Goal: Task Accomplishment & Management: Manage account settings

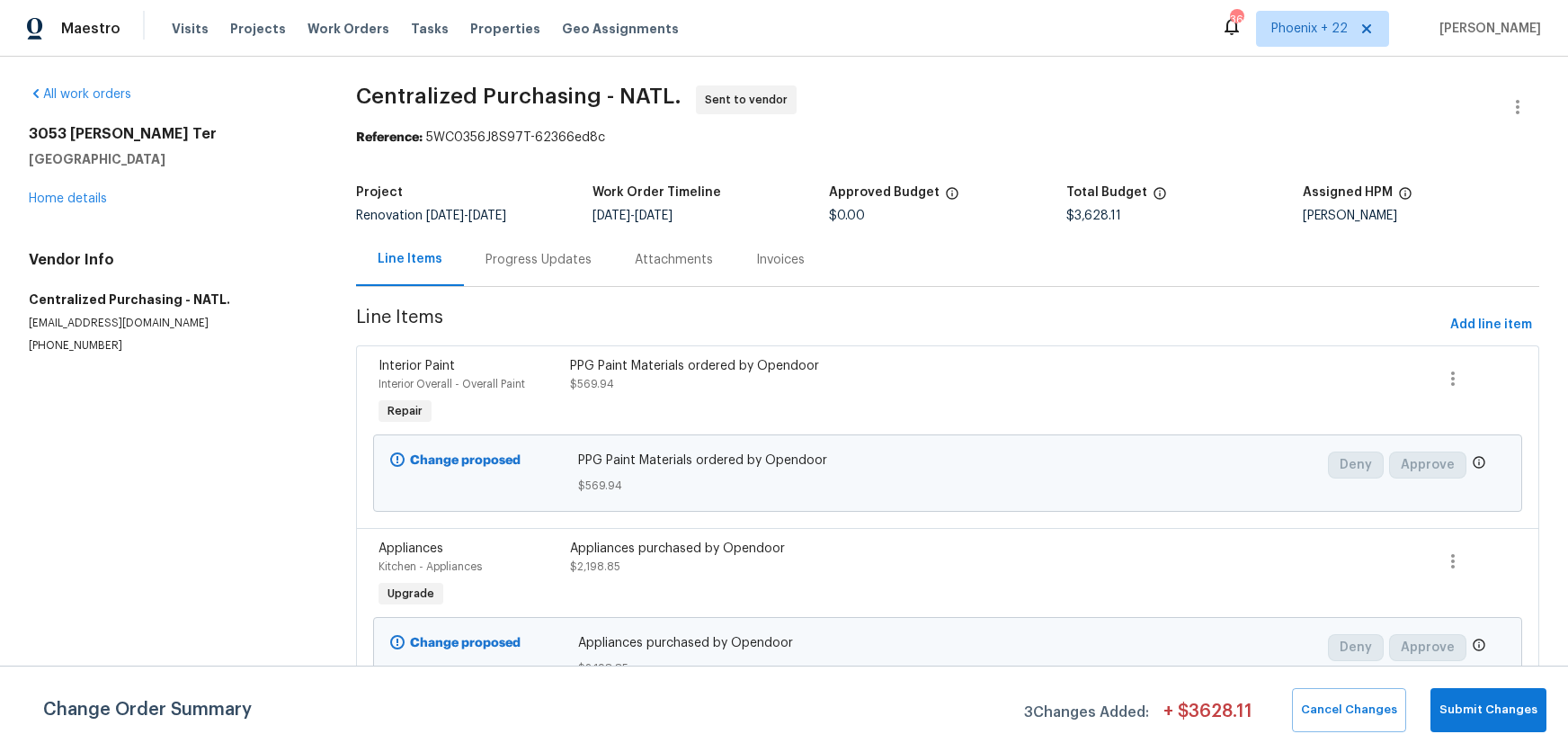
click at [360, 23] on span "Work Orders" at bounding box center [349, 28] width 81 height 18
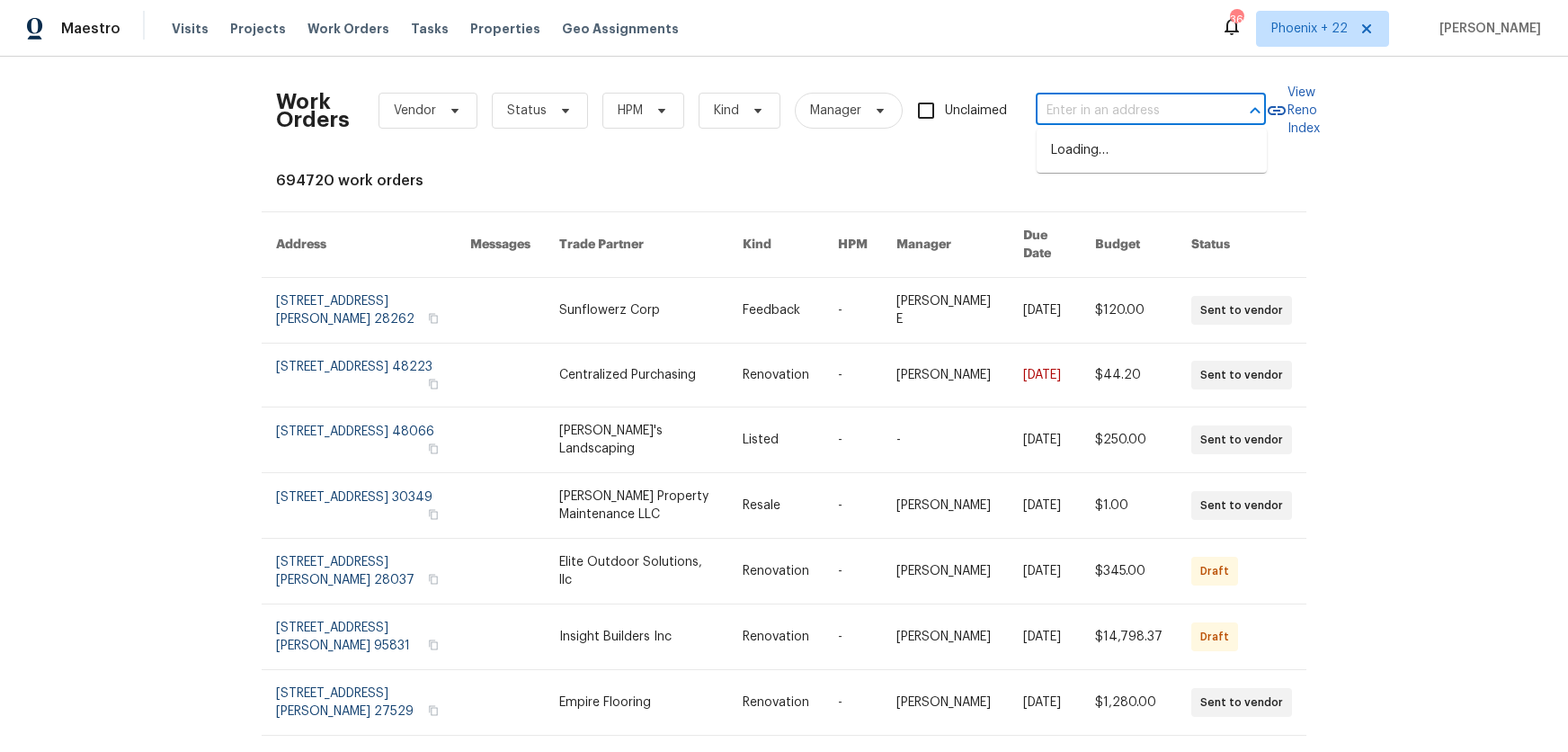
click at [1177, 113] on input "text" at bounding box center [1126, 111] width 180 height 27
paste input "130 Boulder Dr, Lincolnton, NC 28092"
type input "130 Boulder Dr, Lincolnton, NC 28092"
click at [1151, 154] on li "130 Boulder Dr, Lincolnton, NC 28092" at bounding box center [1151, 150] width 230 height 29
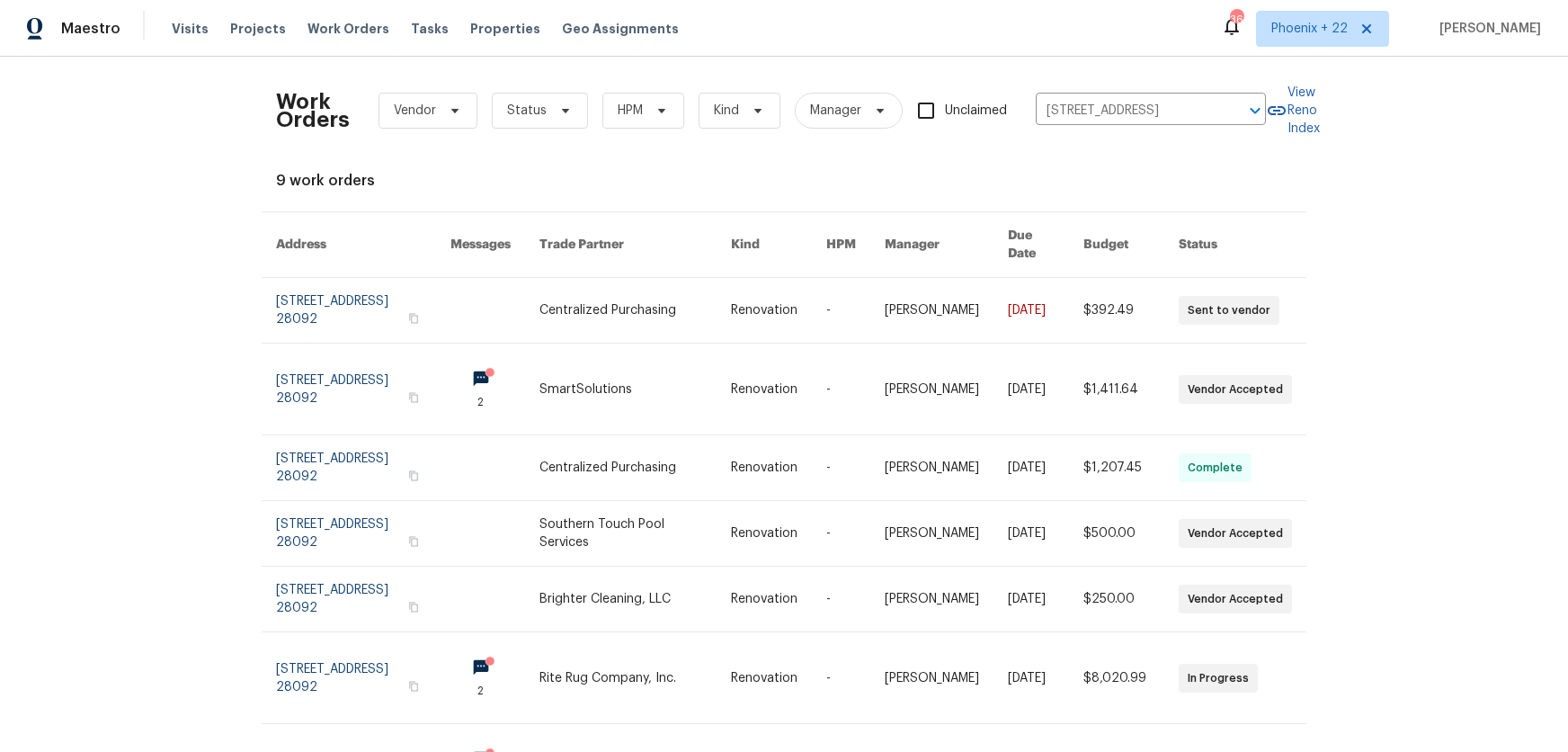
click at [1106, 94] on div "Work Orders Vendor Status HPM Kind Manager Unclaimed 130 Boulder Dr, Lincolnton…" at bounding box center [770, 111] width 990 height 80
click at [659, 244] on th "Trade Partner" at bounding box center [620, 244] width 190 height 65
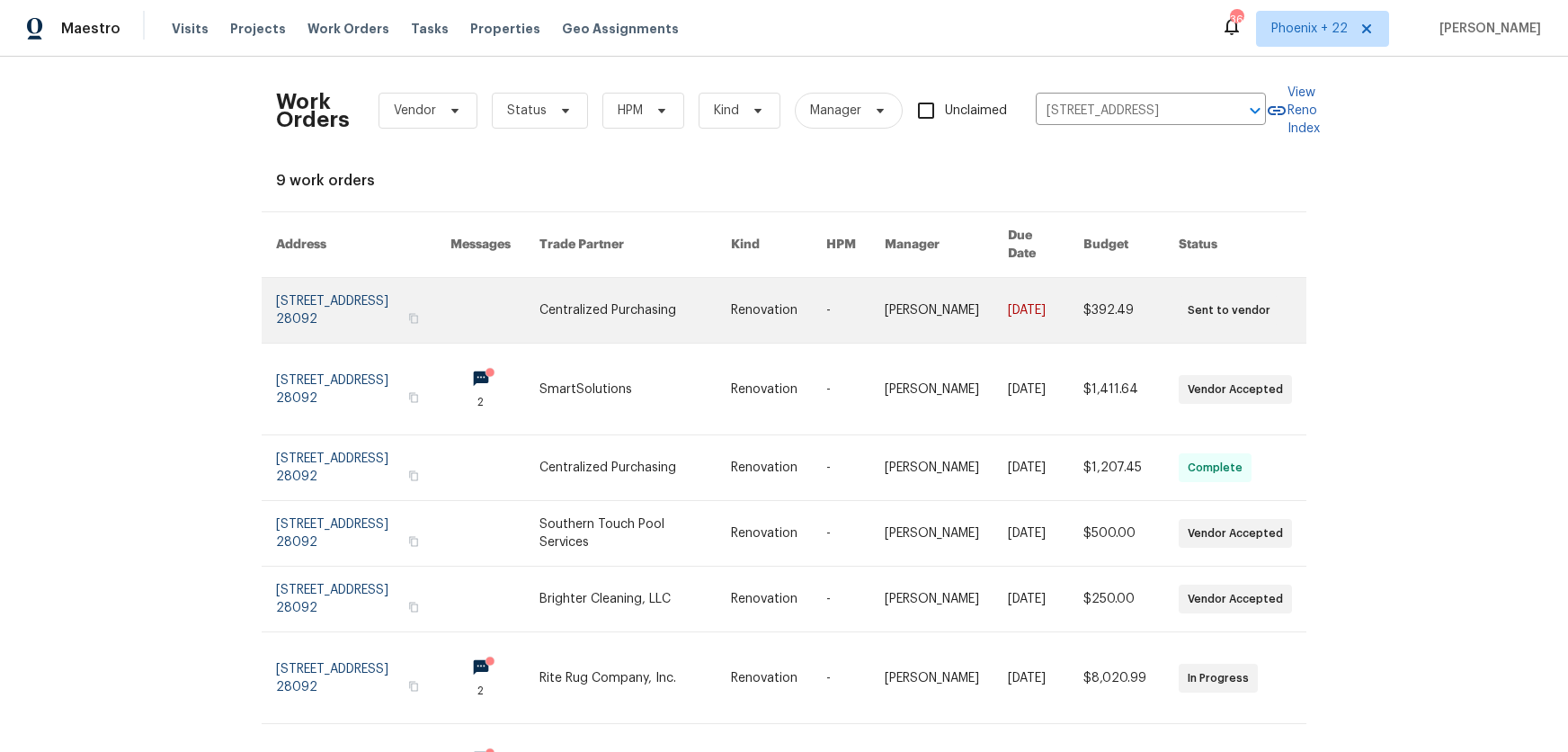
click at [655, 292] on link at bounding box center [635, 310] width 190 height 64
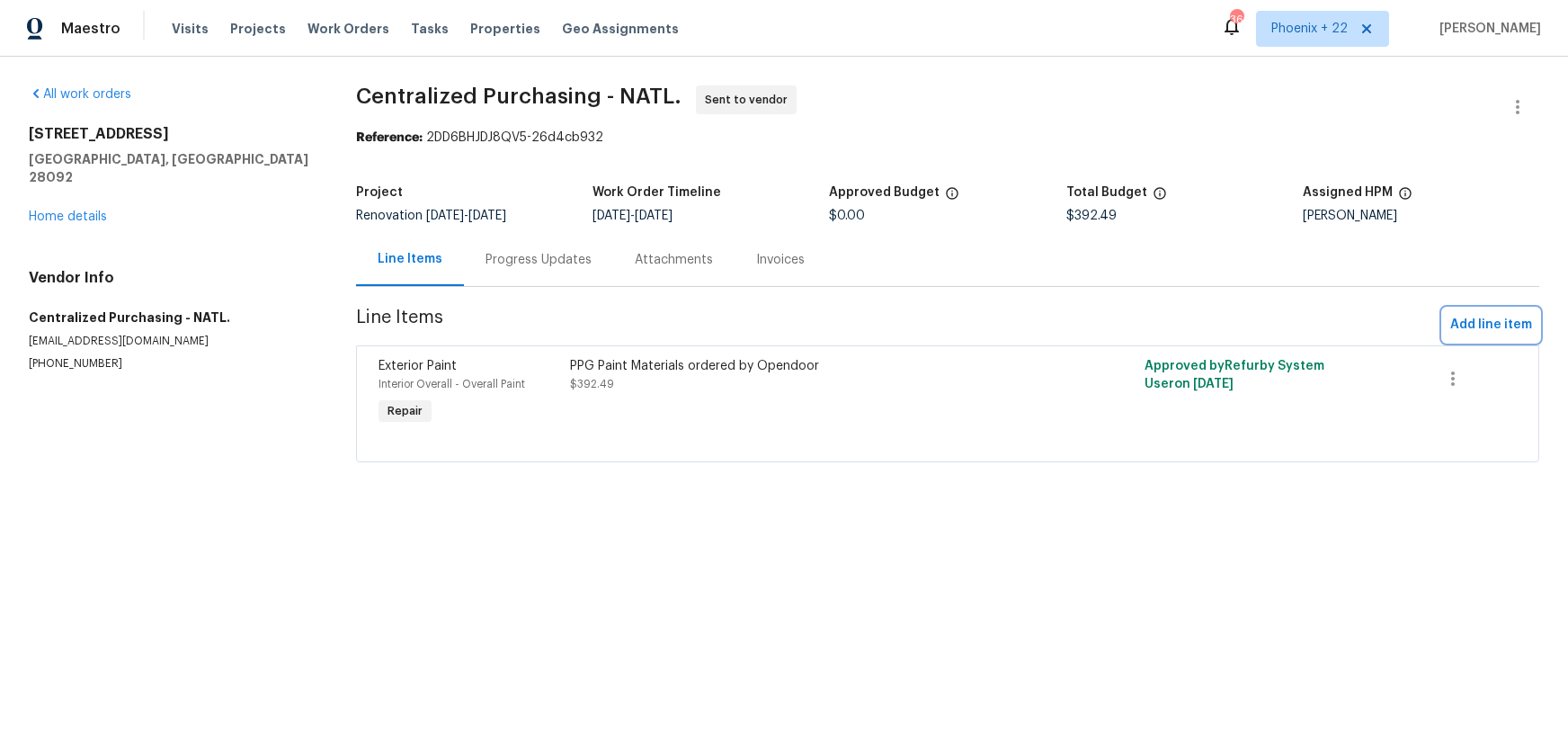
click at [1486, 331] on span "Add line item" at bounding box center [1491, 325] width 81 height 23
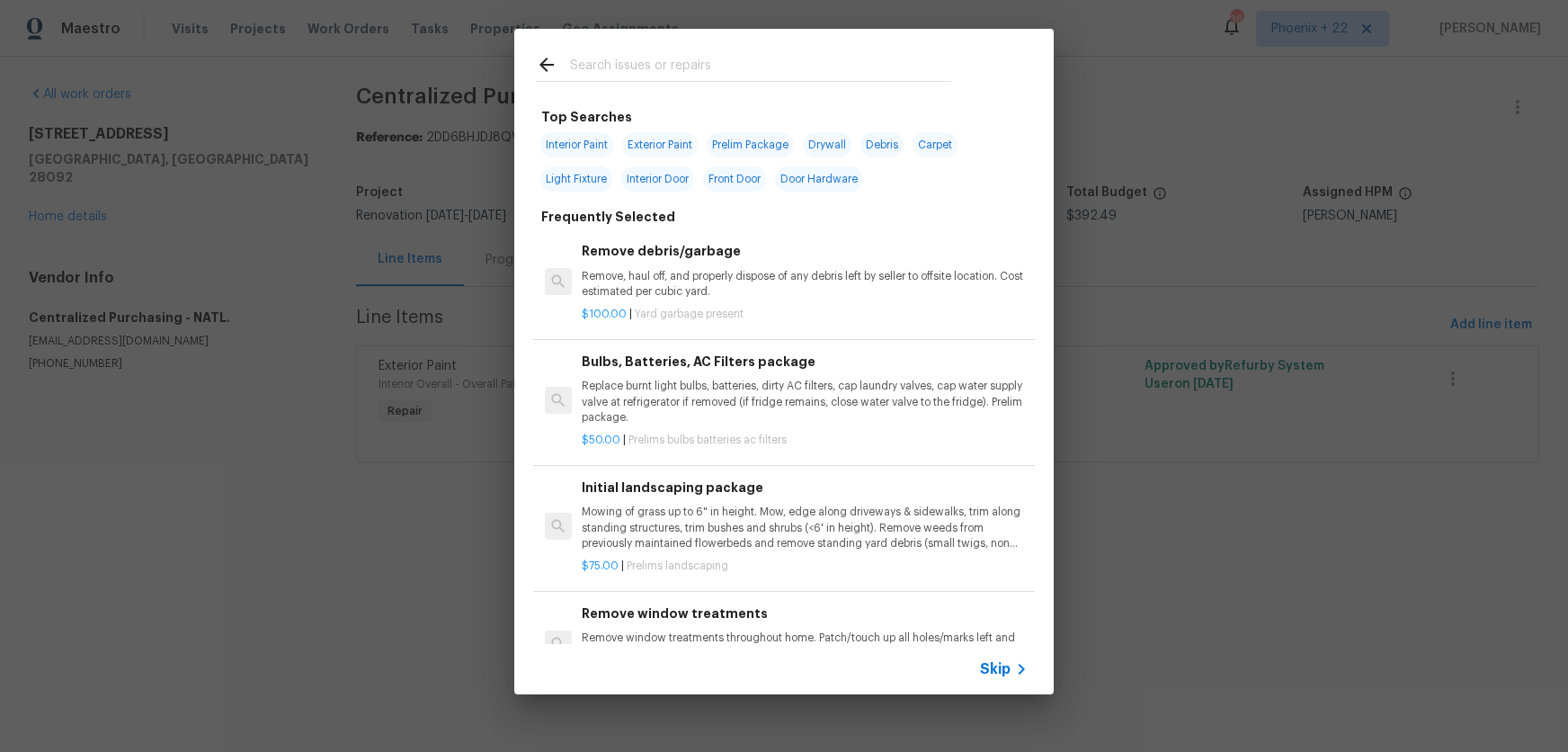
click at [793, 68] on input "text" at bounding box center [761, 67] width 381 height 27
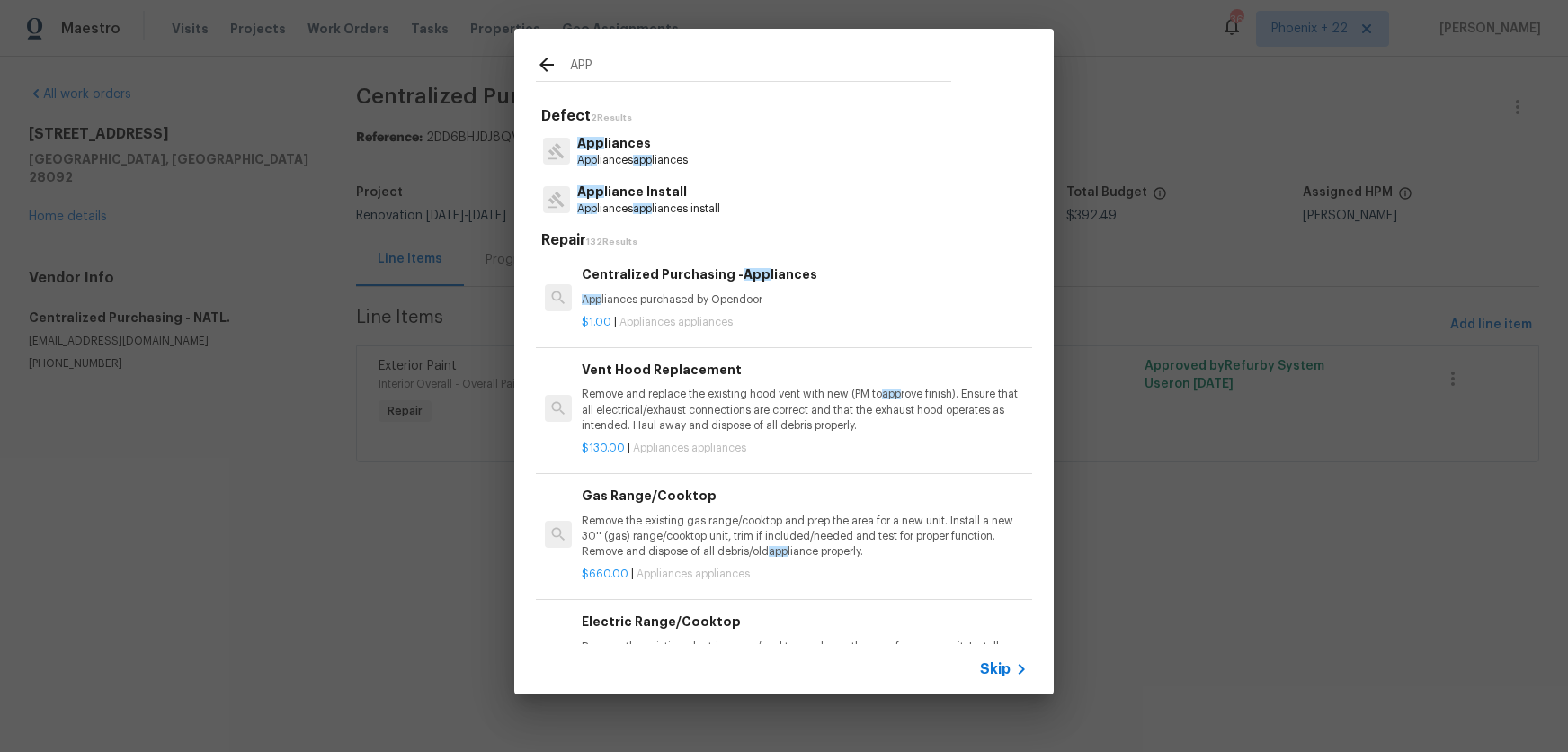
type input "APP"
click at [894, 304] on p "App liances purchased by Opendoor" at bounding box center [804, 299] width 446 height 15
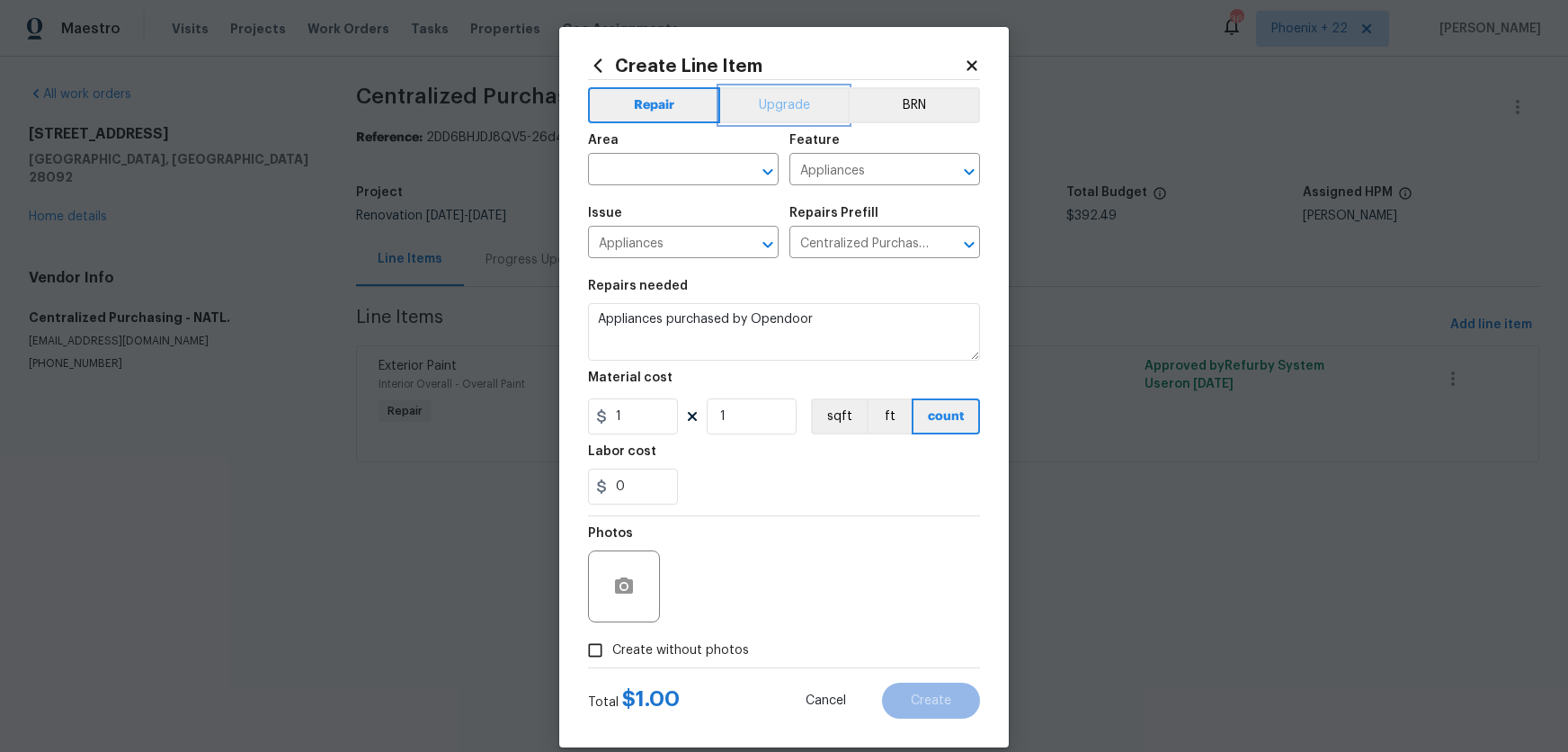
drag, startPoint x: 774, startPoint y: 113, endPoint x: 766, endPoint y: 114, distance: 8.1
click at [770, 113] on button "Upgrade" at bounding box center [784, 105] width 129 height 36
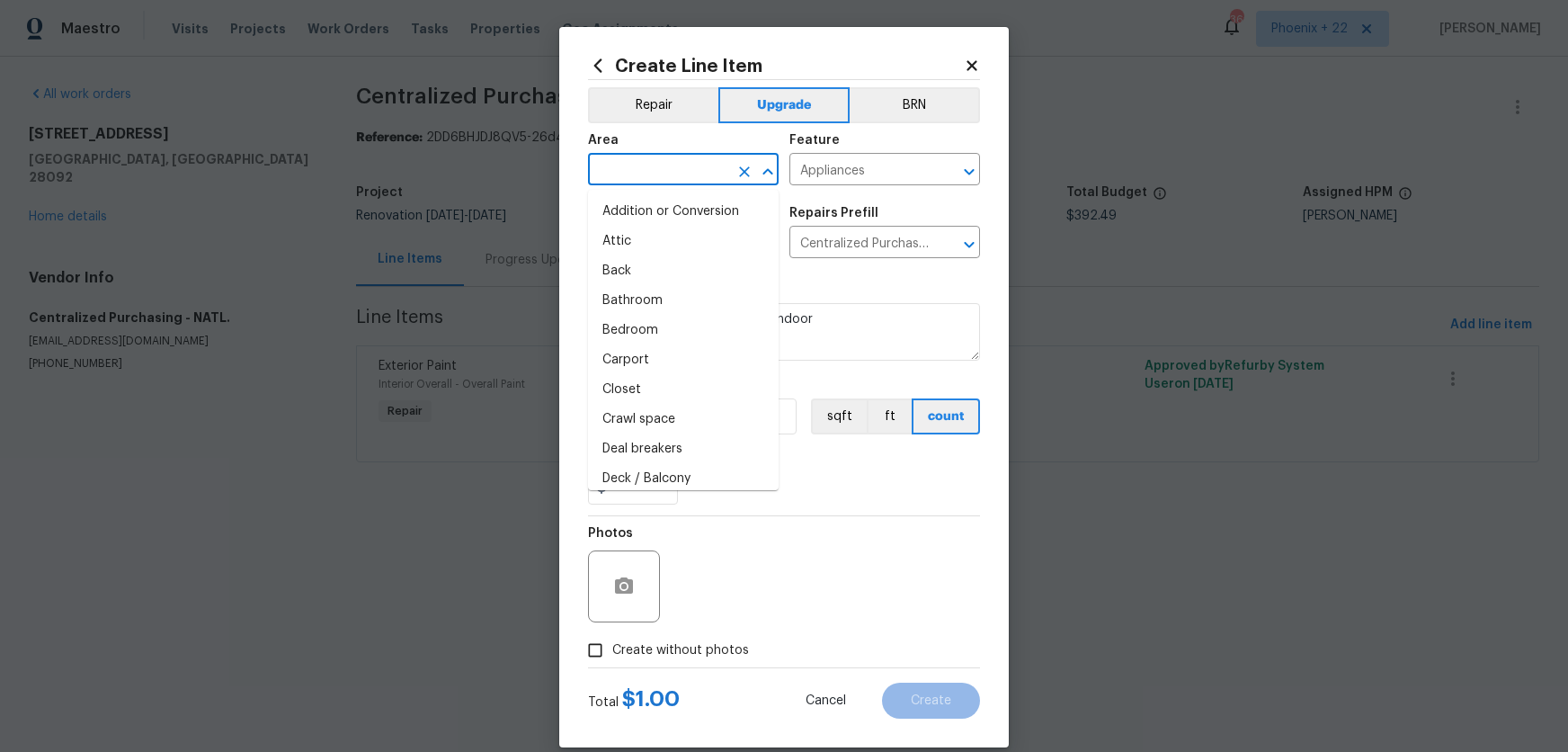
click at [693, 168] on input "text" at bounding box center [658, 170] width 140 height 27
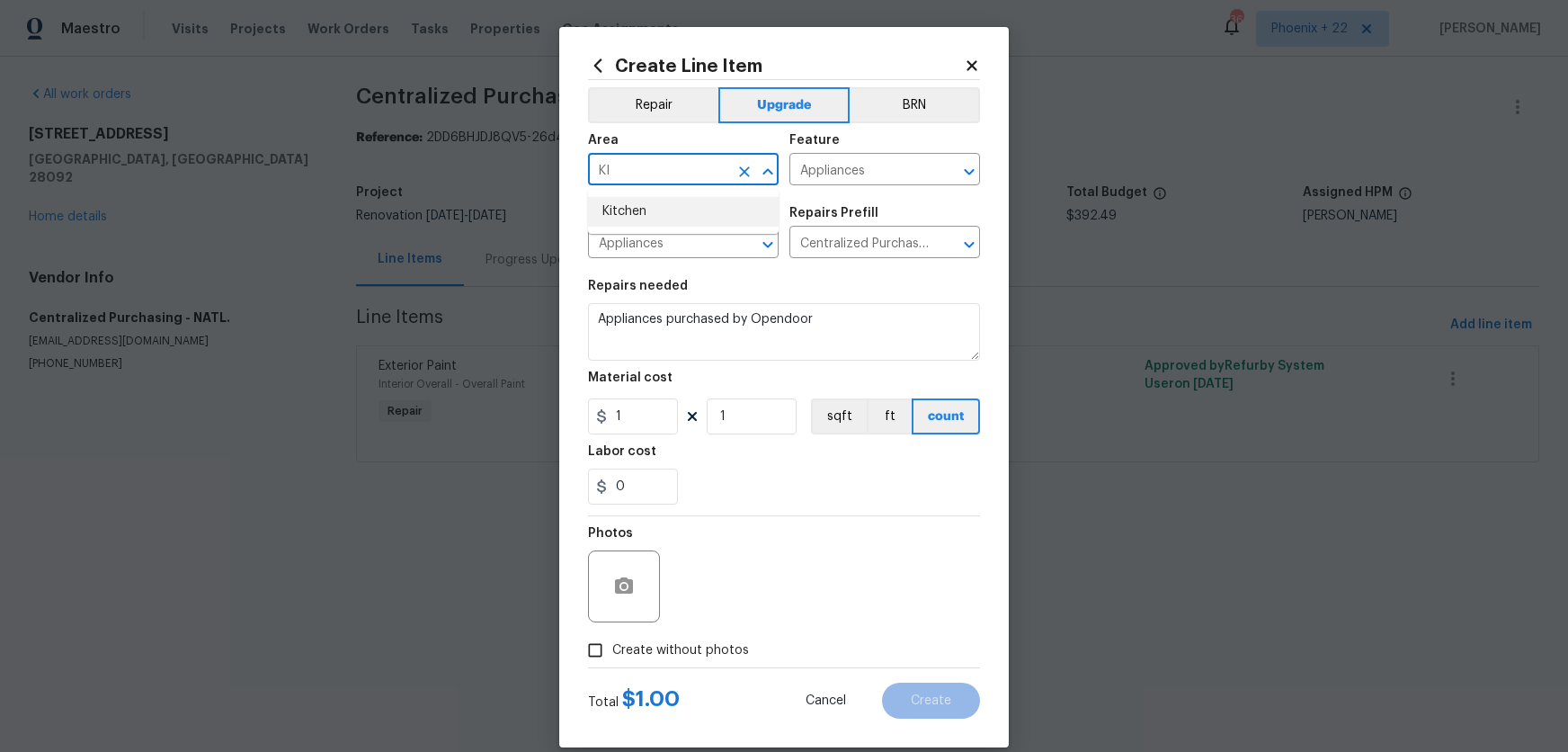
click at [691, 210] on li "Kitchen" at bounding box center [683, 211] width 190 height 29
type input "Kitchen"
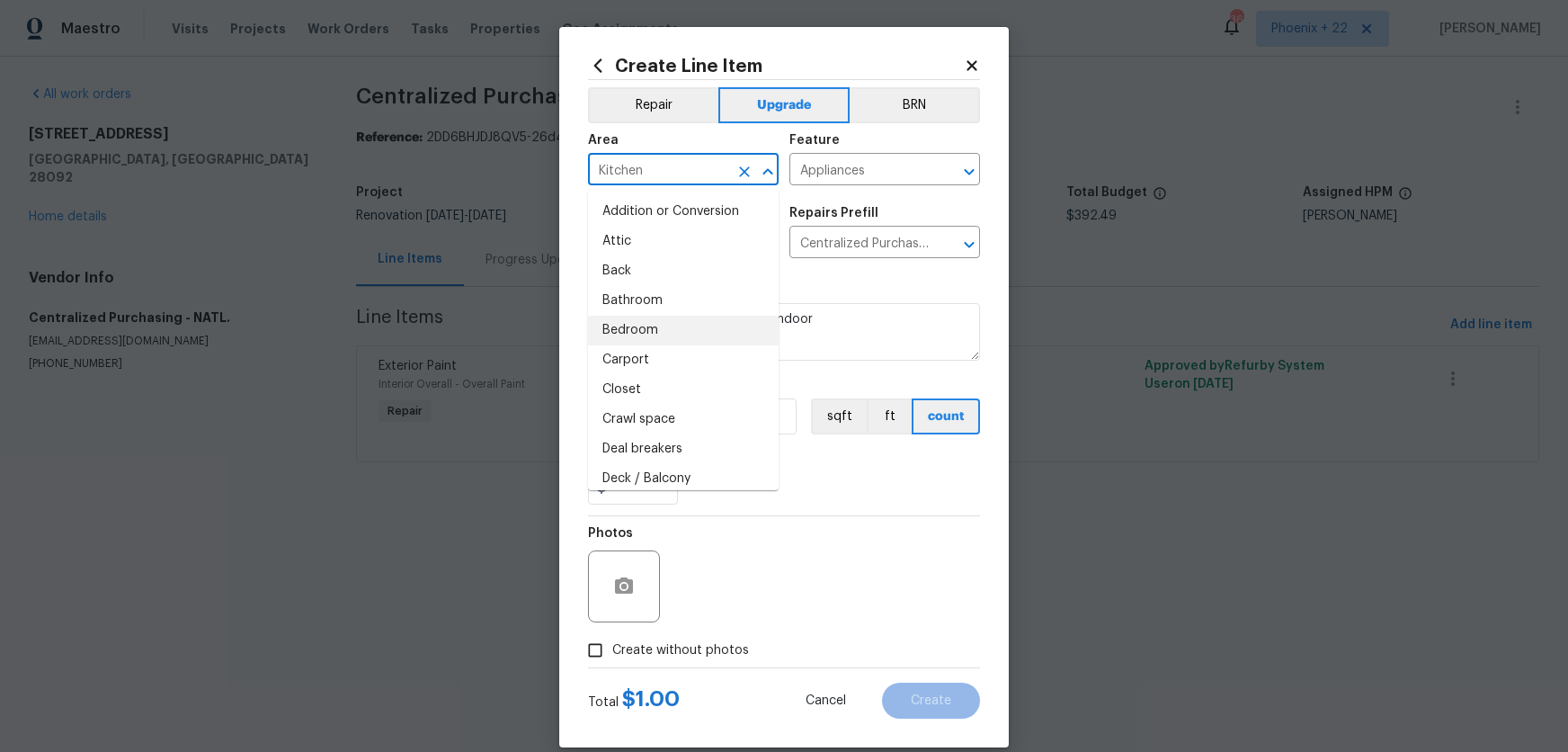
click at [778, 569] on div "Photos" at bounding box center [784, 574] width 392 height 116
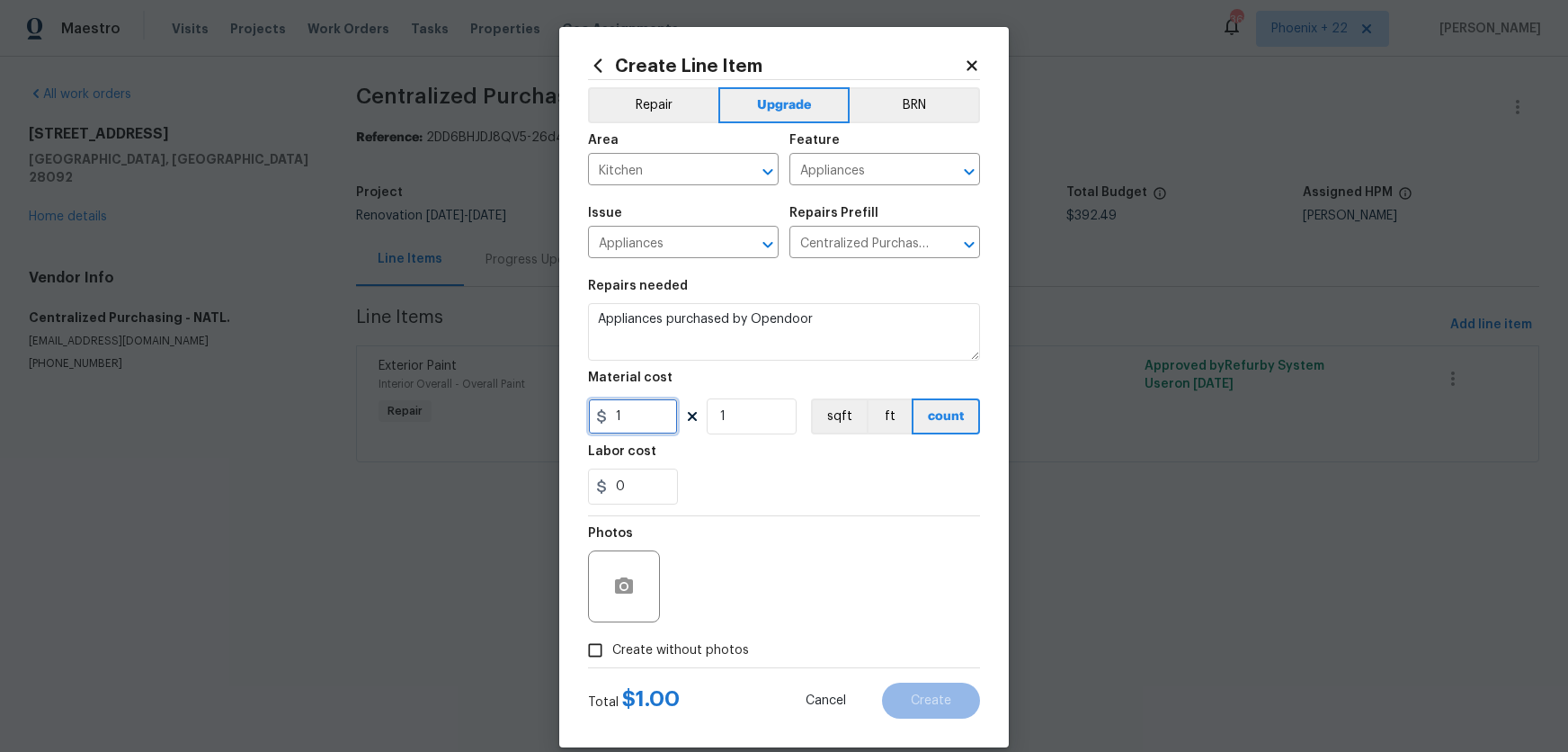
drag, startPoint x: 654, startPoint y: 418, endPoint x: 610, endPoint y: 412, distance: 44.4
click at [610, 412] on input "1" at bounding box center [633, 416] width 90 height 36
type input "857.93"
click at [680, 665] on label "Create without photos" at bounding box center [663, 650] width 171 height 34
click at [612, 665] on input "Create without photos" at bounding box center [595, 650] width 34 height 34
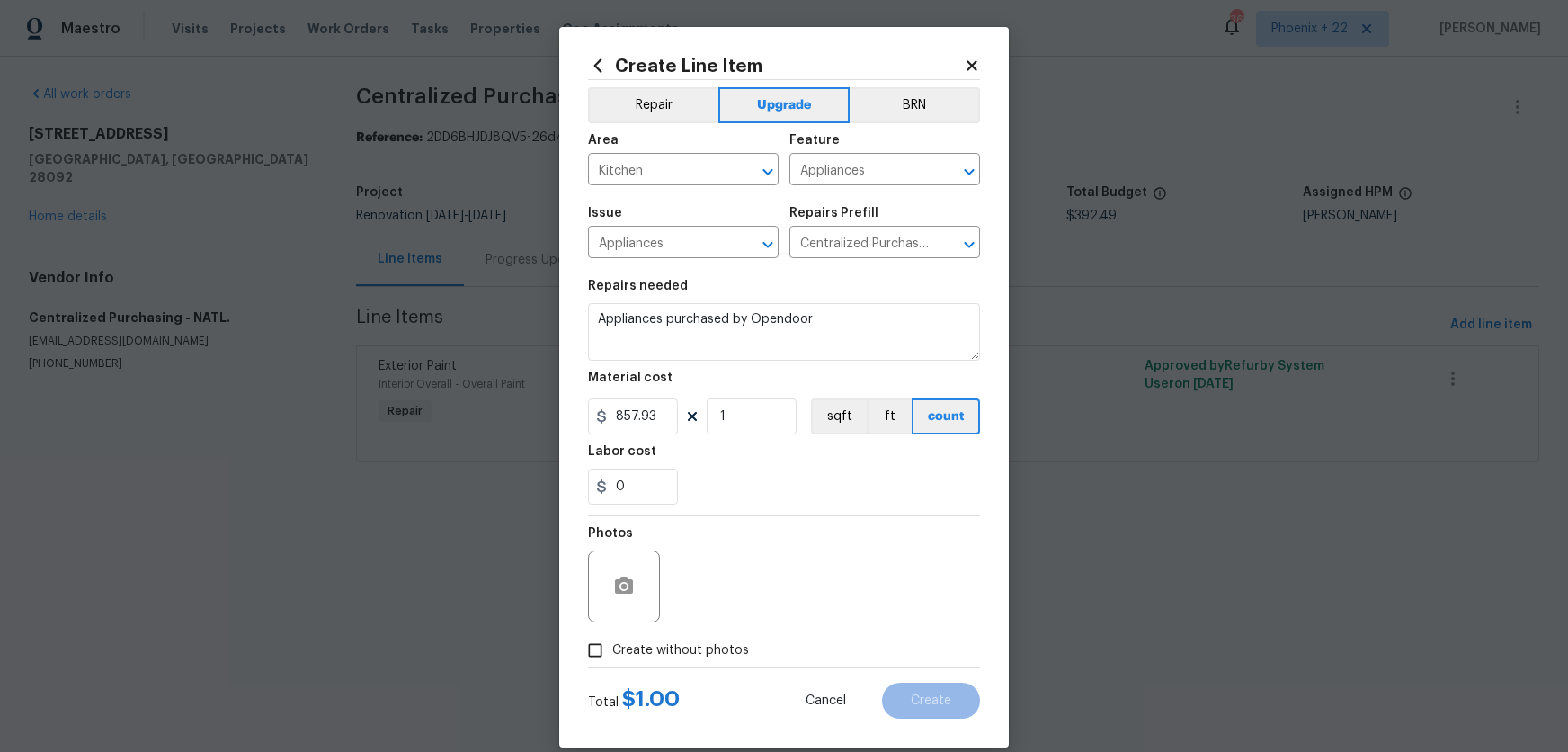
checkbox input "true"
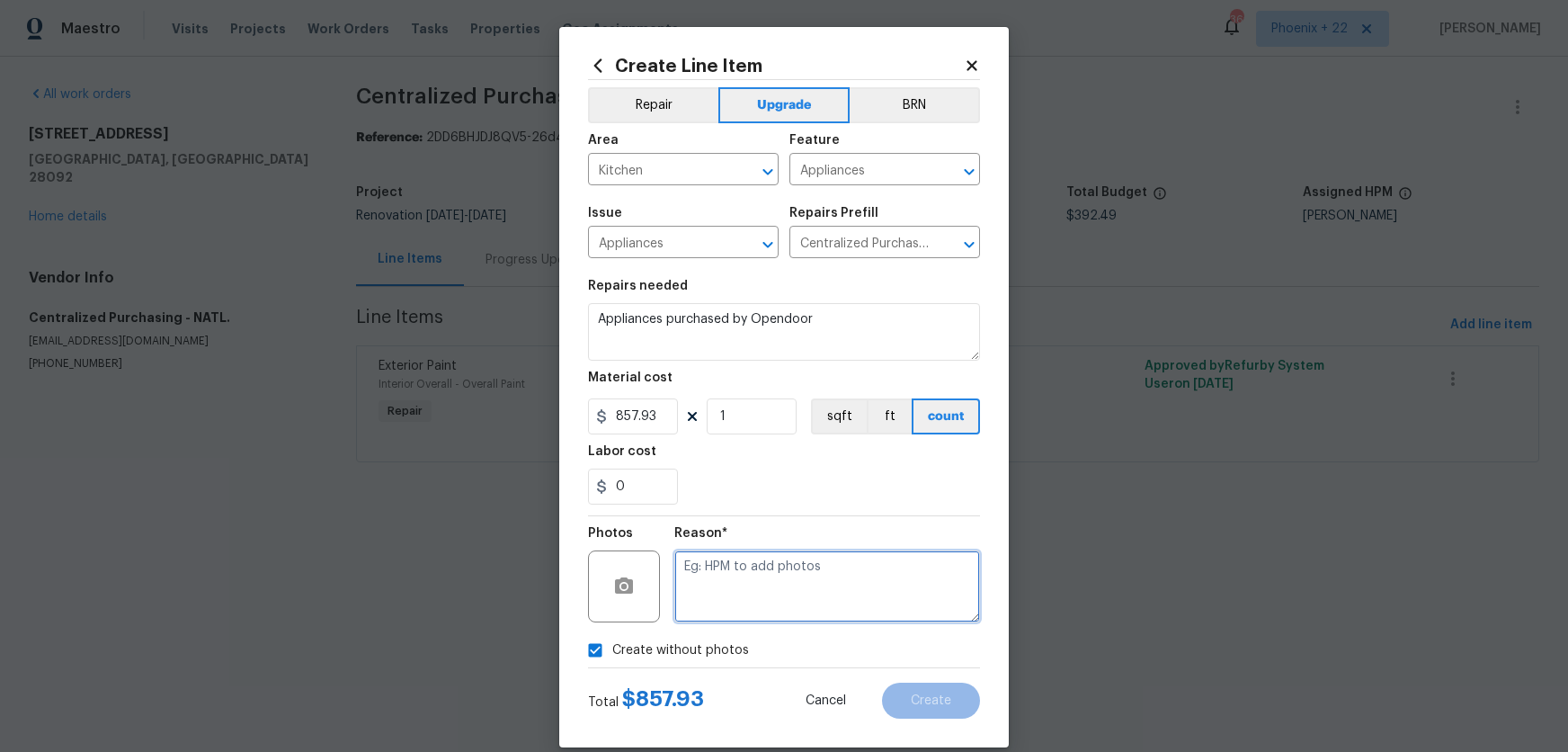
click at [713, 600] on textarea at bounding box center [827, 586] width 306 height 72
type textarea "NA"
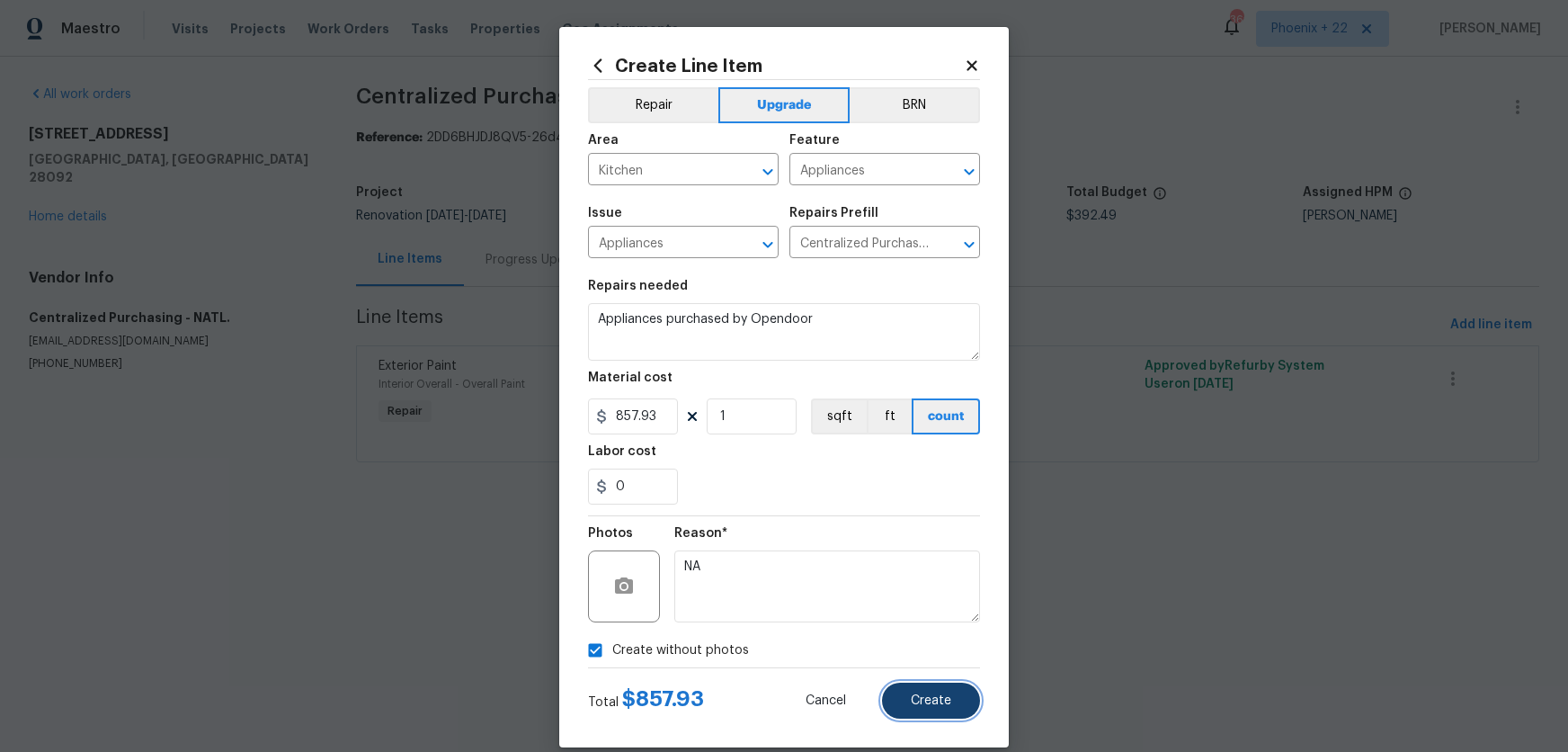
click at [924, 699] on span "Create" at bounding box center [931, 701] width 41 height 13
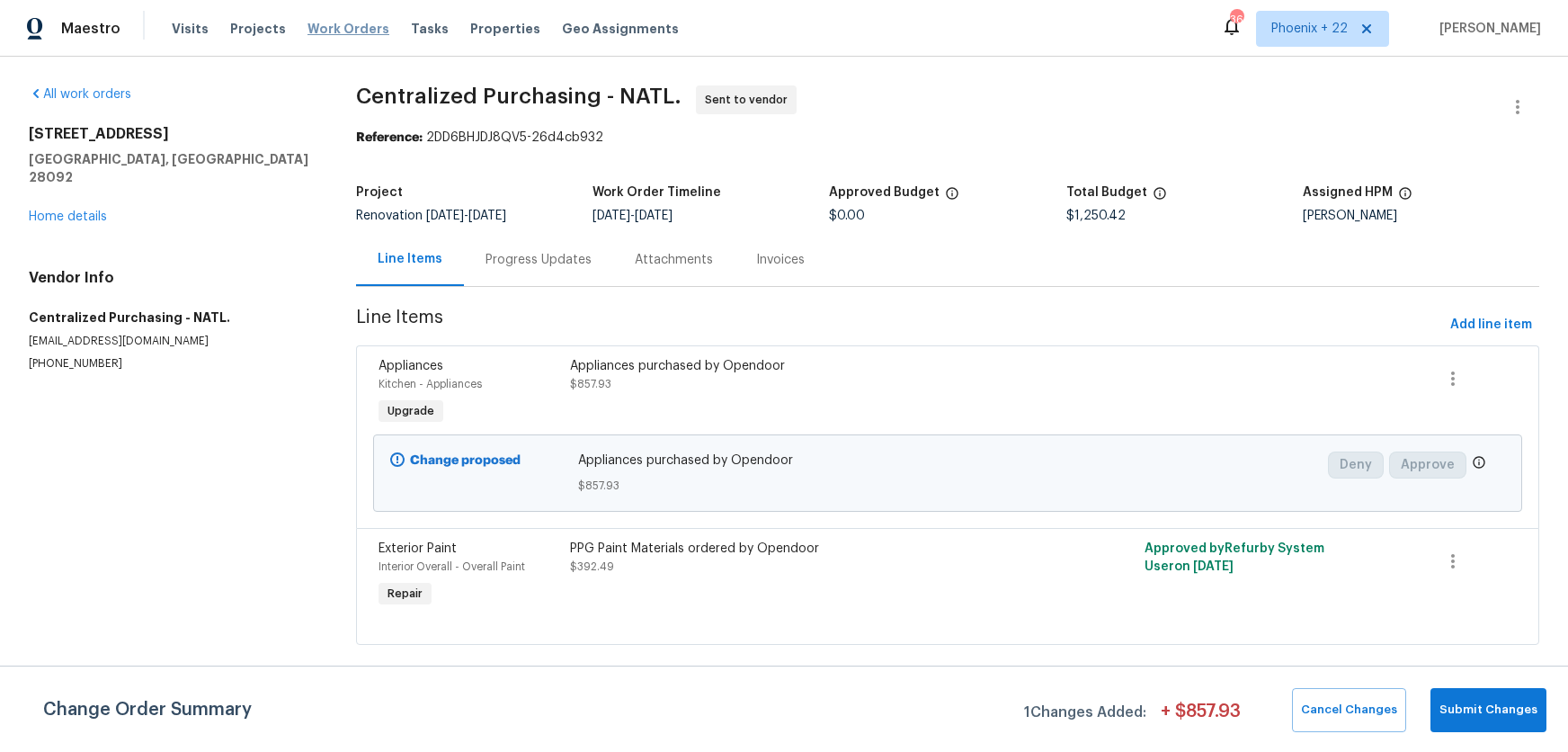
click at [348, 28] on span "Work Orders" at bounding box center [349, 28] width 81 height 18
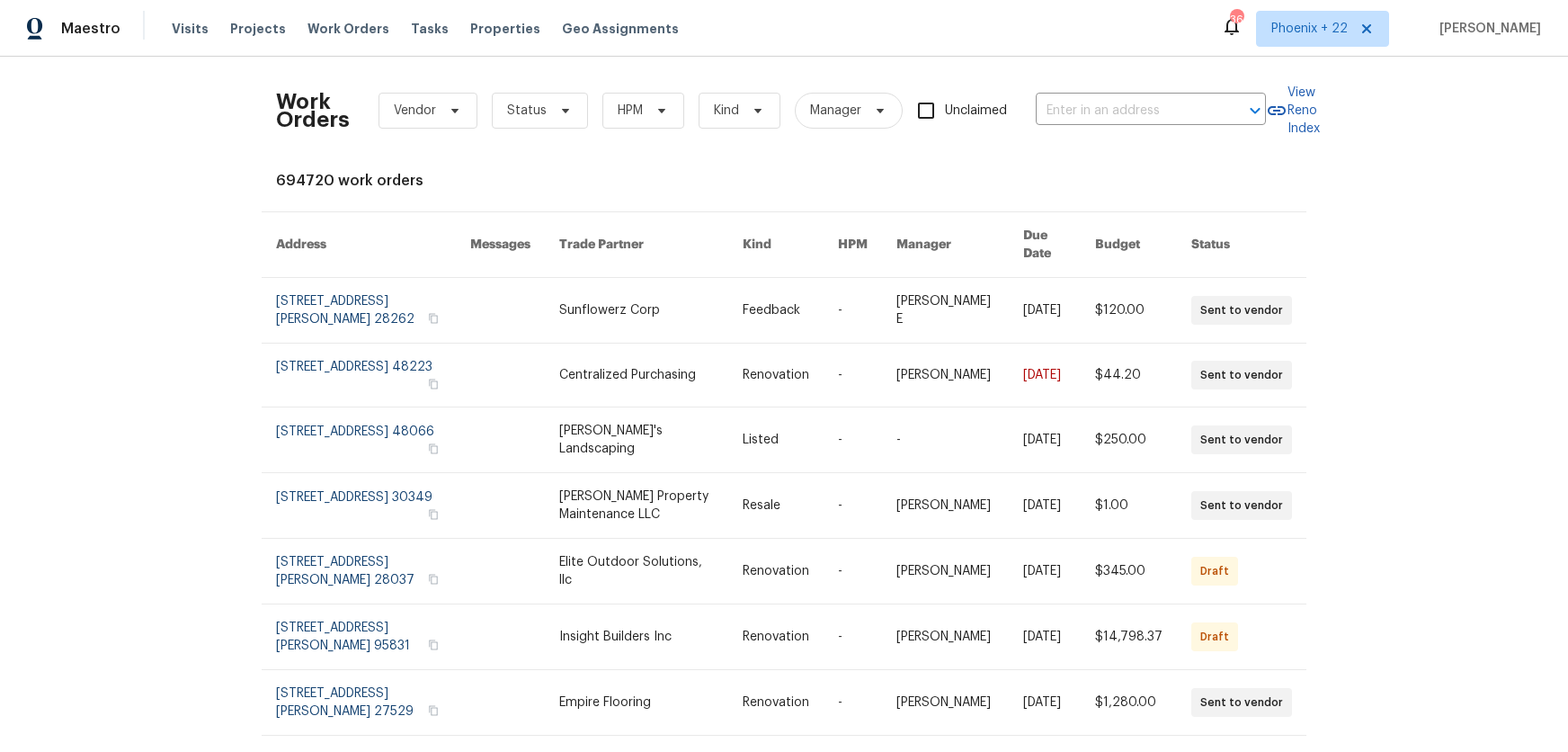
click at [1126, 133] on div "Work Orders Vendor Status HPM Kind Manager Unclaimed ​" at bounding box center [770, 111] width 990 height 80
click at [1124, 121] on input "text" at bounding box center [1126, 111] width 180 height 27
paste input "5312 Ojibway Ave N, Oak Park Heights, MN 55082"
type input "5312 Ojibway Ave N, Oak Park Heights, MN 55082"
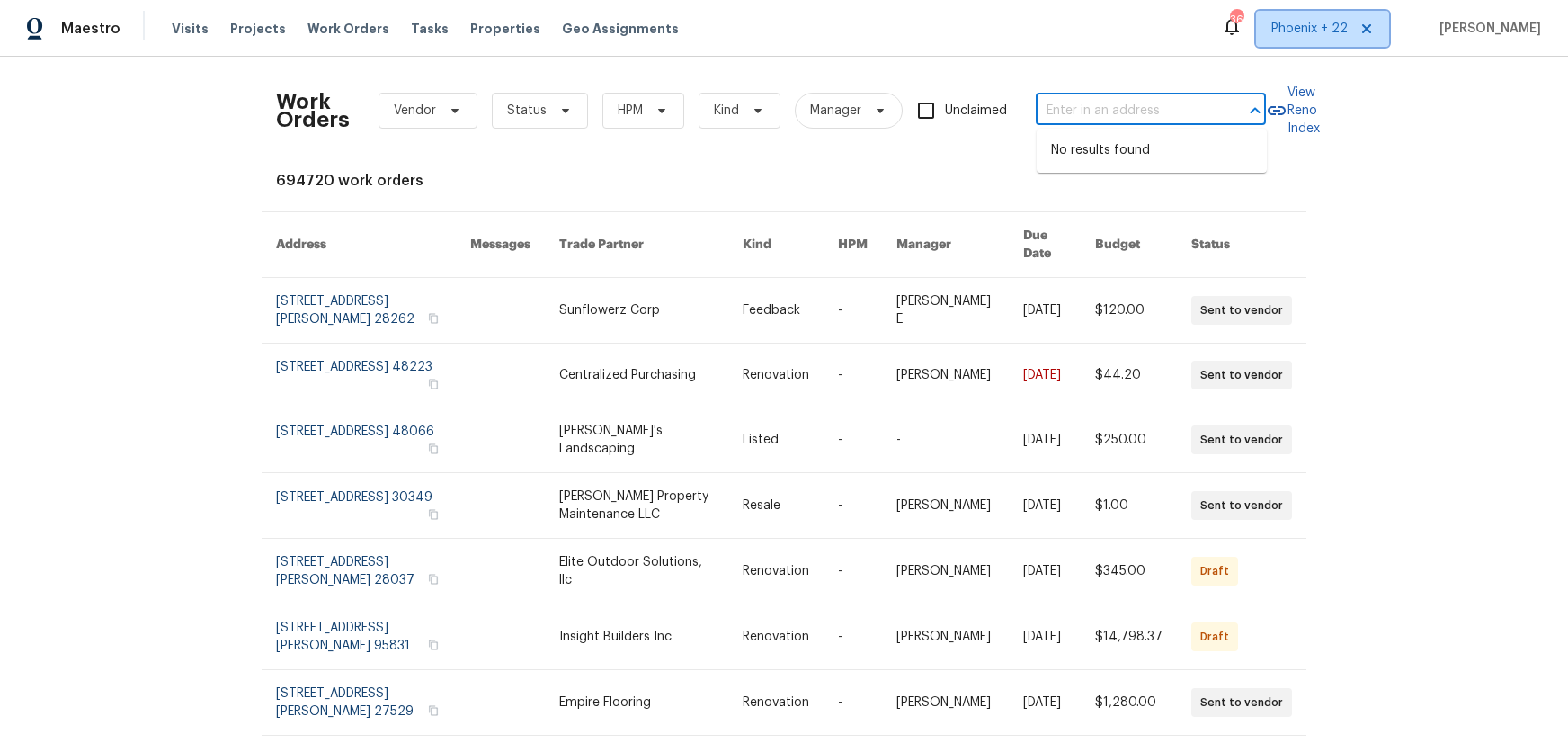
click at [1281, 32] on span "Phoenix + 22" at bounding box center [1309, 28] width 77 height 18
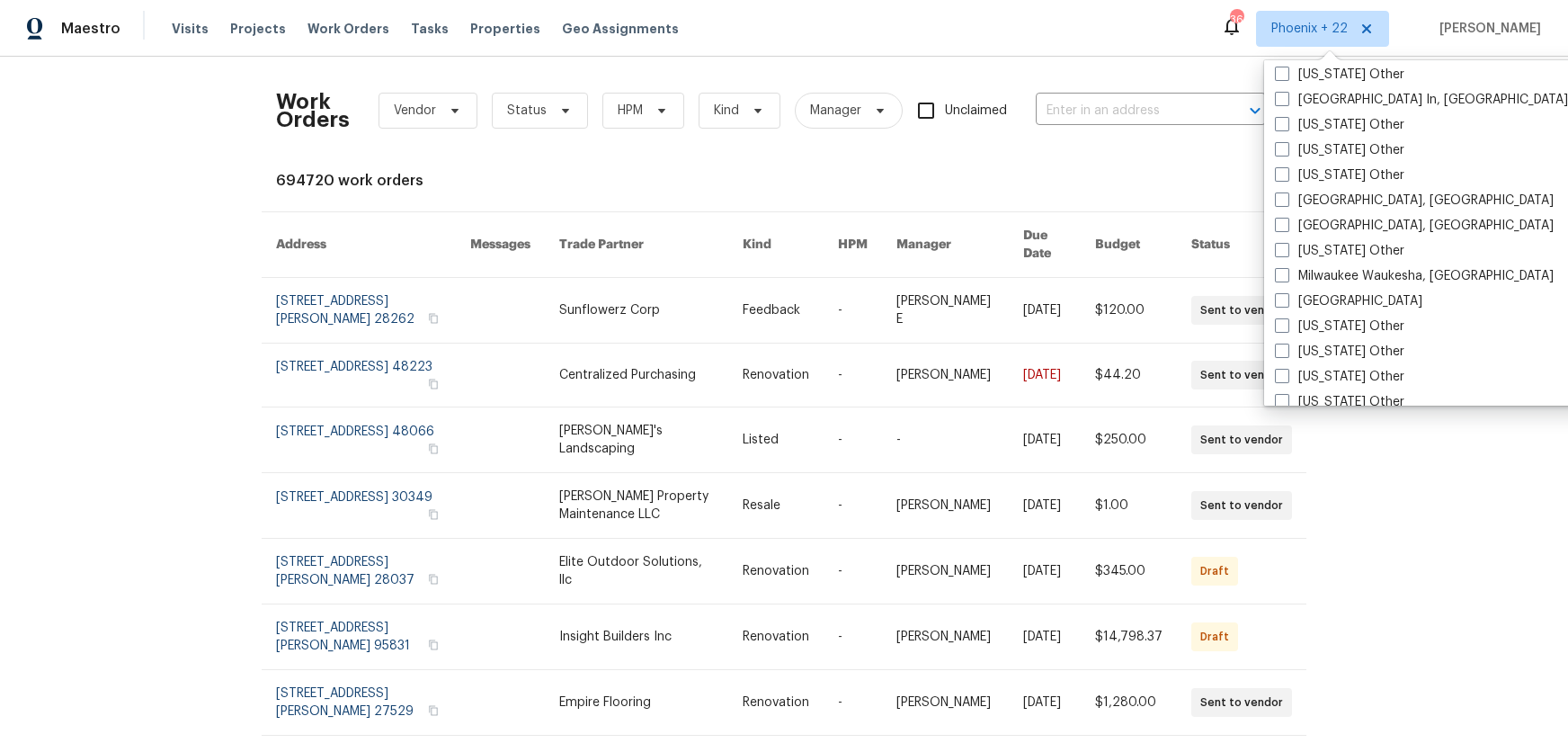
scroll to position [1673, 0]
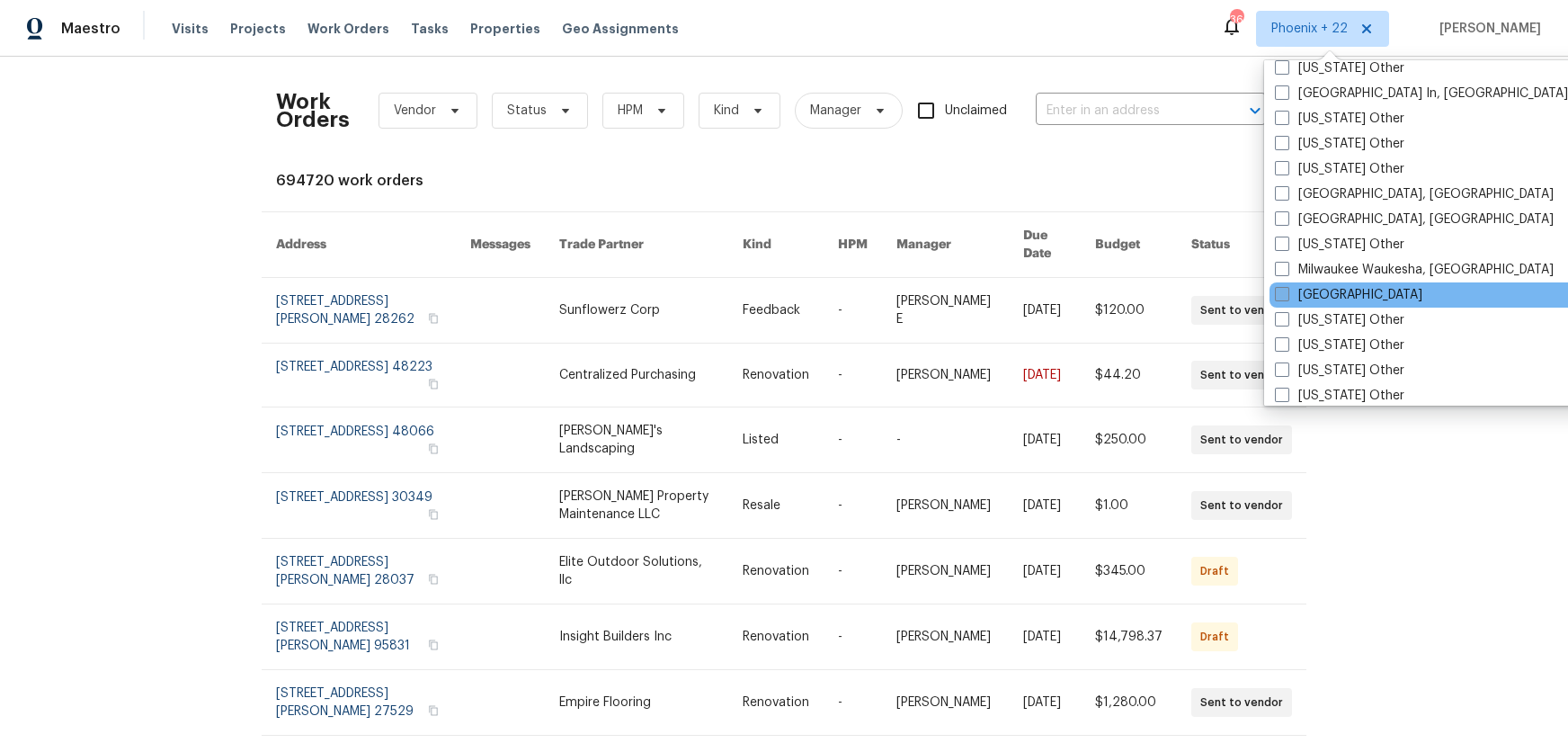
click at [1328, 291] on label "[GEOGRAPHIC_DATA]" at bounding box center [1349, 295] width 148 height 18
click at [1287, 291] on input "[GEOGRAPHIC_DATA]" at bounding box center [1281, 292] width 11 height 11
checkbox input "true"
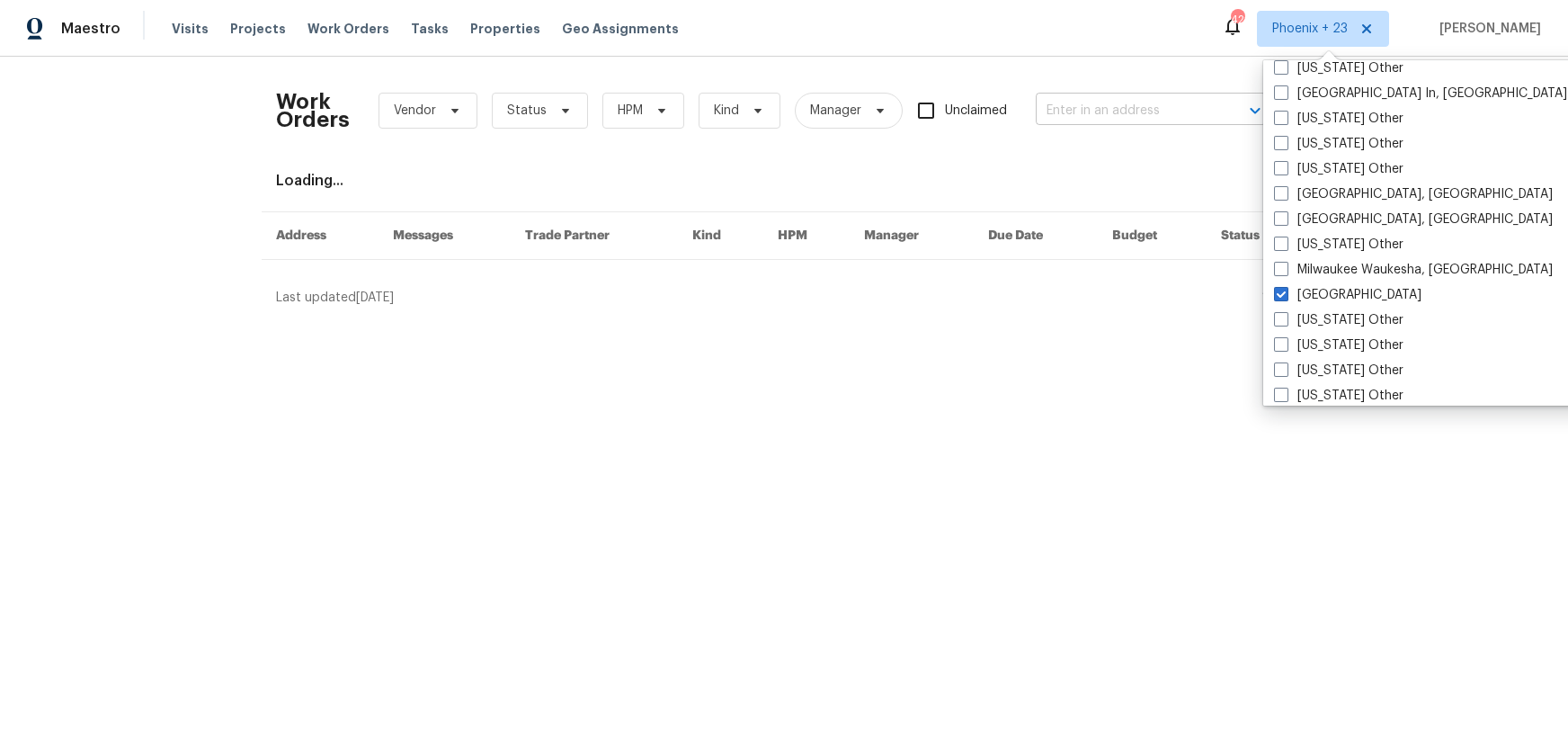
click at [1085, 115] on input "text" at bounding box center [1126, 111] width 180 height 27
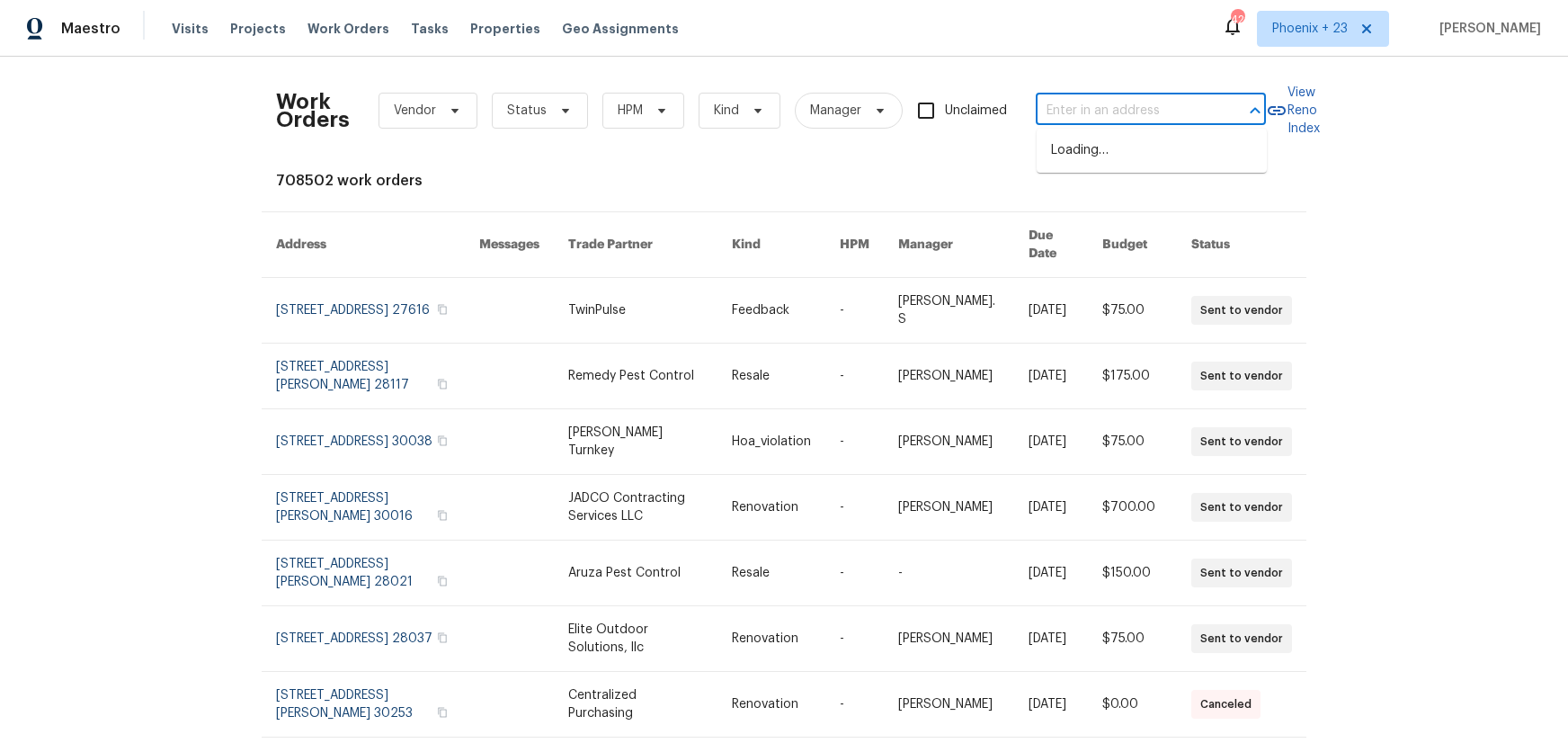
paste input "5312 Ojibway Ave N, Oak Park Heights, MN 55082"
type input "5312 Ojibway Ave N, Oak Park Heights, MN 55082"
click at [1091, 164] on li "5312 Ojibway Ave N, Oak Park Heights, MN 55082" at bounding box center [1151, 150] width 230 height 29
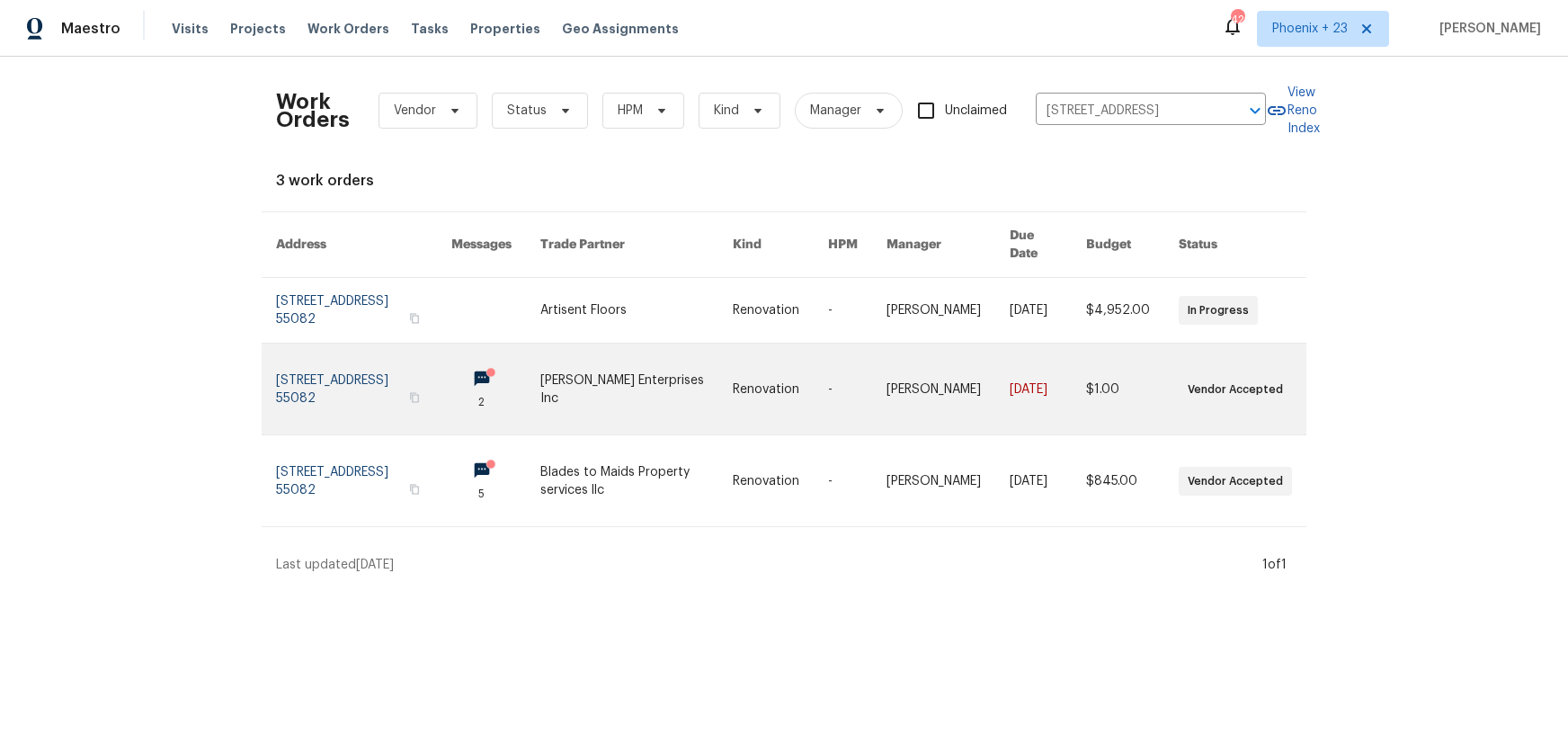
click at [644, 344] on link at bounding box center [637, 389] width 193 height 91
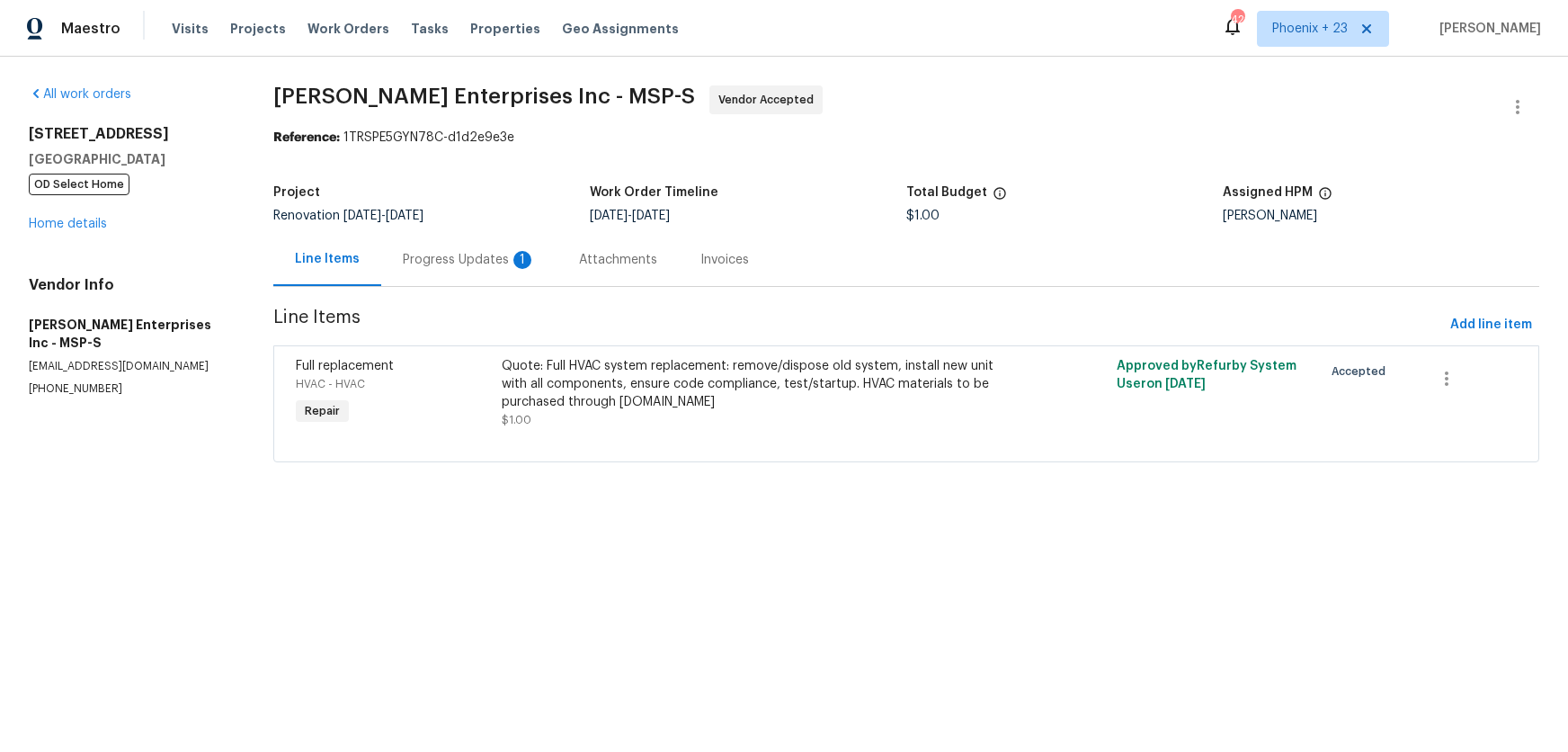
click at [63, 213] on div "5312 Ojibway Ave N Oak Park Heights, MN 55082 OD Select Home Home details" at bounding box center [129, 179] width 202 height 108
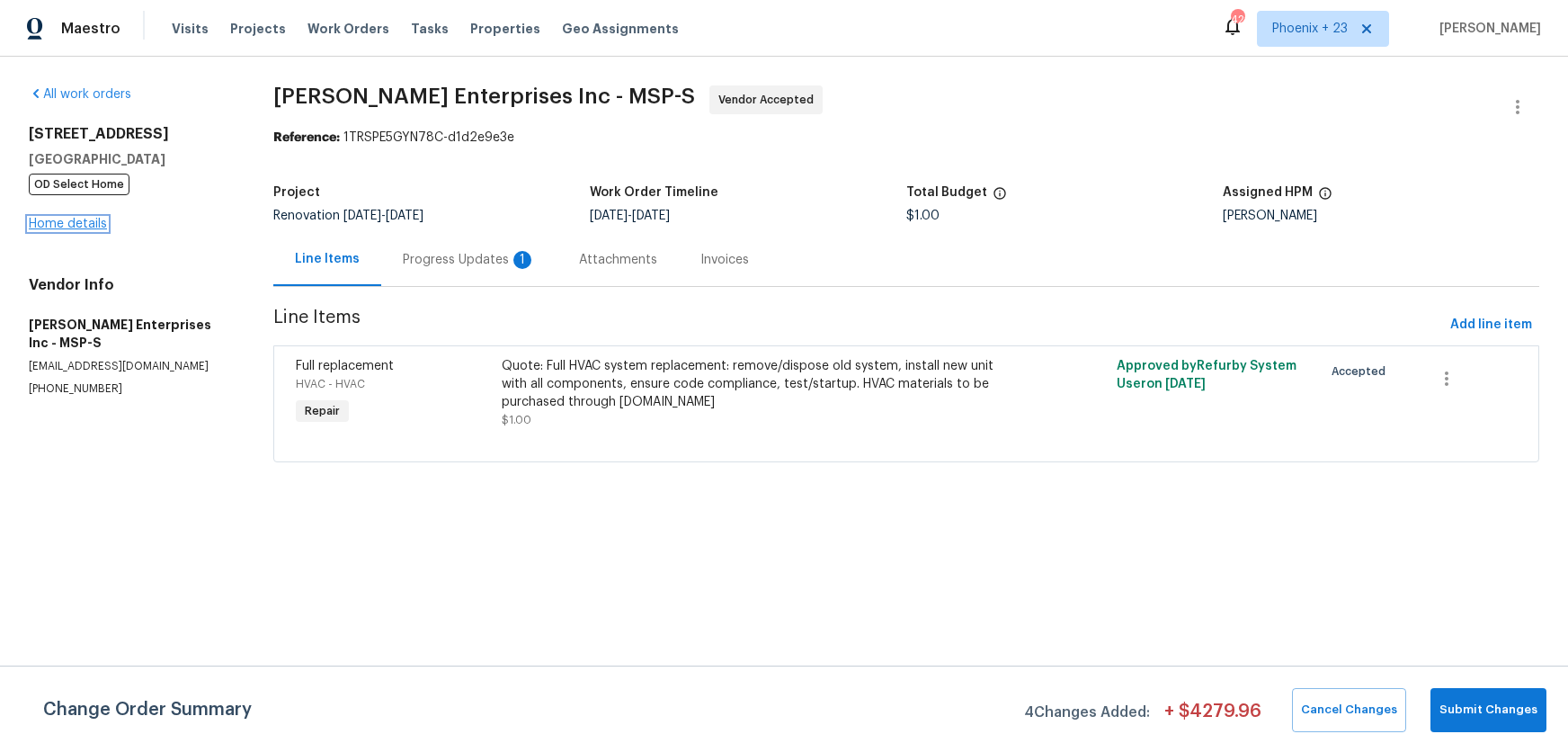
click at [66, 227] on link "Home details" at bounding box center [67, 224] width 79 height 12
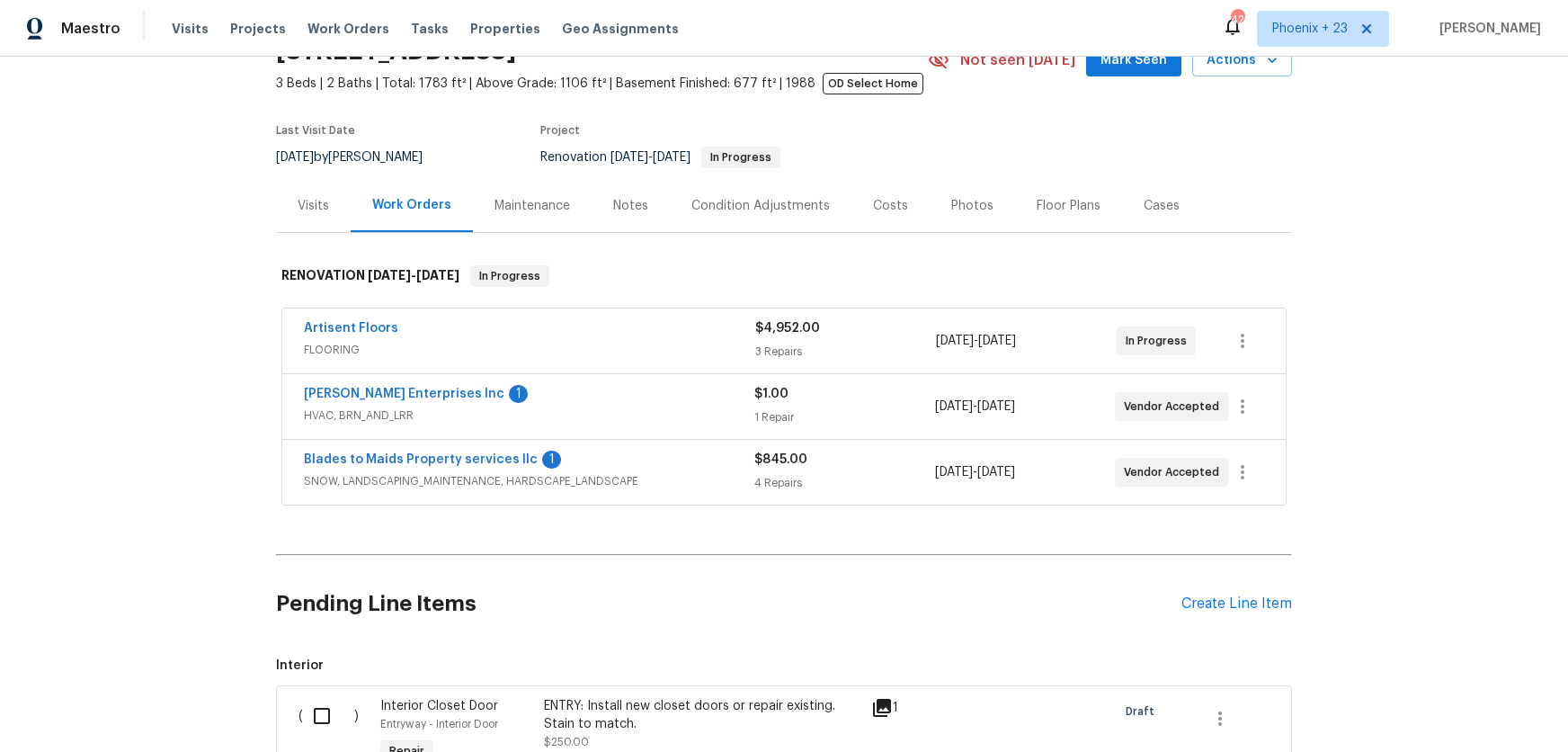
scroll to position [117, 0]
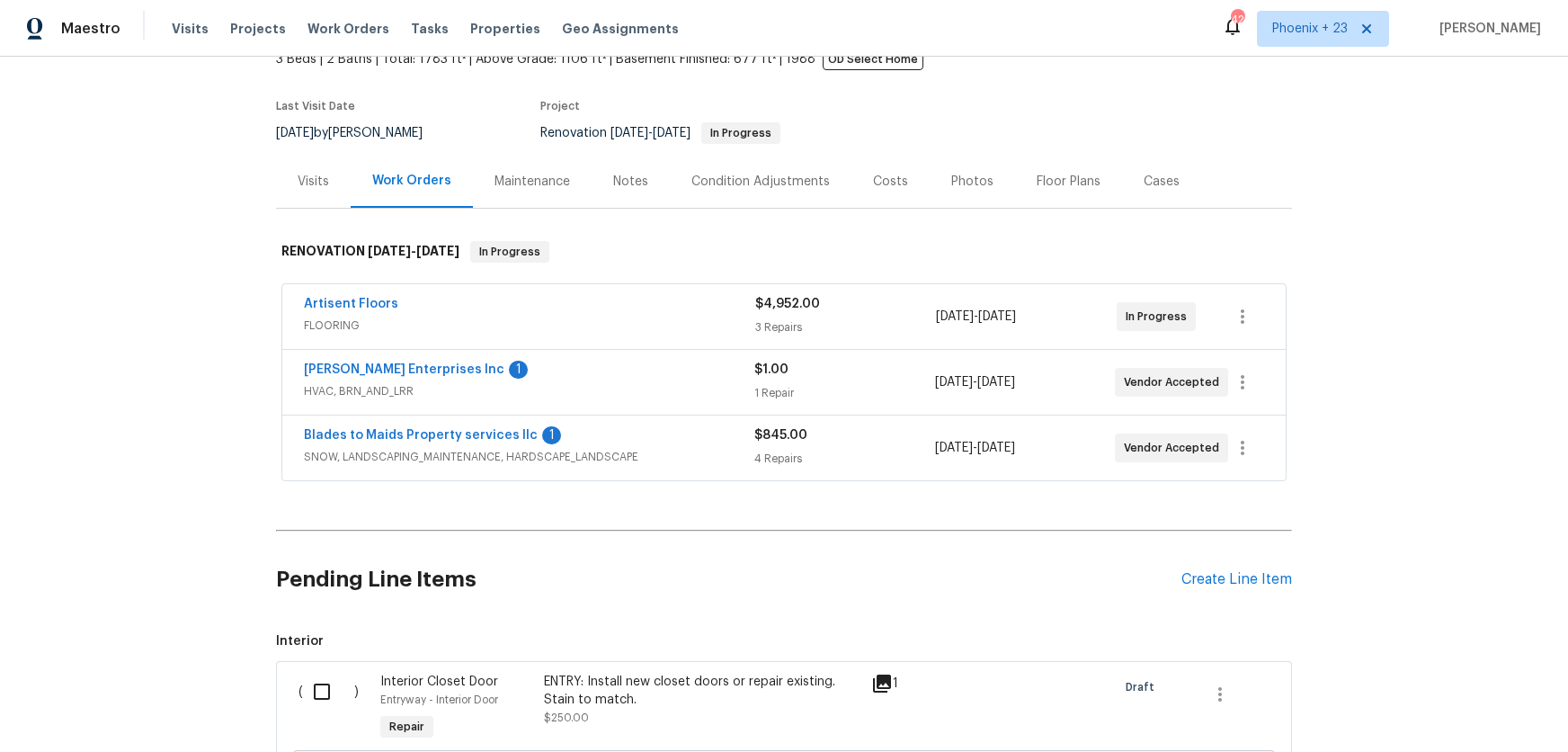
click at [1173, 597] on h2 "Pending Line Items" at bounding box center [729, 580] width 906 height 83
click at [1221, 567] on div "Pending Line Items Create Line Item" at bounding box center [784, 580] width 1017 height 83
click at [1217, 575] on div "Create Line Item" at bounding box center [1236, 580] width 111 height 17
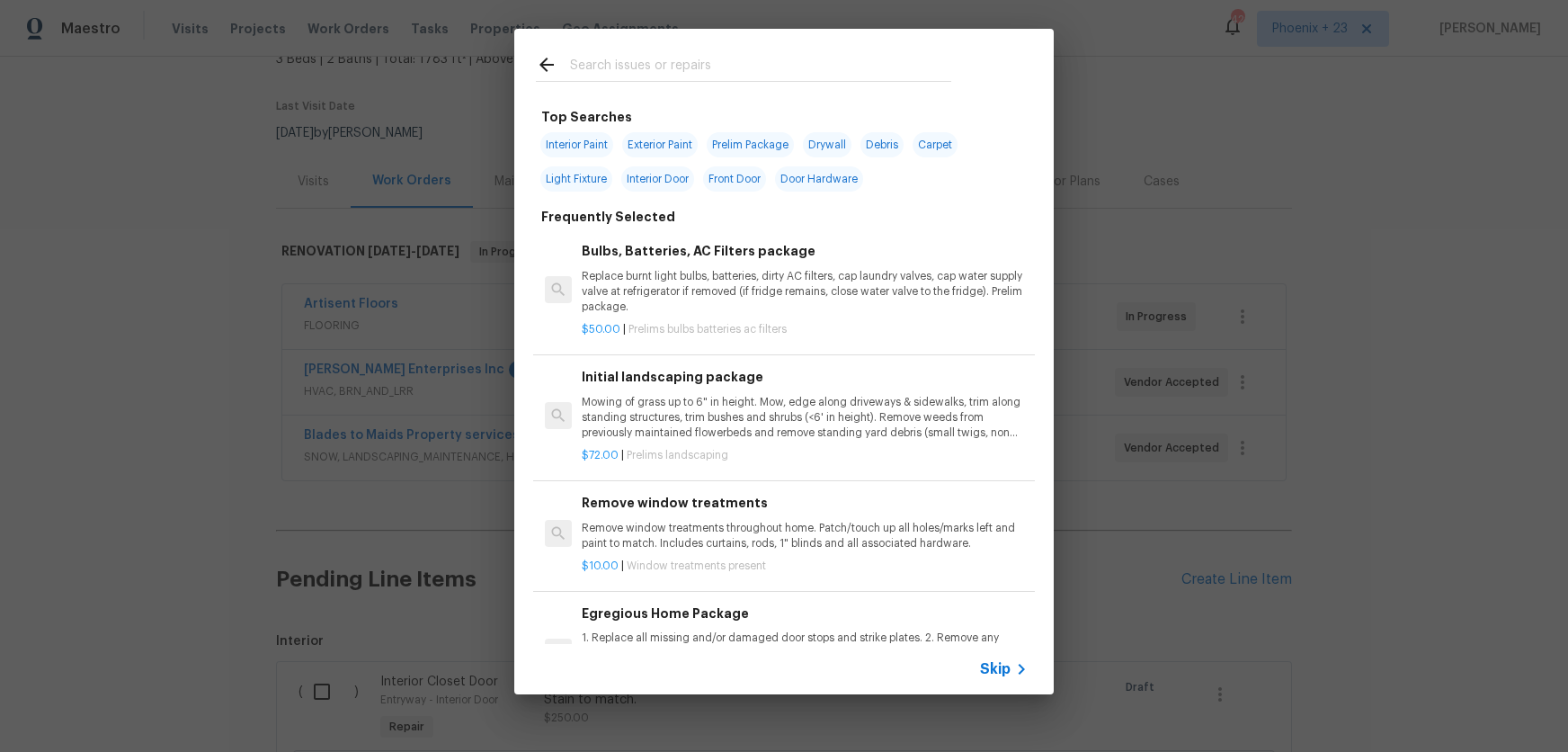
click at [651, 70] on input "text" at bounding box center [761, 67] width 381 height 27
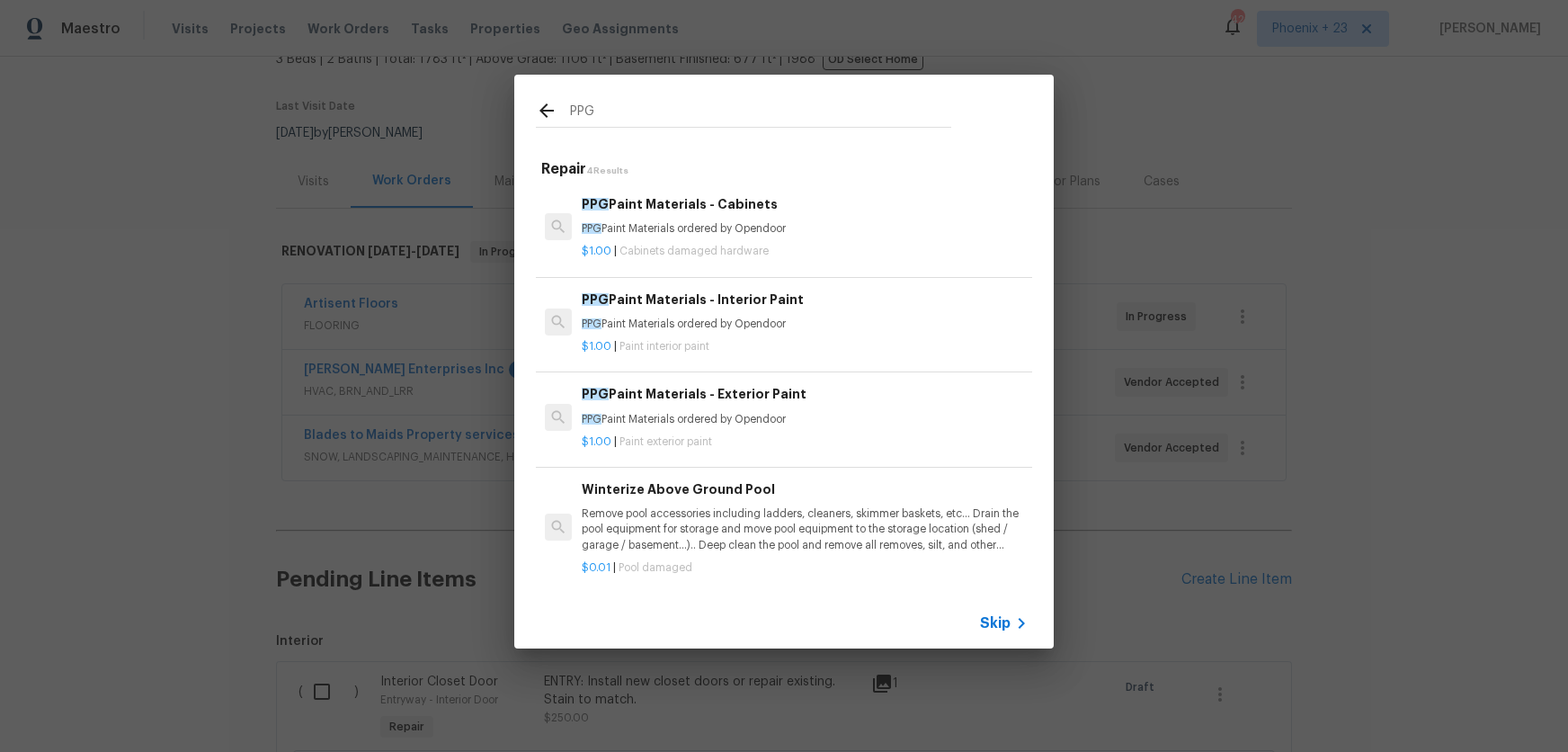
type input "PPG"
click at [793, 395] on h6 "PPG Paint Materials - Exterior Paint" at bounding box center [804, 393] width 446 height 20
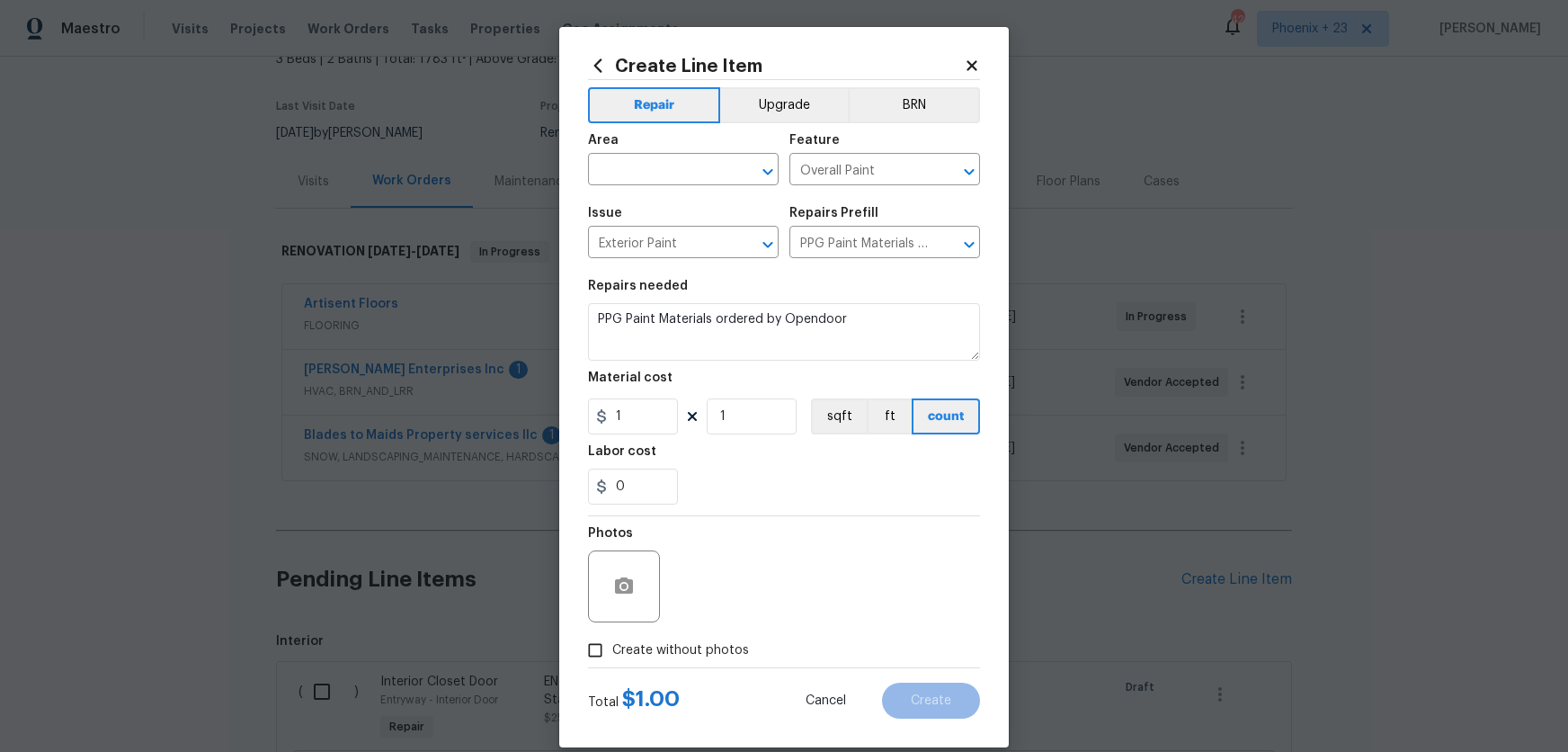
click at [582, 65] on div "Create Line Item Repair Upgrade BRN Area ​ Feature Overall Paint ​ Issue Exteri…" at bounding box center [784, 386] width 450 height 720
click at [597, 67] on icon at bounding box center [598, 65] width 9 height 13
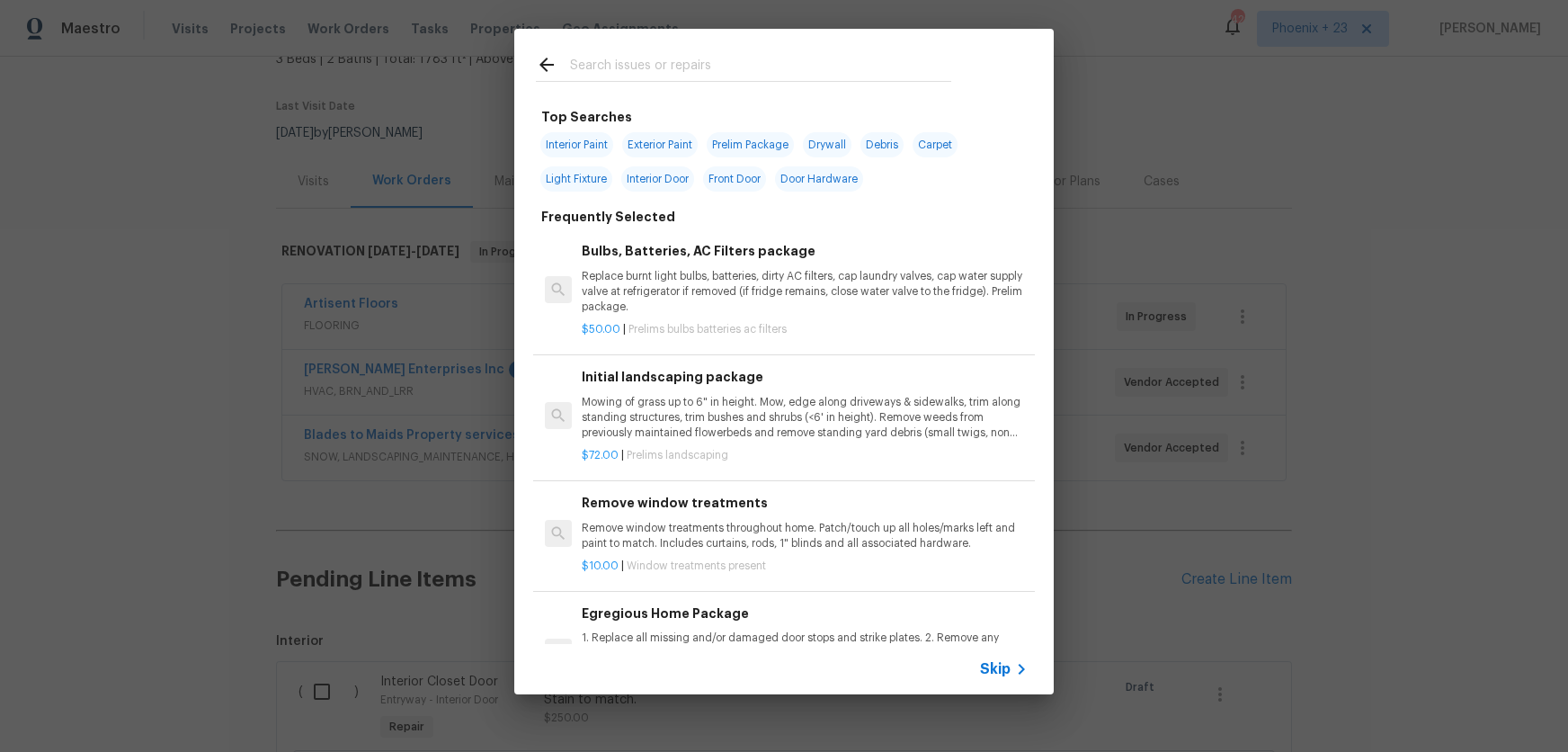
click at [635, 99] on div at bounding box center [744, 63] width 459 height 71
click at [633, 78] on input "text" at bounding box center [761, 67] width 381 height 27
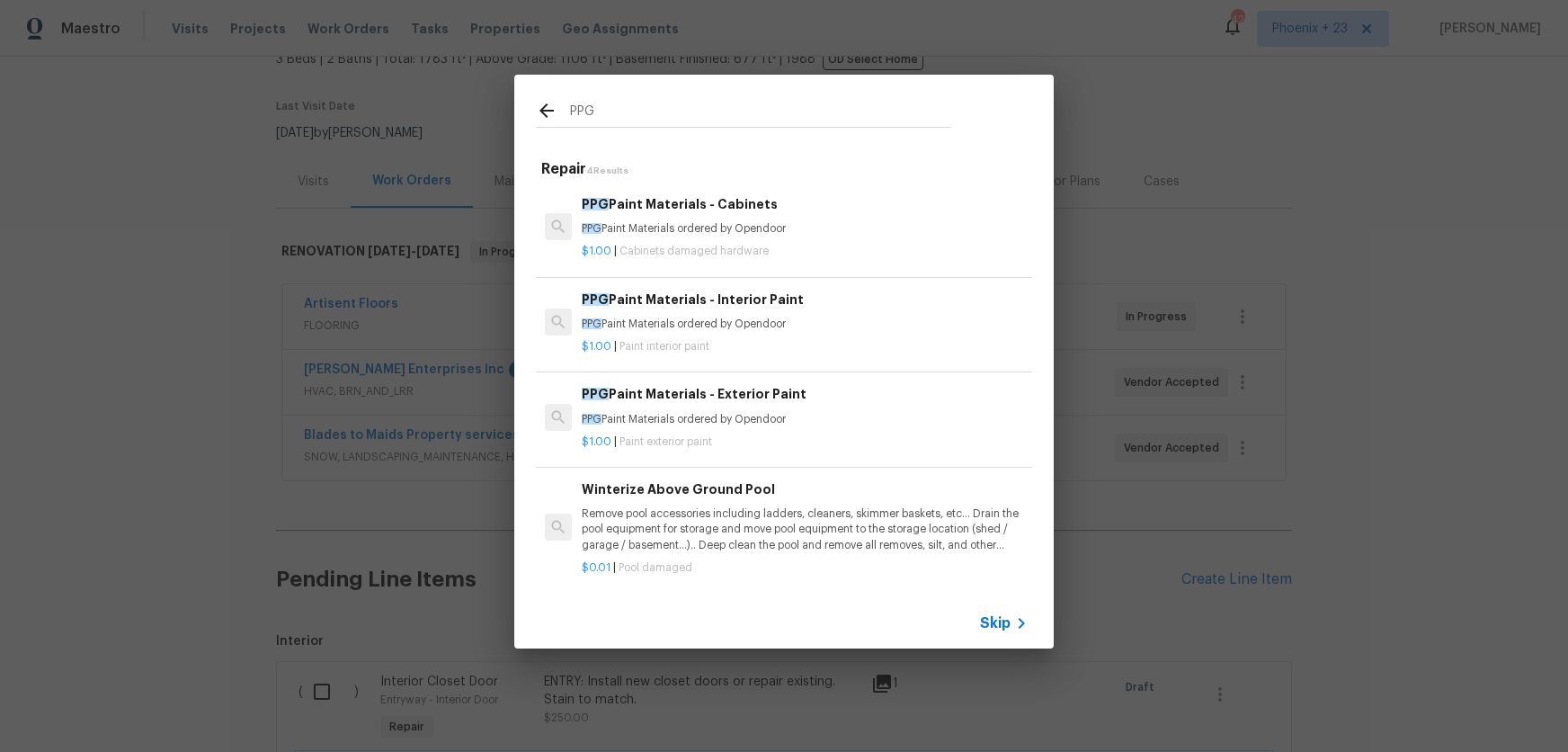
type input "PPG"
click at [739, 330] on p "PPG Paint Materials ordered by Opendoor" at bounding box center [804, 324] width 446 height 15
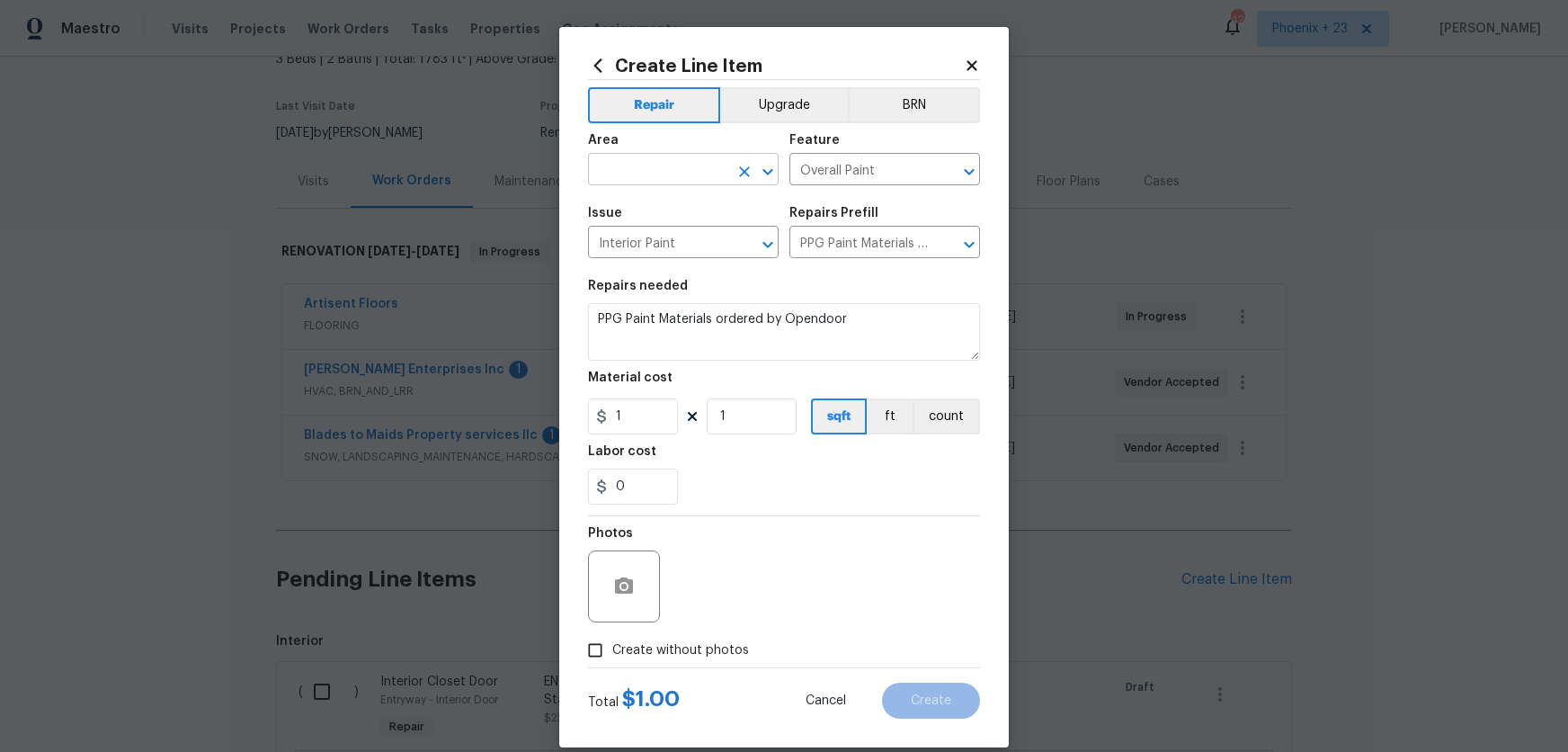
click at [611, 168] on input "text" at bounding box center [658, 170] width 140 height 27
click at [672, 242] on li "Interior Overall" at bounding box center [683, 241] width 190 height 29
type input "Interior Overall"
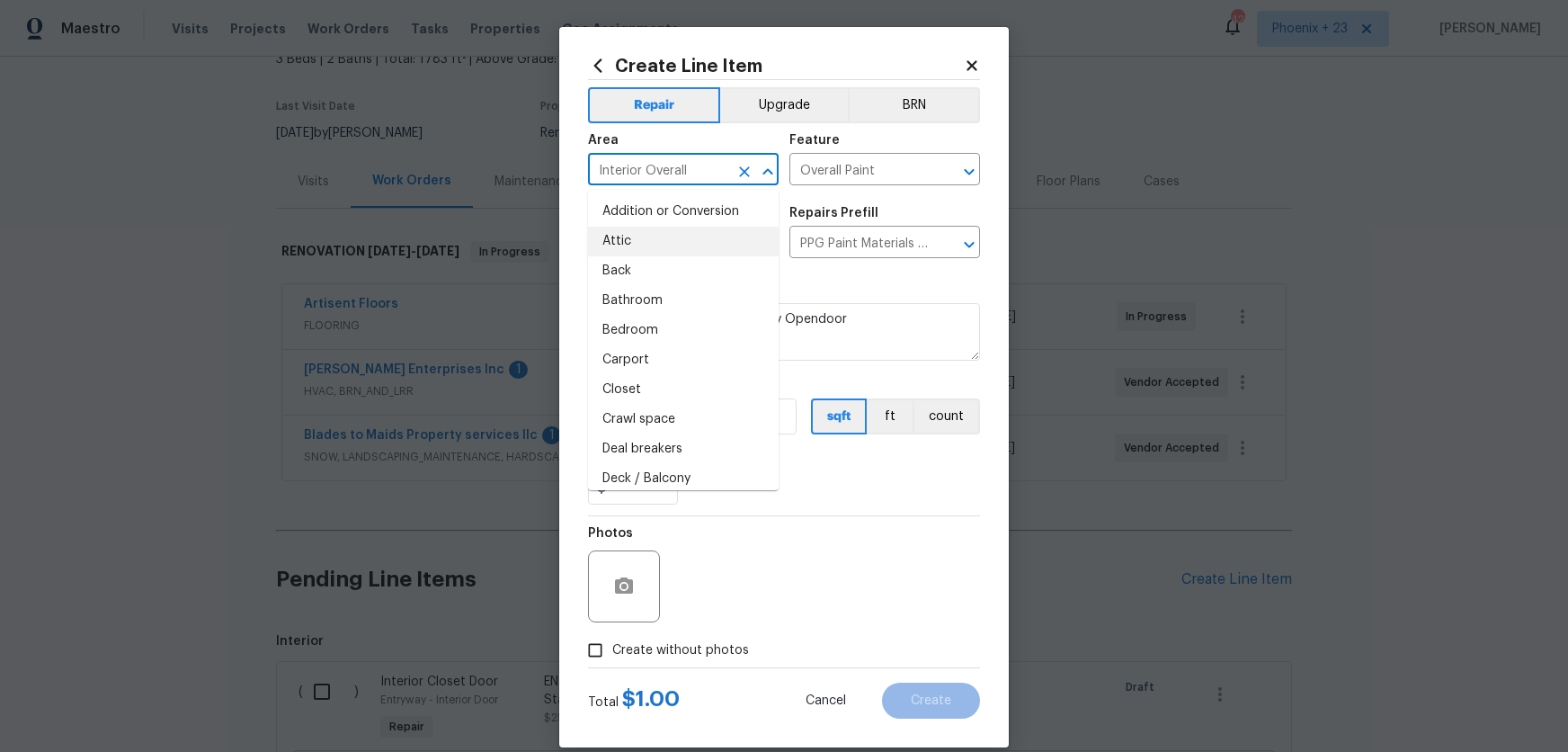
click at [699, 569] on div "Photos" at bounding box center [784, 574] width 392 height 116
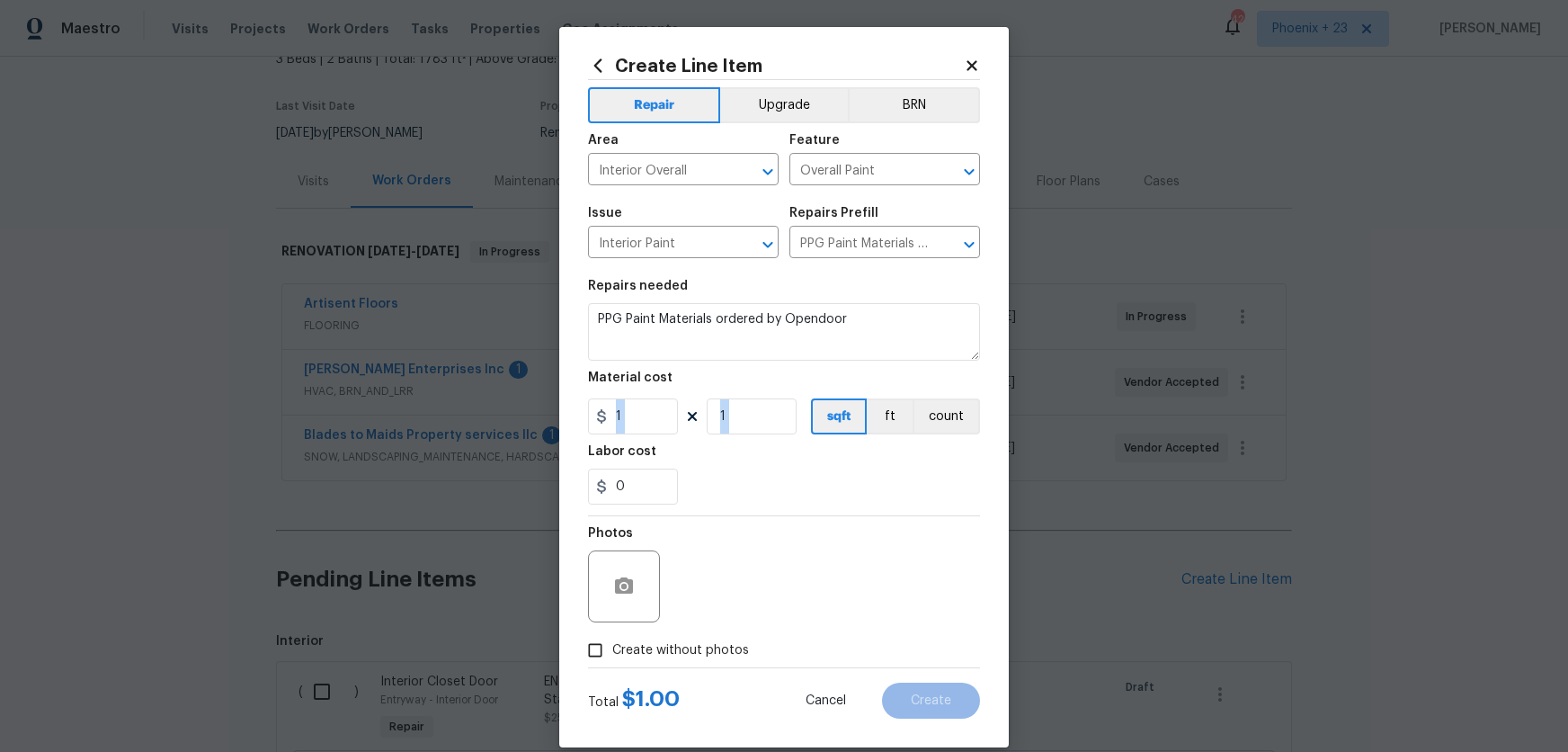
drag, startPoint x: 629, startPoint y: 436, endPoint x: 640, endPoint y: 425, distance: 15.6
click at [604, 430] on section "Repairs needed PPG Paint Materials ordered by Opendoor Material cost 1 1 sqft f…" at bounding box center [784, 392] width 392 height 246
click at [641, 425] on input "1" at bounding box center [633, 416] width 90 height 36
drag, startPoint x: 640, startPoint y: 422, endPoint x: 610, endPoint y: 419, distance: 30.1
click at [610, 419] on input "1" at bounding box center [633, 416] width 90 height 36
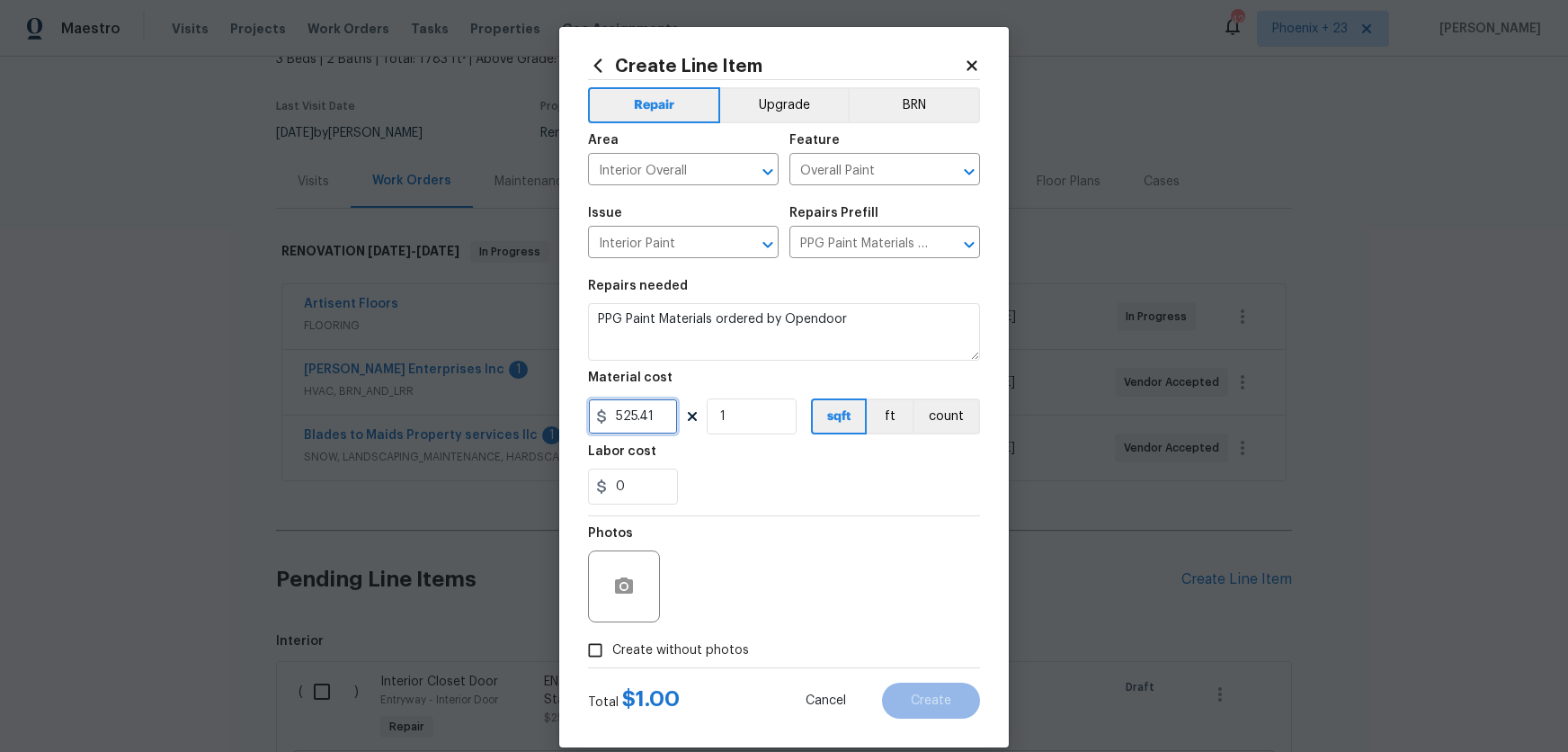
type input "525.41"
click at [657, 631] on div "Photos" at bounding box center [626, 574] width 76 height 116
drag, startPoint x: 669, startPoint y: 654, endPoint x: 694, endPoint y: 636, distance: 30.8
click at [669, 654] on span "Create without photos" at bounding box center [680, 651] width 136 height 19
click at [612, 654] on input "Create without photos" at bounding box center [595, 650] width 34 height 34
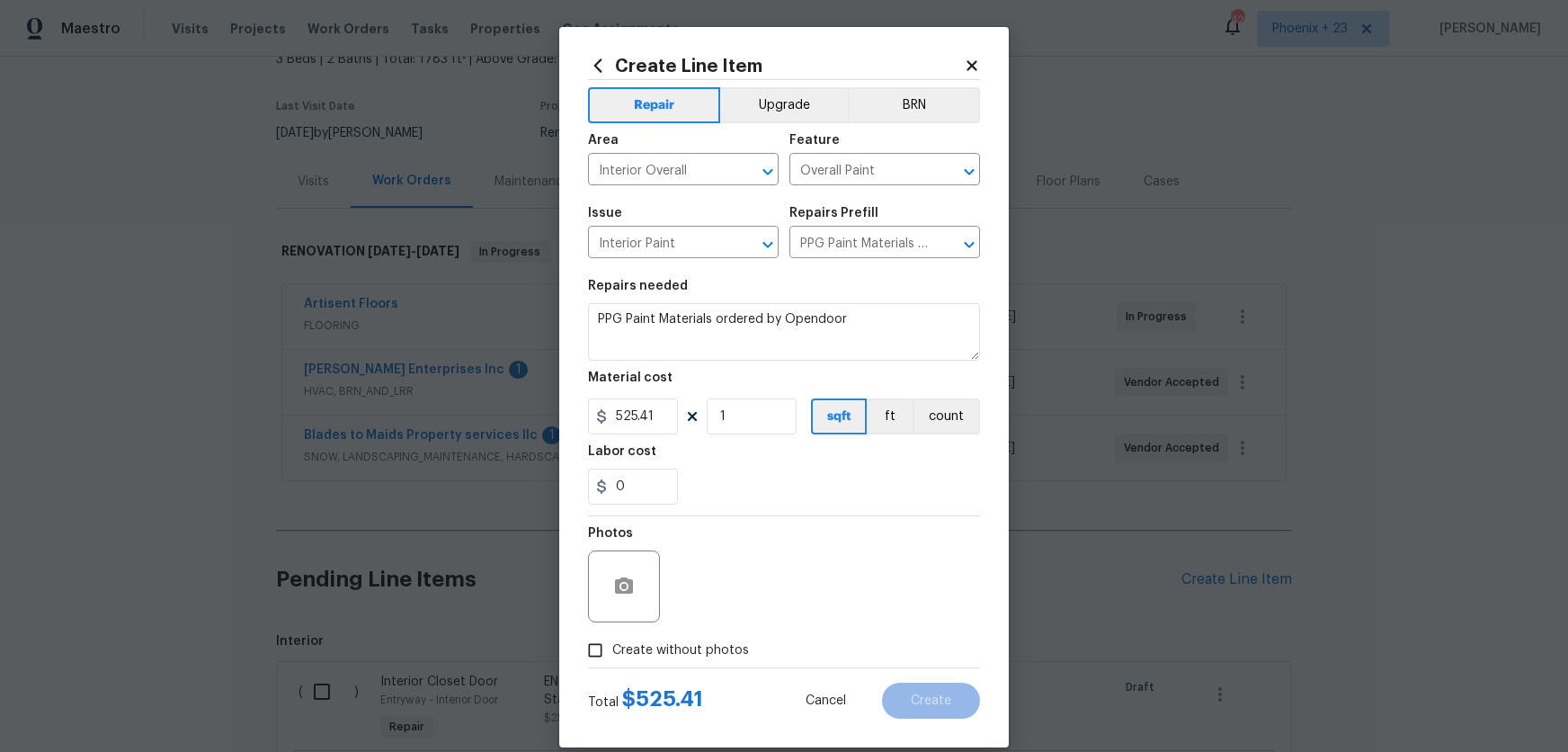
checkbox input "true"
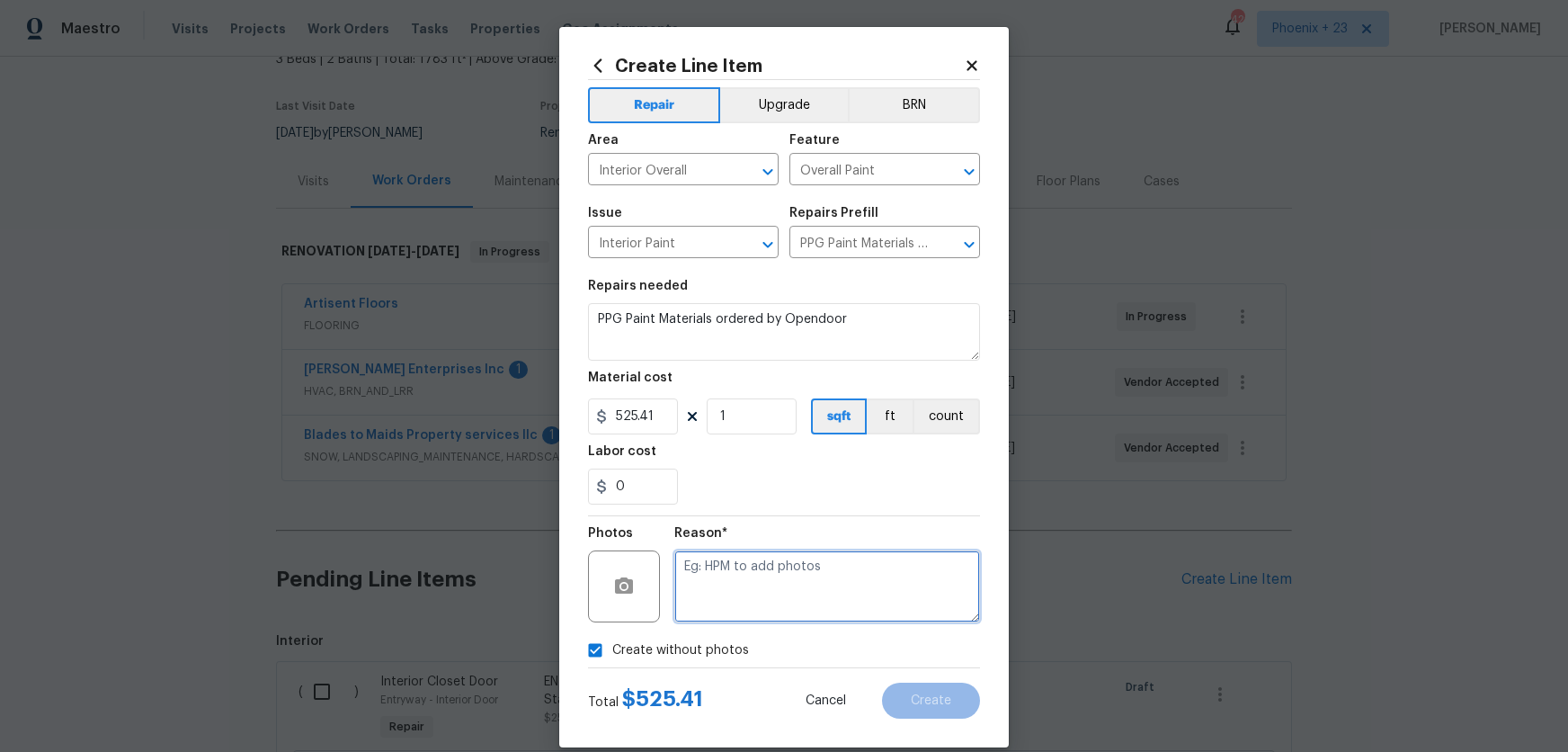
drag, startPoint x: 694, startPoint y: 636, endPoint x: 730, endPoint y: 599, distance: 51.6
click at [730, 599] on textarea at bounding box center [827, 586] width 306 height 72
type textarea "NA"
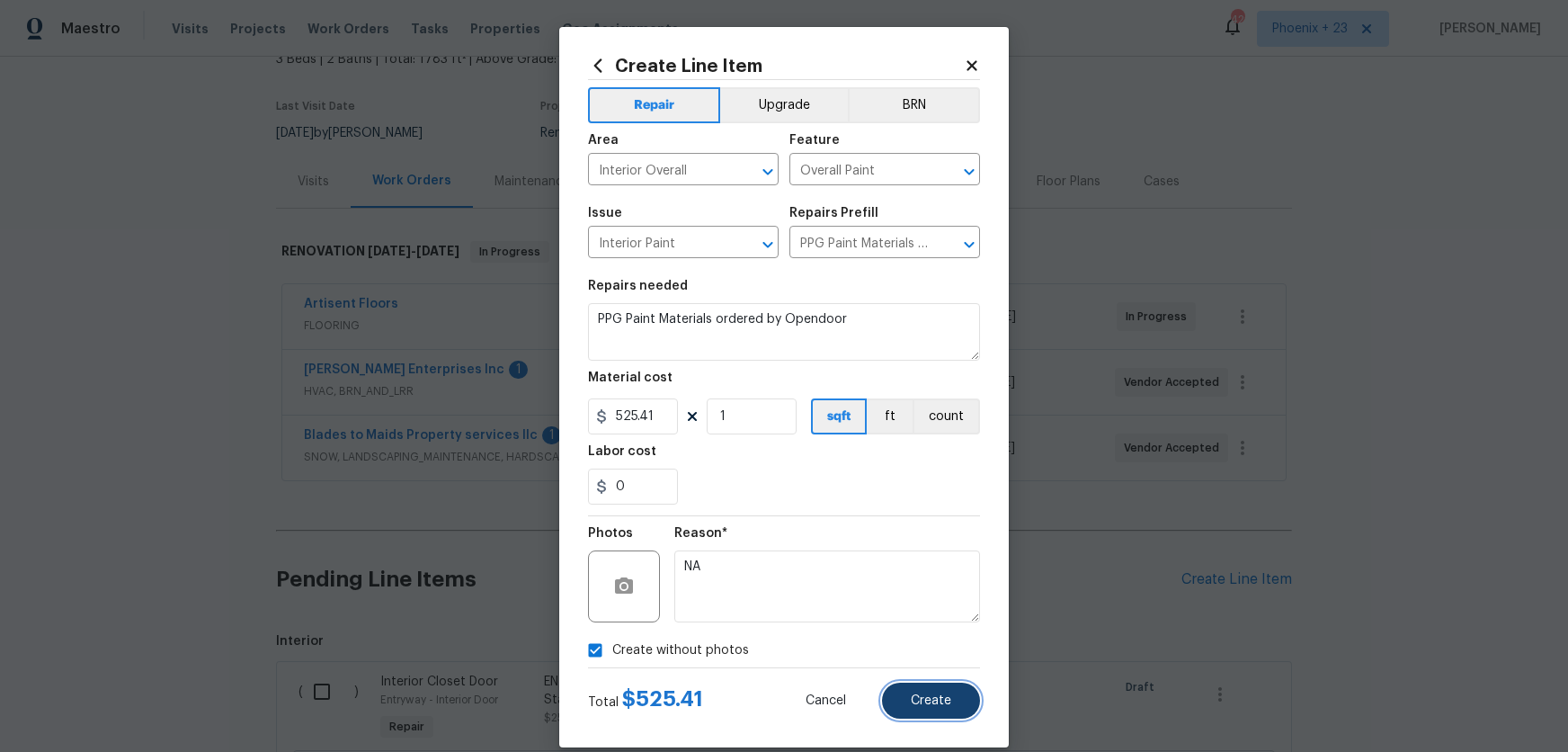
click at [942, 689] on button "Create" at bounding box center [930, 700] width 98 height 36
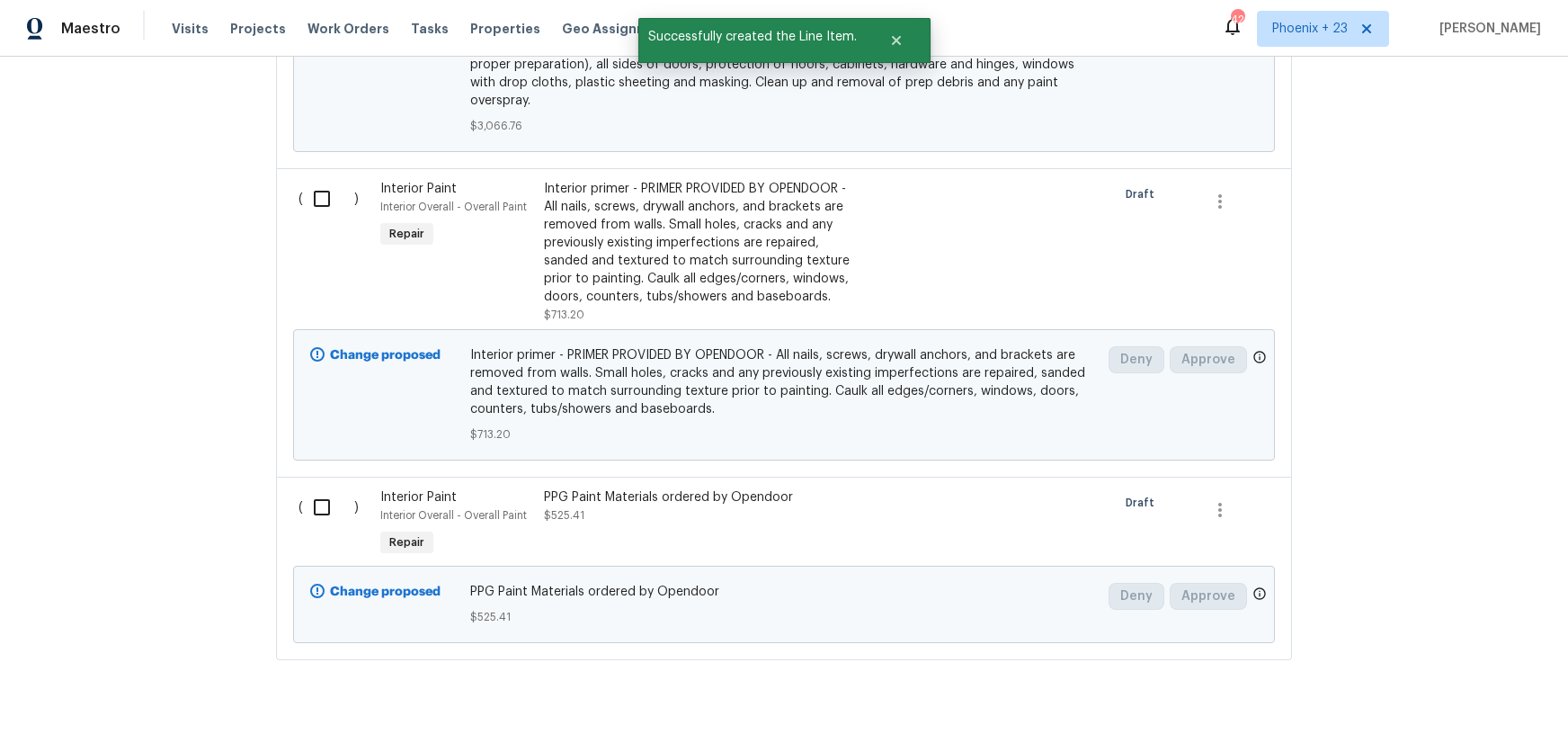
scroll to position [1460, 0]
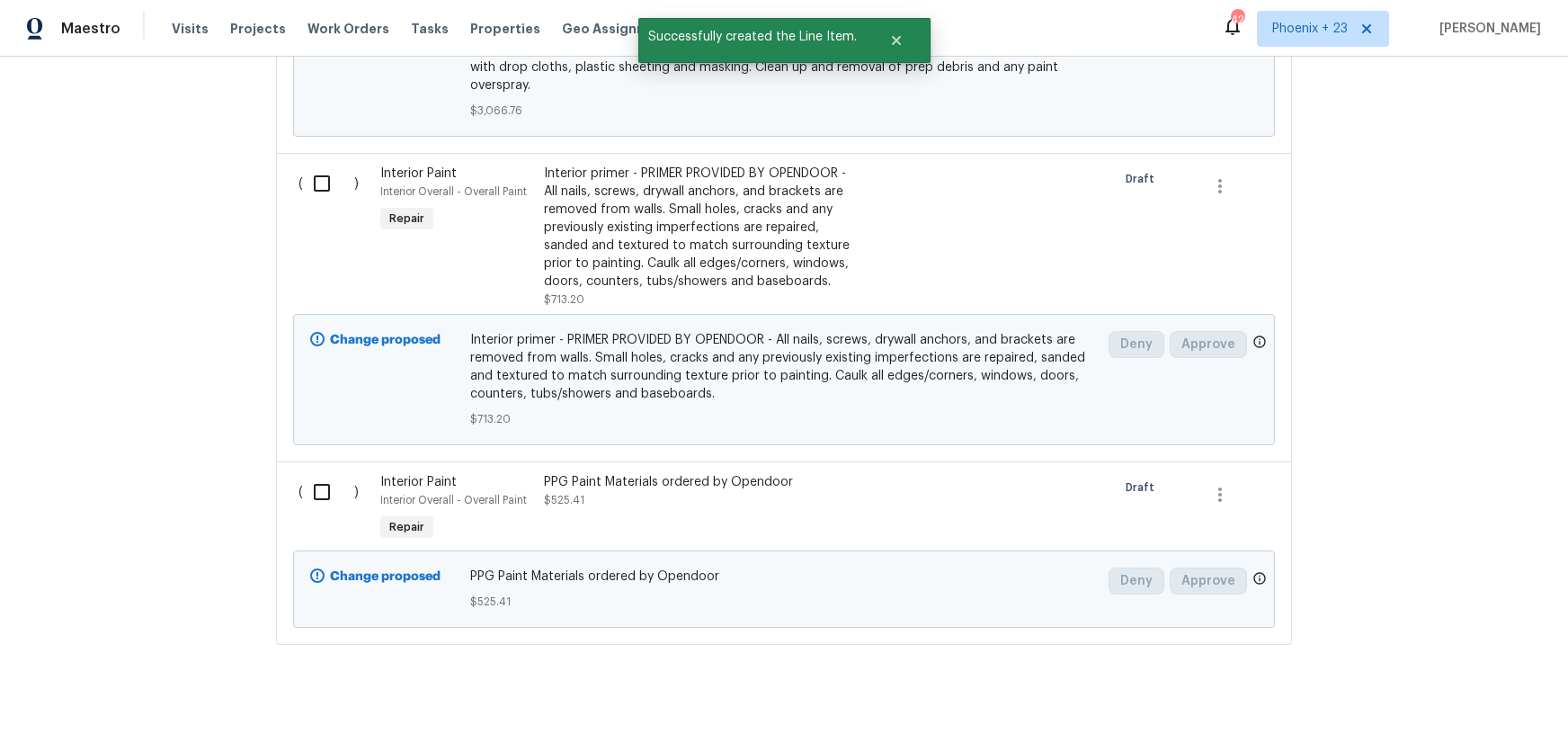
drag, startPoint x: 355, startPoint y: 472, endPoint x: 400, endPoint y: 487, distance: 47.4
click at [355, 472] on div "( )" at bounding box center [333, 509] width 81 height 82
drag, startPoint x: 362, startPoint y: 487, endPoint x: 344, endPoint y: 484, distance: 18.2
click at [351, 486] on div "( )" at bounding box center [333, 509] width 81 height 82
click at [341, 483] on input "checkbox" at bounding box center [329, 492] width 51 height 38
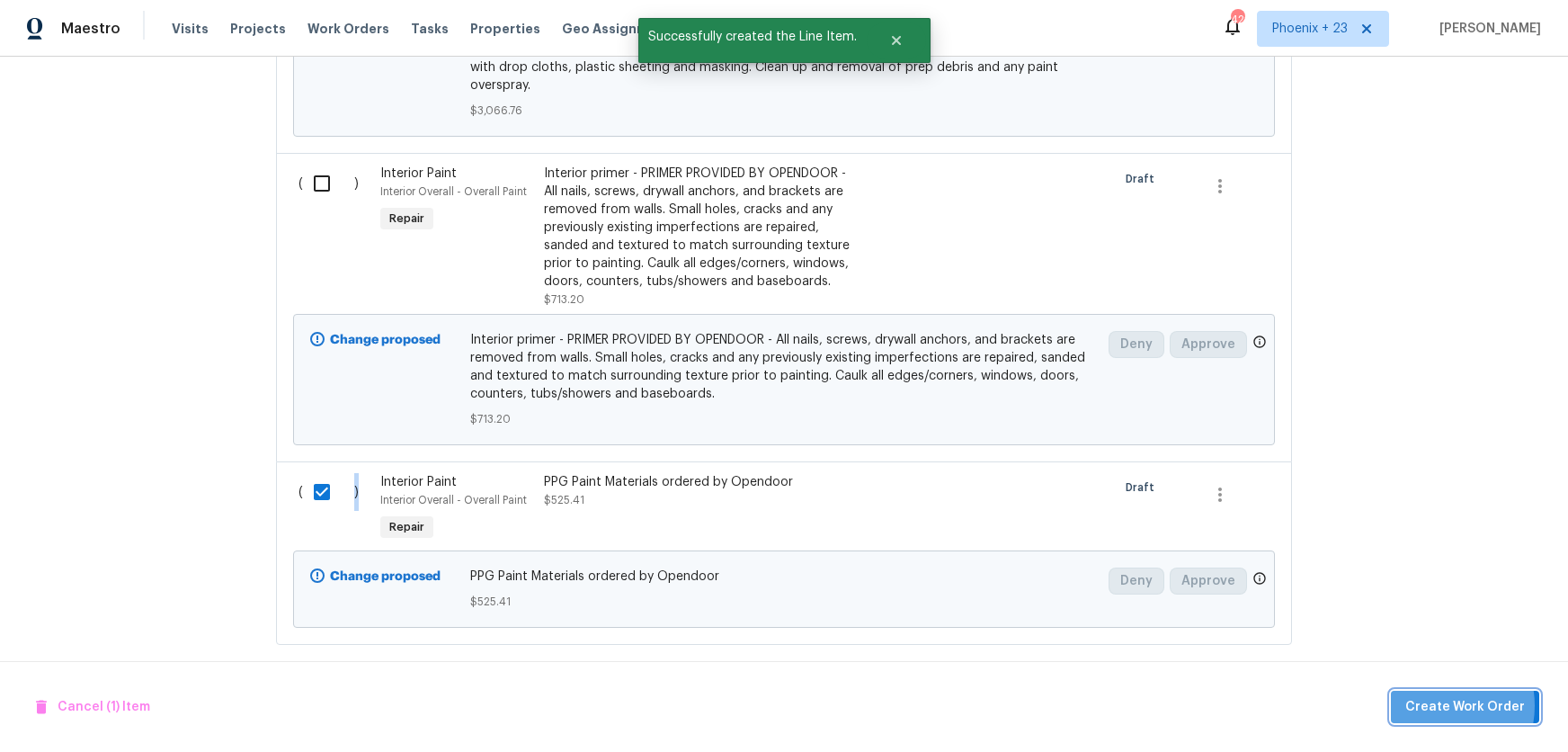
click at [1433, 706] on span "Create Work Order" at bounding box center [1466, 707] width 119 height 23
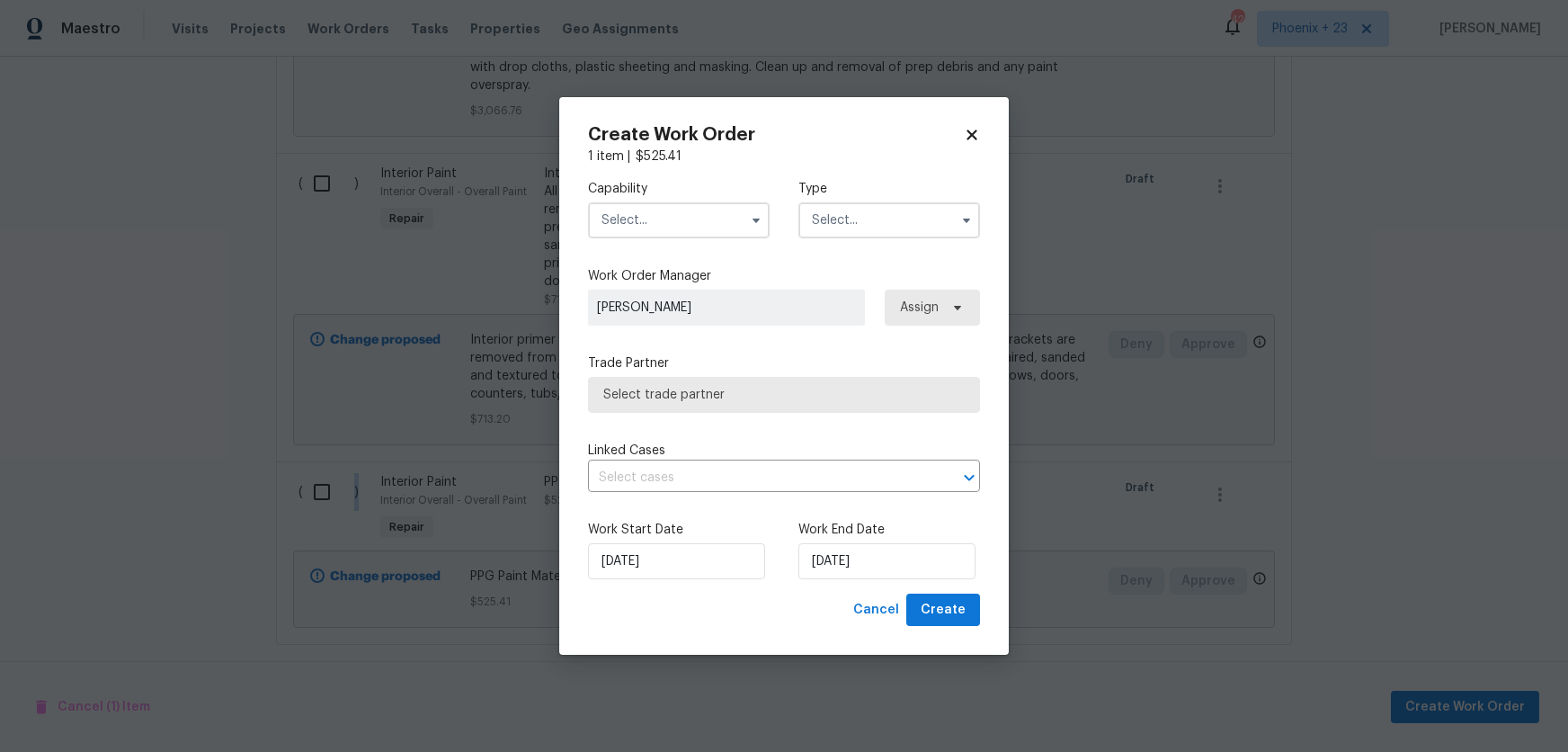
checkbox input "false"
click at [705, 223] on input "text" at bounding box center [679, 221] width 182 height 36
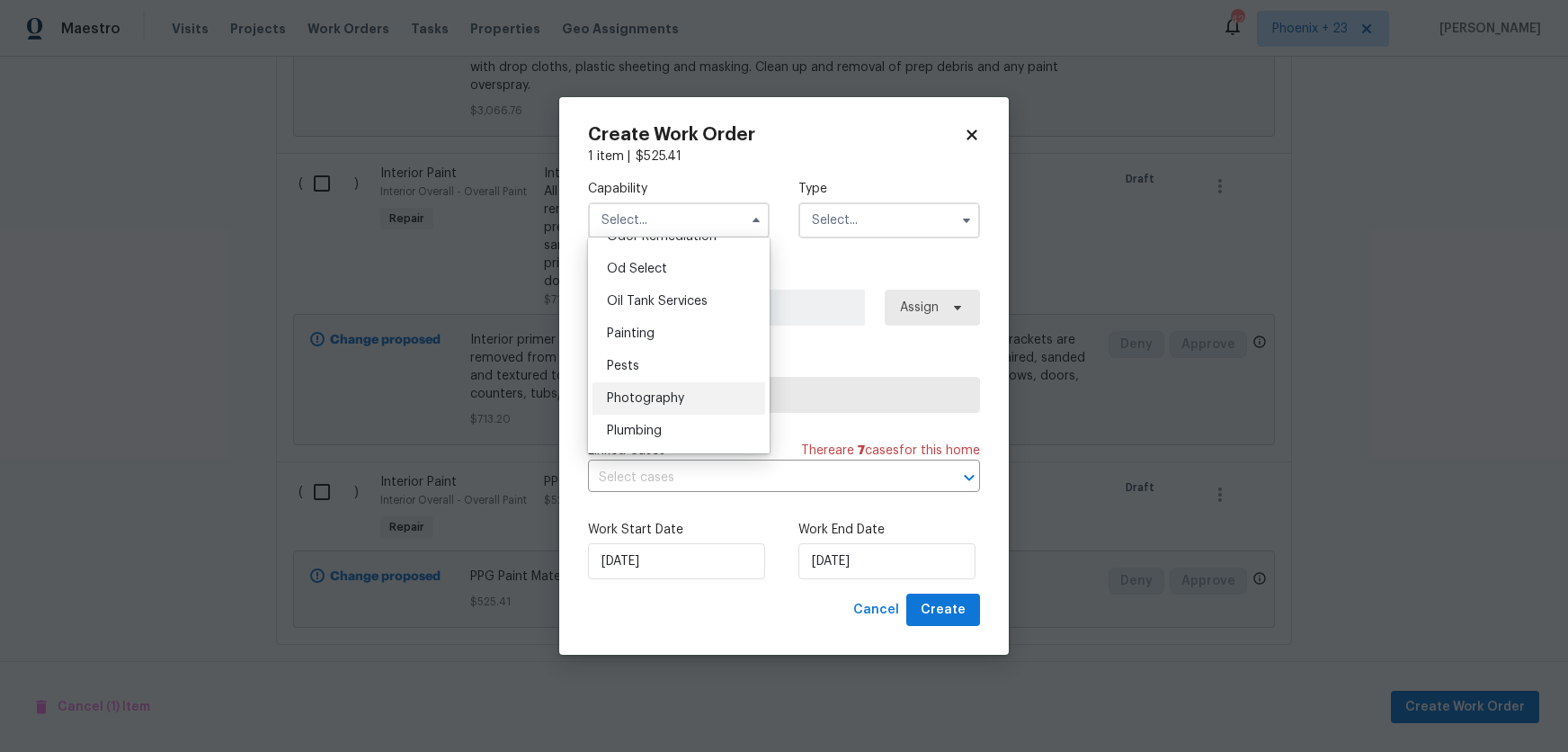
scroll to position [1351, 0]
click at [681, 414] on div "Painting" at bounding box center [679, 418] width 172 height 32
type input "Painting"
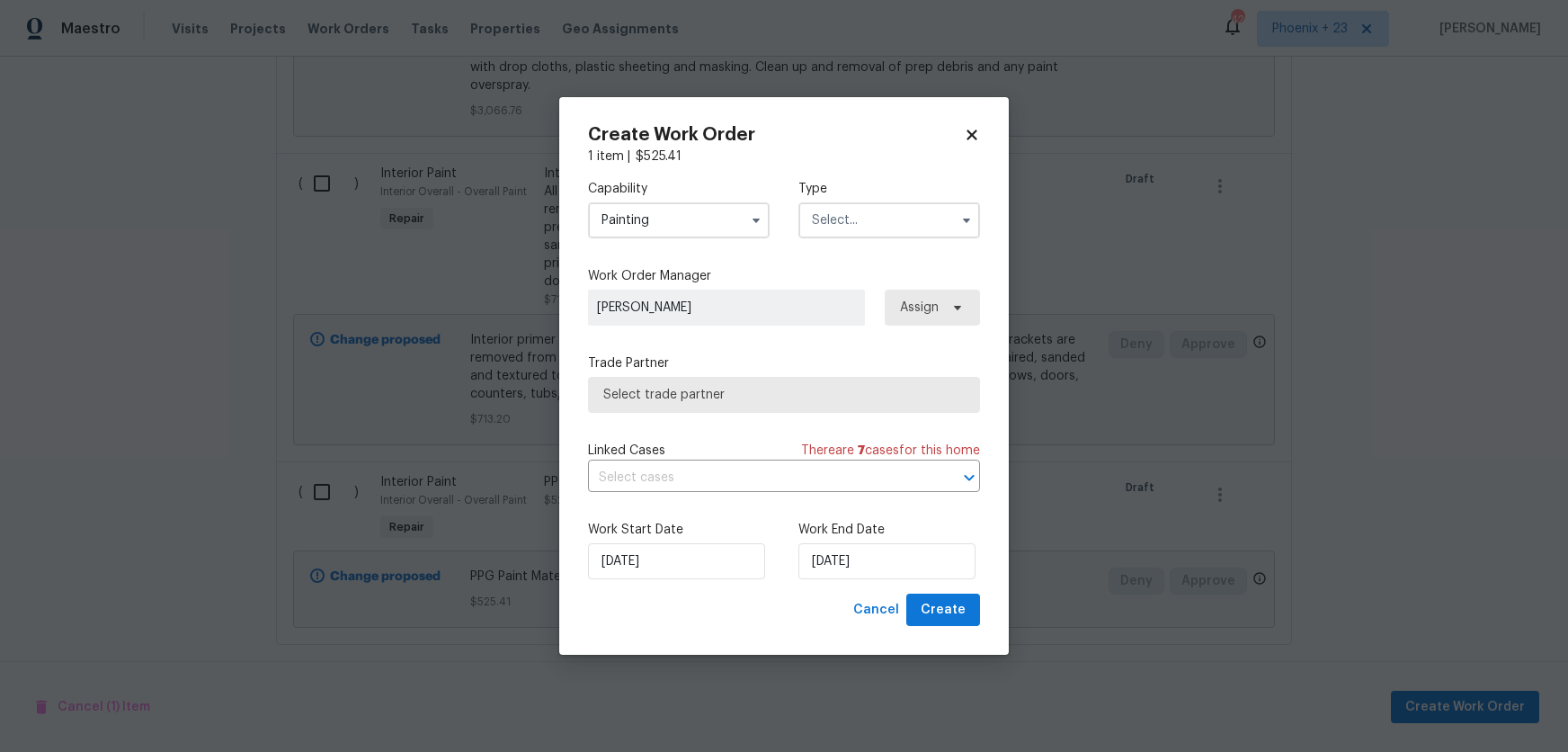
drag, startPoint x: 868, startPoint y: 220, endPoint x: 869, endPoint y: 233, distance: 13.0
click at [870, 227] on input "text" at bounding box center [890, 221] width 182 height 36
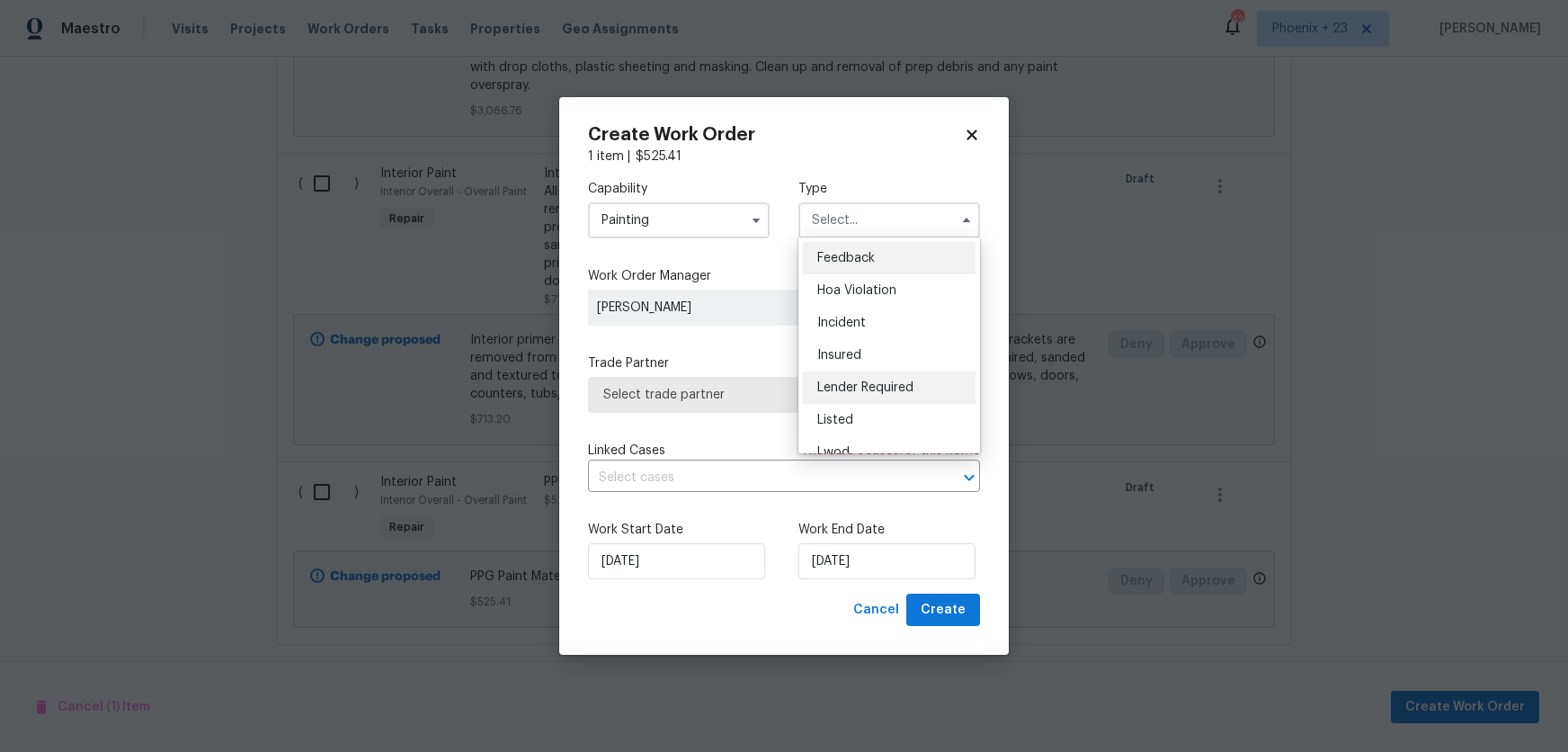
scroll to position [214, 0]
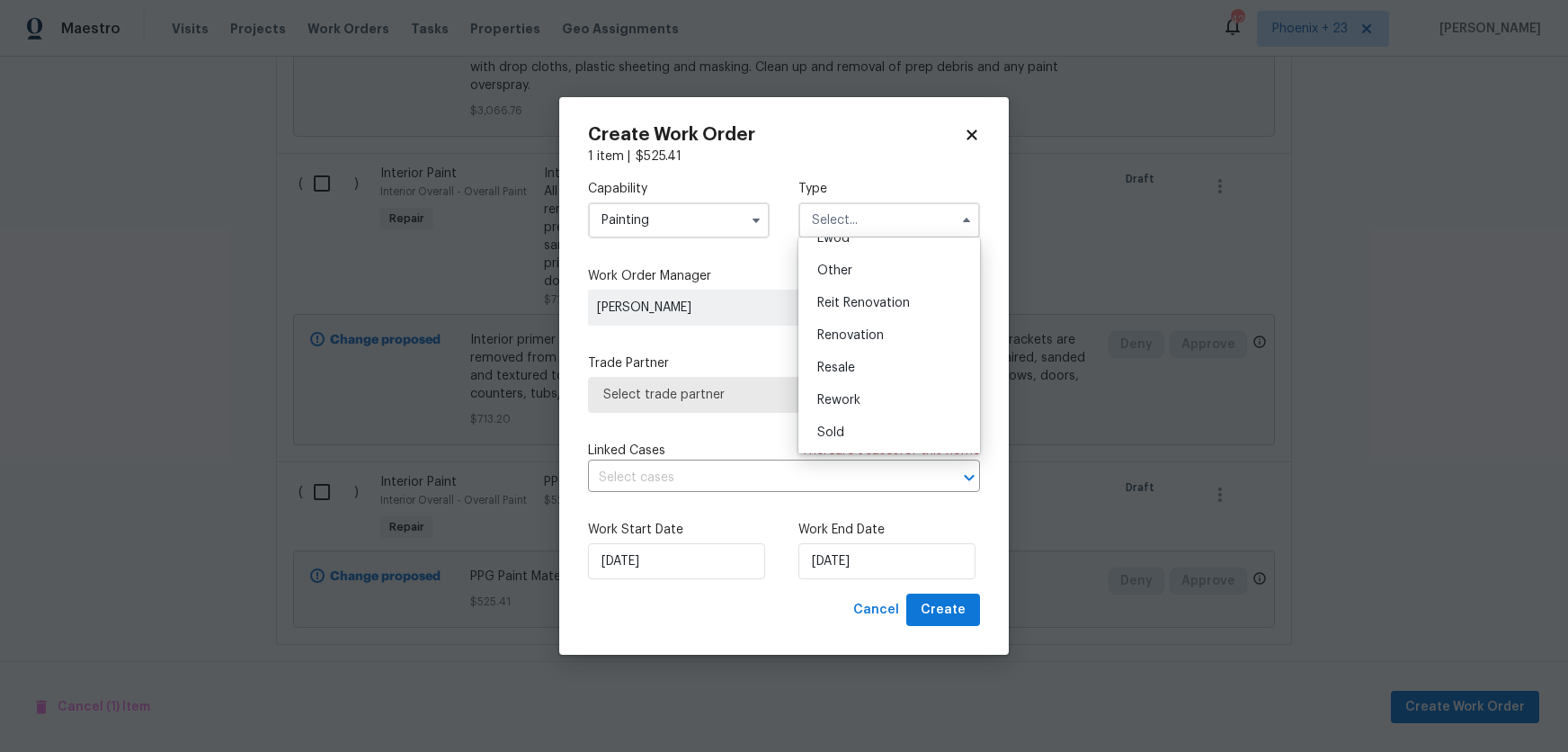
click at [875, 335] on span "Renovation" at bounding box center [851, 334] width 66 height 12
type input "Renovation"
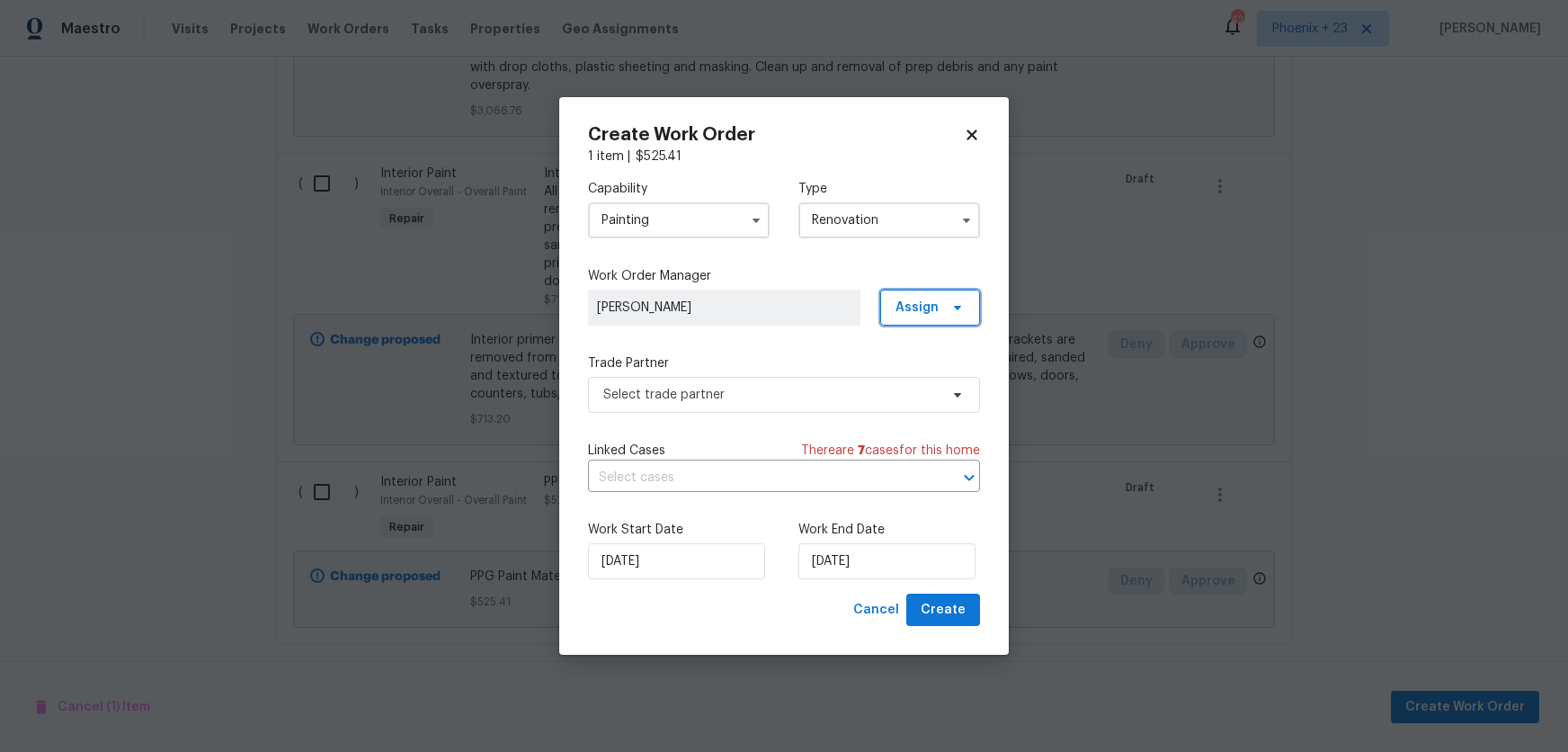
click at [946, 315] on span "Assign" at bounding box center [929, 308] width 99 height 36
click at [925, 380] on div "Assign to me" at bounding box center [932, 383] width 79 height 18
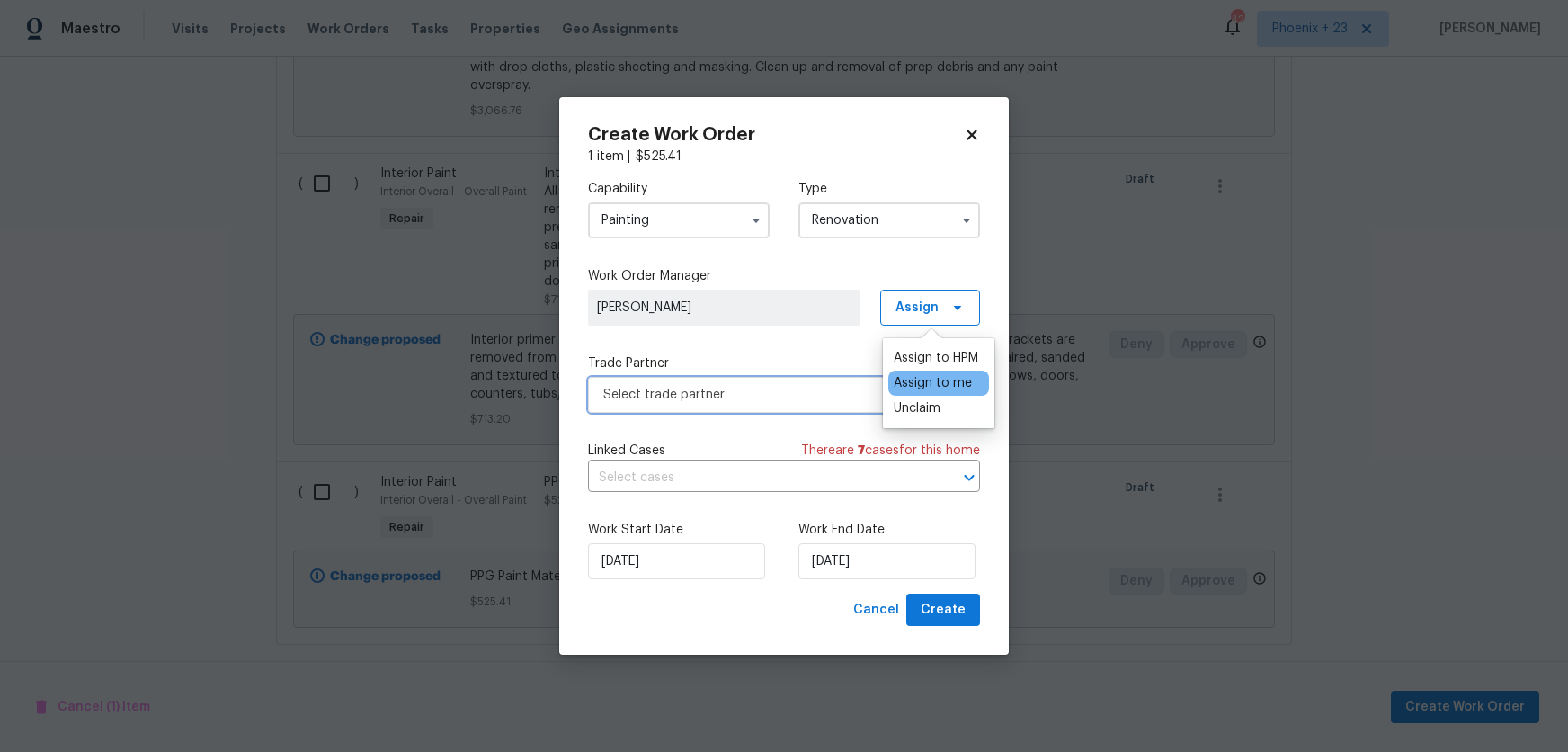
click at [784, 401] on span "Select trade partner" at bounding box center [771, 394] width 335 height 18
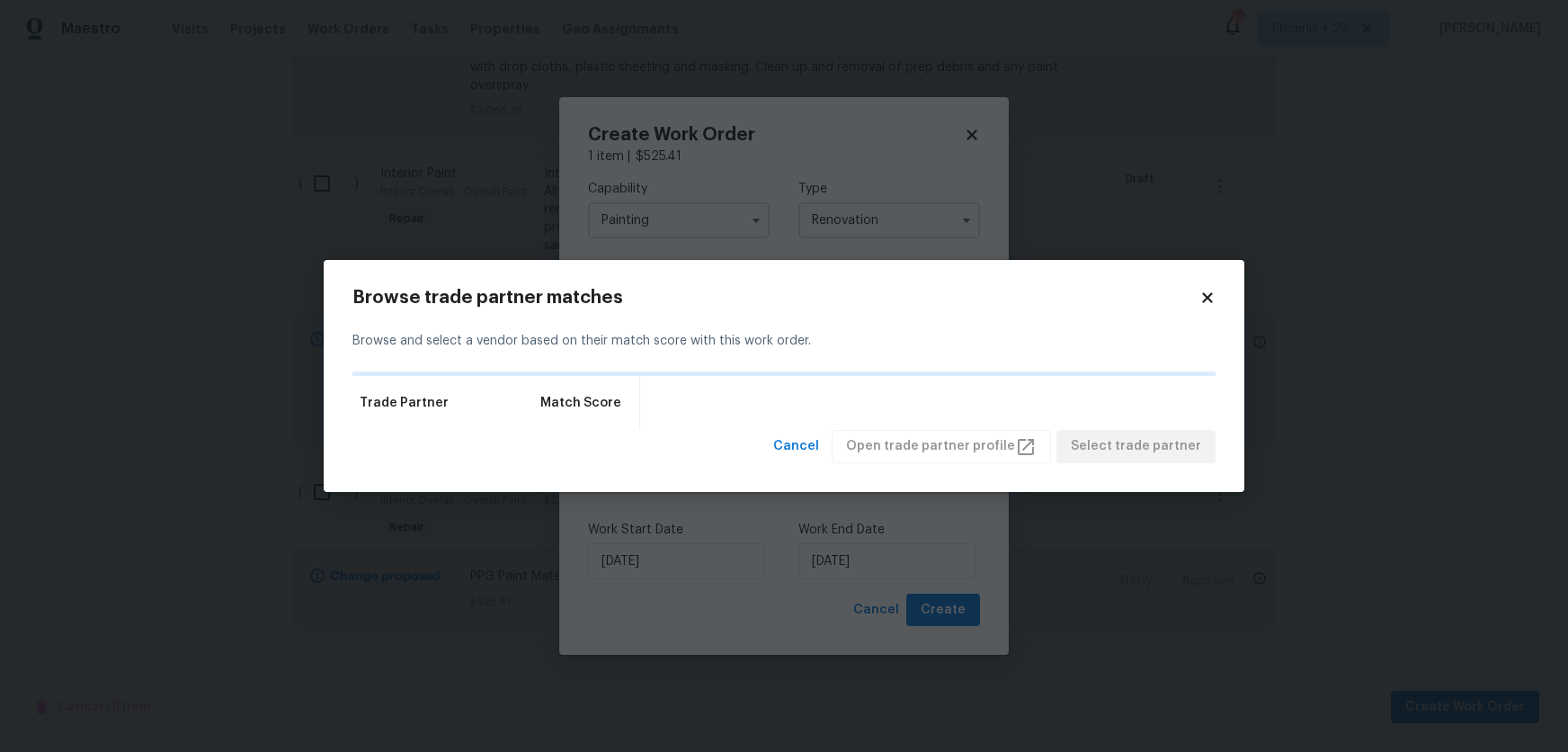
click at [1216, 293] on div "Browse trade partner matches Browse and select a vendor based on their match sc…" at bounding box center [784, 375] width 921 height 232
click at [1215, 293] on icon at bounding box center [1207, 297] width 16 height 16
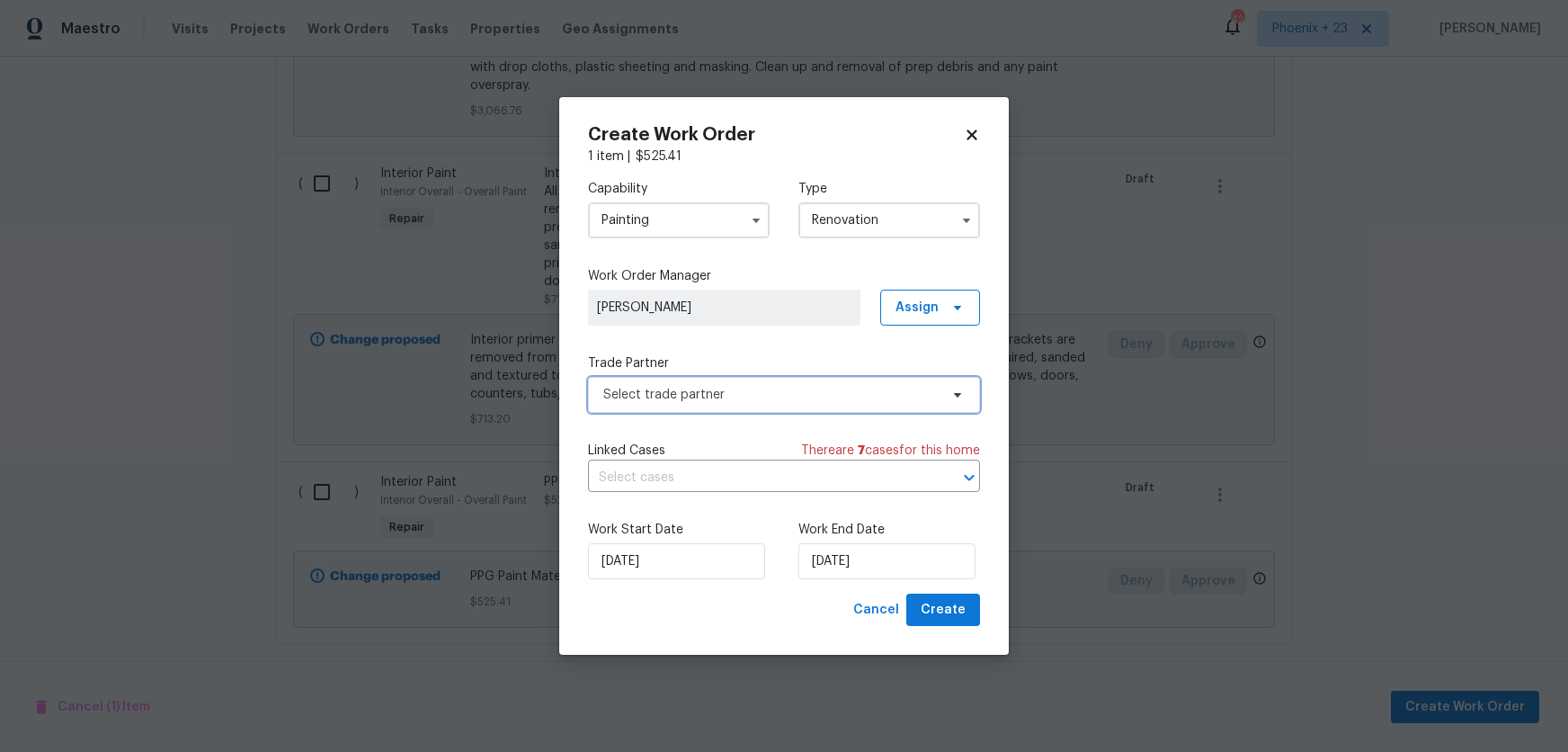
click at [810, 411] on span "Select trade partner" at bounding box center [784, 395] width 392 height 36
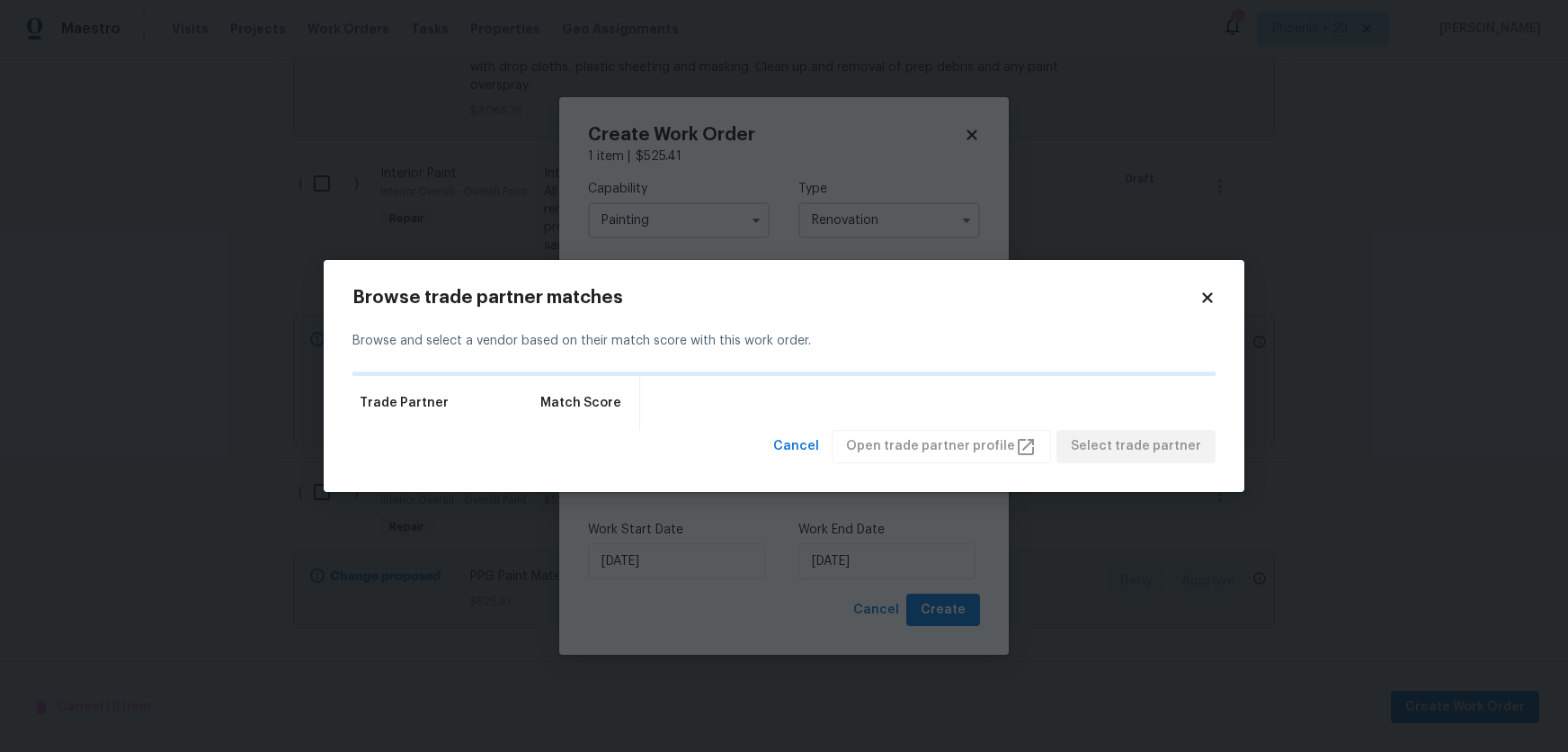
click at [1215, 293] on icon at bounding box center [1207, 297] width 16 height 16
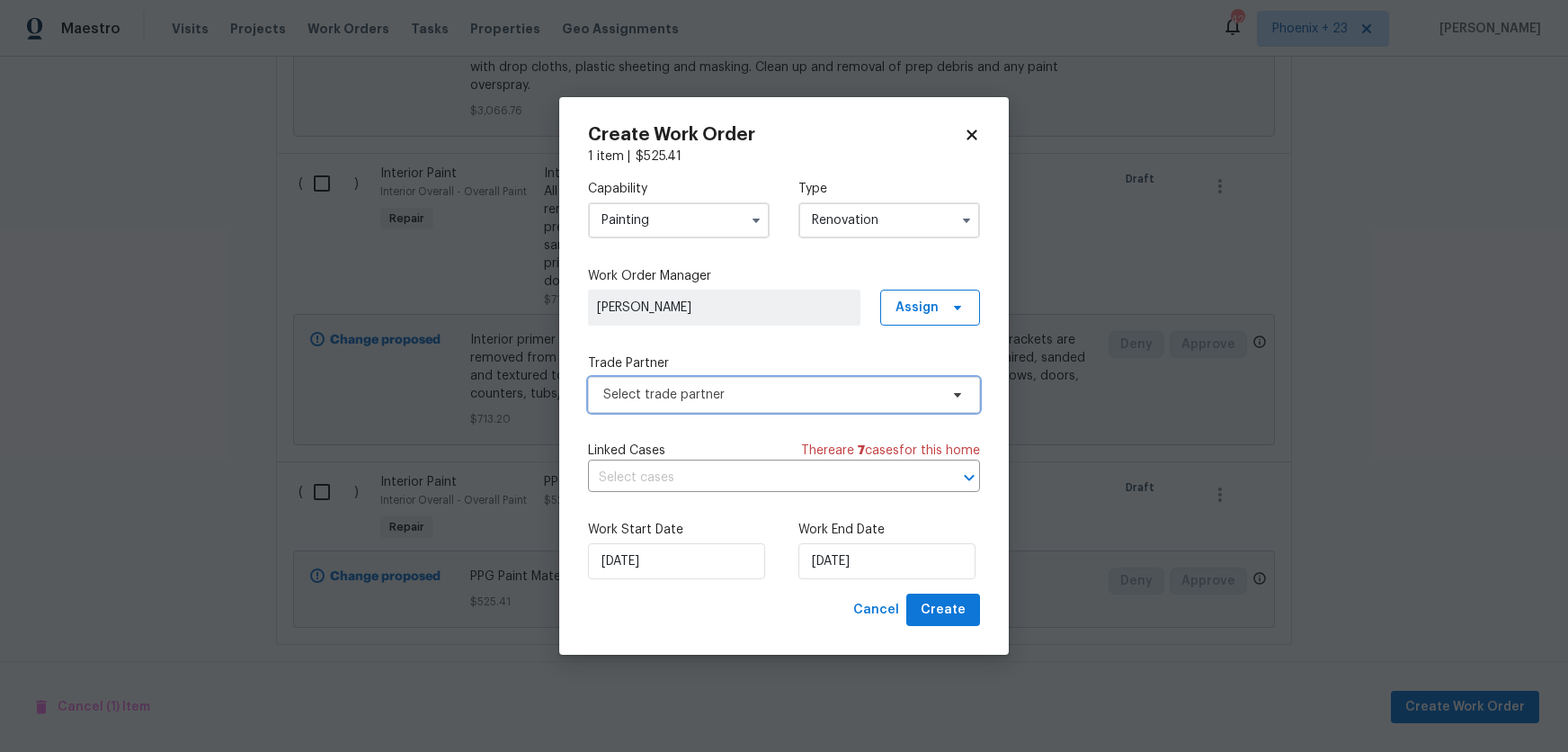
click at [826, 384] on span "Select trade partner" at bounding box center [784, 395] width 392 height 36
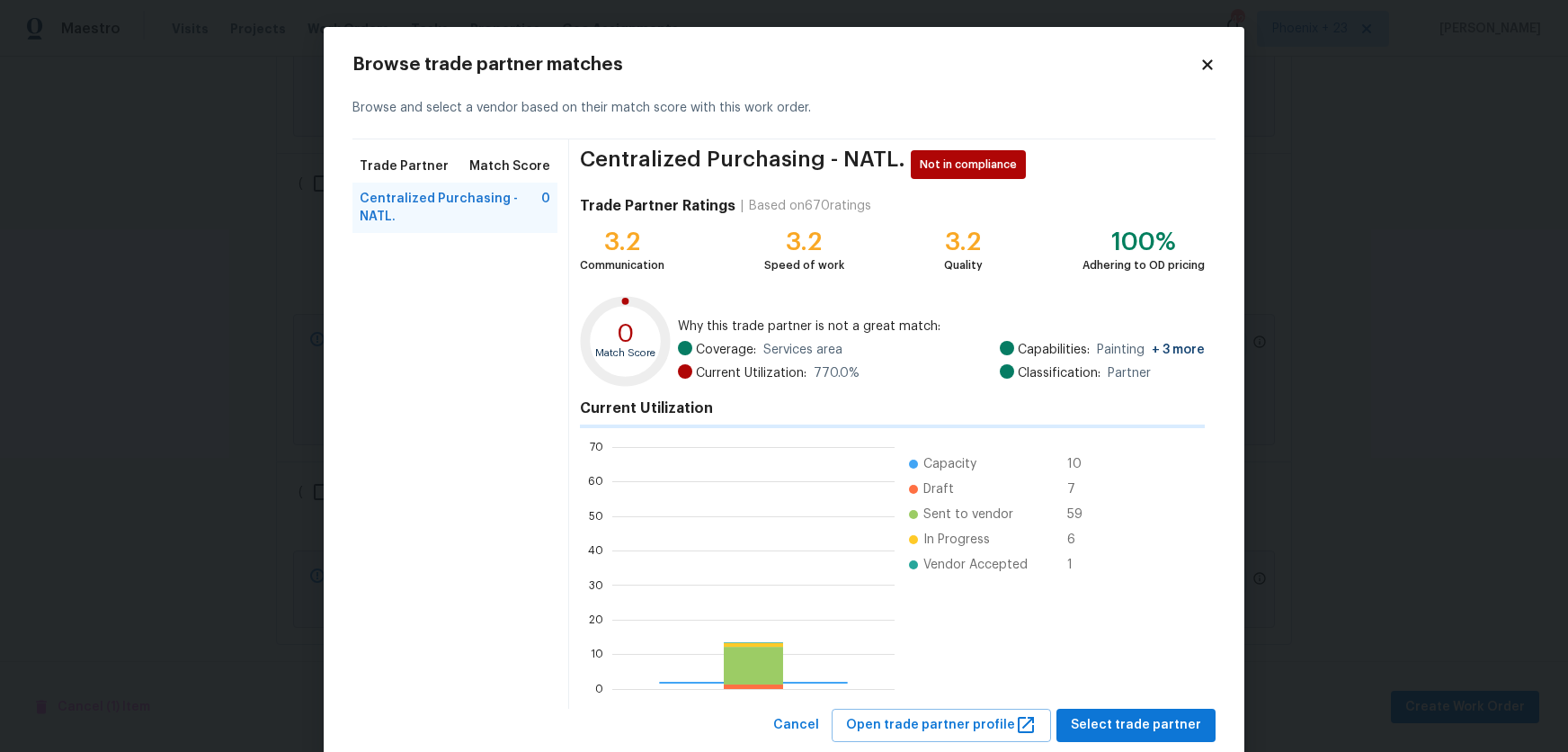
scroll to position [252, 282]
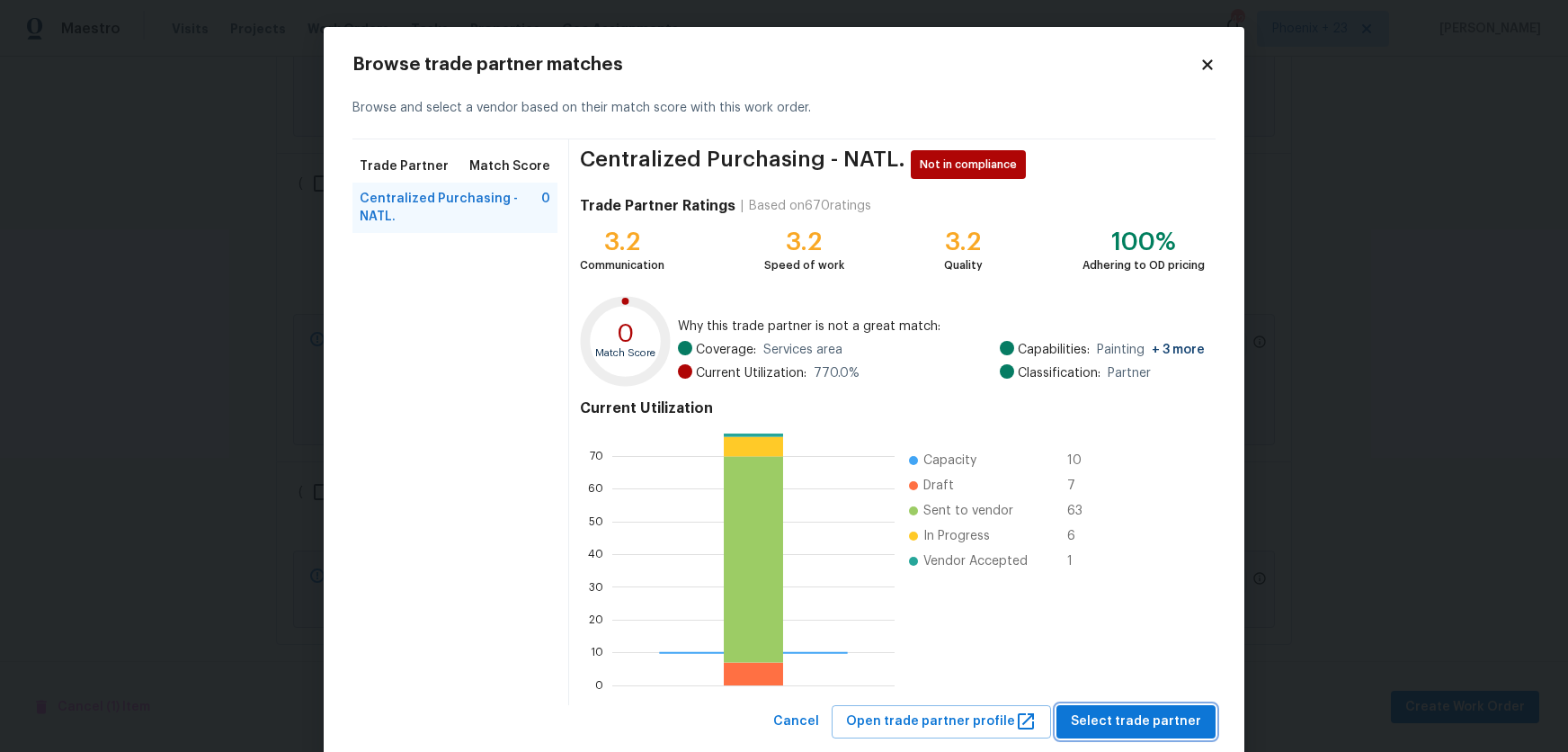
click at [1115, 707] on button "Select trade partner" at bounding box center [1136, 721] width 159 height 33
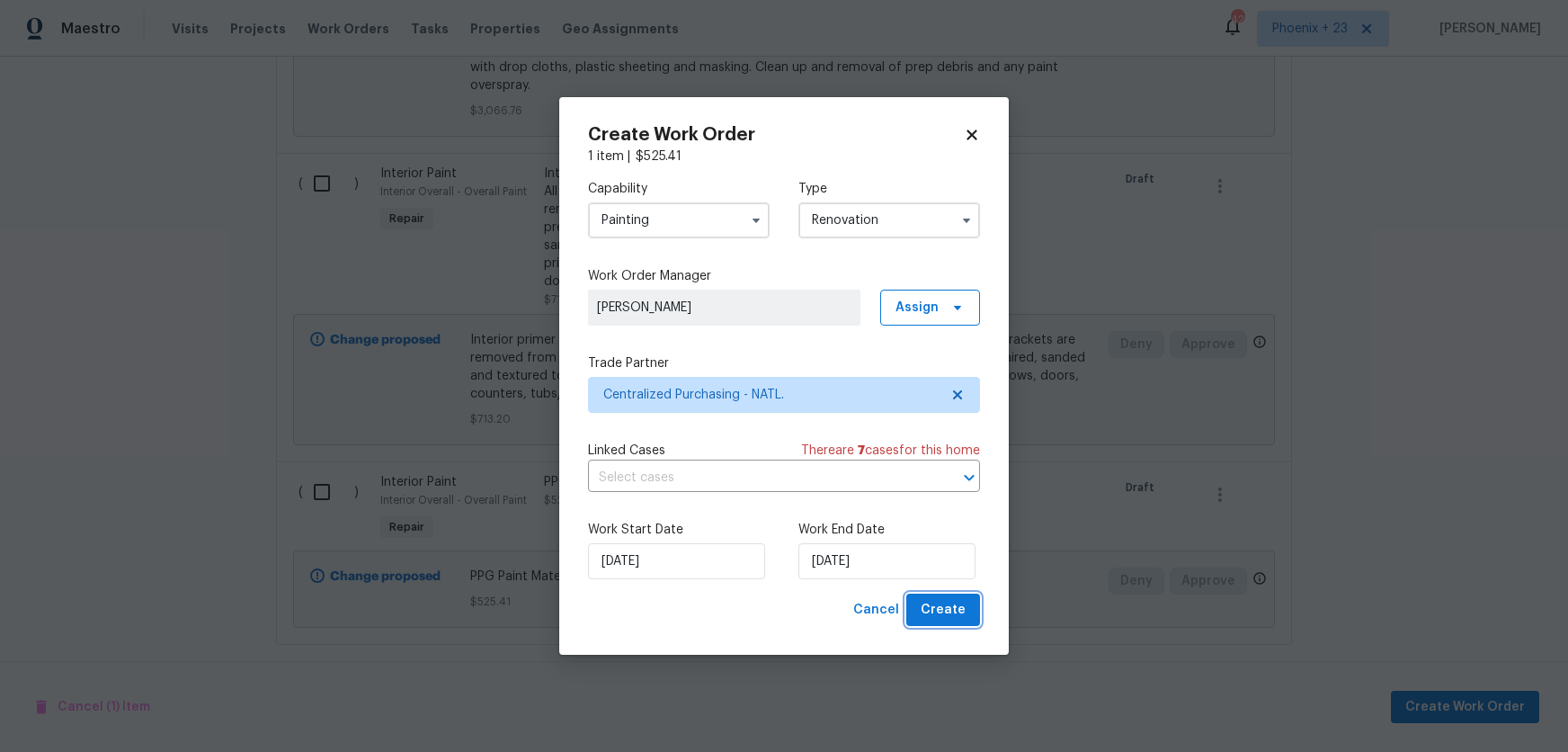
click at [961, 601] on span "Create" at bounding box center [943, 610] width 45 height 23
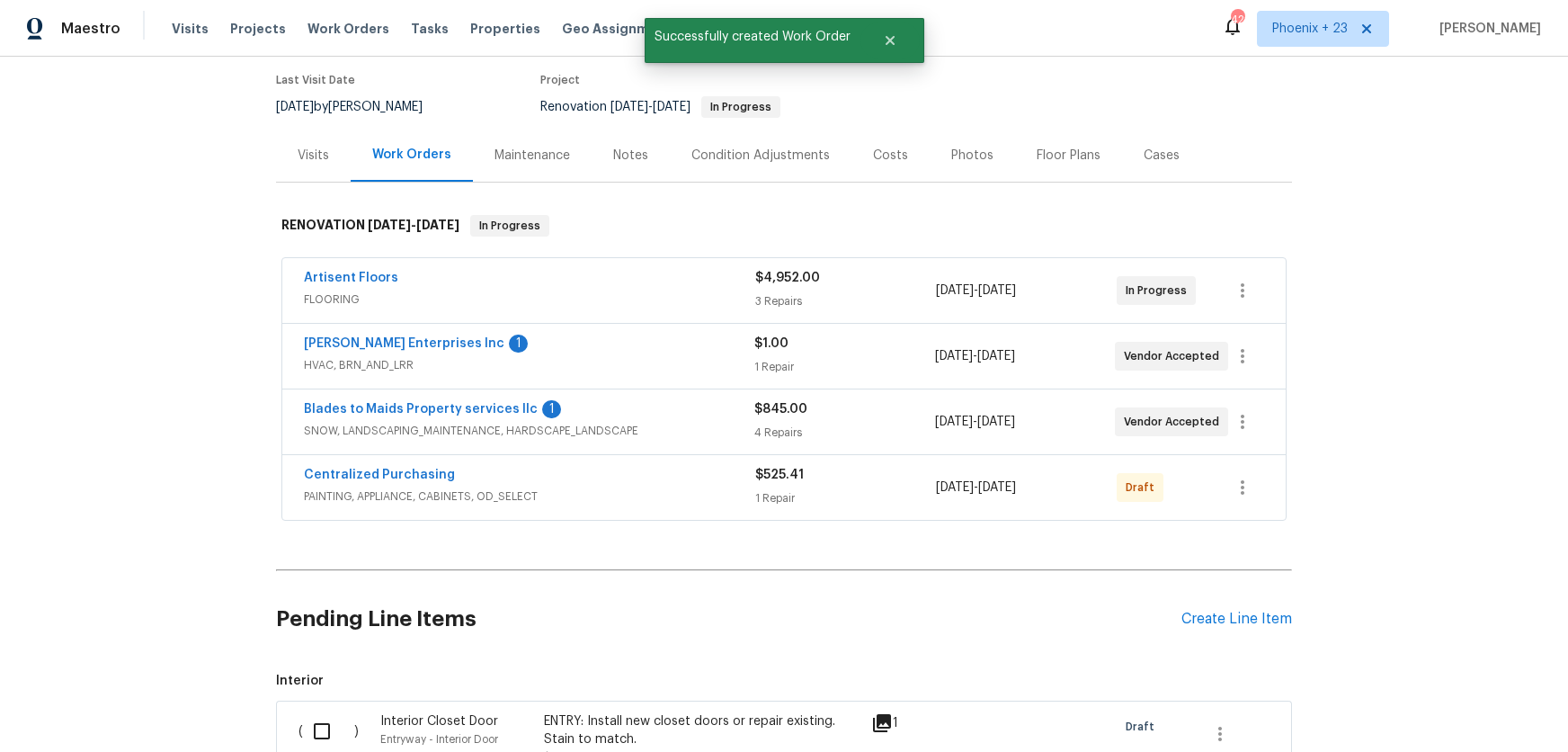
scroll to position [0, 0]
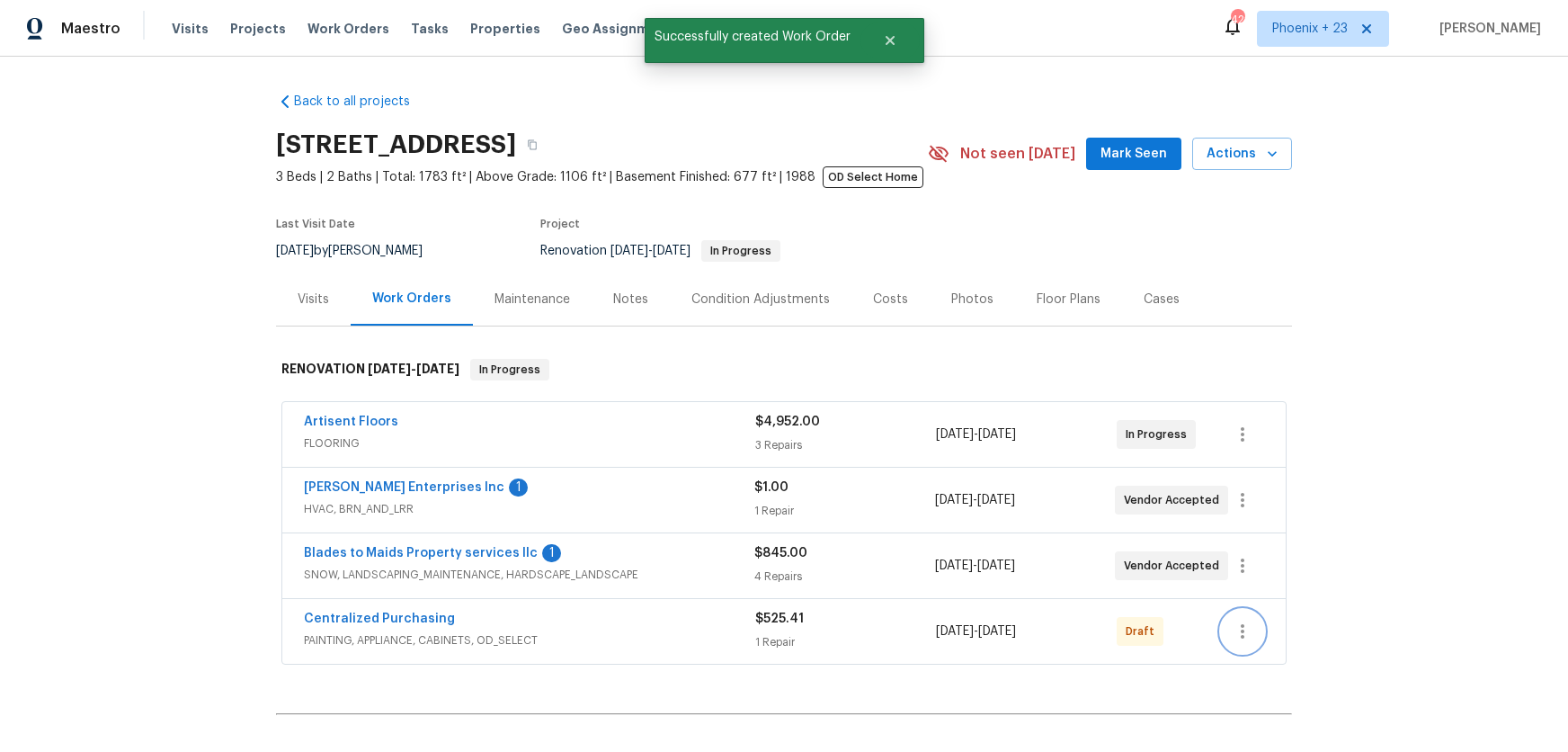
click at [1248, 628] on icon "button" at bounding box center [1242, 631] width 22 height 22
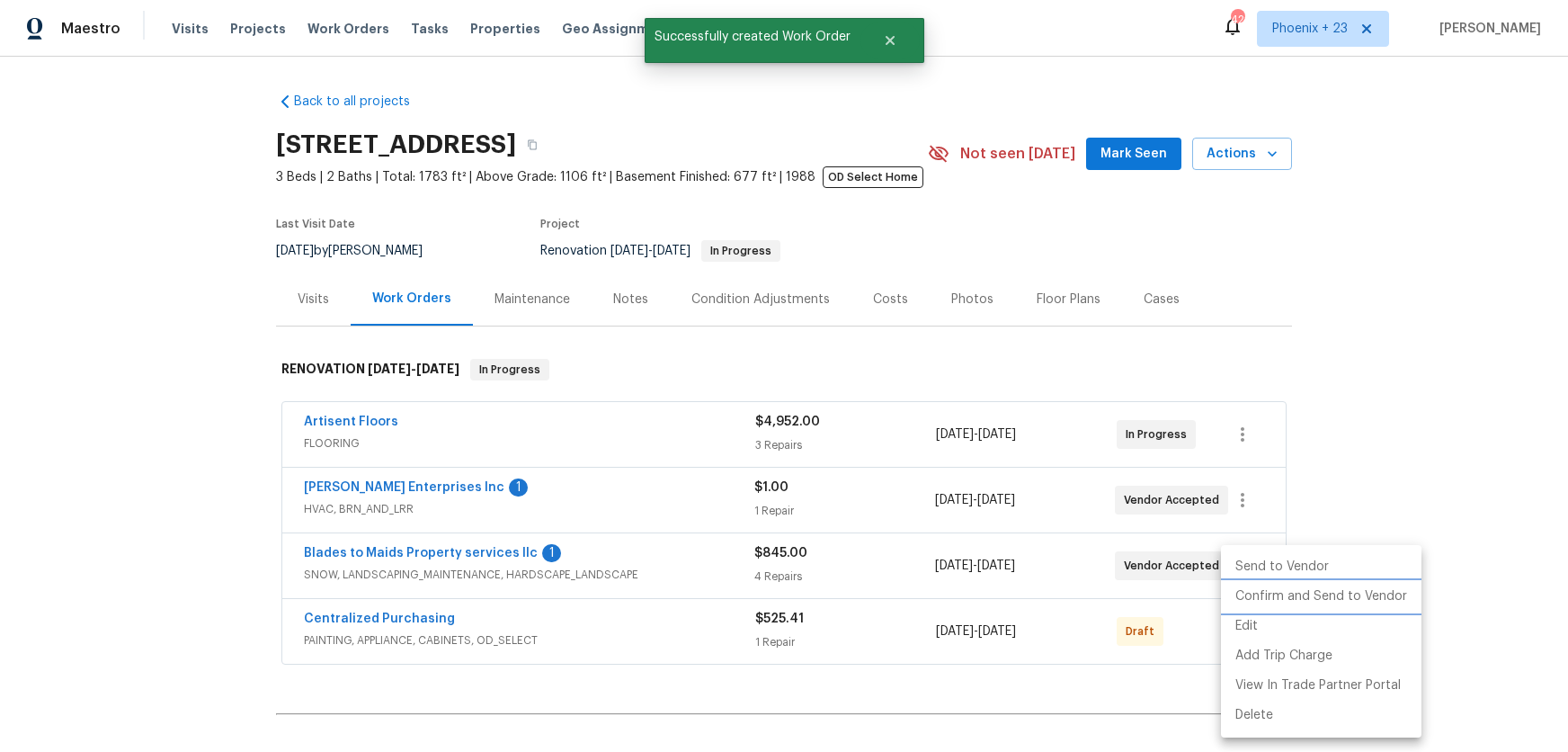
click at [1261, 602] on li "Confirm and Send to Vendor" at bounding box center [1322, 596] width 201 height 29
drag, startPoint x: 315, startPoint y: 625, endPoint x: 307, endPoint y: 617, distance: 11.3
click at [314, 624] on div at bounding box center [784, 376] width 1568 height 752
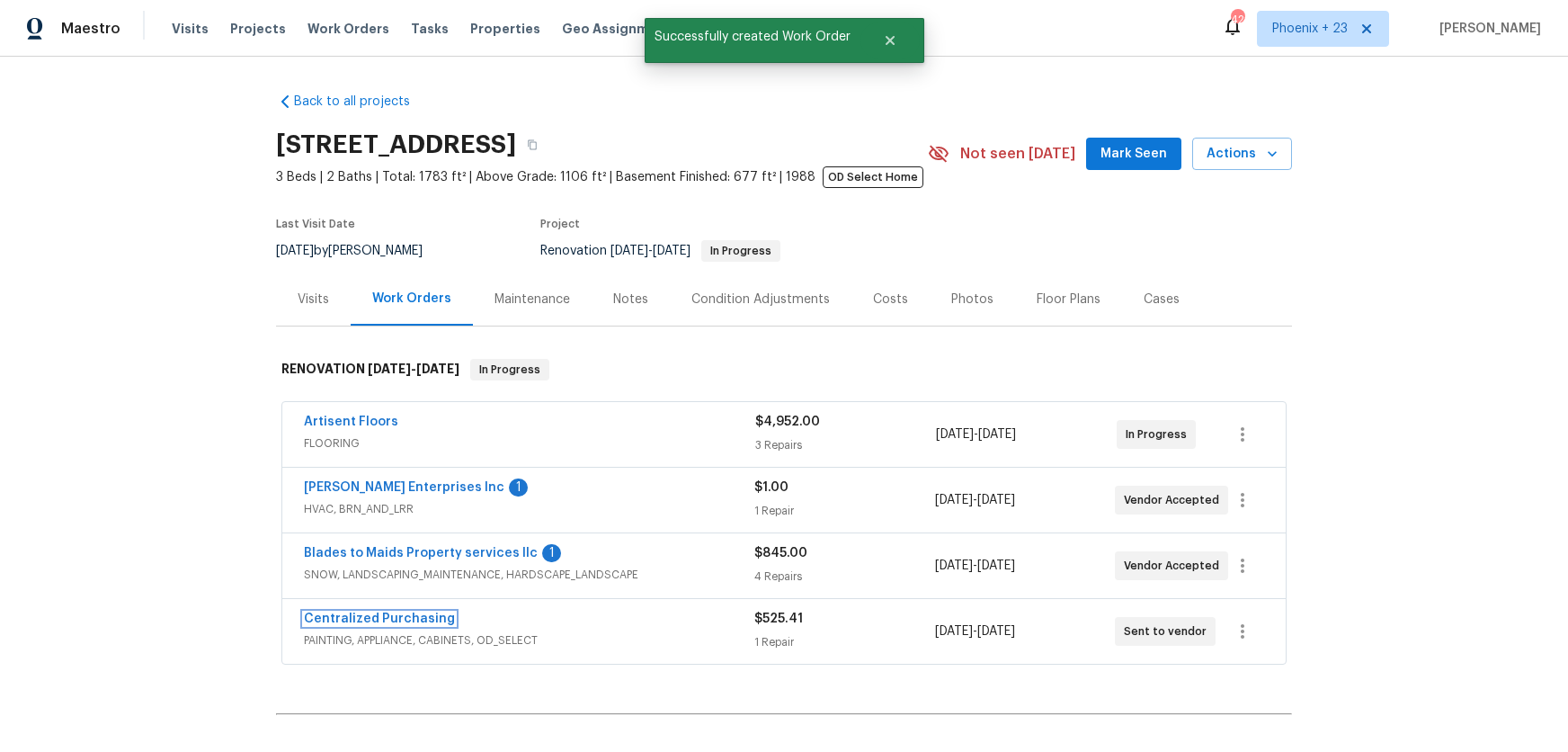
click at [321, 623] on link "Centralized Purchasing" at bounding box center [379, 618] width 151 height 12
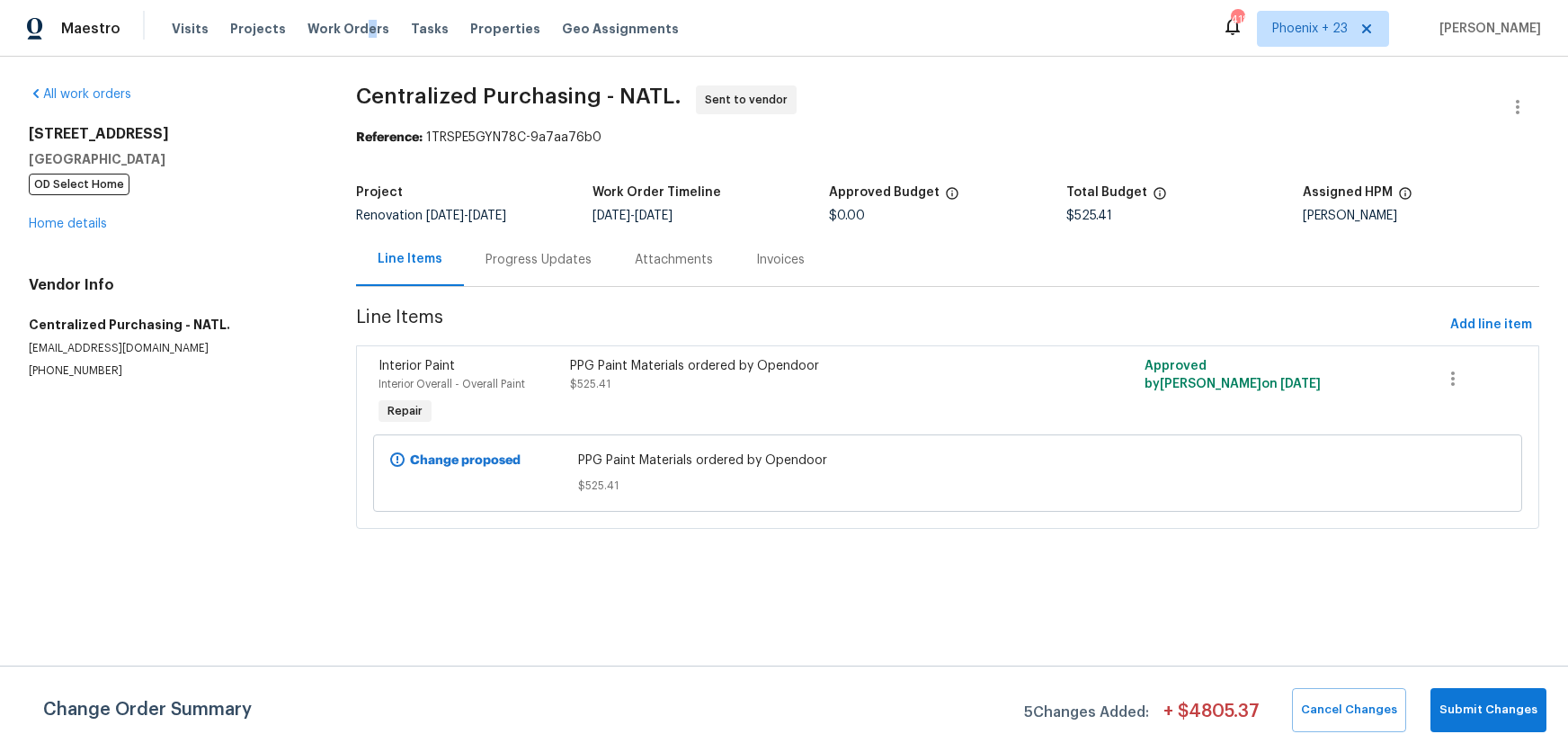
click at [357, 29] on span "Work Orders" at bounding box center [349, 28] width 81 height 18
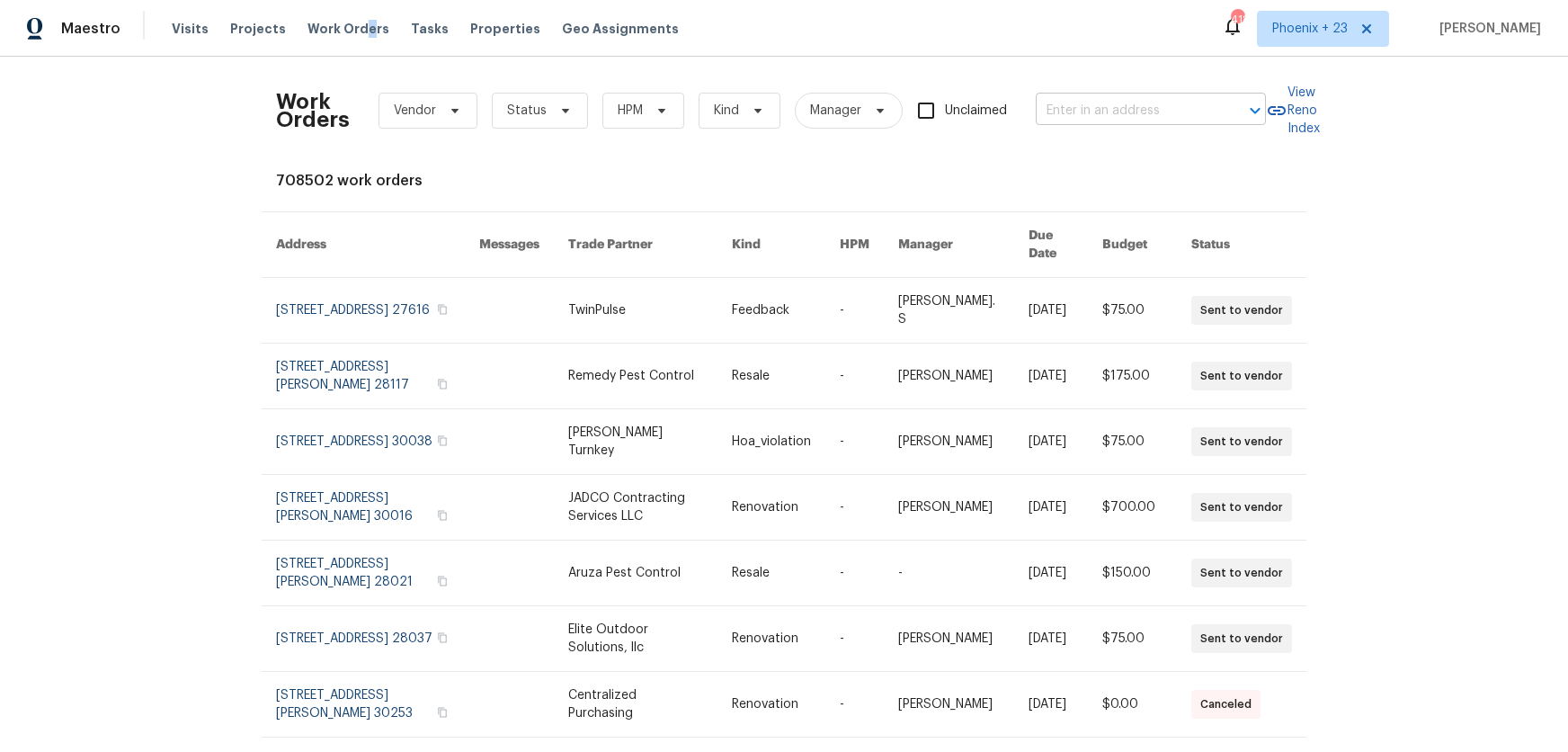
click at [1080, 103] on input "text" at bounding box center [1126, 111] width 180 height 27
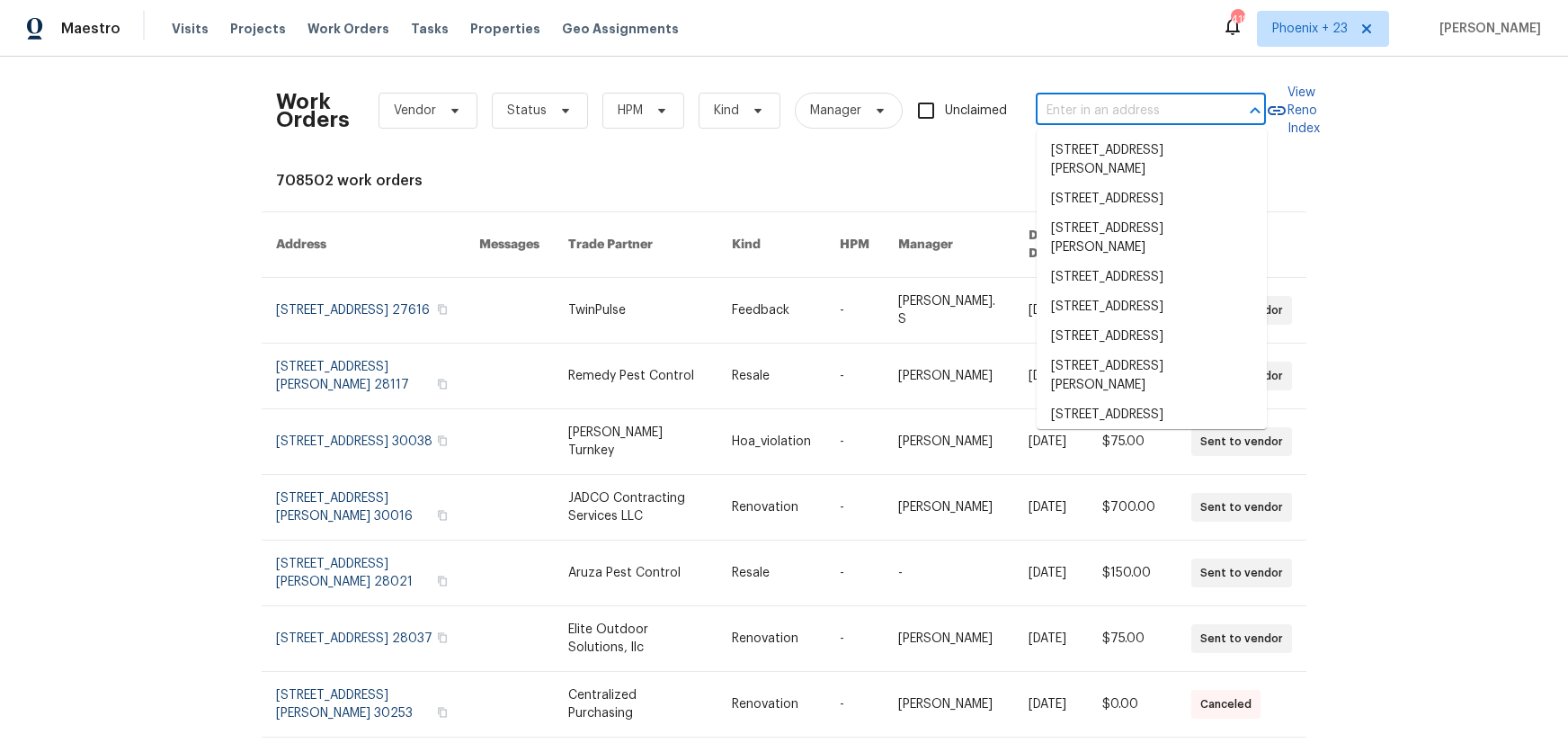
paste input "425 S Riverhills Dr, Temple Terrace, FL 33617"
type input "425 S Riverhills Dr, Temple Terrace, FL 33617"
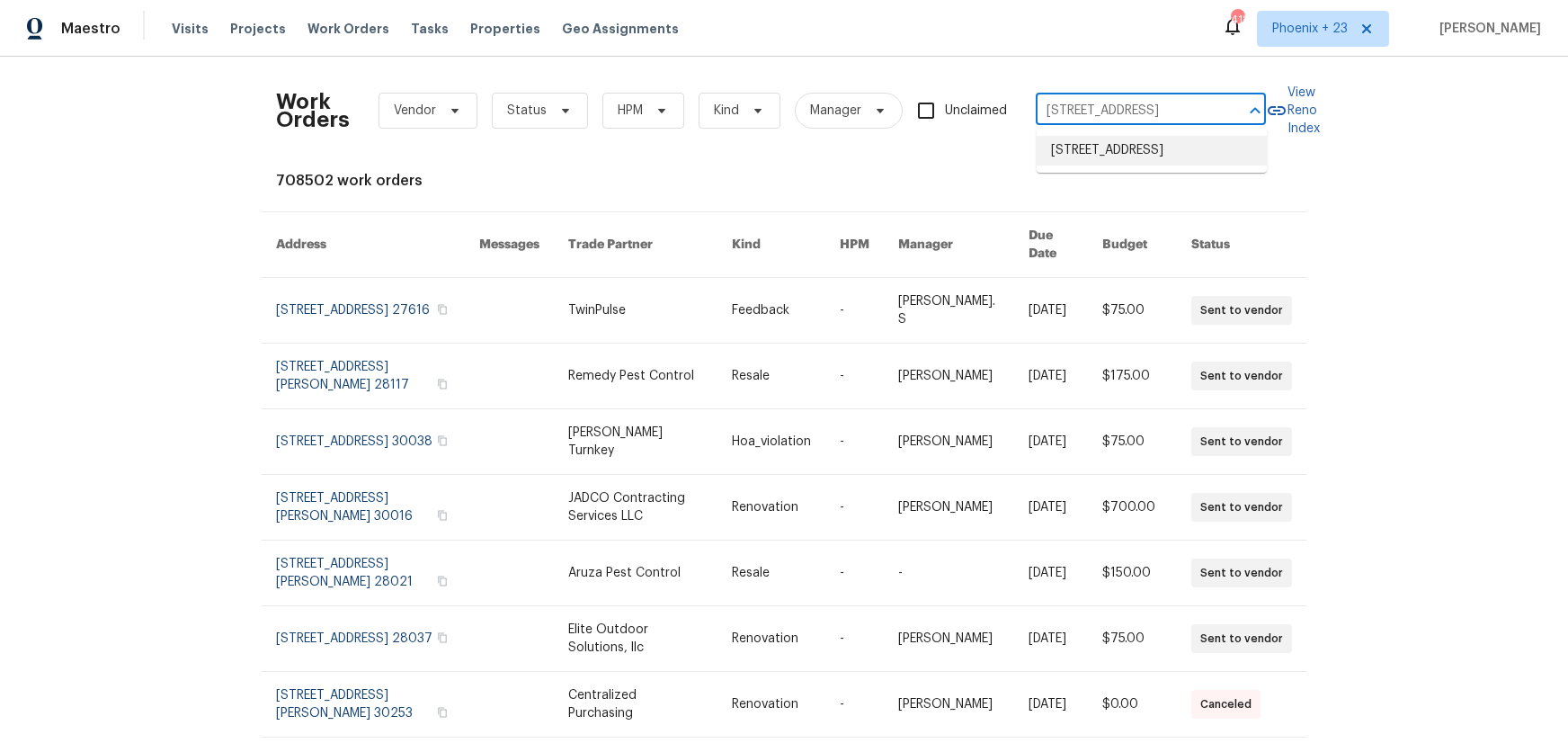
click at [1132, 140] on li "425 S Riverhills Dr, Temple Terrace, FL 33617" at bounding box center [1151, 150] width 230 height 29
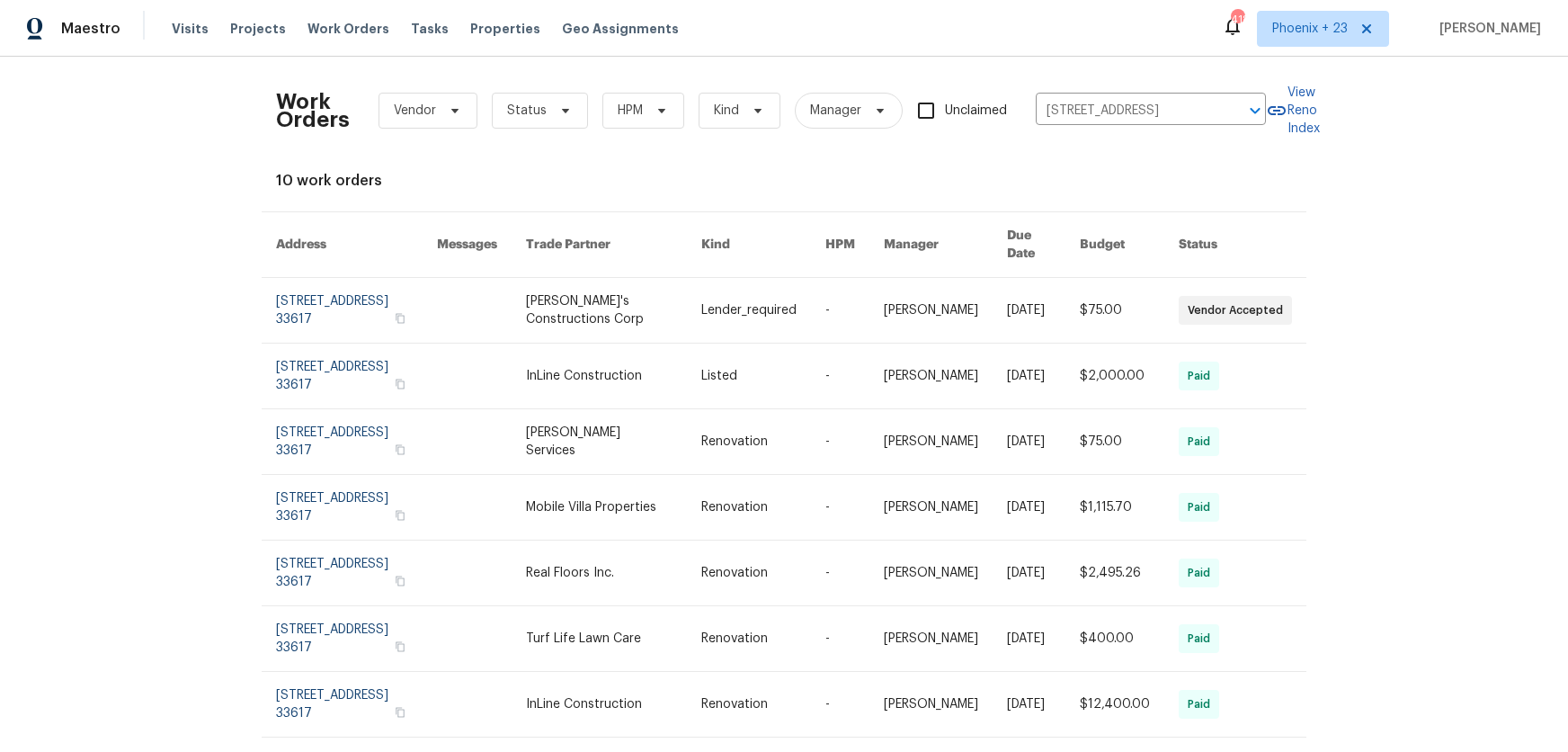
click at [531, 295] on td "Enrique's Constructions Corp" at bounding box center [599, 310] width 175 height 65
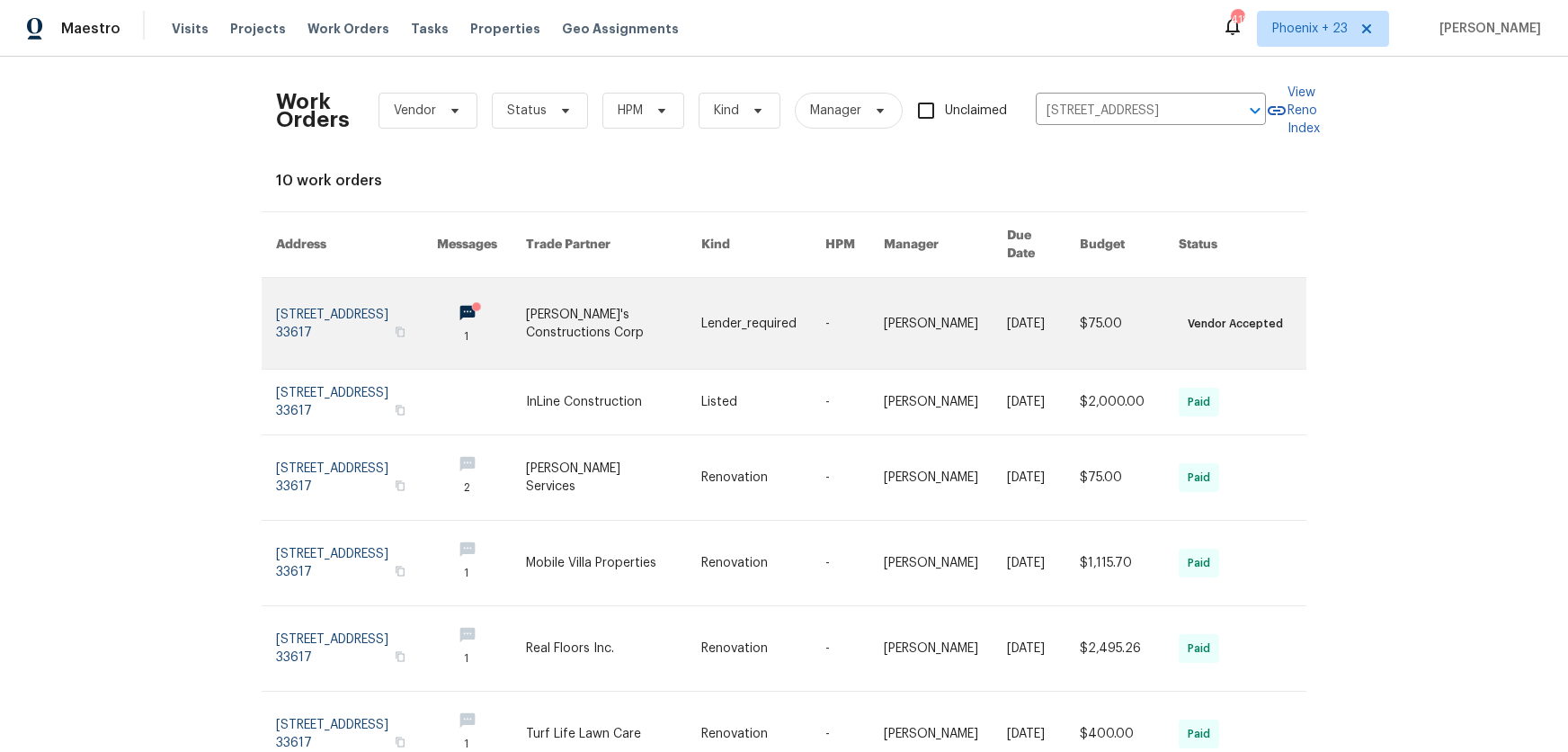
click at [558, 304] on link at bounding box center [613, 323] width 175 height 91
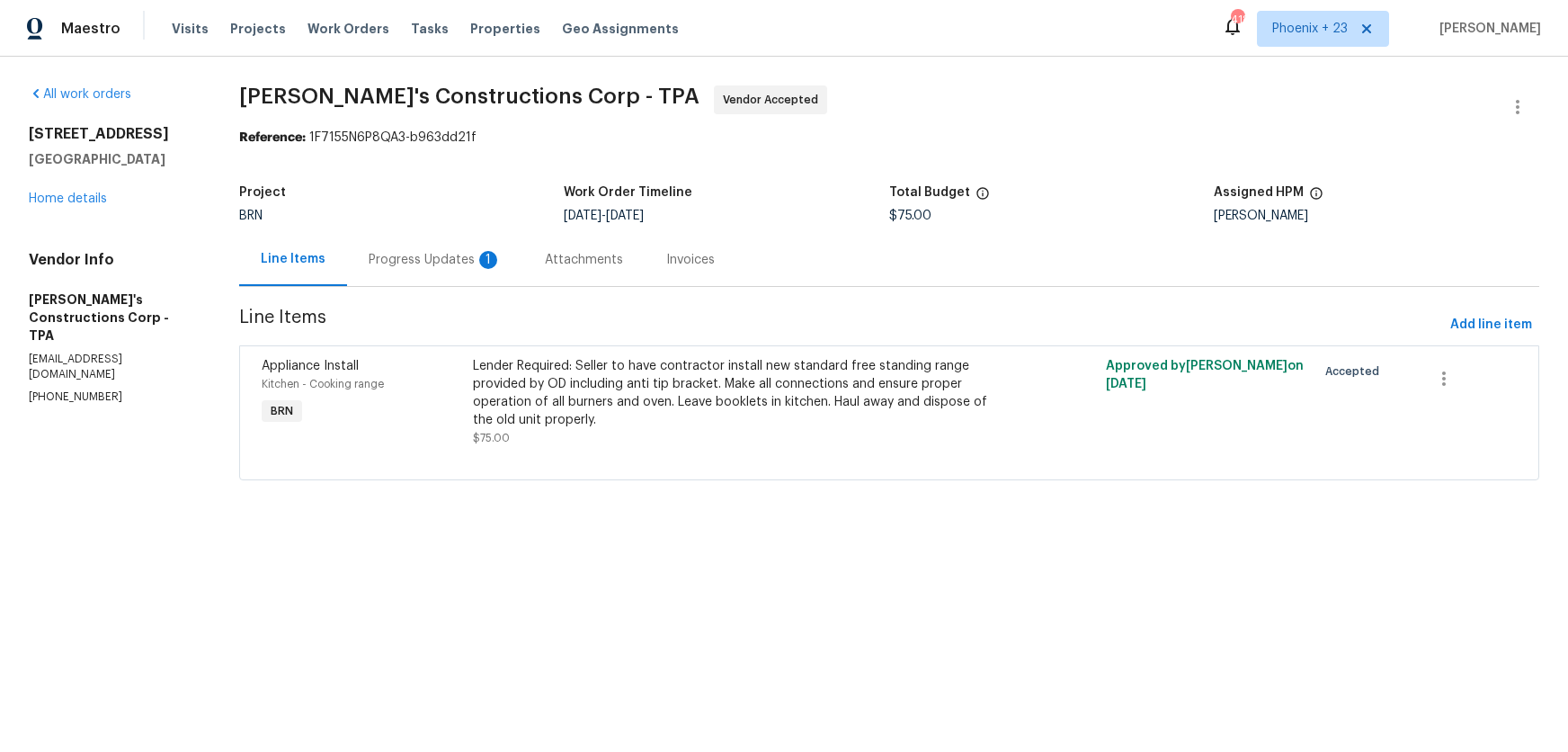
click at [84, 209] on div "All work orders 425 S Riverhills Dr Temple Terrace, FL 33617 Home details Vendo…" at bounding box center [112, 244] width 168 height 319
click at [80, 204] on link "Home details" at bounding box center [67, 198] width 79 height 12
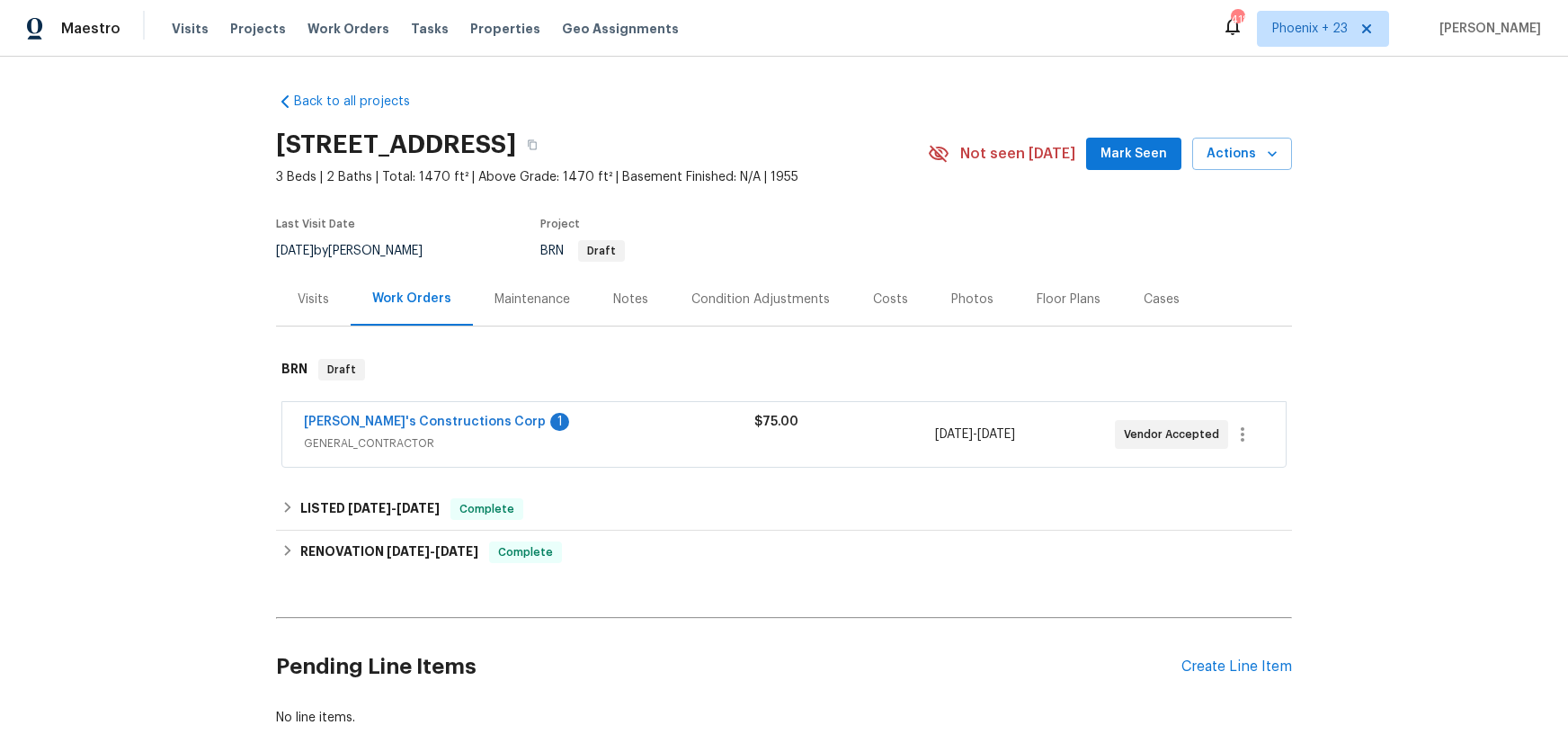
scroll to position [98, 0]
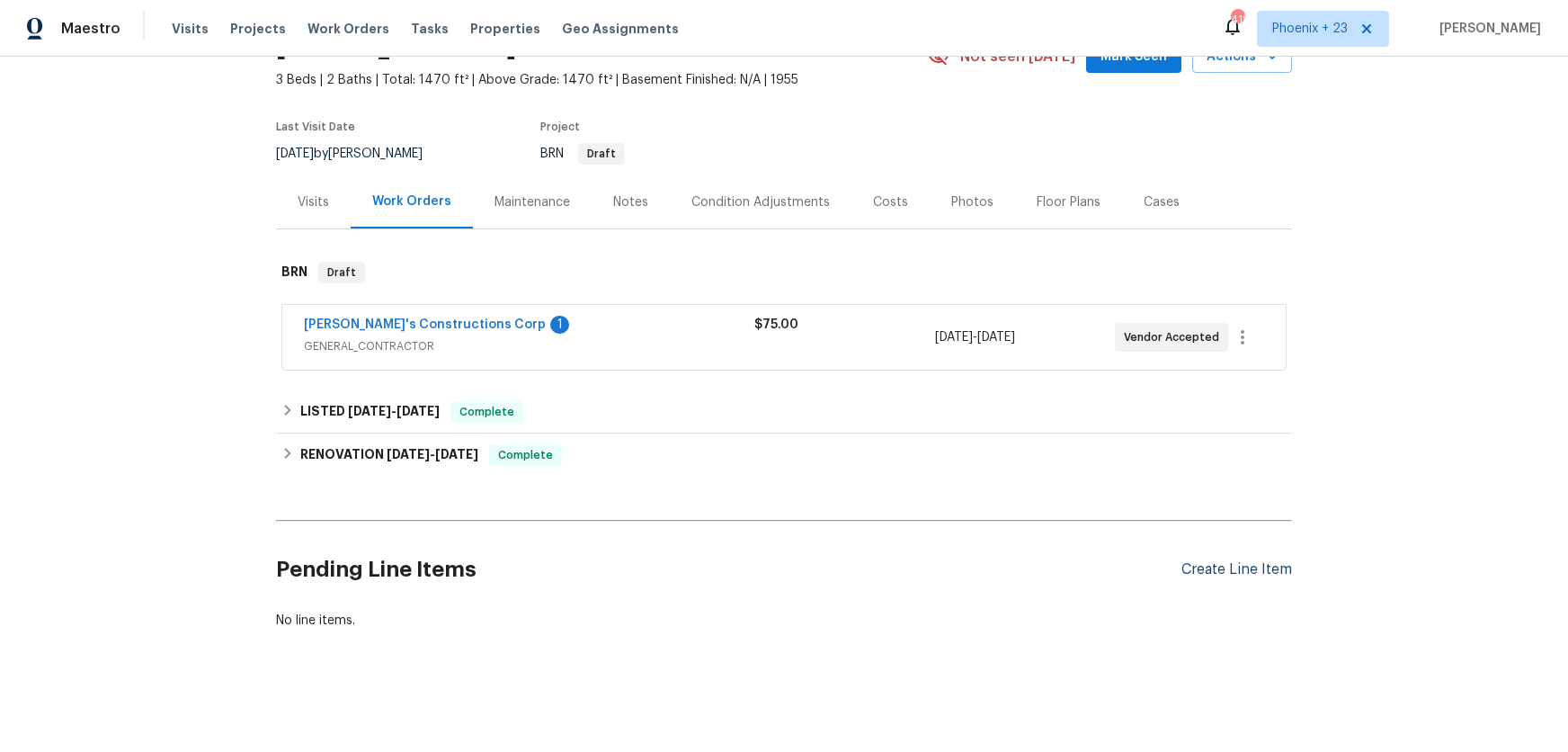
click at [1240, 572] on div "Create Line Item" at bounding box center [1236, 569] width 111 height 17
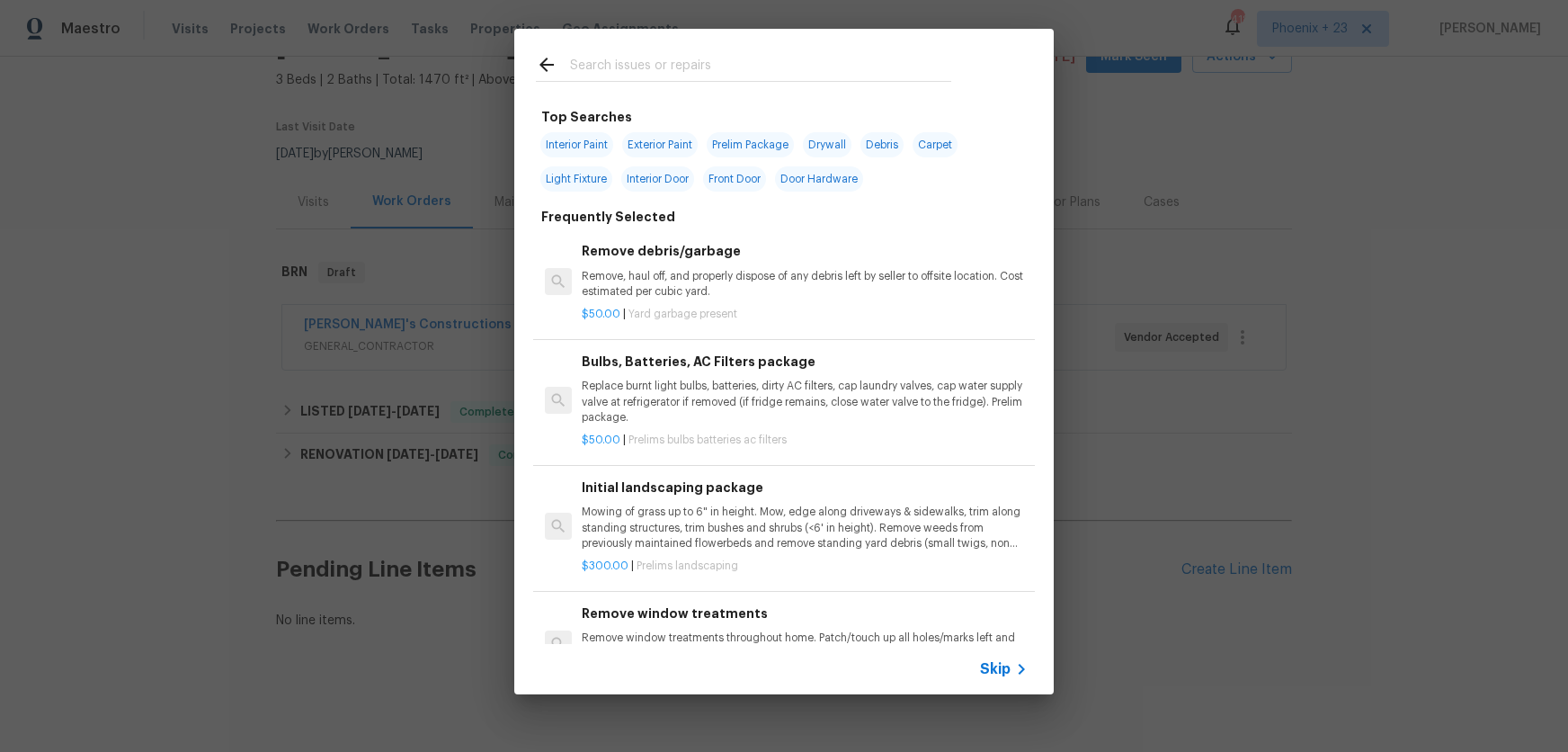
click at [677, 63] on input "text" at bounding box center [761, 67] width 381 height 27
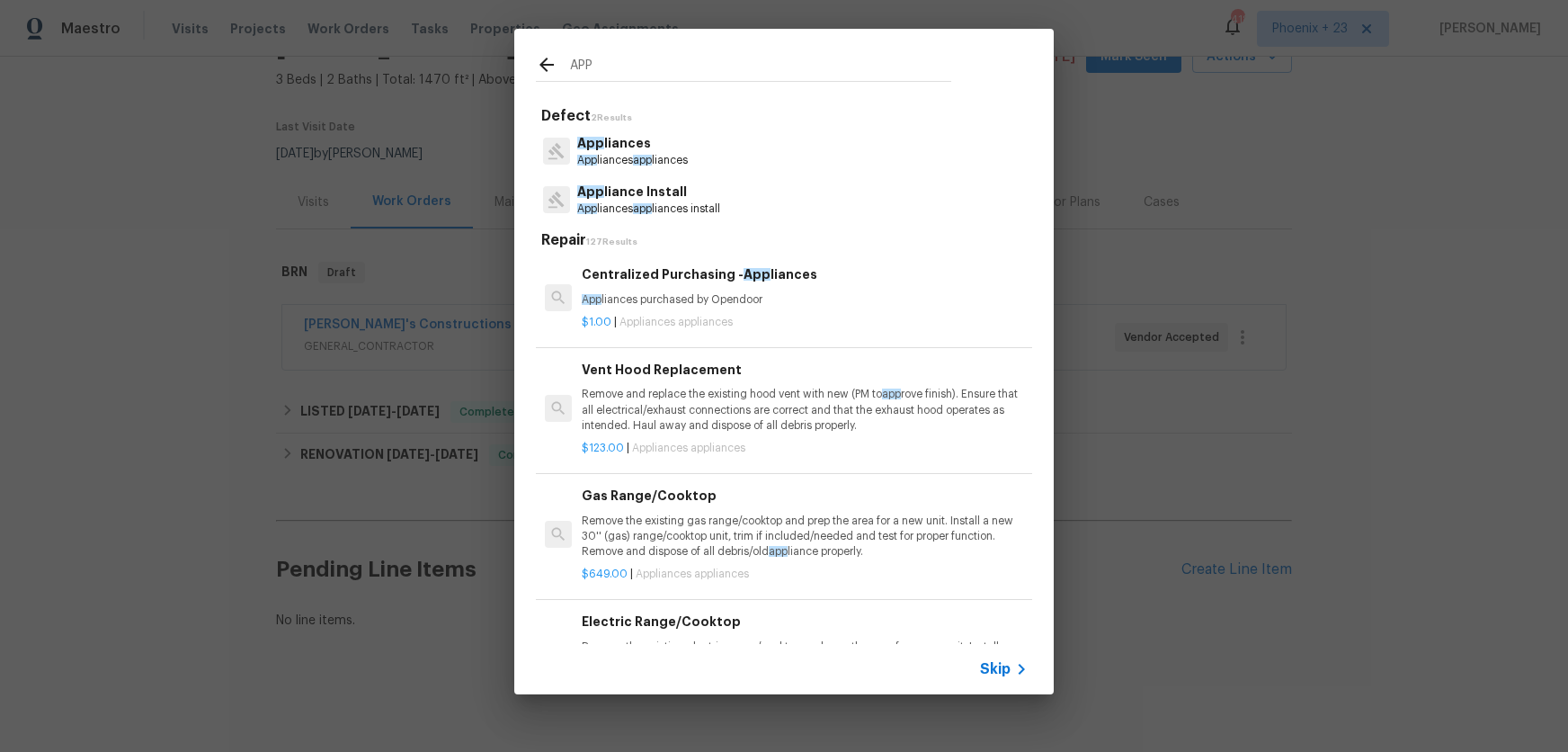
type input "APP"
click at [821, 296] on p "App liances purchased by Opendoor" at bounding box center [804, 299] width 446 height 15
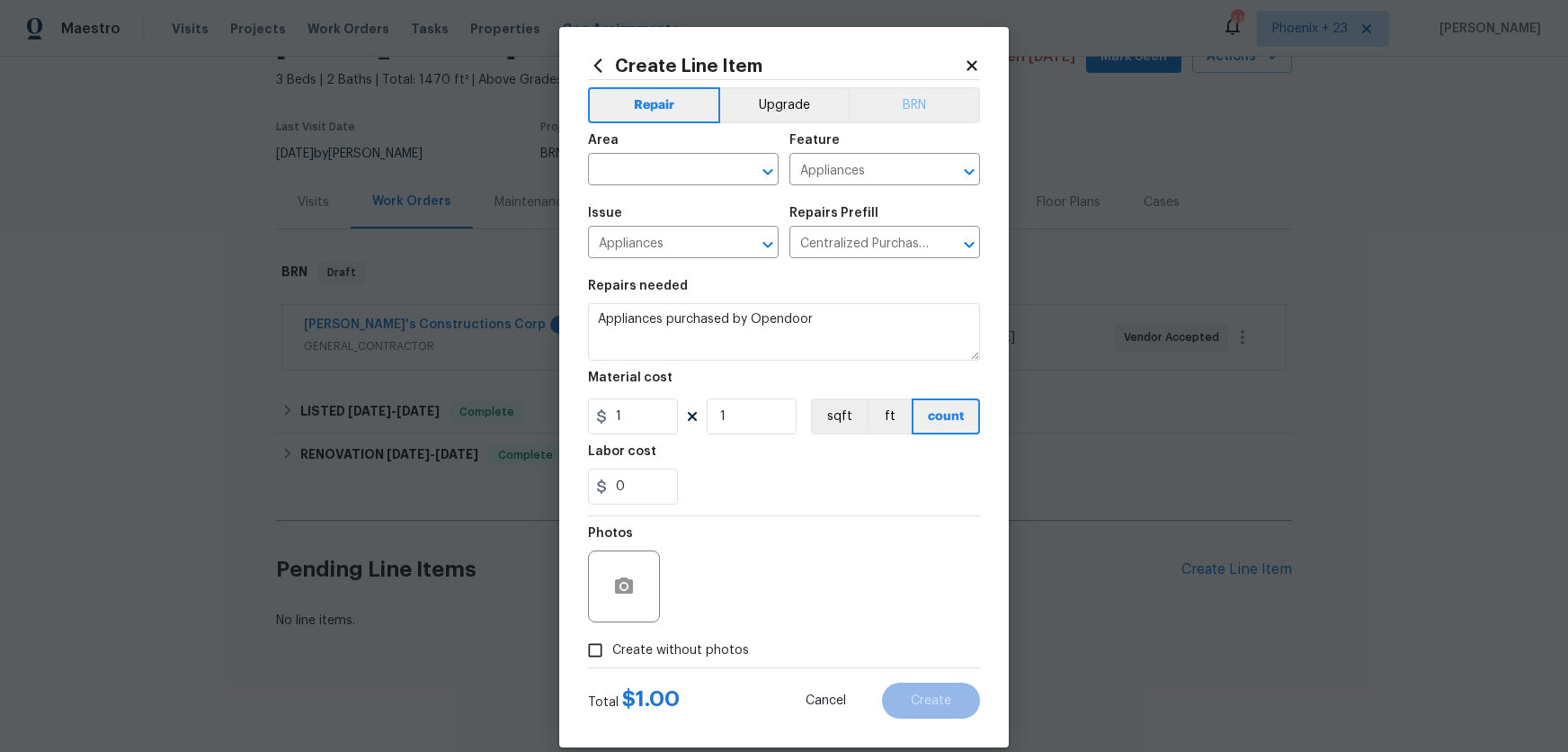
click at [907, 121] on div "Repair Upgrade BRN Area ​ Feature Appliances ​ Issue Appliances ​ Repairs Prefi…" at bounding box center [784, 373] width 392 height 587
drag, startPoint x: 905, startPoint y: 113, endPoint x: 769, endPoint y: 150, distance: 140.9
click at [901, 114] on button "BRN" at bounding box center [914, 105] width 133 height 36
click at [729, 161] on div "​" at bounding box center [683, 170] width 190 height 27
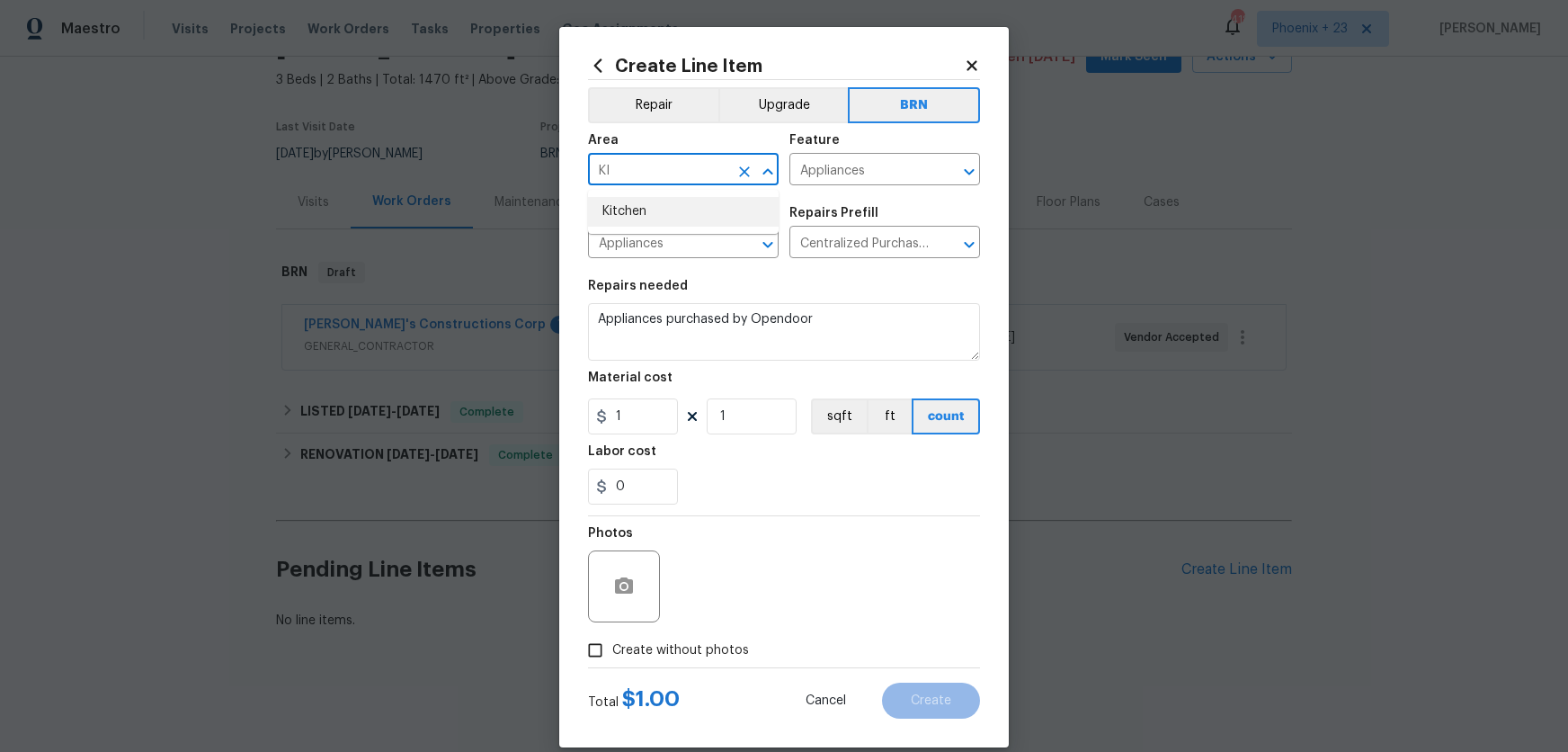
click at [720, 206] on li "Kitchen" at bounding box center [683, 211] width 190 height 29
type input "Kitchen"
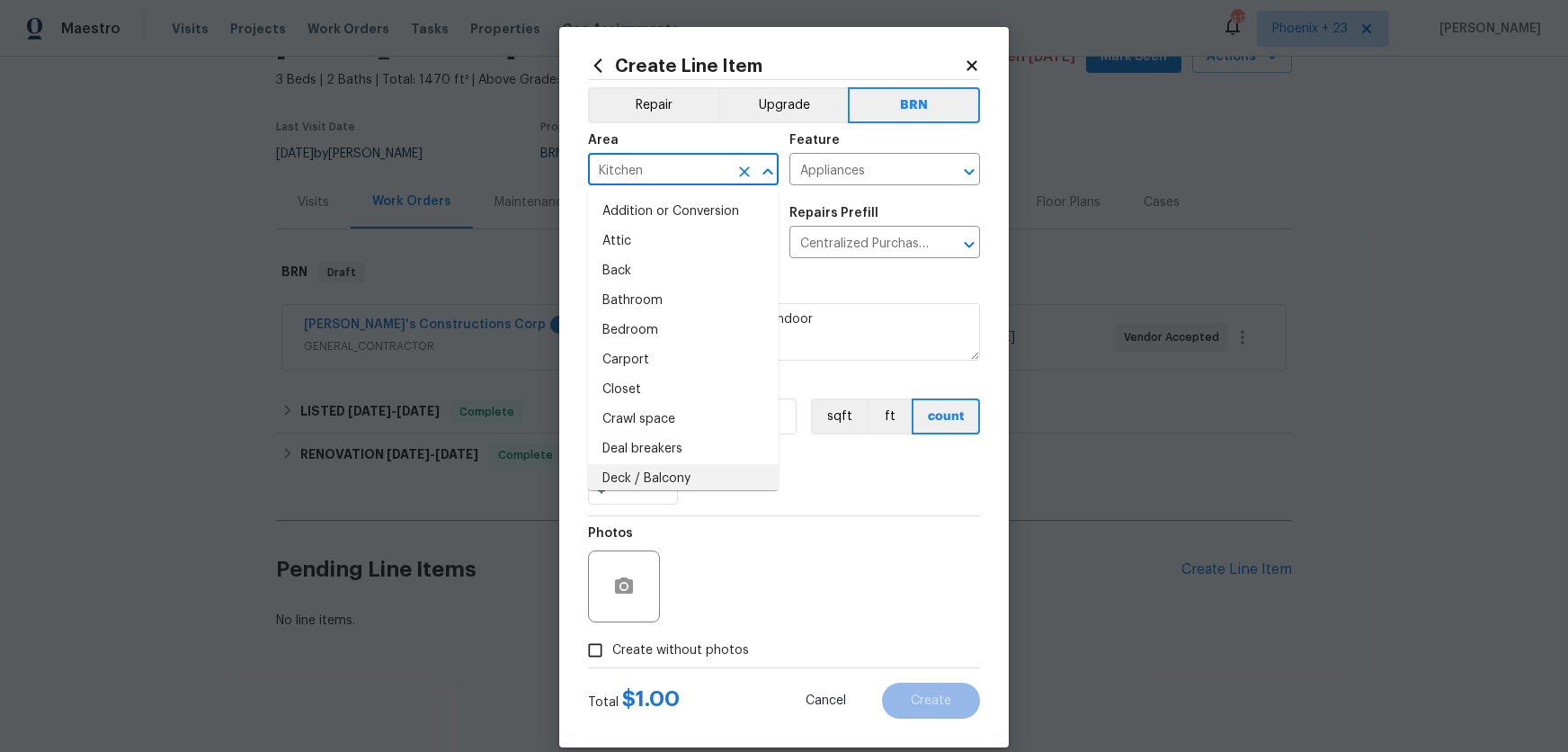
drag, startPoint x: 752, startPoint y: 535, endPoint x: 689, endPoint y: 433, distance: 119.9
click at [734, 519] on div "Photos" at bounding box center [784, 574] width 392 height 116
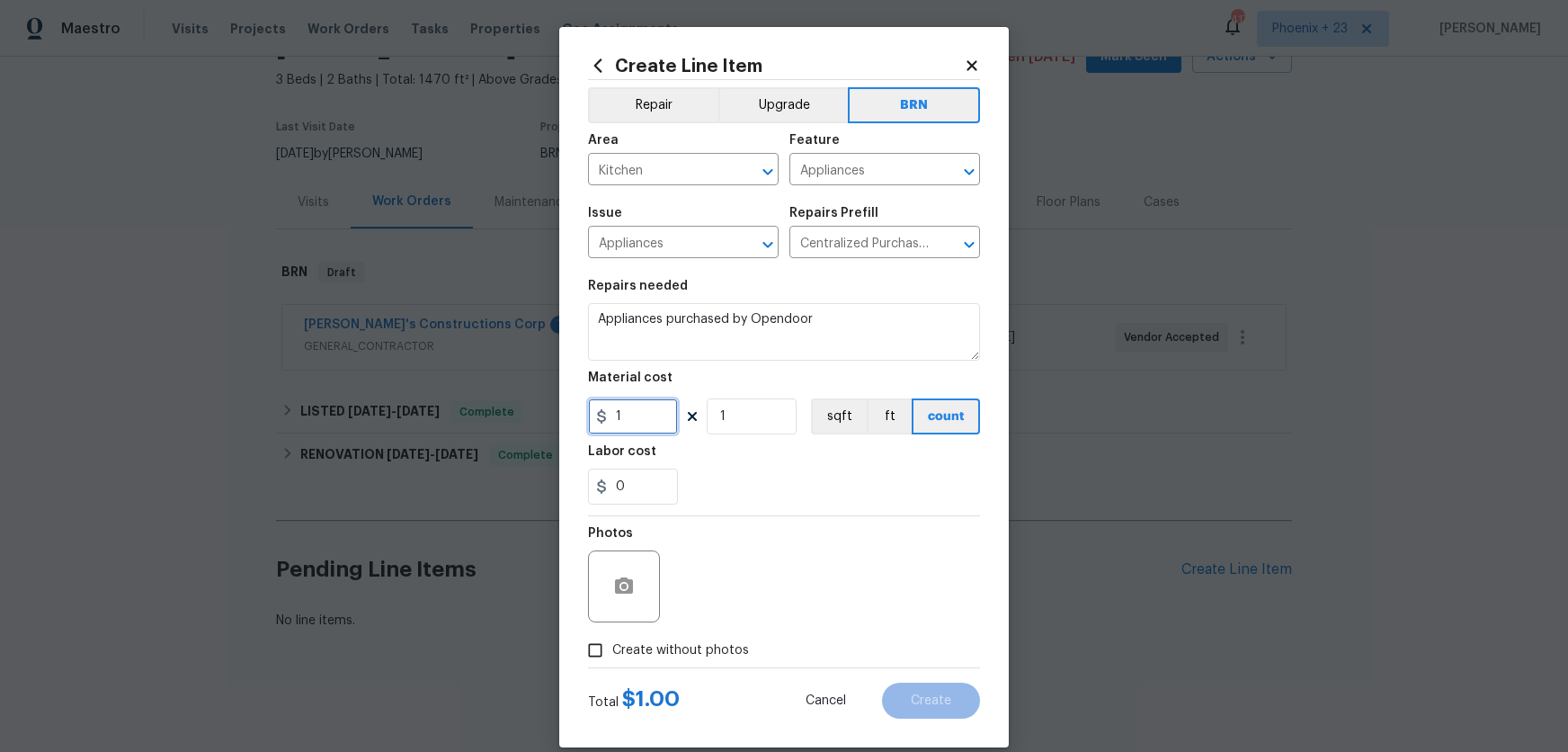
drag, startPoint x: 628, startPoint y: 416, endPoint x: 583, endPoint y: 411, distance: 45.3
click at [584, 410] on div "Create Line Item Repair Upgrade BRN Area Kitchen ​ Feature Appliances ​ Issue A…" at bounding box center [784, 386] width 450 height 720
type input "676.18"
click at [658, 664] on label "Create without photos" at bounding box center [663, 650] width 171 height 34
click at [612, 664] on input "Create without photos" at bounding box center [595, 650] width 34 height 34
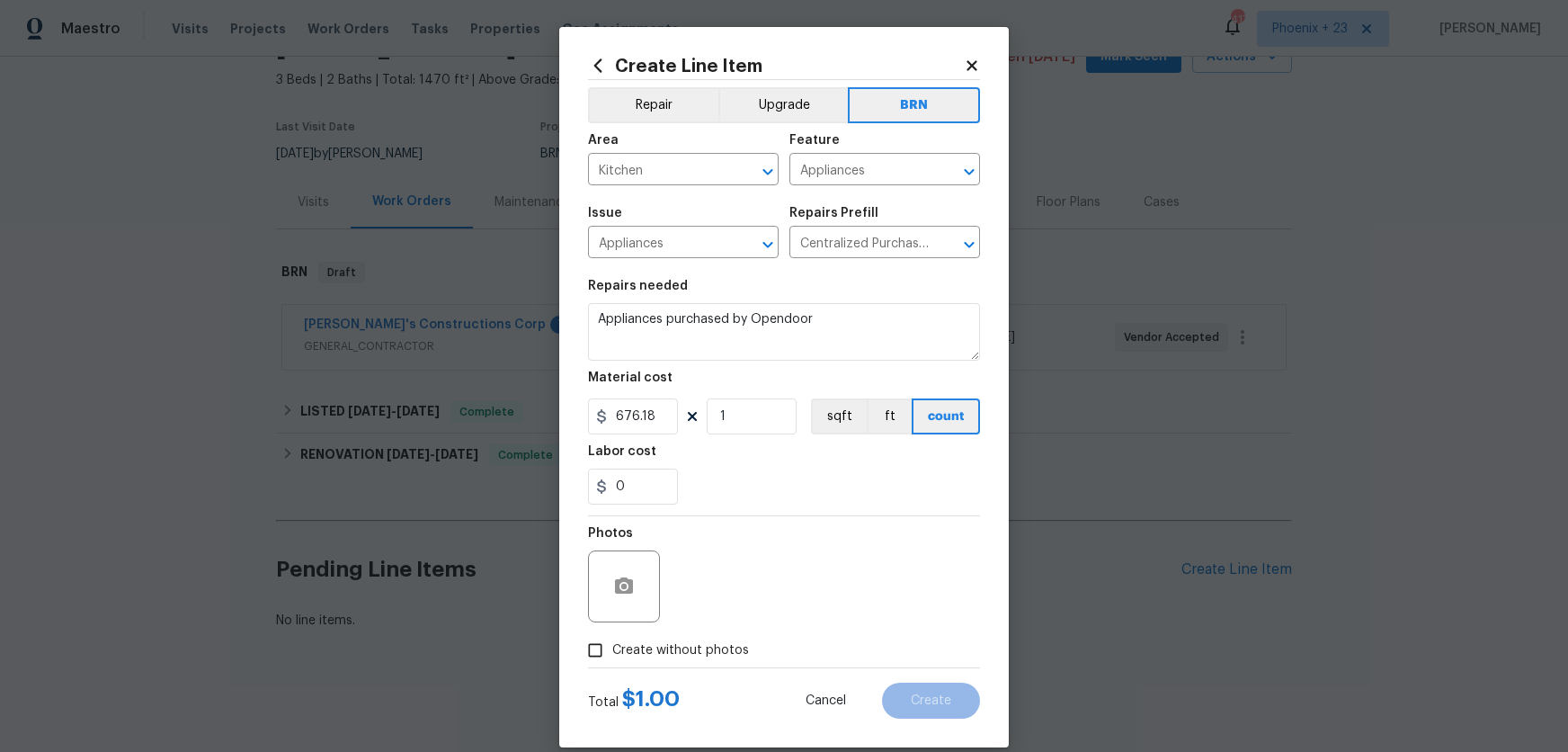
checkbox input "true"
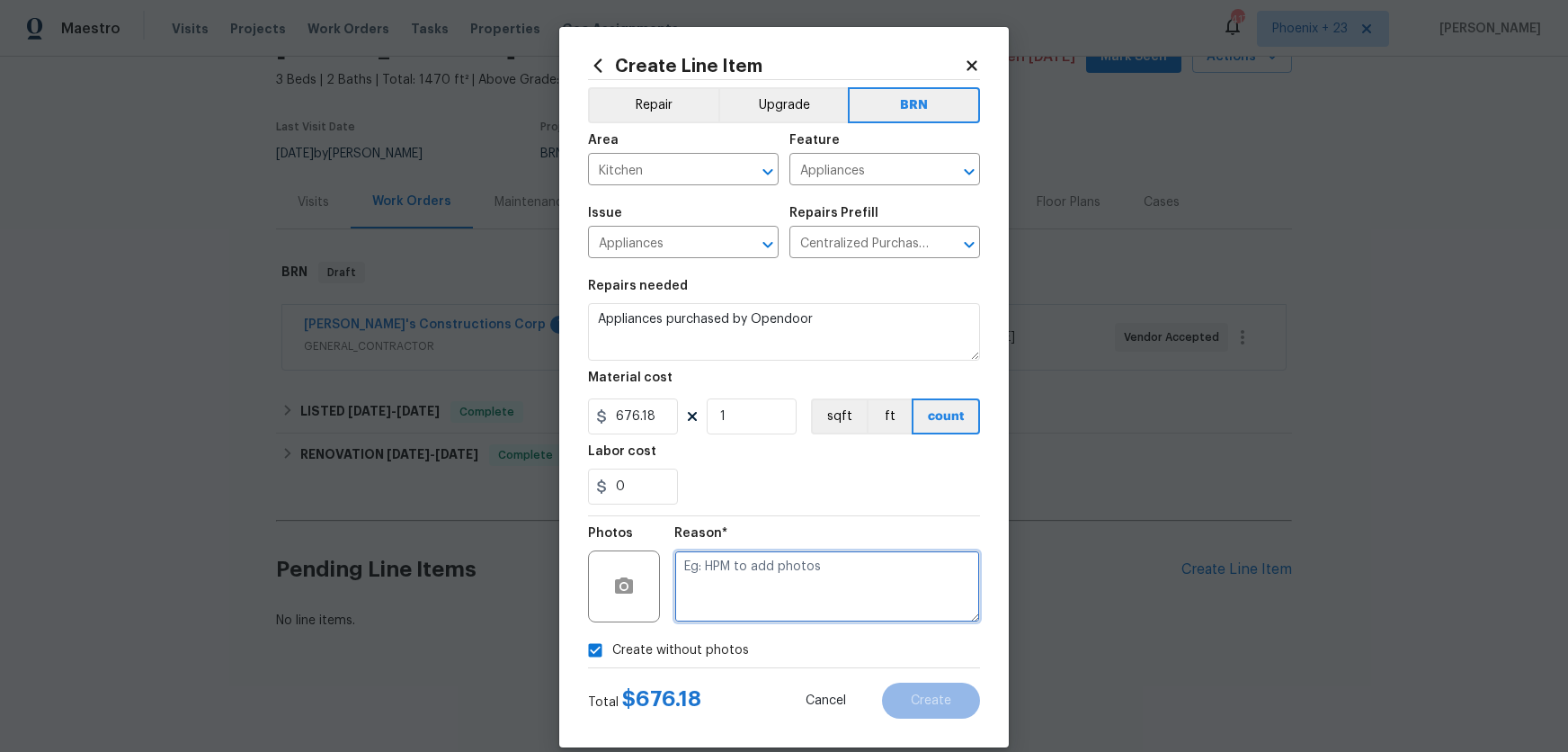
click at [721, 604] on textarea at bounding box center [827, 586] width 306 height 72
type textarea "NA"
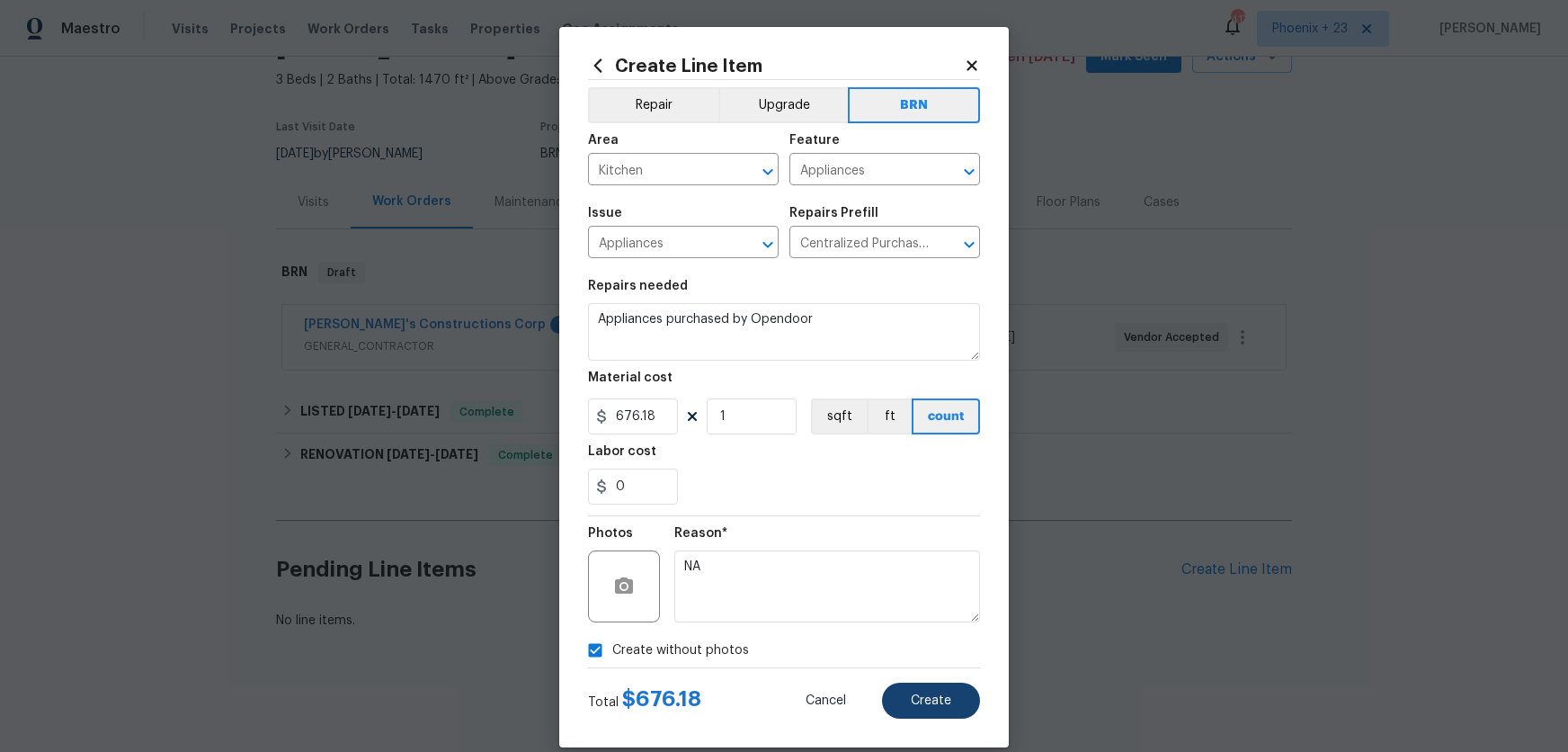
click at [961, 679] on div "Total $ 676.18 Cancel Create" at bounding box center [784, 692] width 392 height 50
click at [960, 685] on button "Create" at bounding box center [930, 700] width 98 height 36
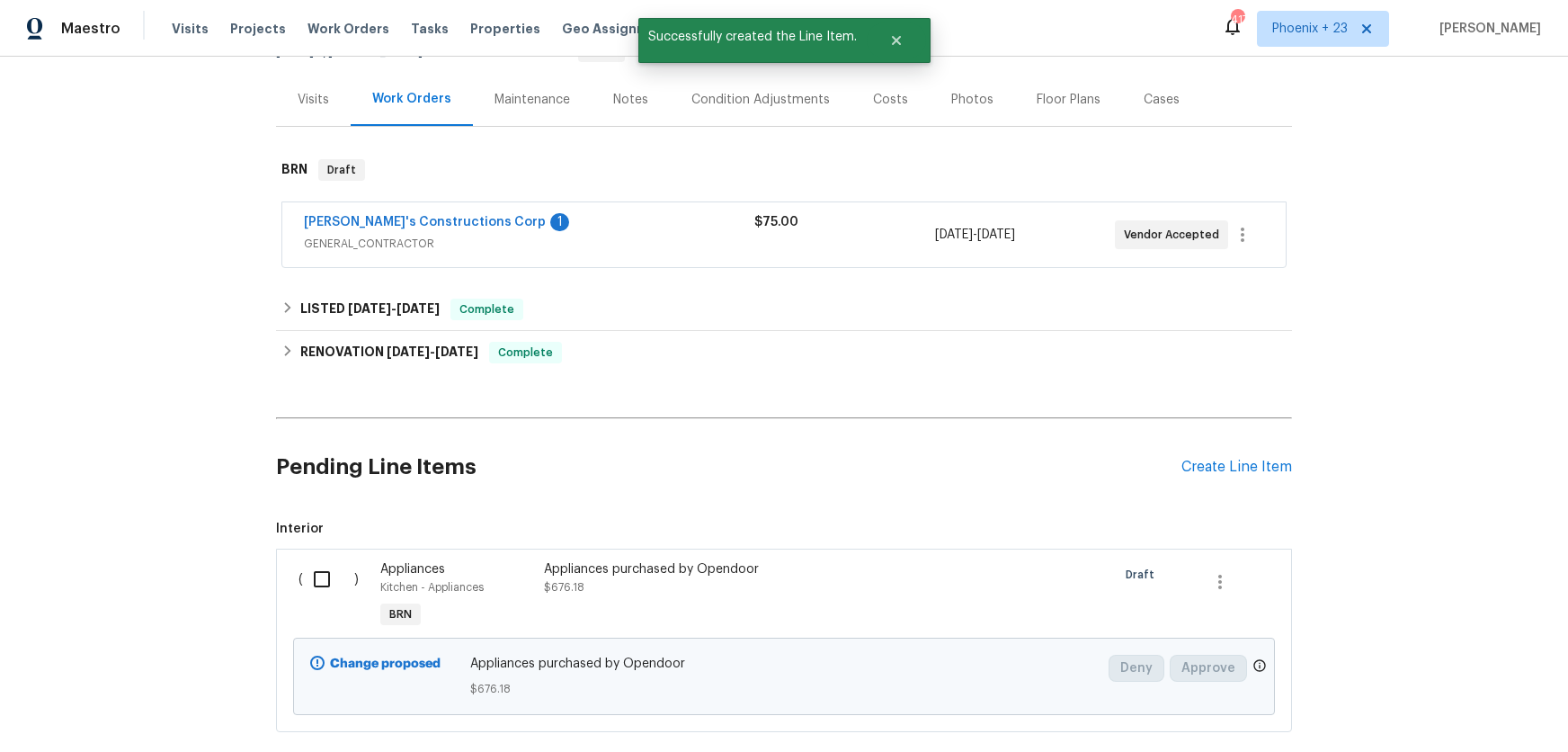
scroll to position [274, 0]
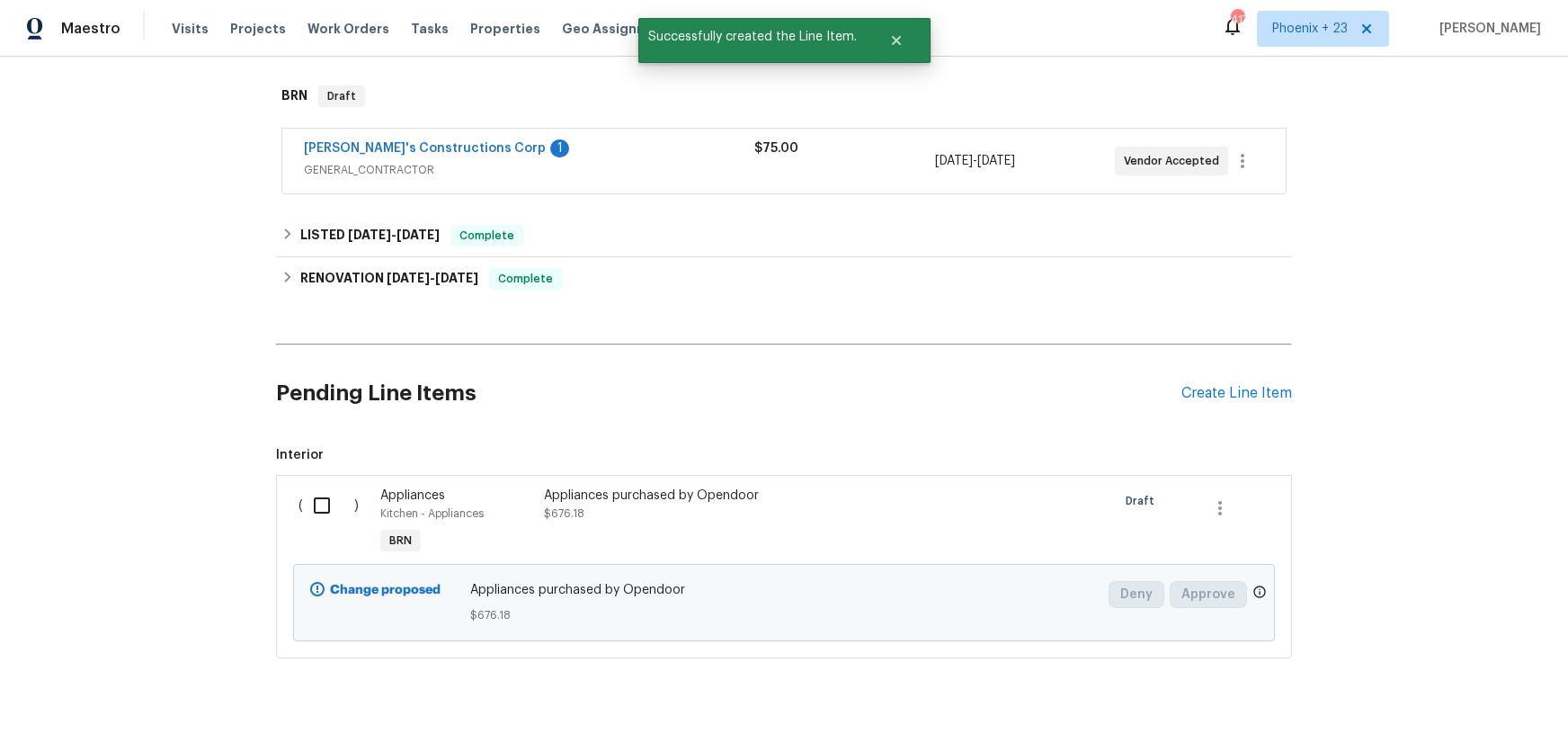
click at [319, 487] on input "checkbox" at bounding box center [329, 506] width 51 height 38
drag, startPoint x: 324, startPoint y: 504, endPoint x: 348, endPoint y: 508, distance: 24.3
click at [325, 504] on input "checkbox" at bounding box center [329, 506] width 51 height 38
drag, startPoint x: 277, startPoint y: 487, endPoint x: 329, endPoint y: 512, distance: 57.7
click at [278, 487] on div "( ) Appliances Kitchen - Appliances BRN Appliances purchased by Opendoor $676.1…" at bounding box center [784, 566] width 1017 height 184
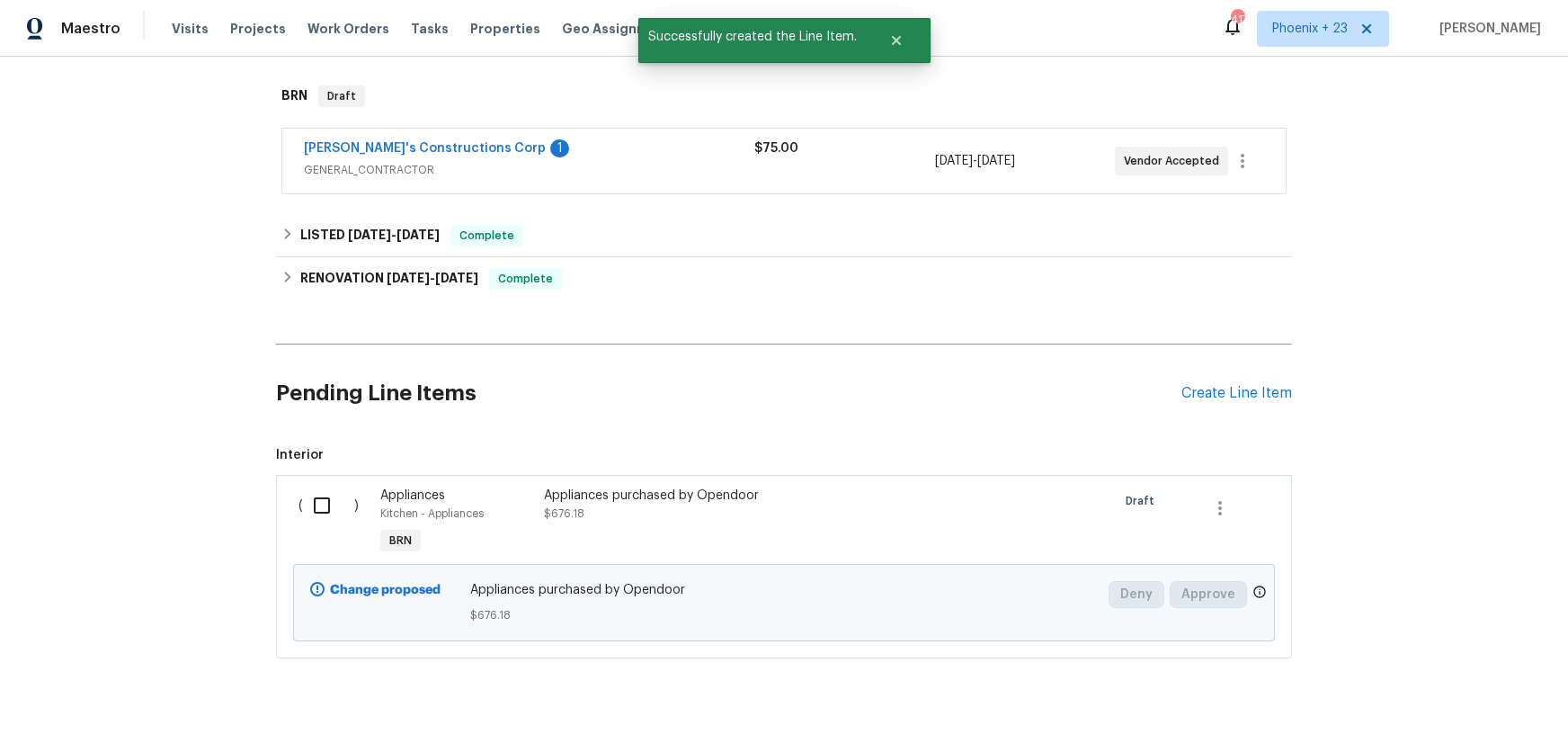
drag, startPoint x: 332, startPoint y: 510, endPoint x: 806, endPoint y: 579, distance: 479.0
click at [333, 510] on input "checkbox" at bounding box center [329, 506] width 51 height 38
checkbox input "true"
drag, startPoint x: 1550, startPoint y: 689, endPoint x: 1504, endPoint y: 704, distance: 48.4
click at [1539, 689] on div "Cancel (1) Item Create Work Order" at bounding box center [784, 707] width 1568 height 92
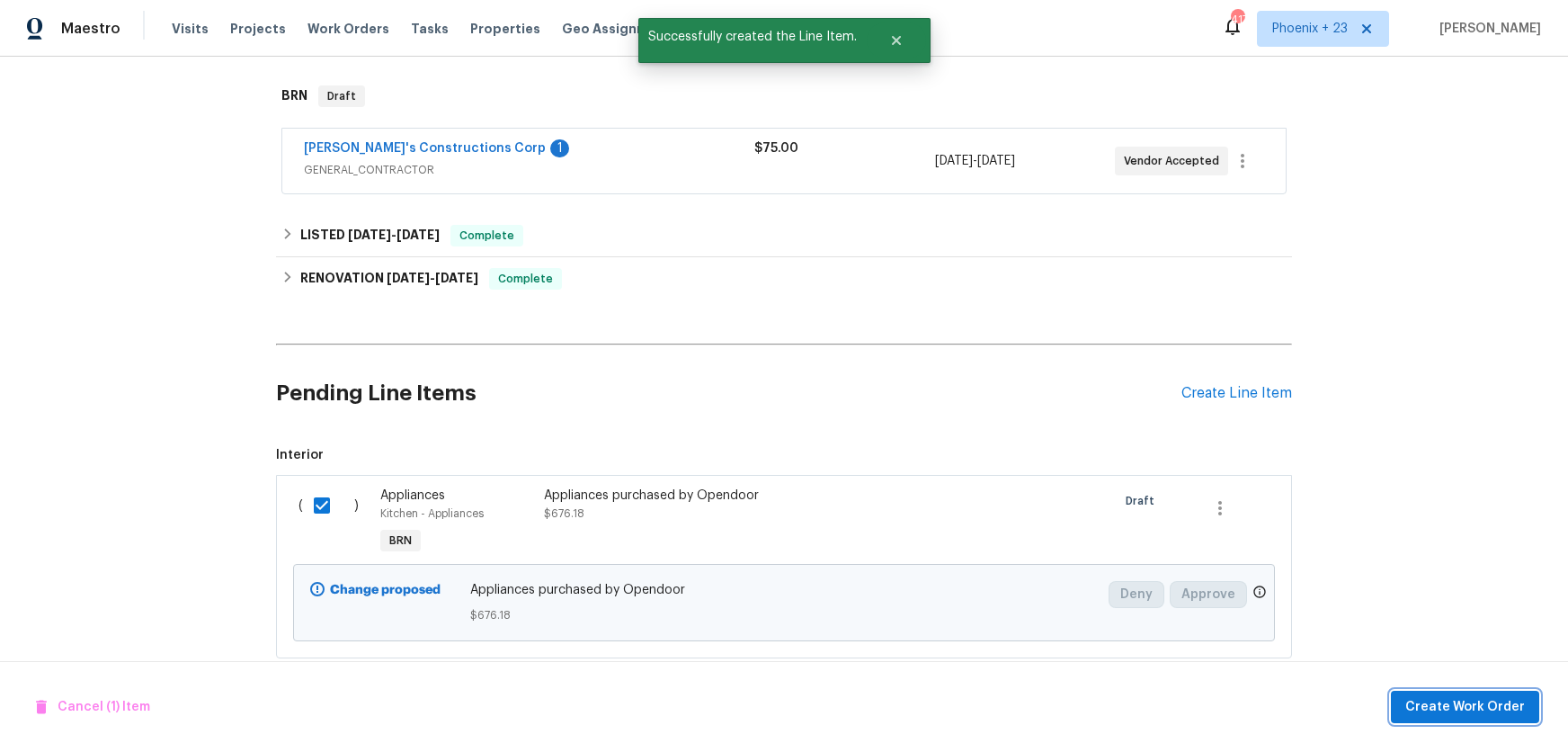
click at [1500, 704] on span "Create Work Order" at bounding box center [1466, 707] width 119 height 23
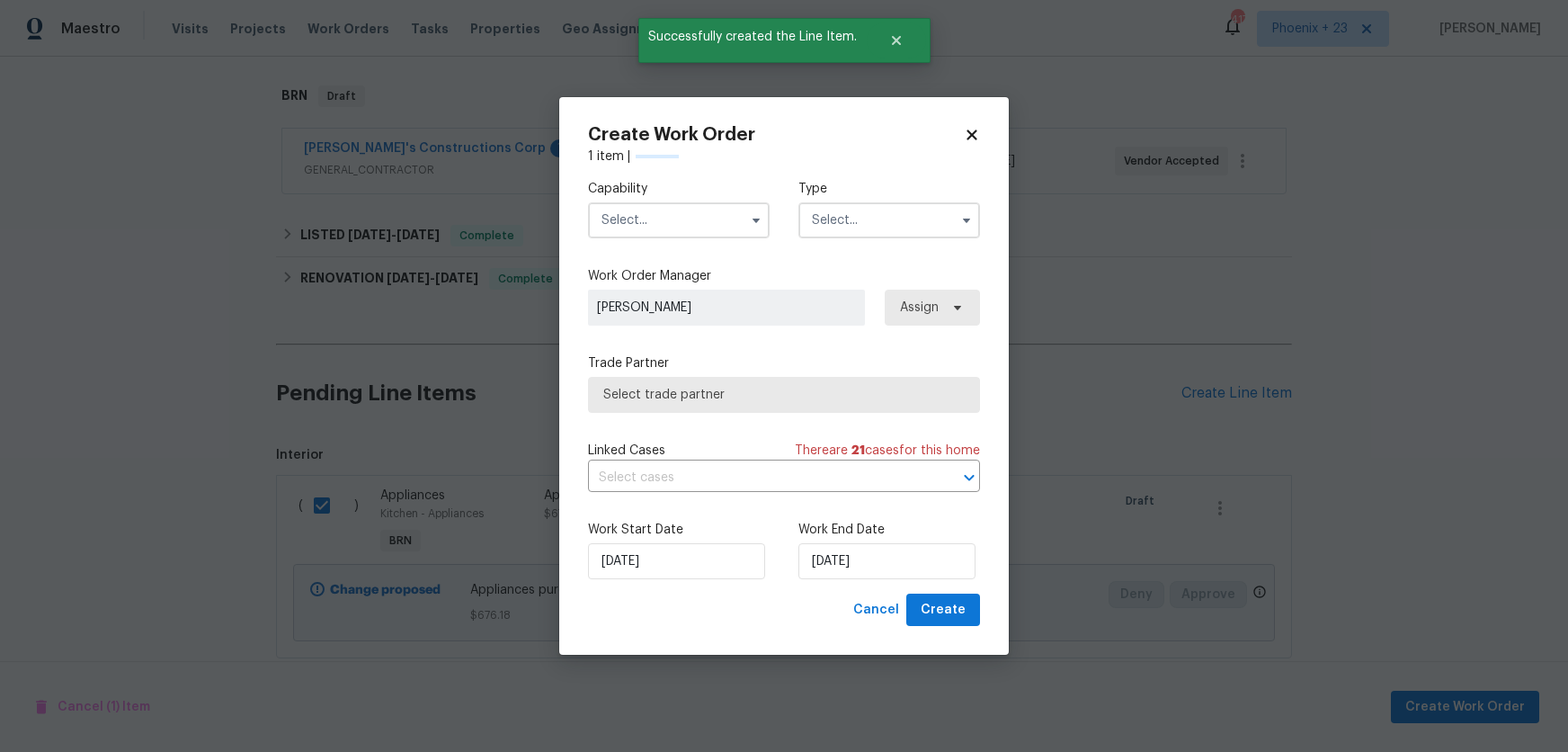
click at [713, 229] on input "text" at bounding box center [679, 221] width 182 height 36
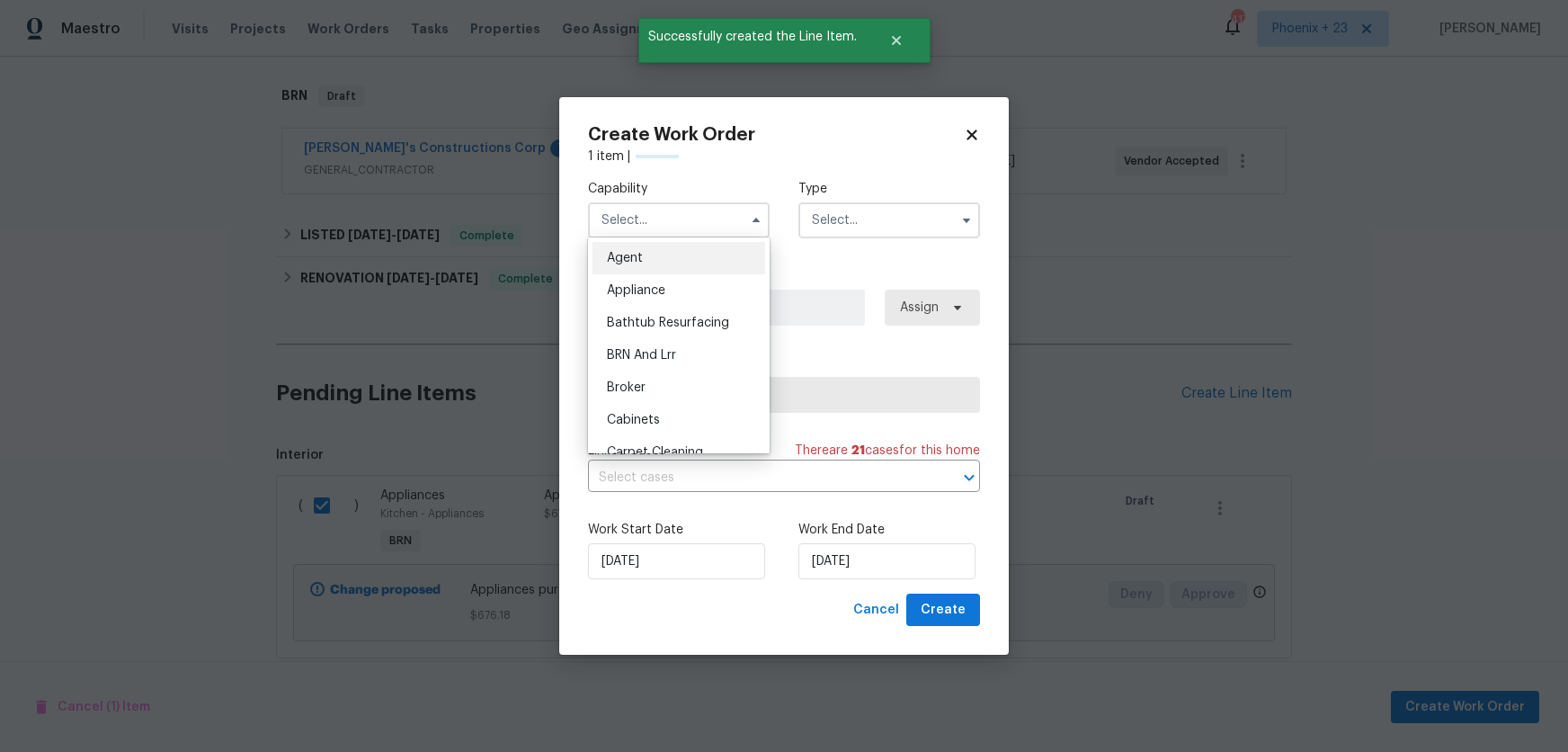
click at [687, 289] on div "Appliance" at bounding box center [679, 290] width 172 height 32
type input "Appliance"
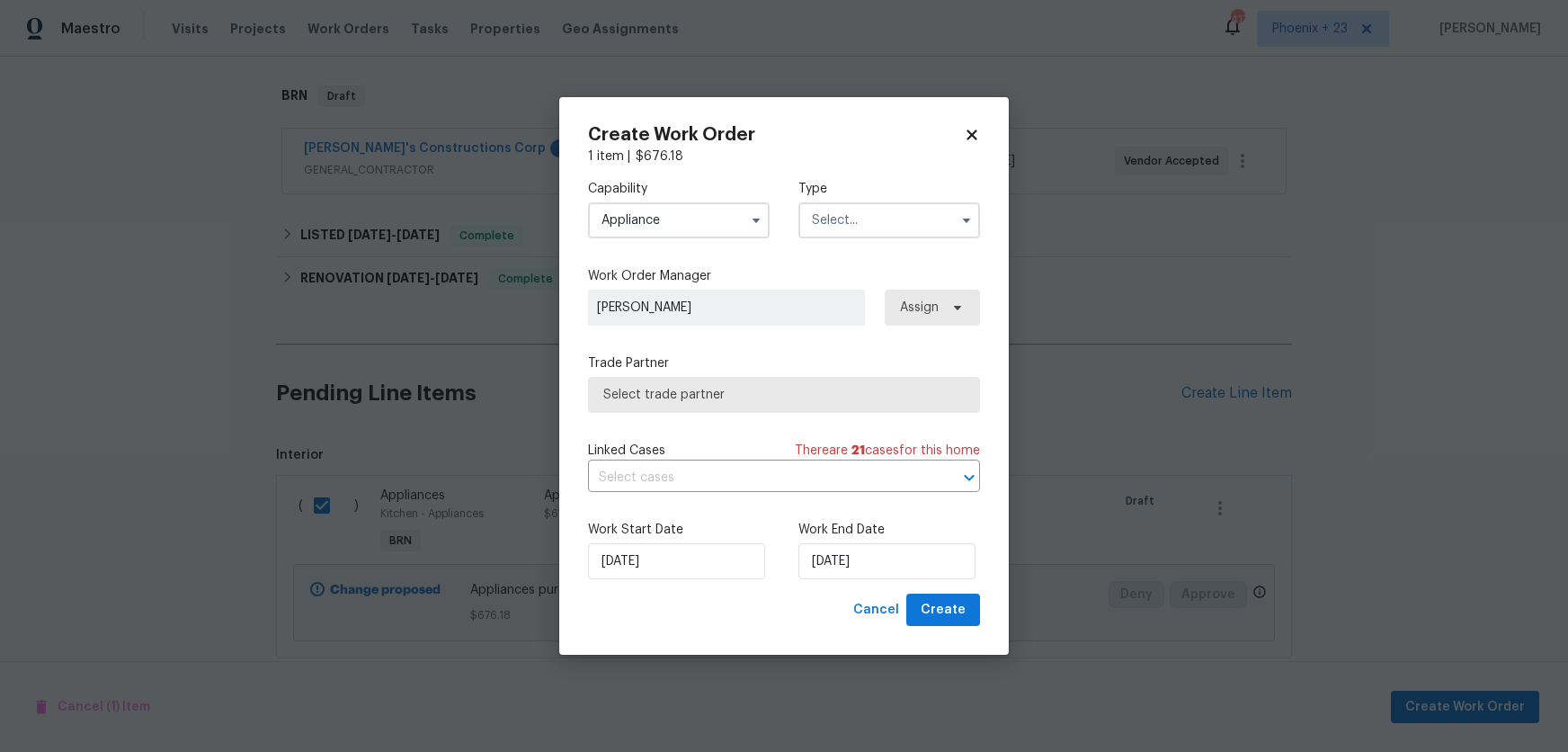
click at [836, 224] on input "text" at bounding box center [890, 221] width 182 height 36
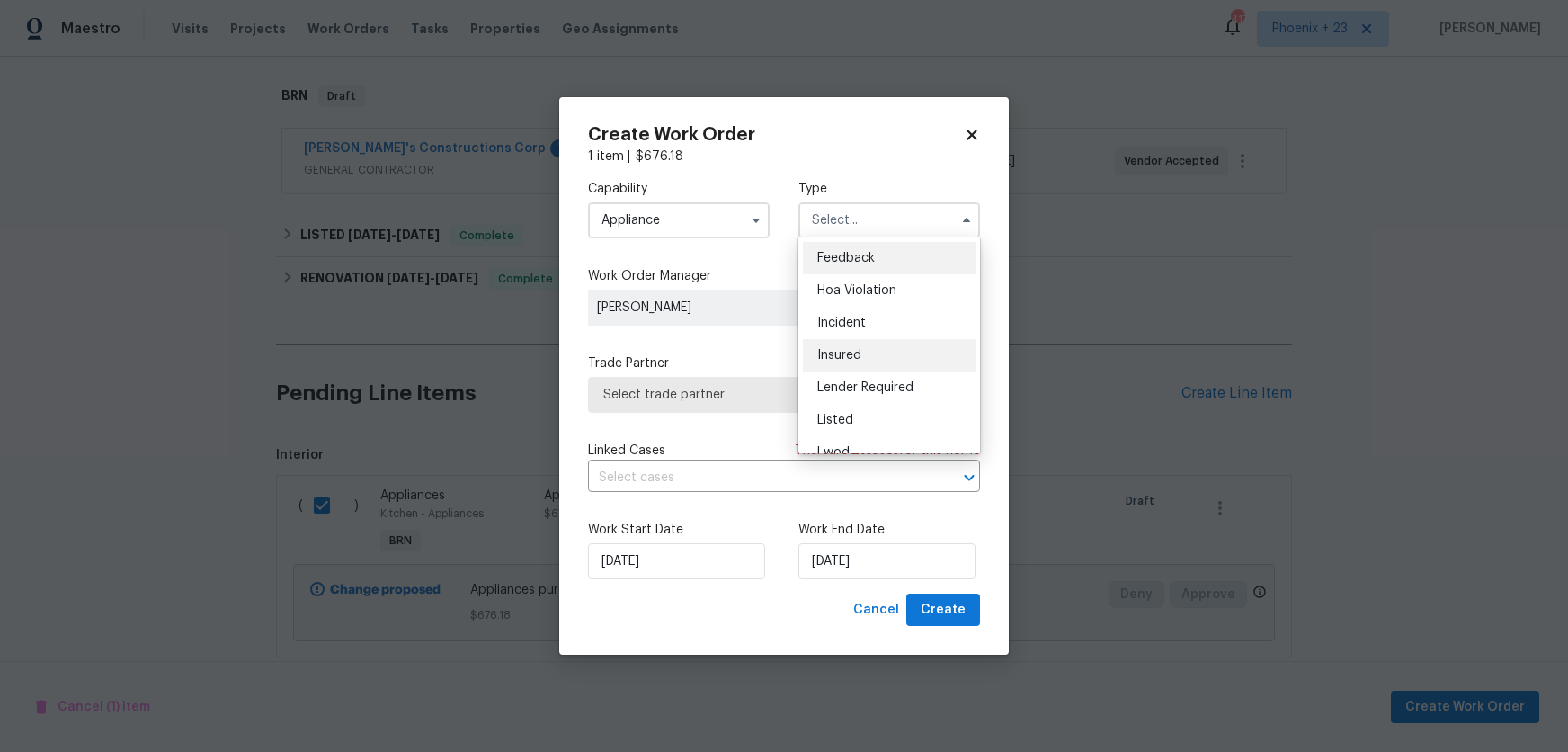
scroll to position [214, 0]
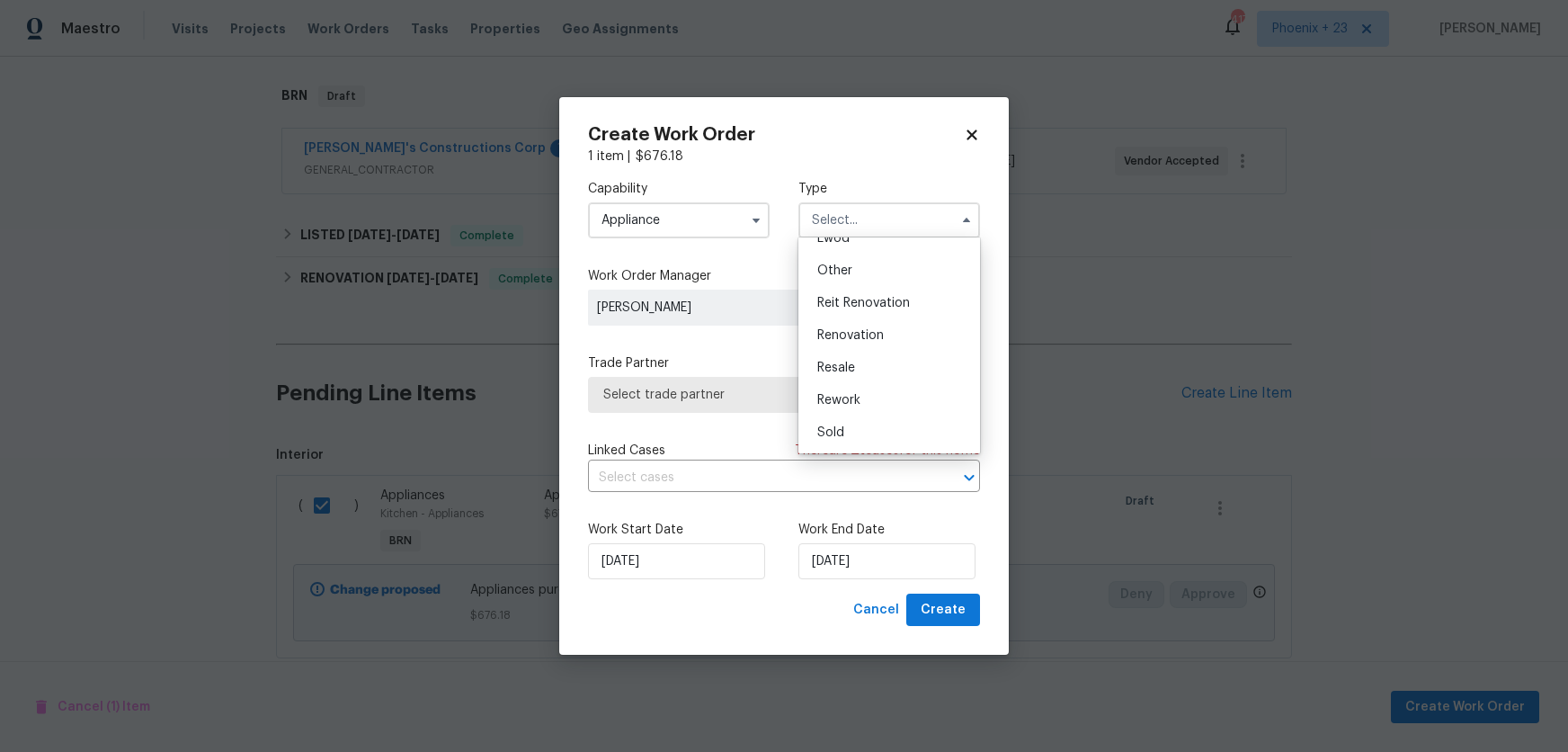
click at [884, 341] on div "Renovation" at bounding box center [890, 335] width 172 height 32
type input "Renovation"
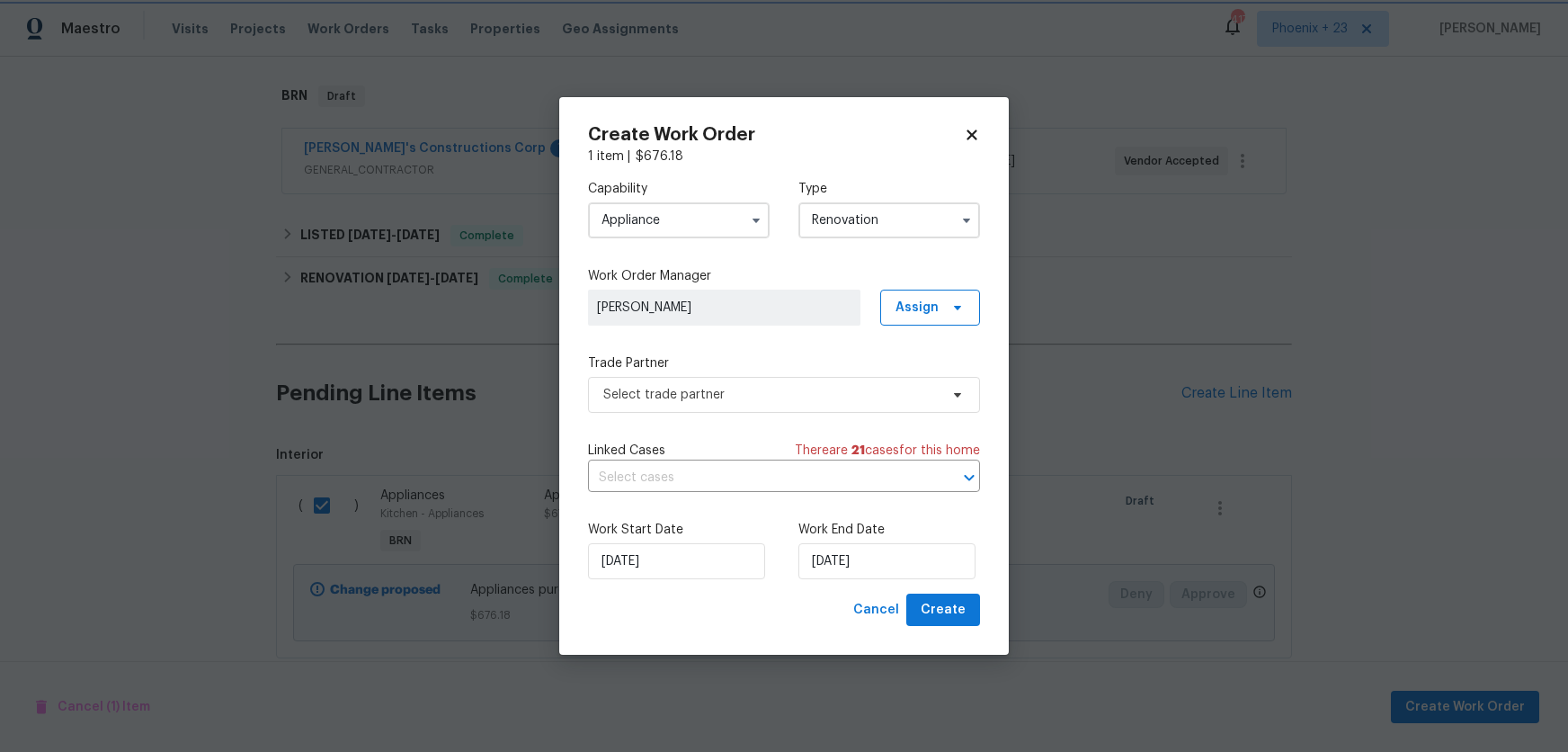
scroll to position [0, 0]
click at [923, 304] on span "Assign" at bounding box center [917, 307] width 44 height 18
click at [918, 378] on div "Assign to me" at bounding box center [932, 383] width 79 height 18
click at [698, 420] on div "Capability Appliance Type Renovation Work Order Manager Stephanie Faust Assign …" at bounding box center [784, 380] width 392 height 428
click at [695, 403] on span "Select trade partner" at bounding box center [784, 395] width 392 height 36
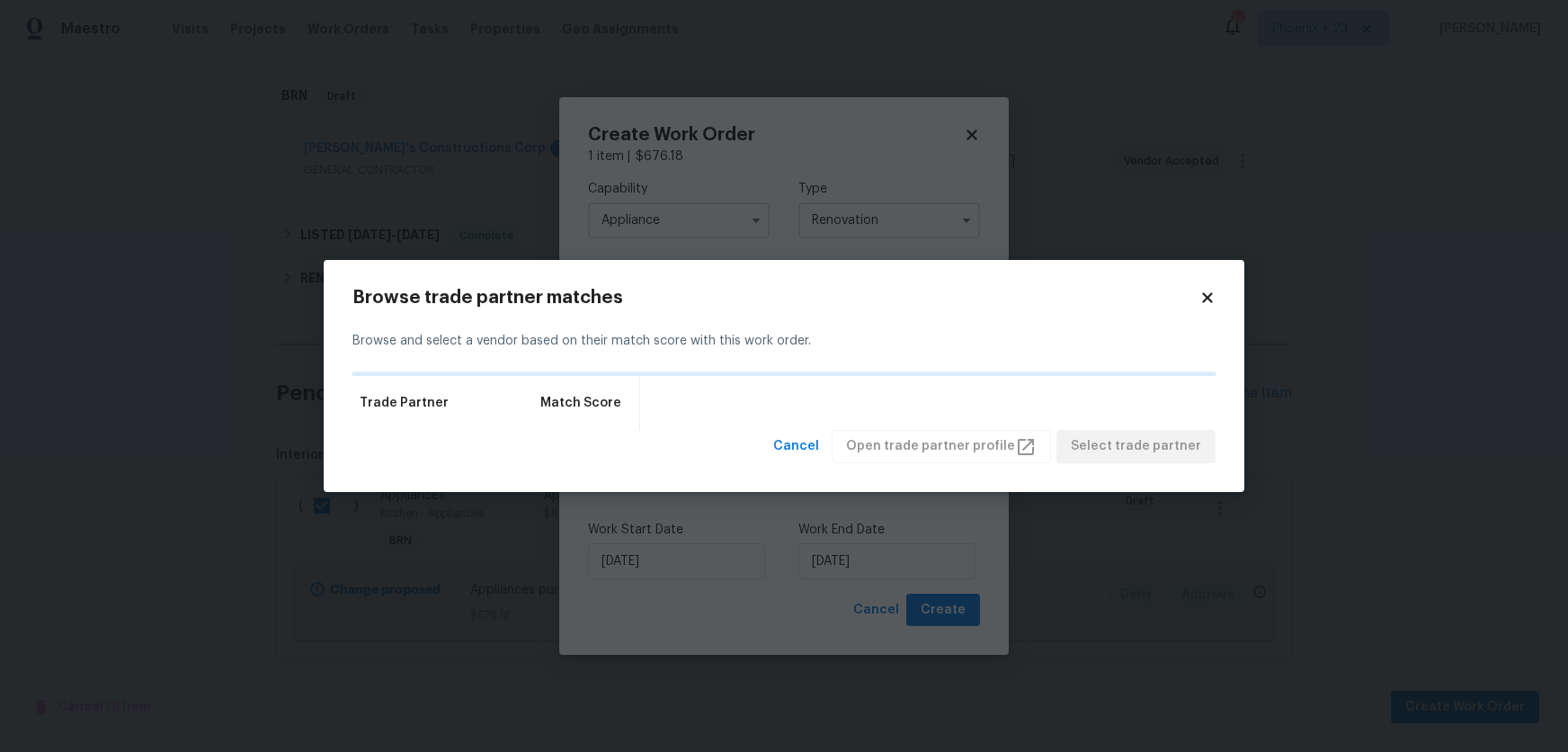
drag, startPoint x: 1211, startPoint y: 301, endPoint x: 1139, endPoint y: 319, distance: 74.2
click at [1210, 301] on icon at bounding box center [1207, 297] width 9 height 9
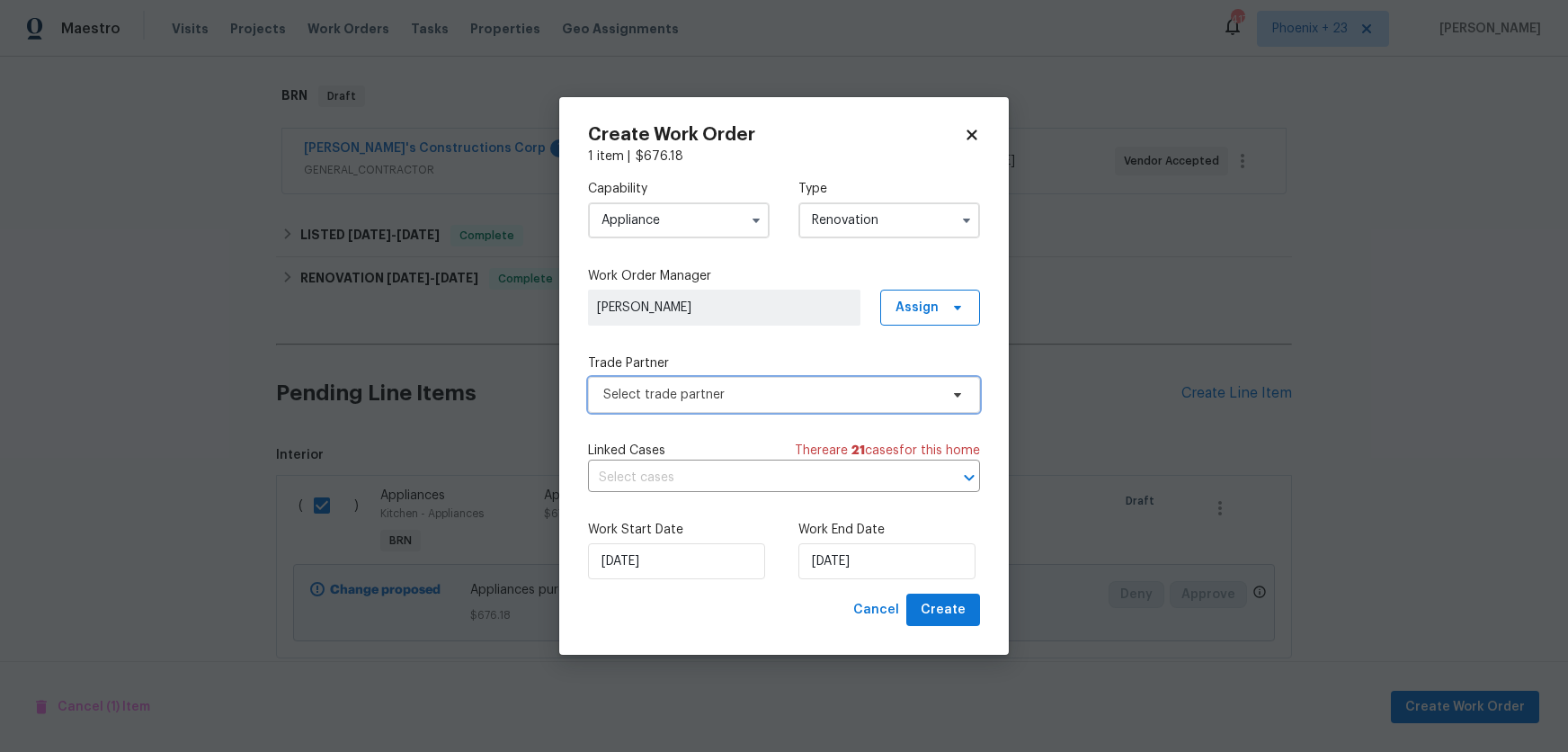
click at [716, 402] on span "Select trade partner" at bounding box center [771, 394] width 335 height 18
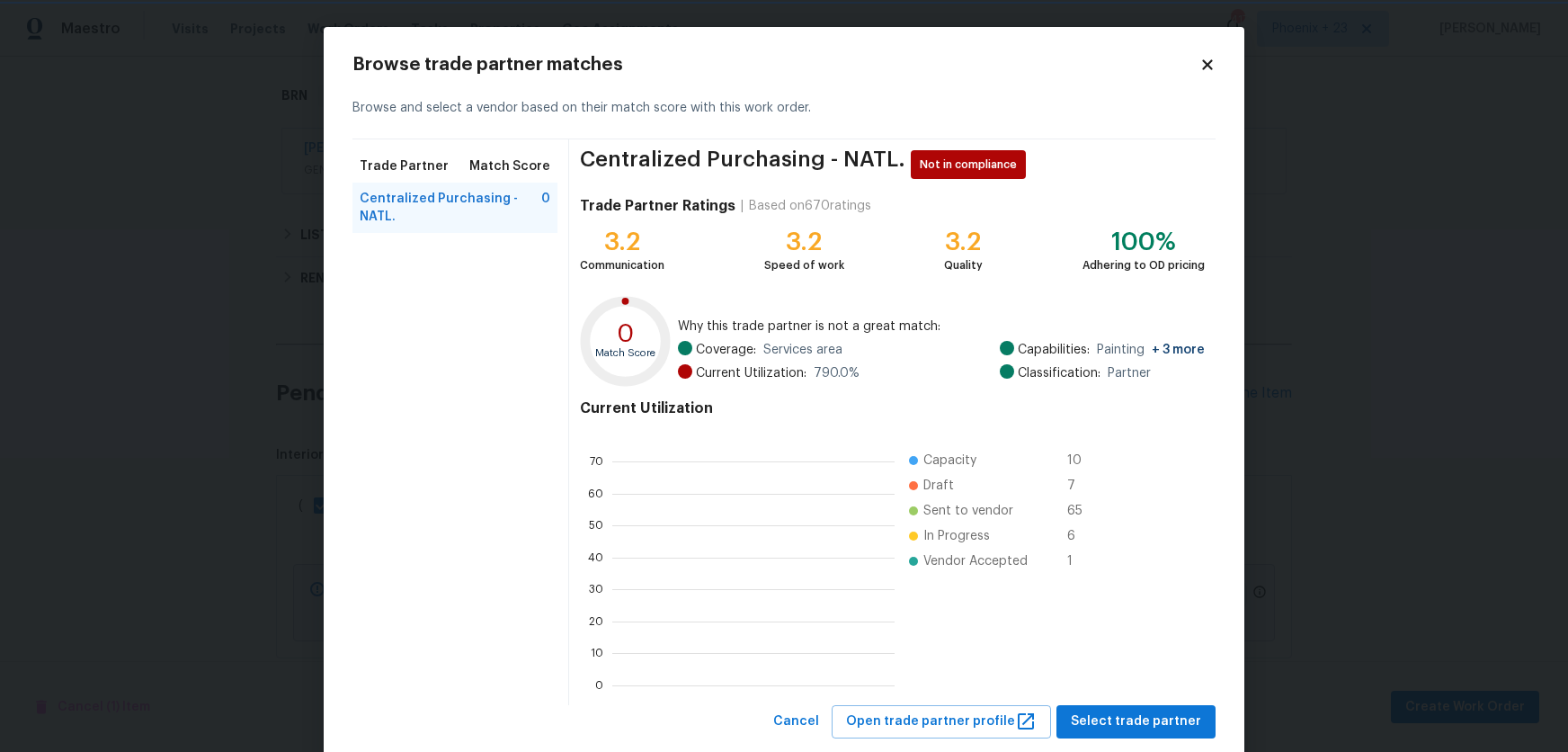
scroll to position [2, 1]
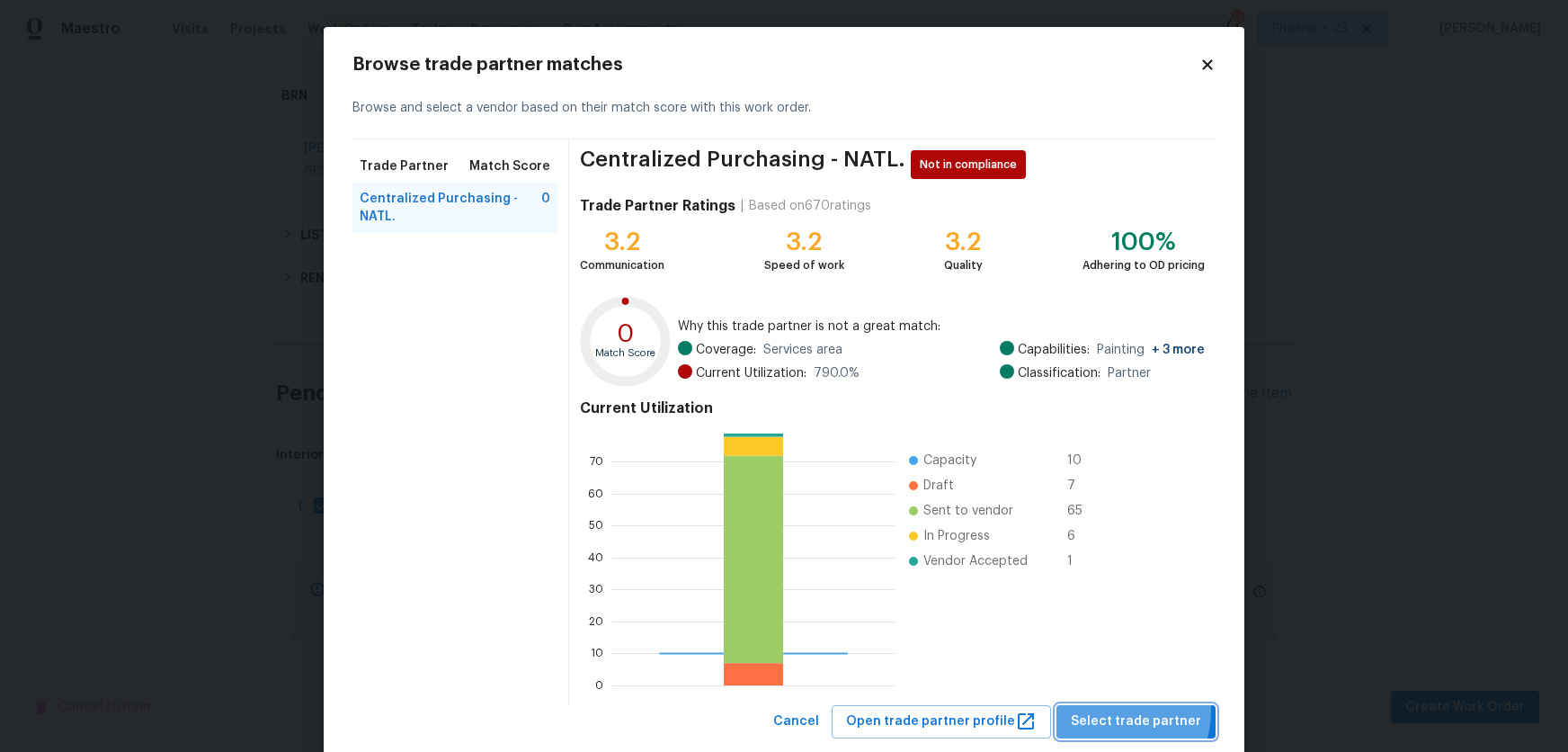
click at [1118, 710] on span "Select trade partner" at bounding box center [1136, 722] width 131 height 23
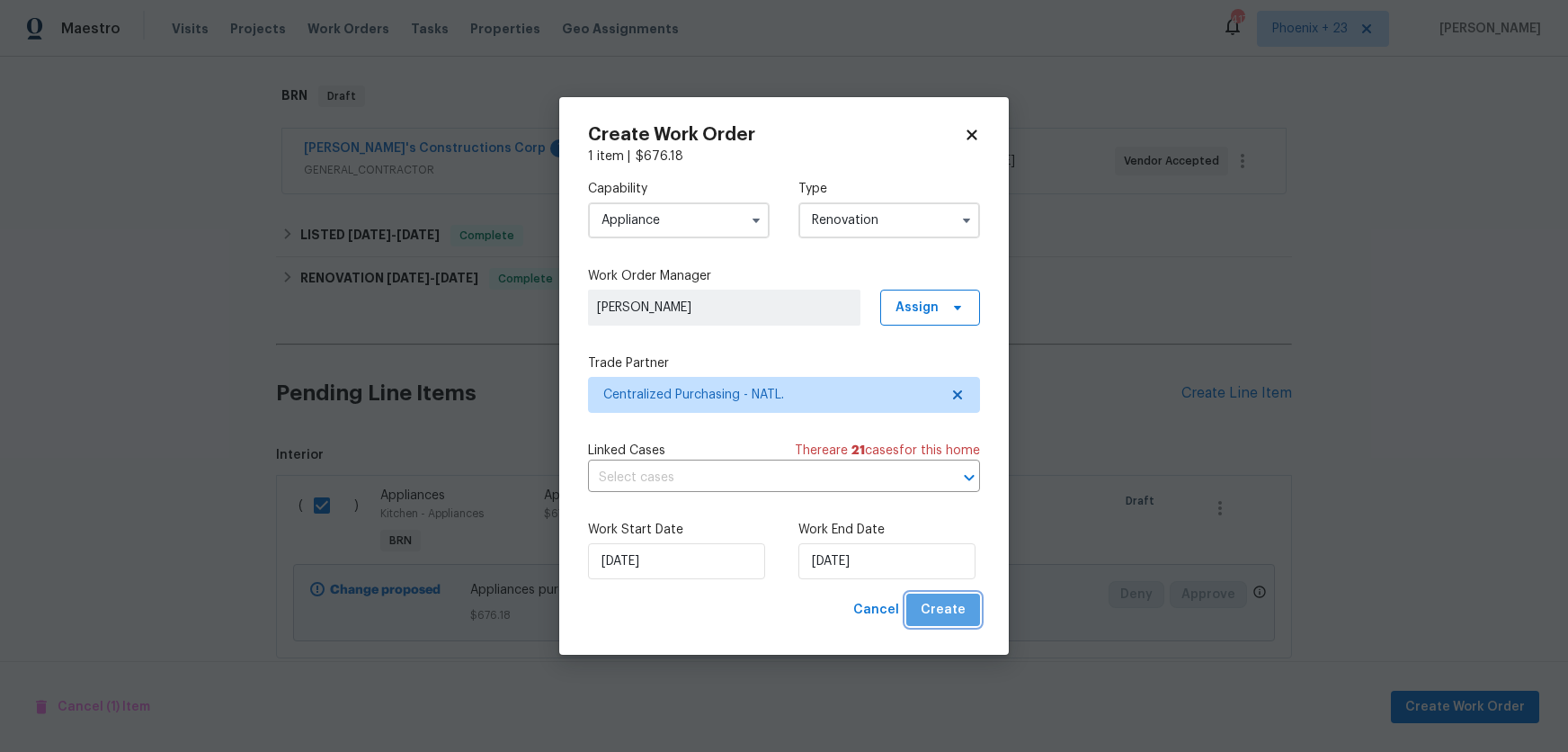
click at [970, 611] on button "Create" at bounding box center [944, 609] width 74 height 33
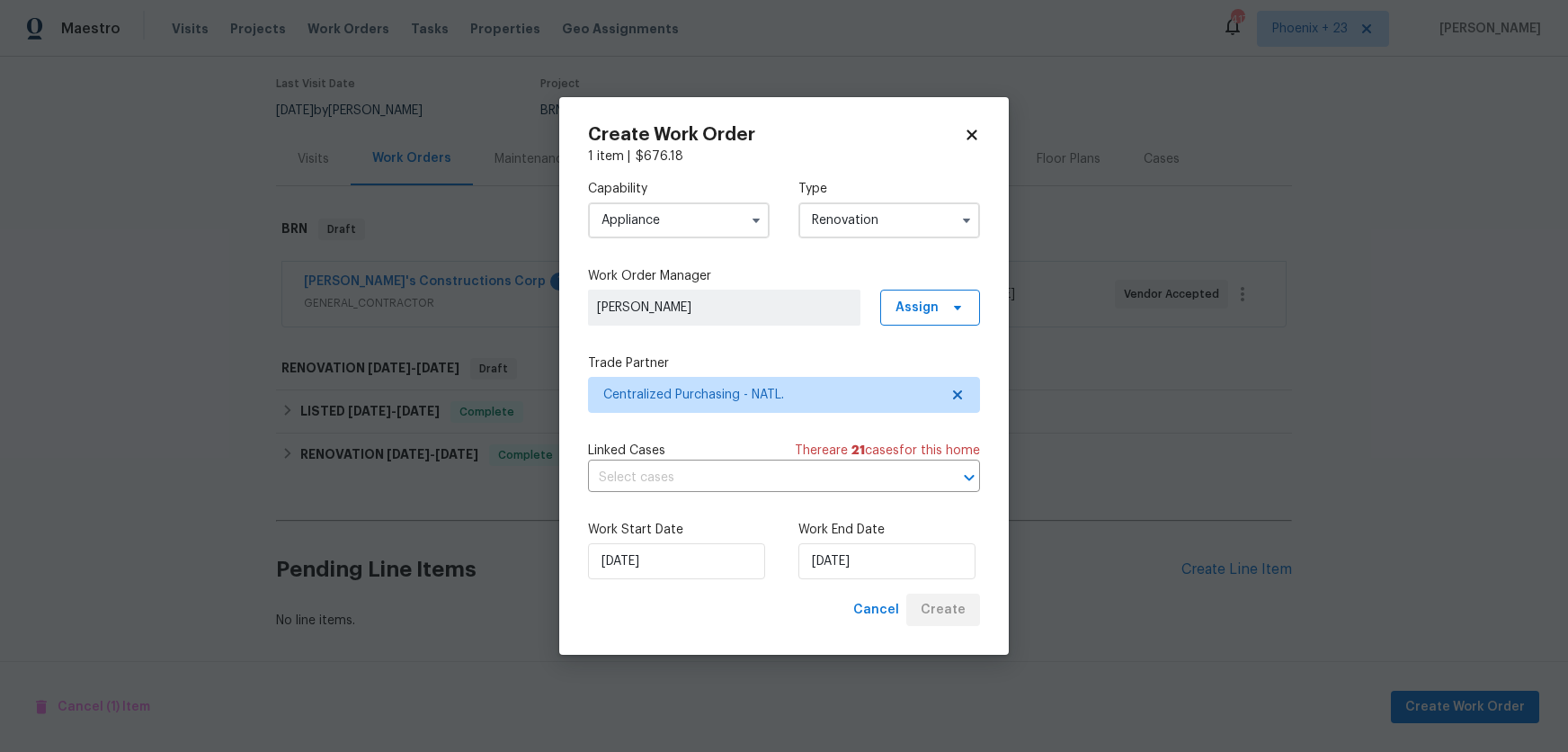
scroll to position [140, 0]
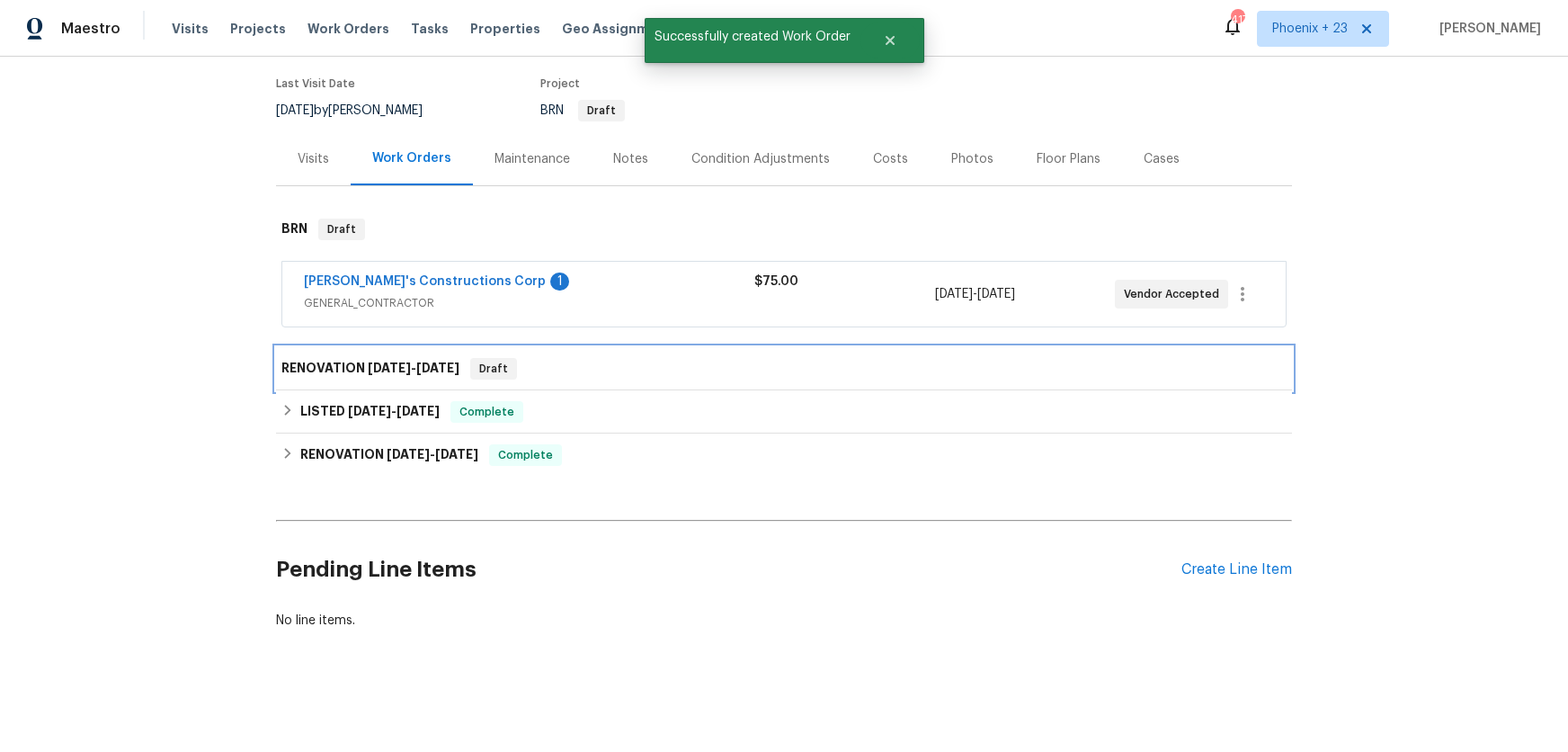
click at [451, 360] on h6 "RENOVATION 10/6/25 - 10/6/25" at bounding box center [370, 368] width 178 height 22
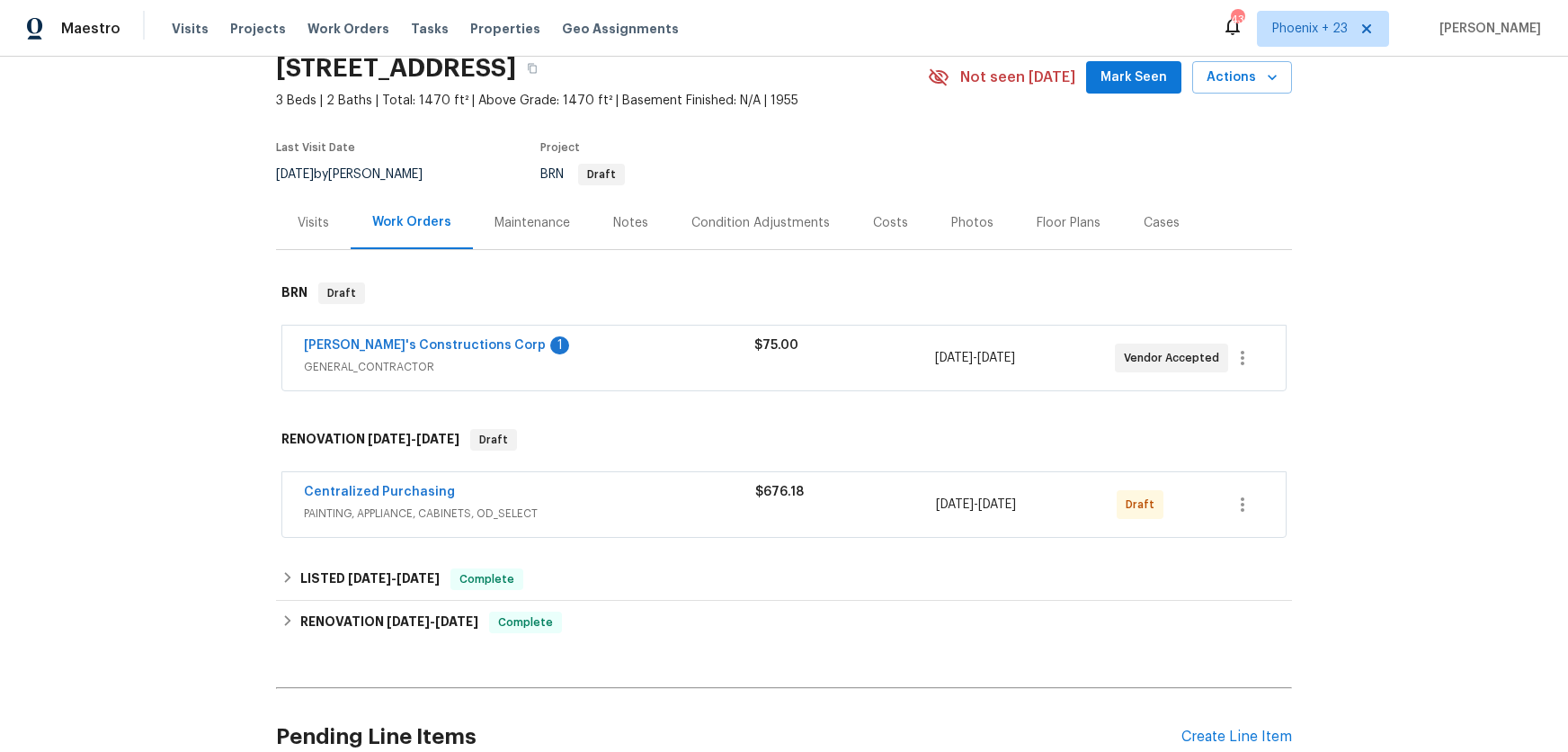
scroll to position [131, 0]
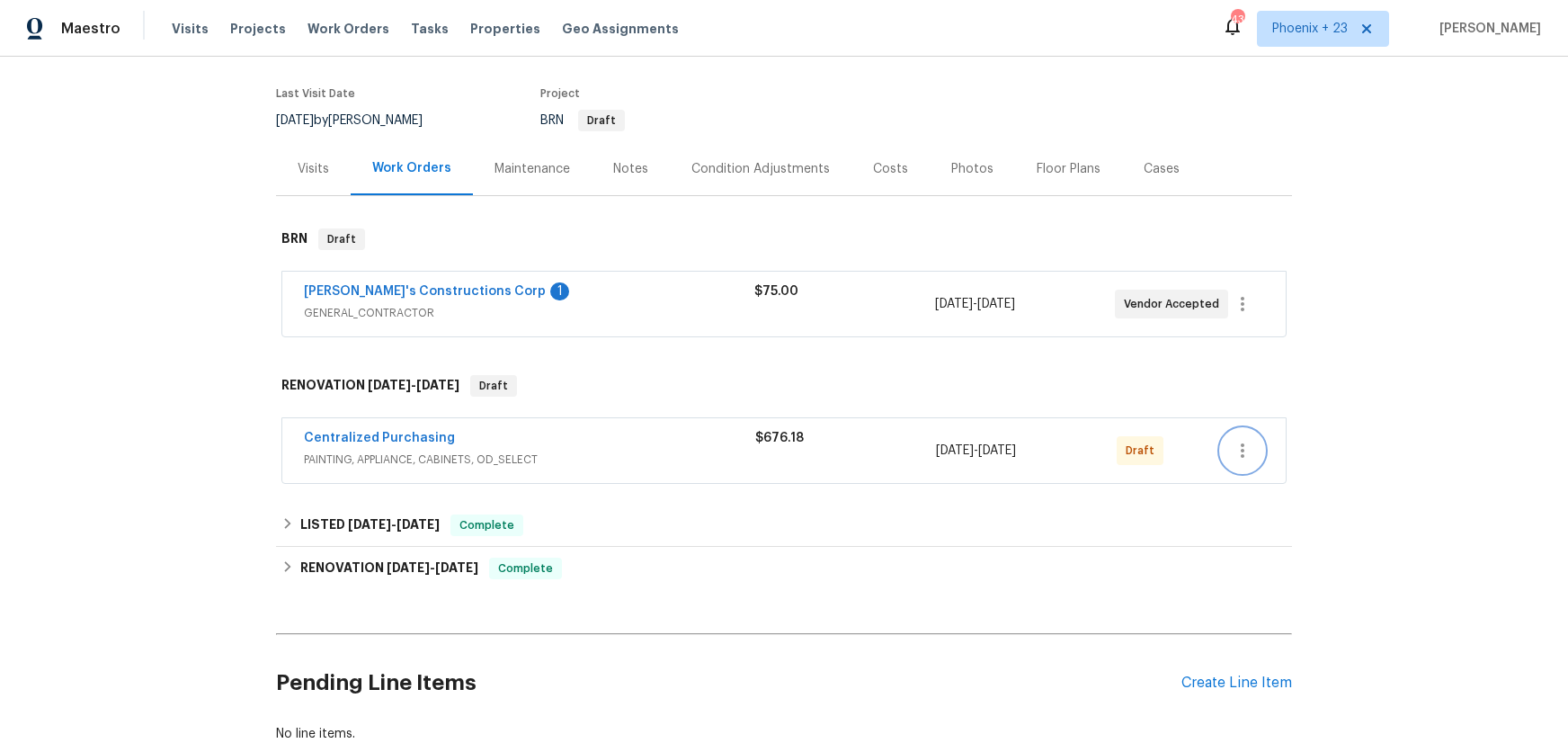
click at [1246, 449] on icon "button" at bounding box center [1242, 450] width 22 height 22
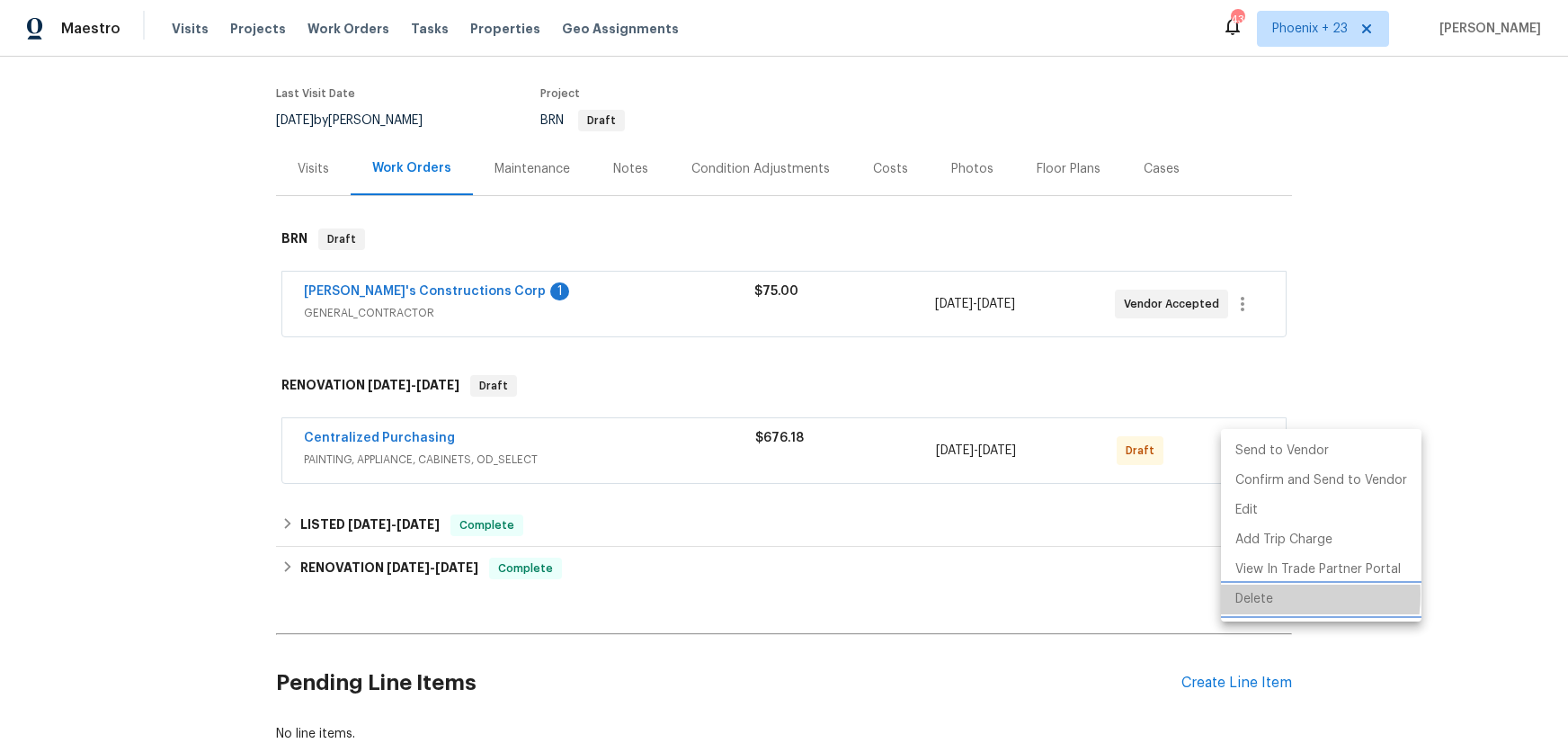
click at [1265, 594] on li "Delete" at bounding box center [1322, 599] width 201 height 29
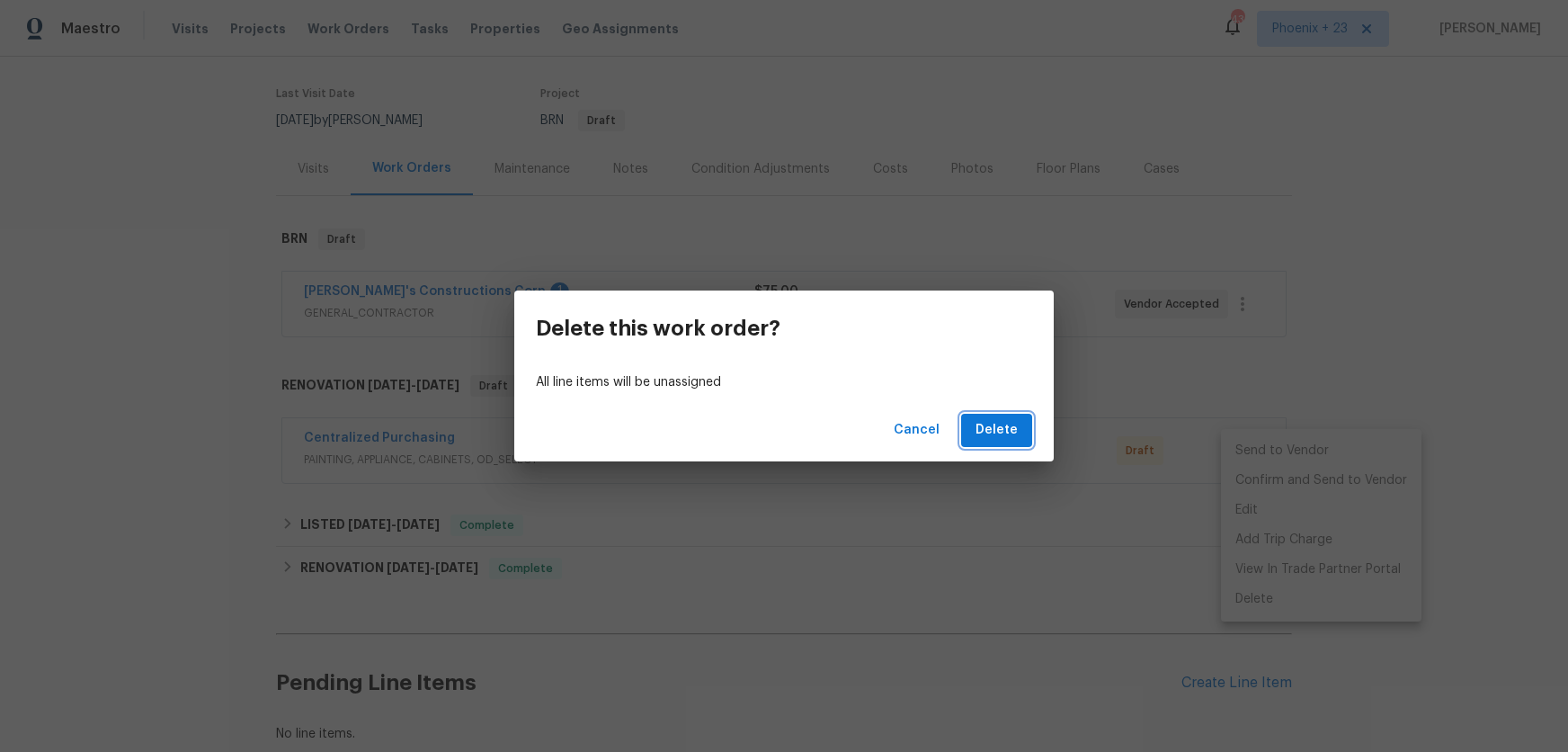
click at [989, 426] on span "Delete" at bounding box center [997, 430] width 43 height 23
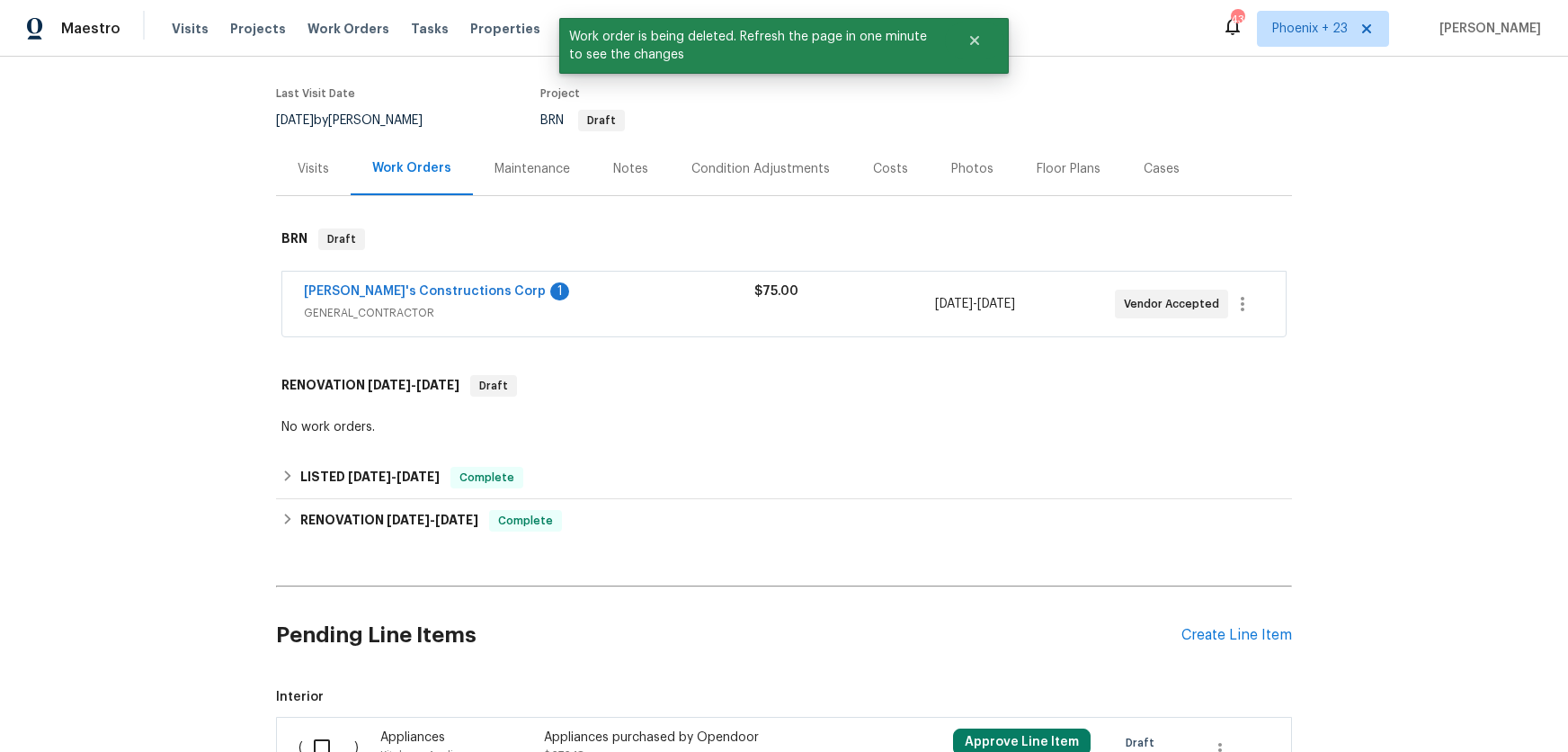
scroll to position [334, 0]
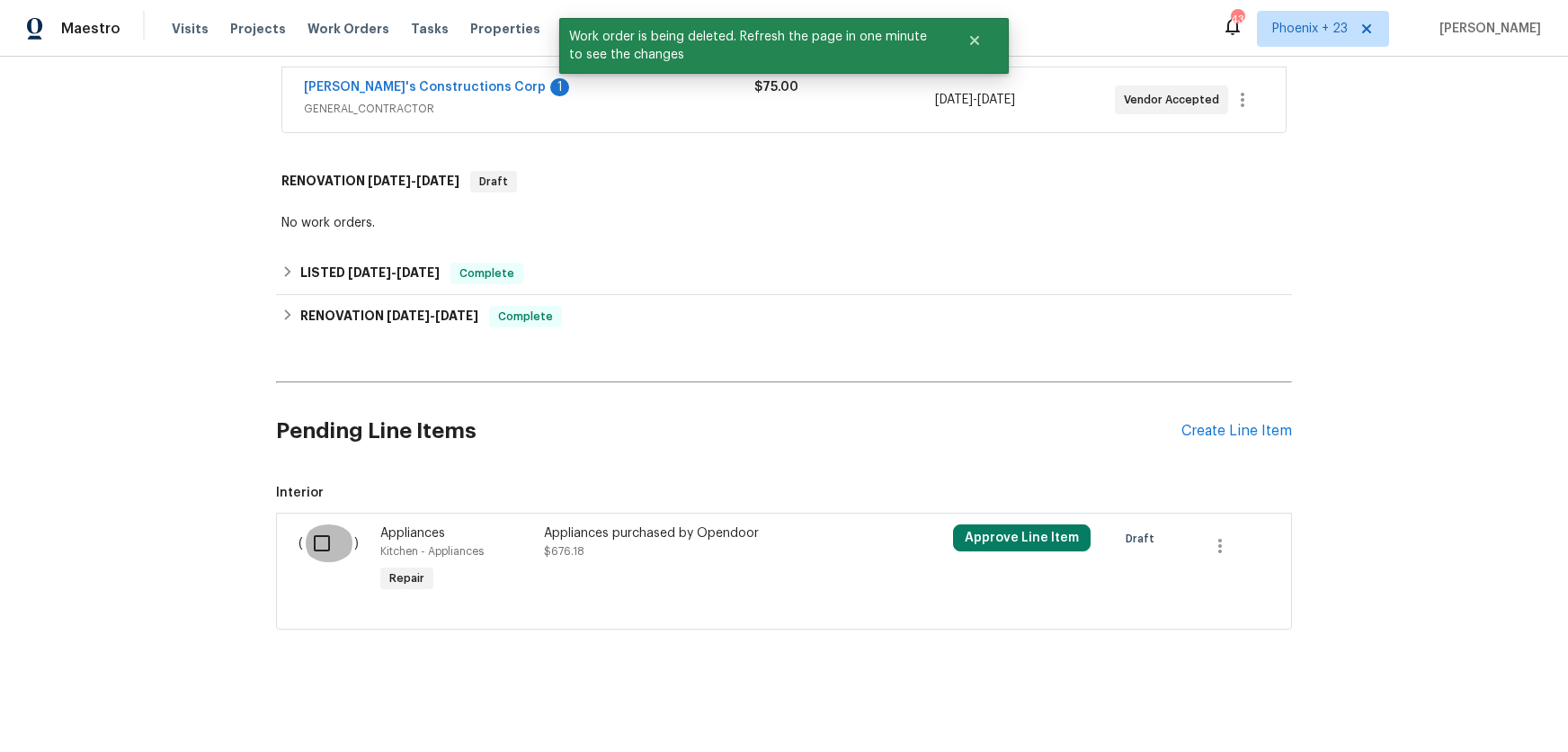
click at [315, 535] on input "checkbox" at bounding box center [329, 543] width 51 height 38
checkbox input "true"
click at [1417, 721] on button "Create Work Order" at bounding box center [1465, 707] width 149 height 33
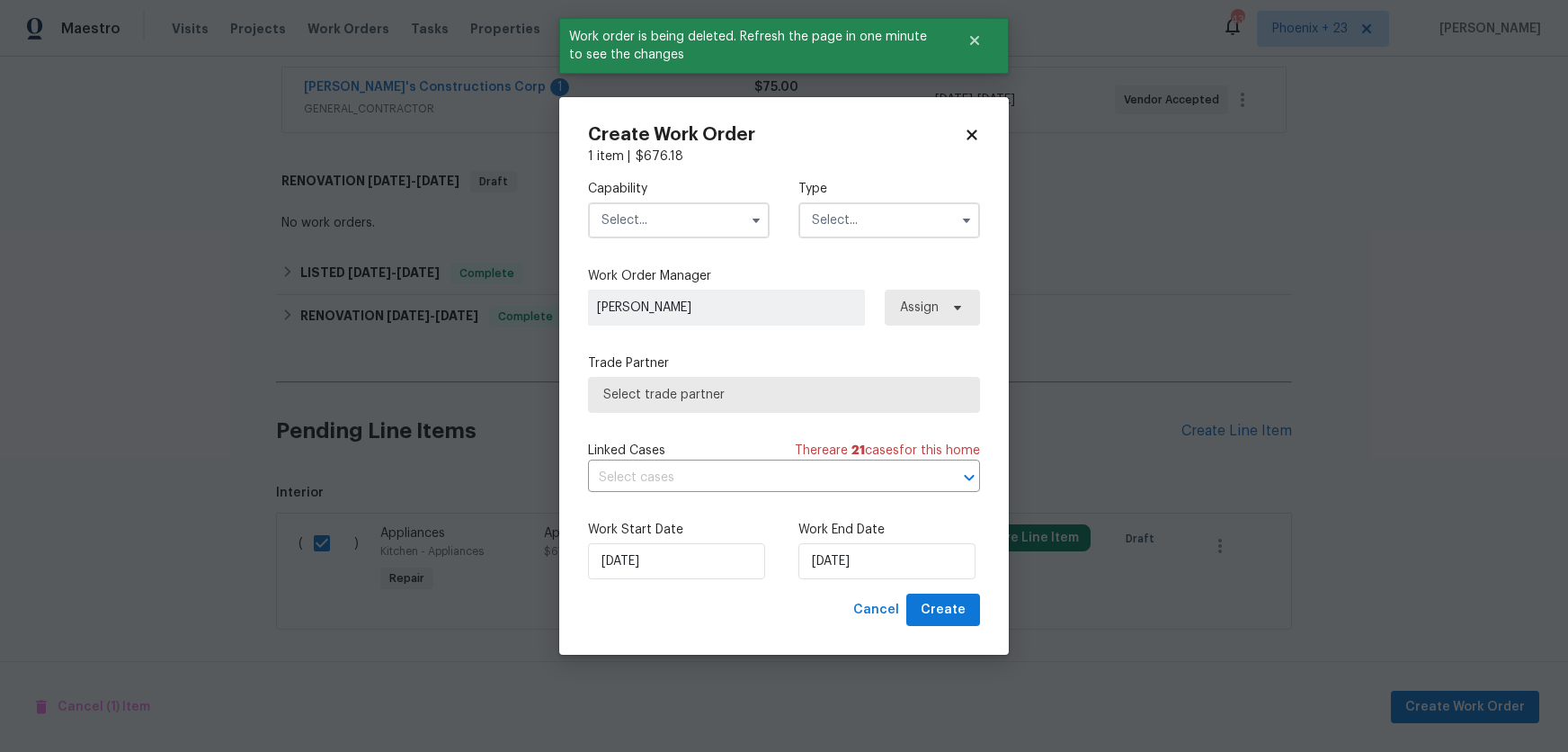
click at [677, 239] on div "Capability Type" at bounding box center [784, 209] width 392 height 87
click at [661, 219] on input "text" at bounding box center [679, 221] width 182 height 36
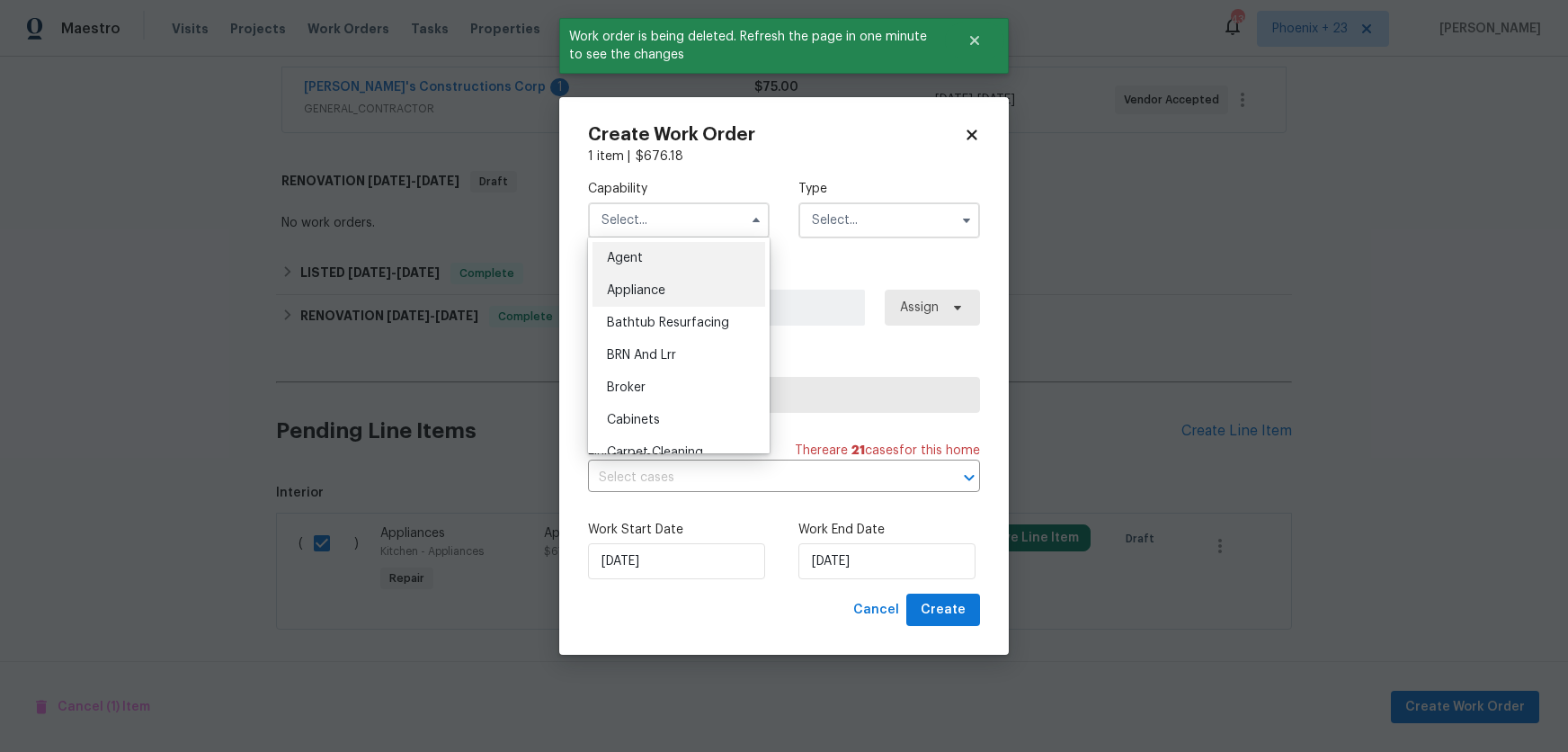
click at [667, 295] on div "Appliance" at bounding box center [679, 290] width 172 height 32
type input "Appliance"
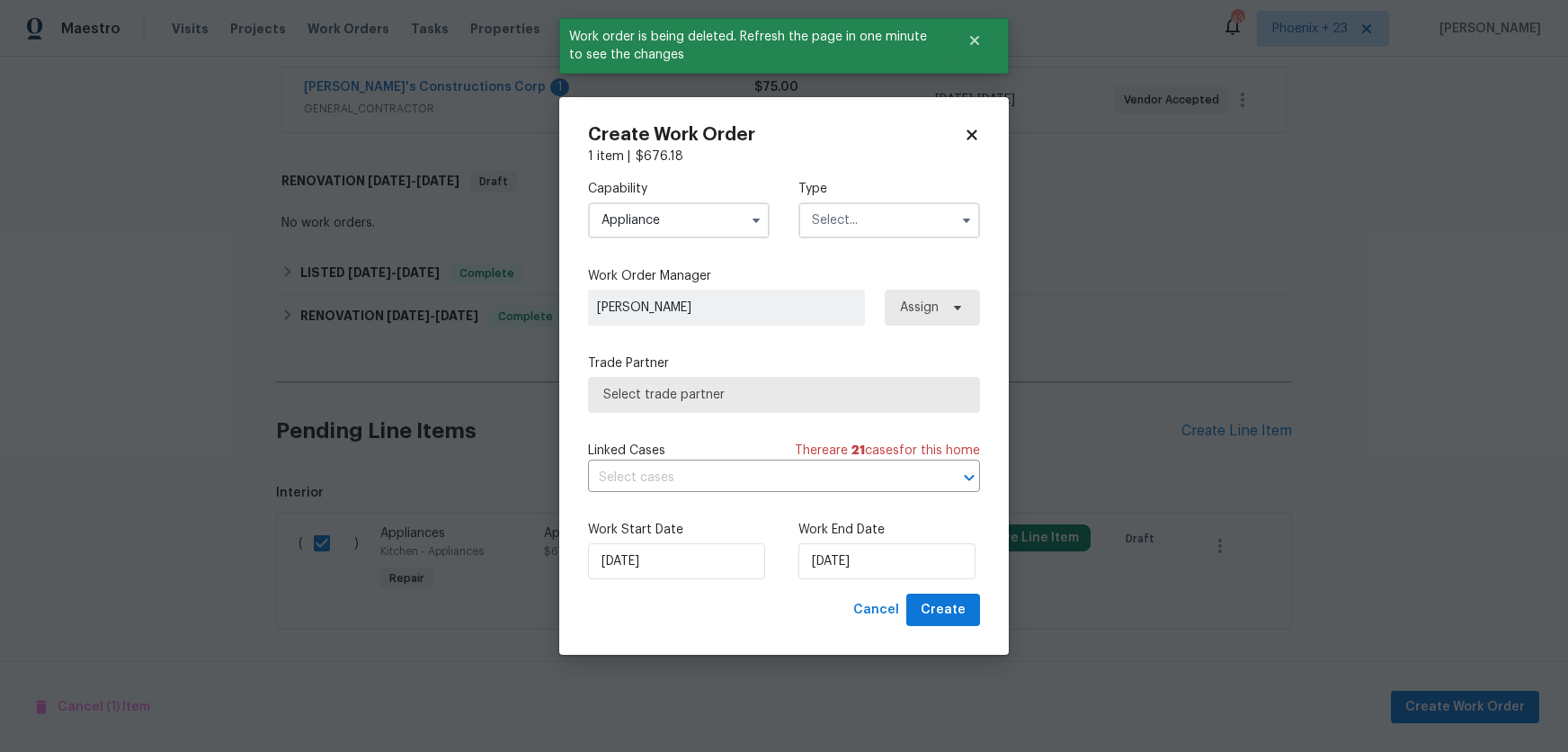
drag, startPoint x: 906, startPoint y: 206, endPoint x: 900, endPoint y: 225, distance: 19.9
click at [904, 207] on input "text" at bounding box center [890, 221] width 182 height 36
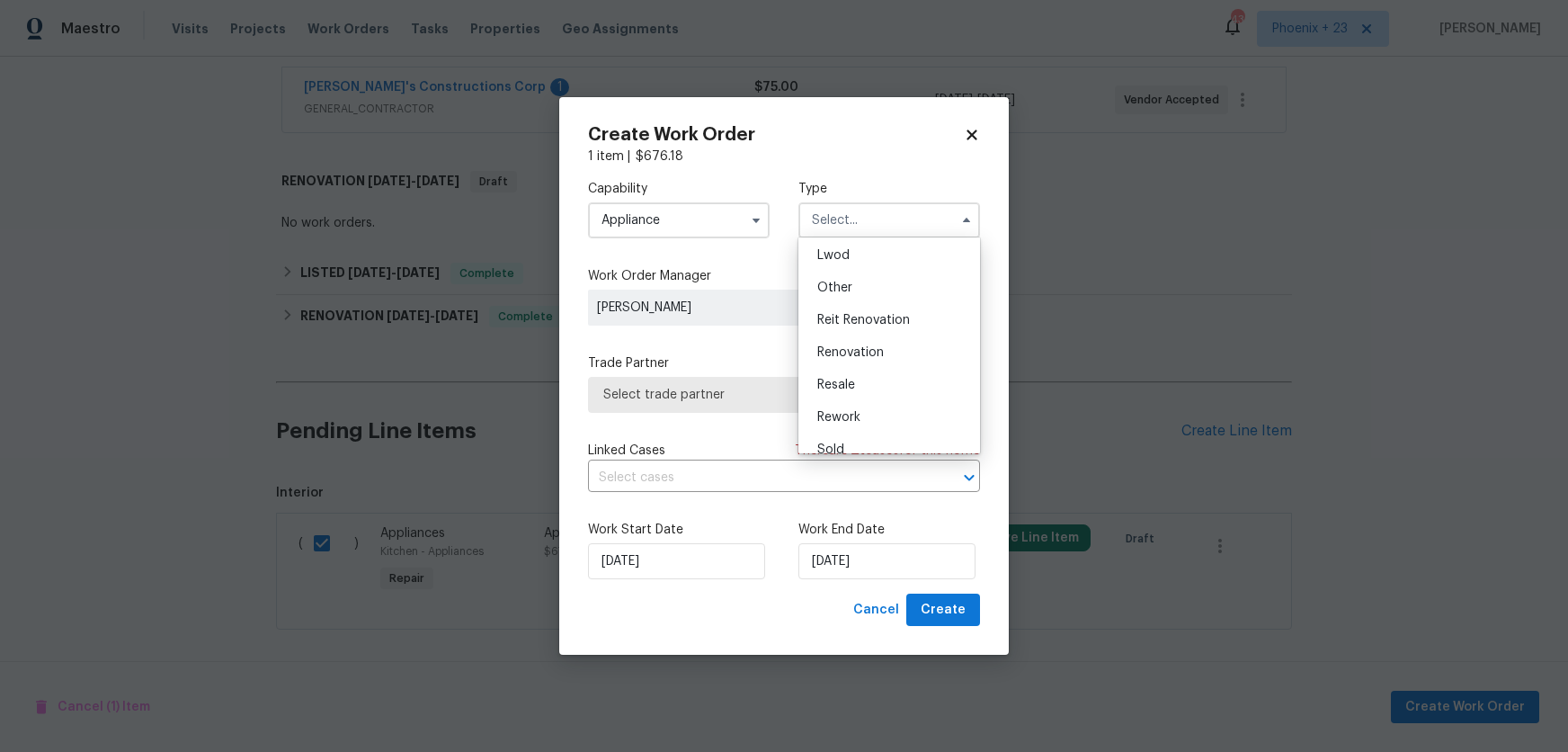
scroll to position [214, 0]
click at [876, 360] on div "Resale" at bounding box center [890, 367] width 172 height 32
type input "Resale"
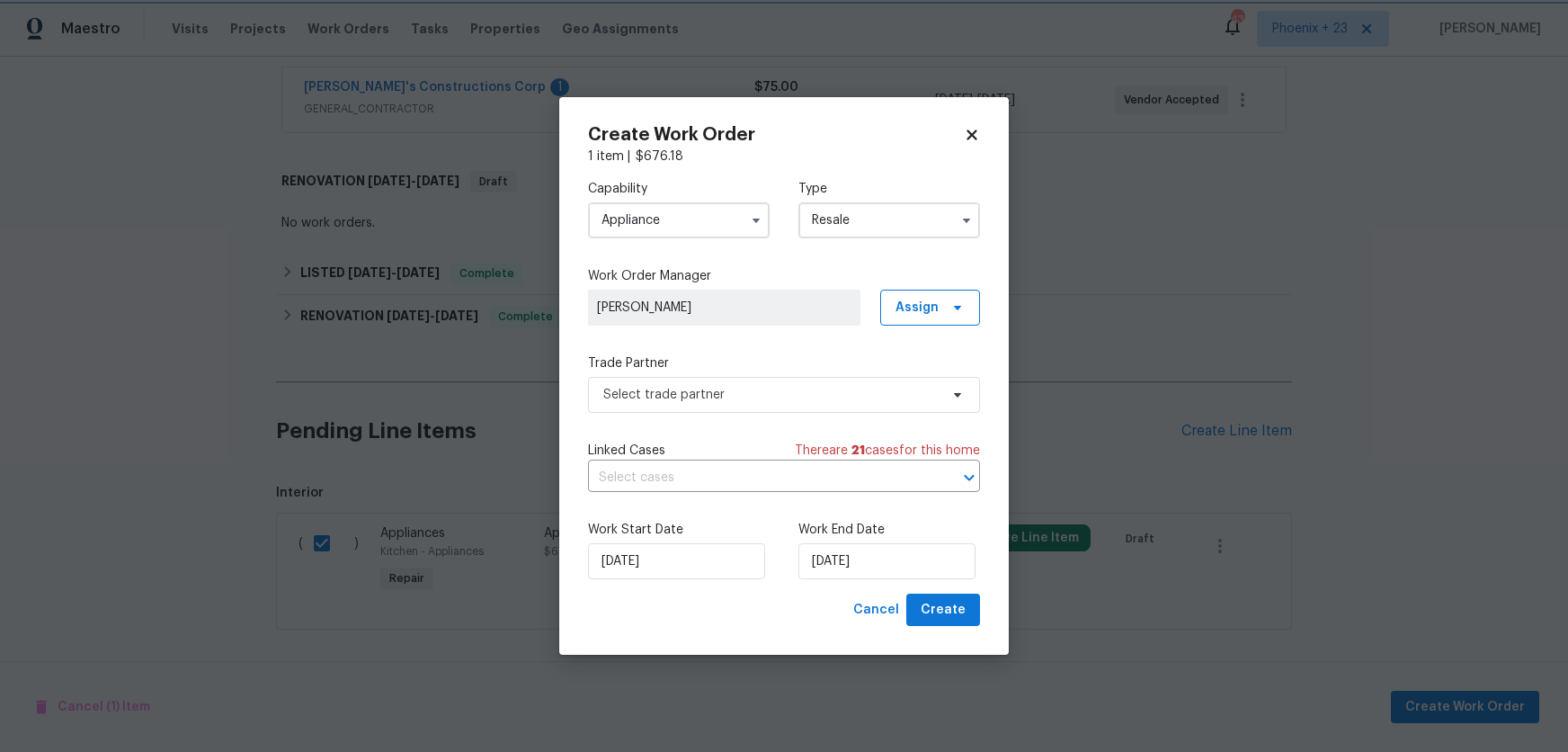
scroll to position [0, 0]
drag, startPoint x: 945, startPoint y: 294, endPoint x: 944, endPoint y: 320, distance: 26.0
click at [944, 295] on span "Assign" at bounding box center [929, 308] width 99 height 36
click at [943, 386] on div "Assign to HPM" at bounding box center [935, 383] width 84 height 18
click at [699, 401] on span "Select trade partner" at bounding box center [771, 394] width 335 height 18
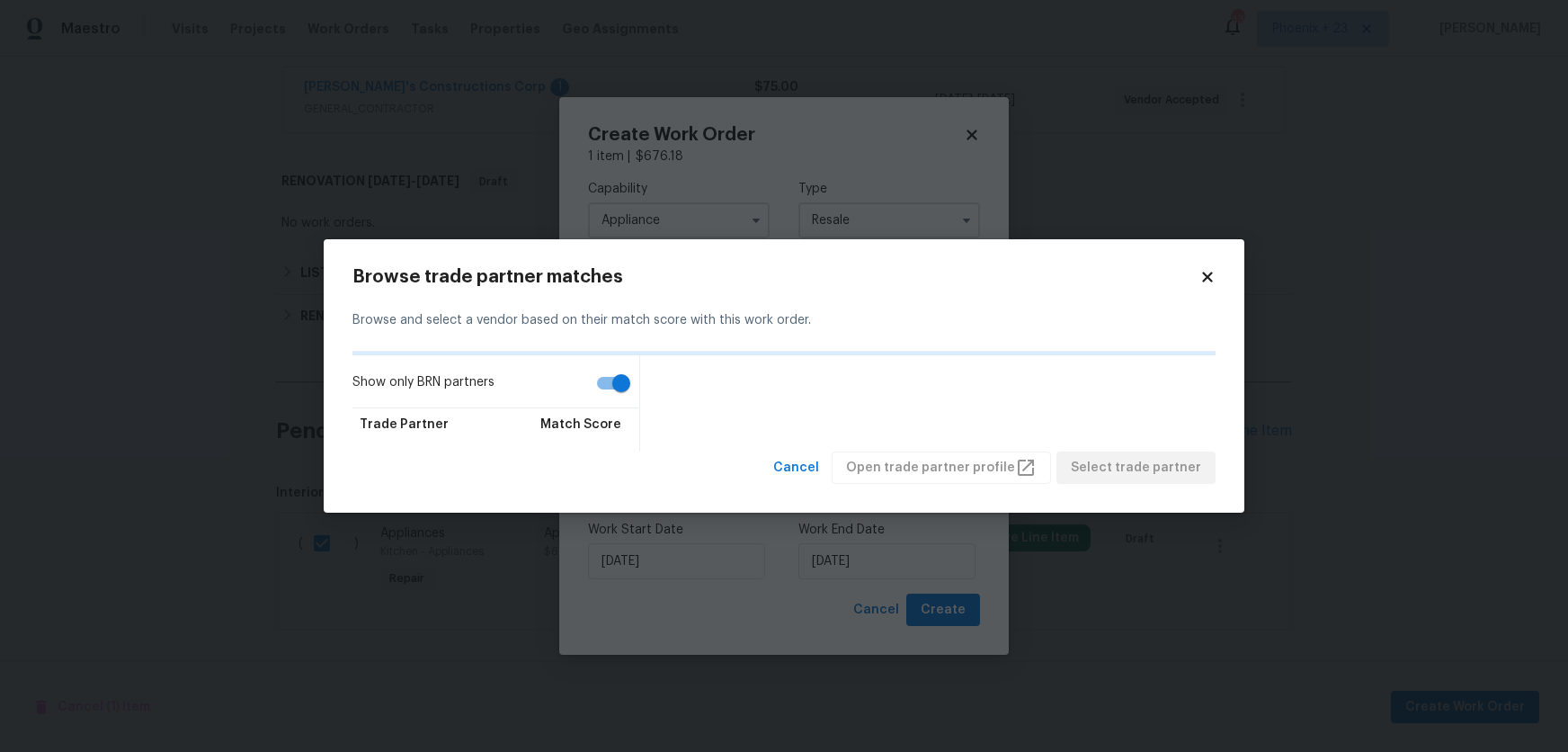
click at [621, 383] on input "Show only BRN partners" at bounding box center [622, 383] width 102 height 34
checkbox input "false"
click at [1216, 278] on div "Browse trade partner matches Browse and select a vendor based on their match sc…" at bounding box center [784, 375] width 921 height 274
click at [1214, 278] on icon at bounding box center [1207, 277] width 16 height 16
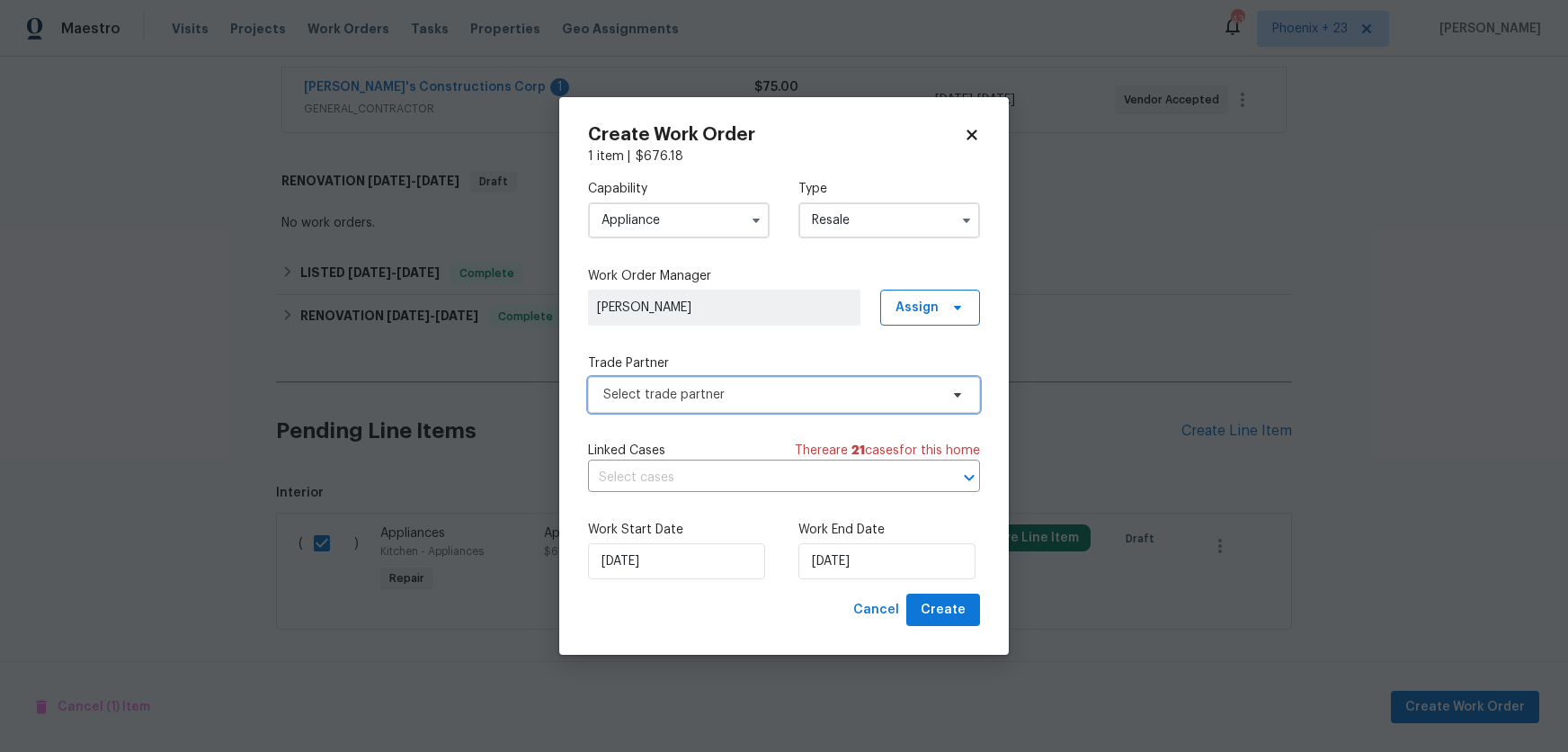
click at [849, 392] on span "Select trade partner" at bounding box center [771, 394] width 335 height 18
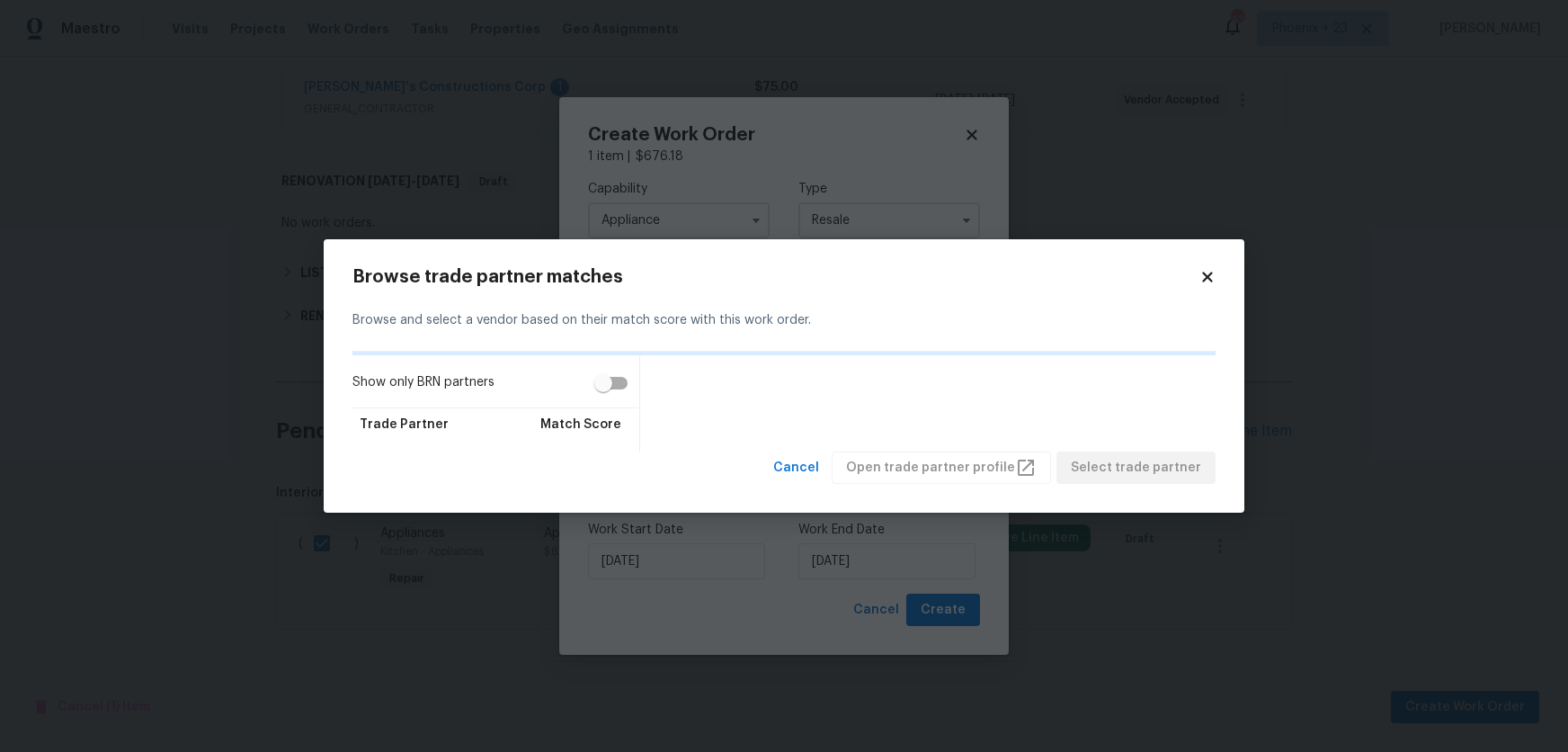
click at [1204, 278] on icon at bounding box center [1207, 277] width 9 height 9
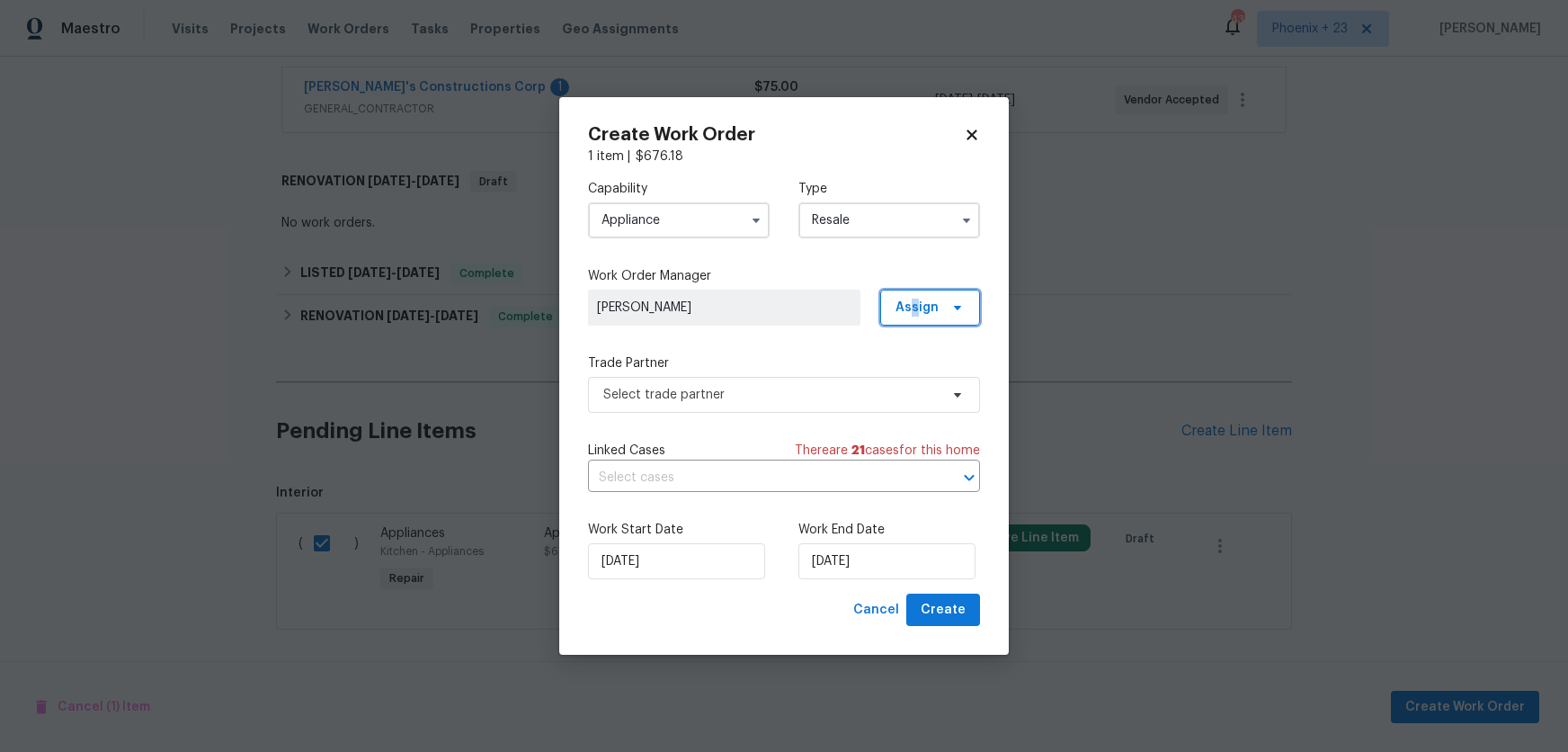
click at [916, 310] on span "Assign" at bounding box center [917, 307] width 44 height 18
click at [915, 375] on div "Assign to me" at bounding box center [932, 383] width 79 height 18
click at [809, 387] on span "Select trade partner" at bounding box center [771, 394] width 335 height 18
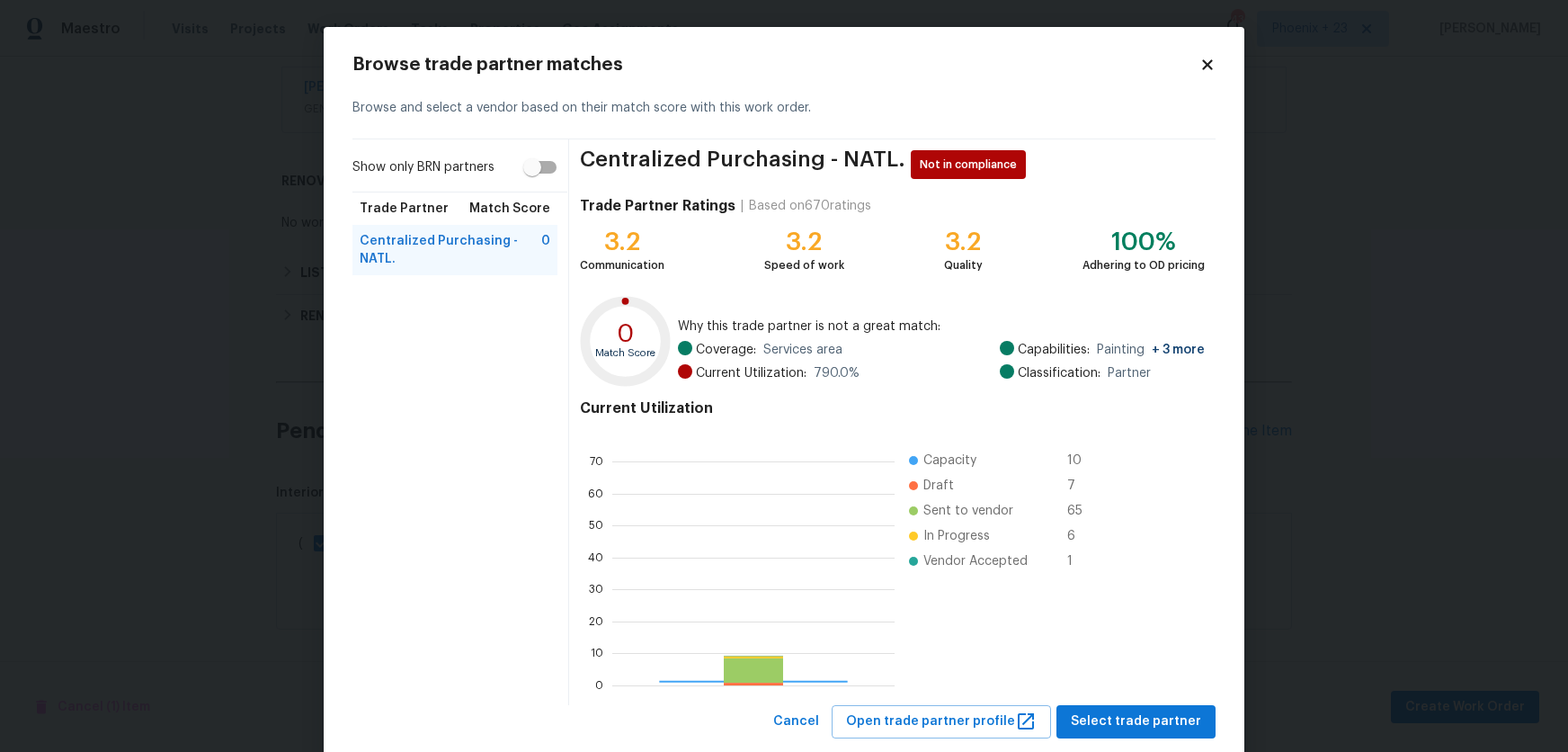
scroll to position [252, 282]
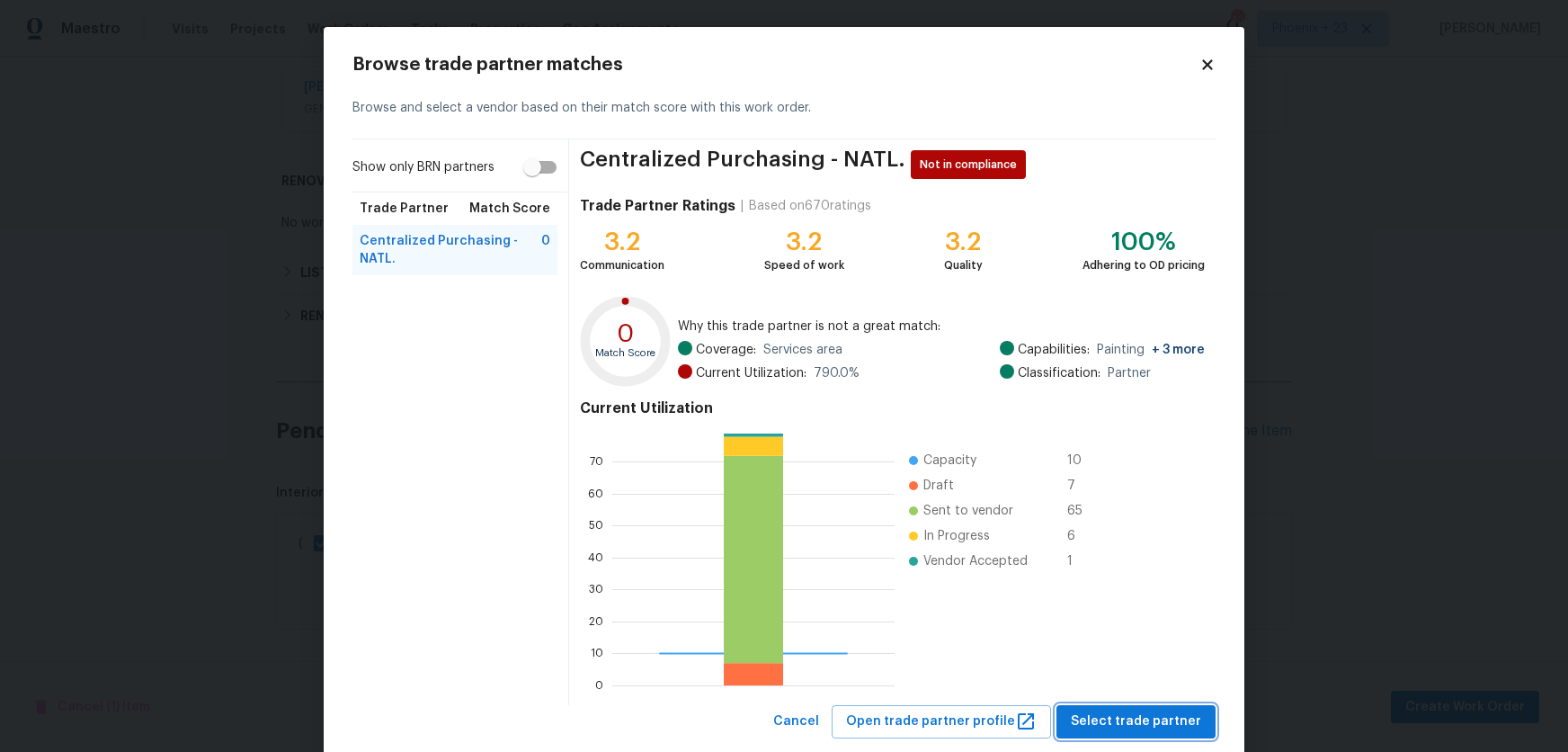
click at [1118, 719] on span "Select trade partner" at bounding box center [1136, 722] width 131 height 23
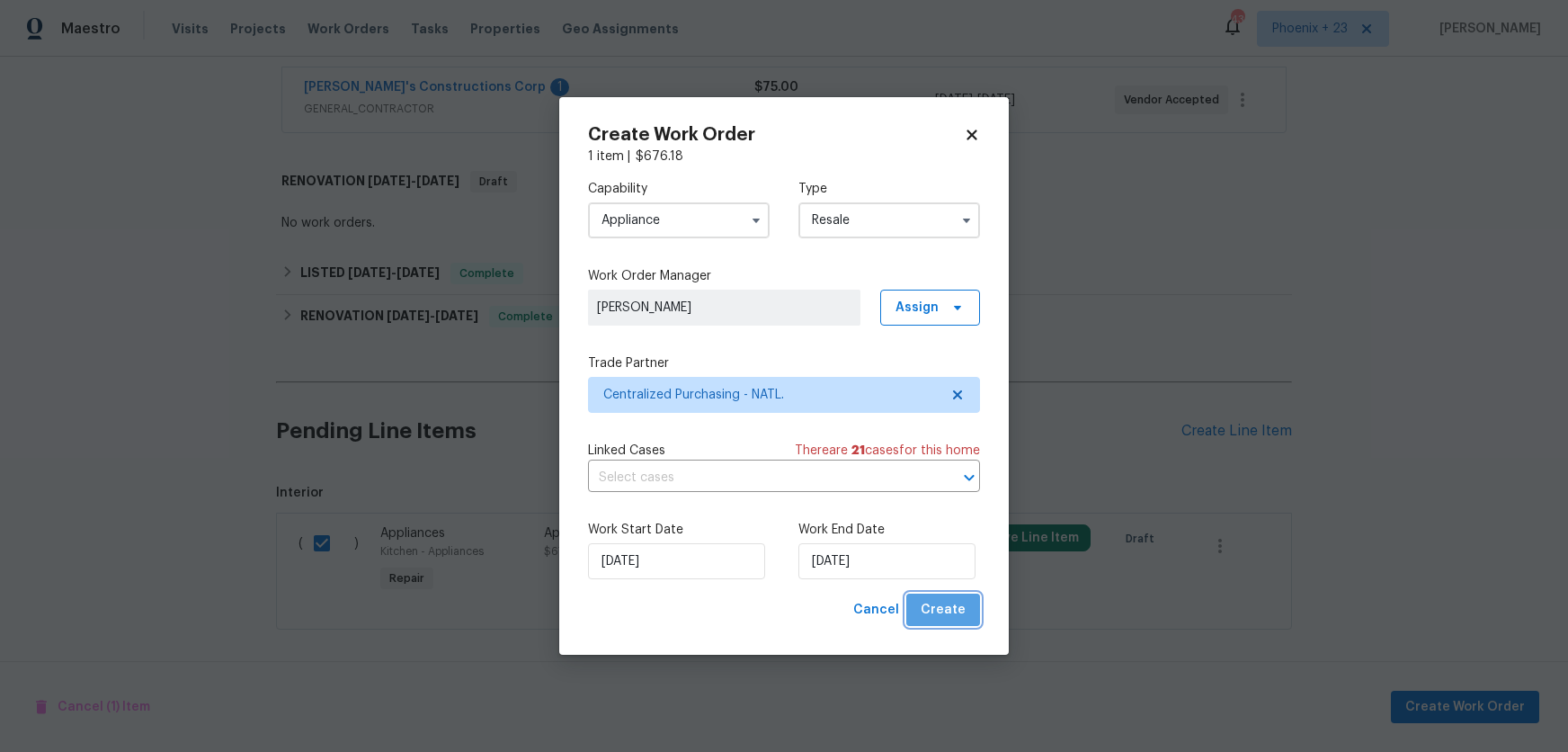
click at [973, 622] on button "Create" at bounding box center [944, 609] width 74 height 33
checkbox input "false"
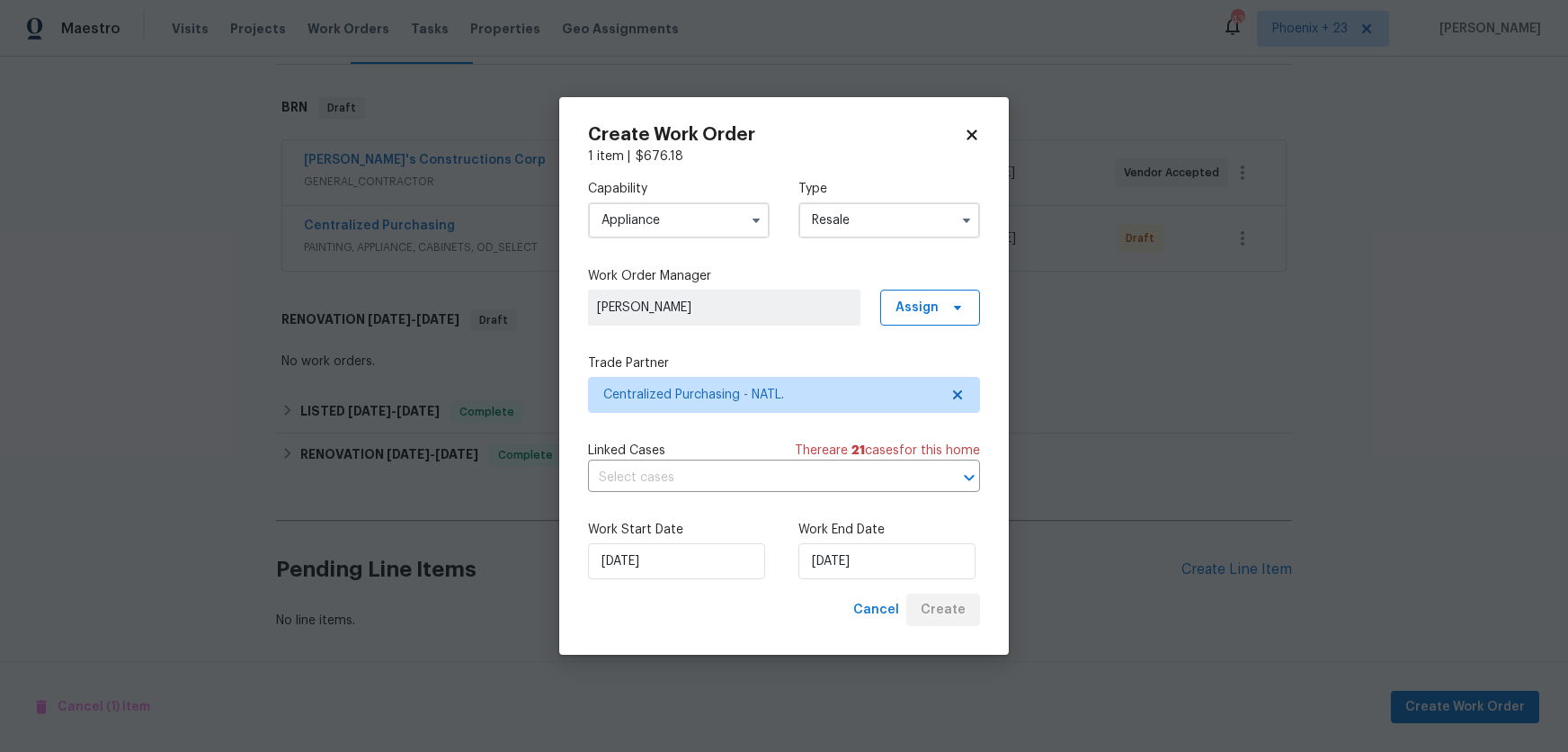
scroll to position [261, 0]
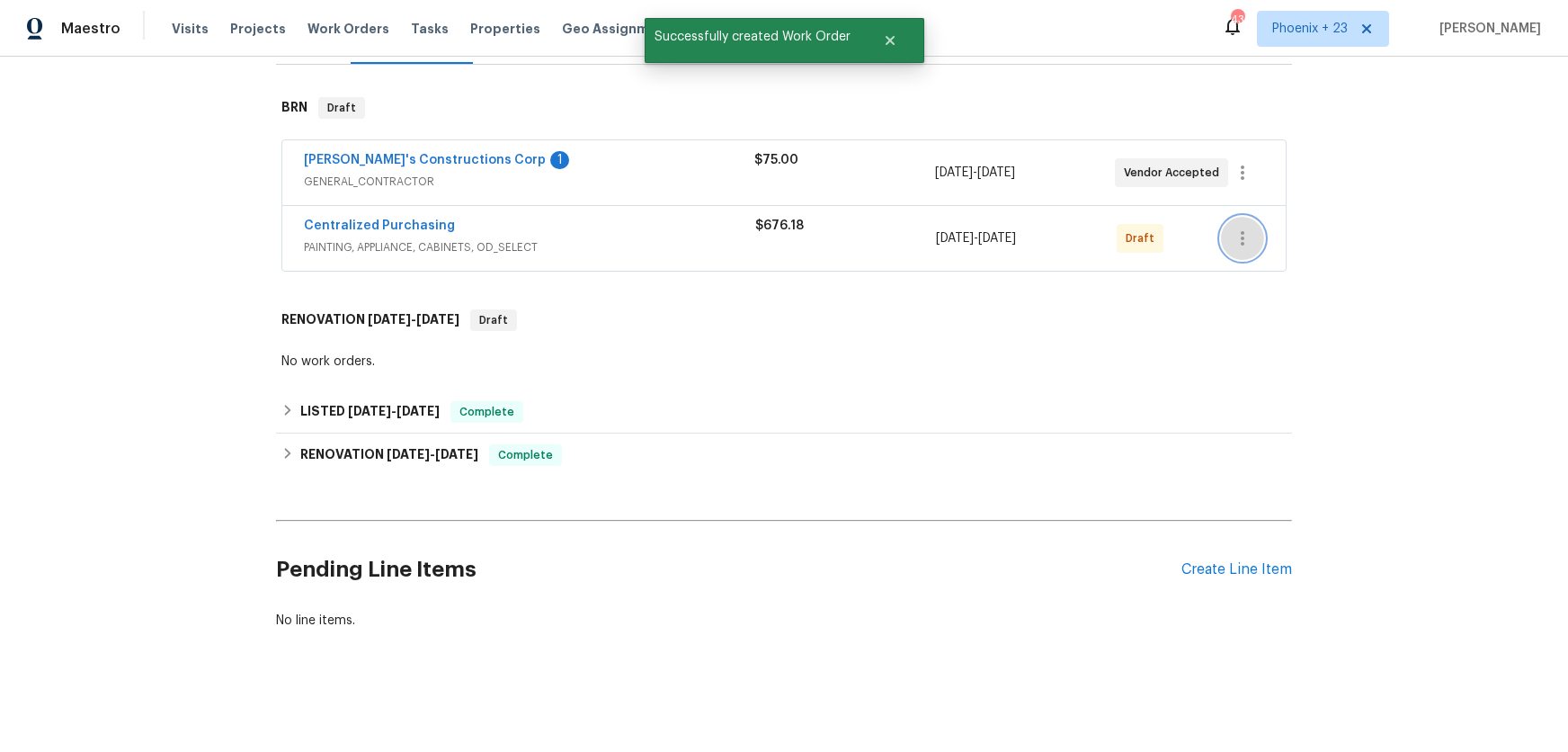
click at [1235, 235] on icon "button" at bounding box center [1242, 238] width 22 height 22
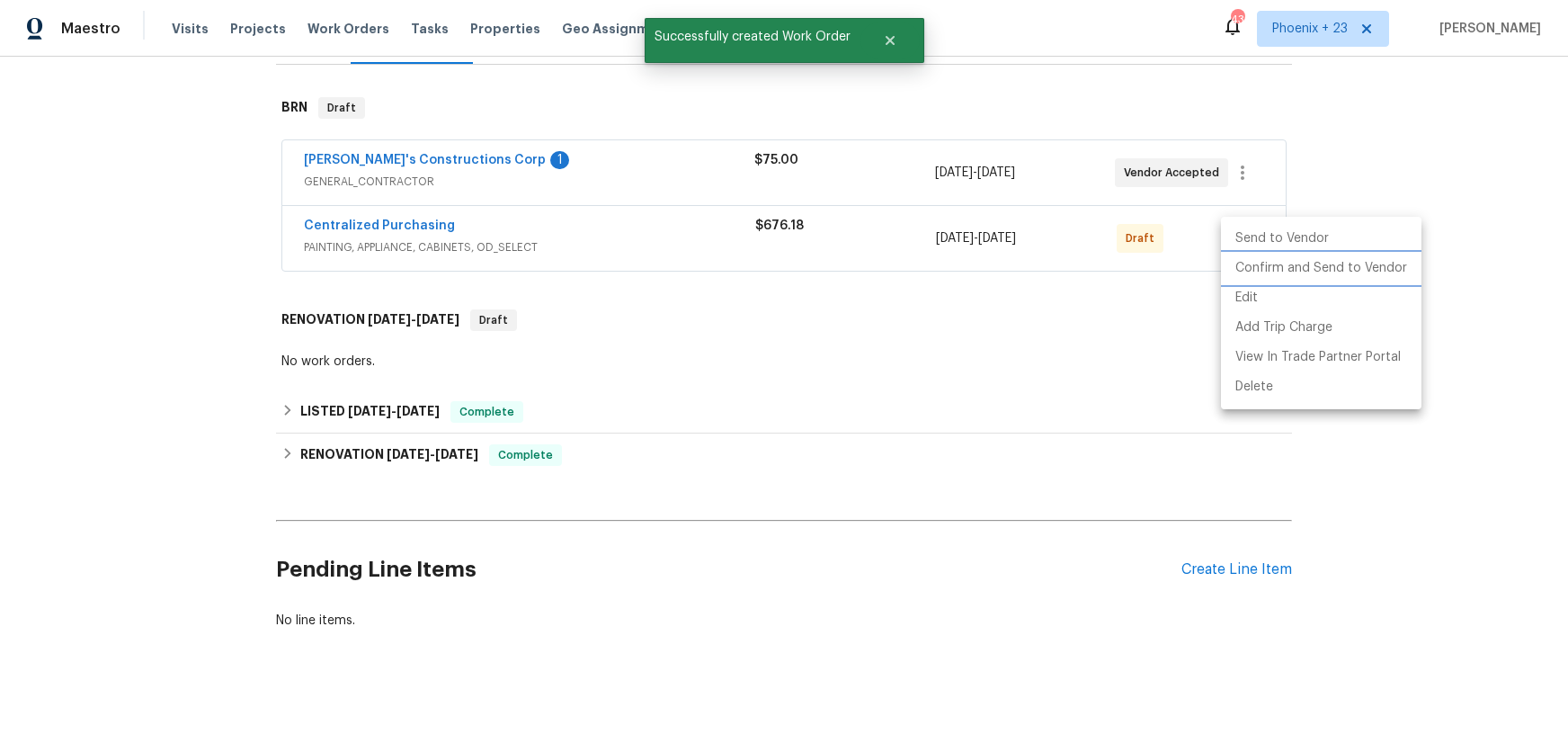
click at [1239, 259] on li "Confirm and Send to Vendor" at bounding box center [1322, 268] width 201 height 29
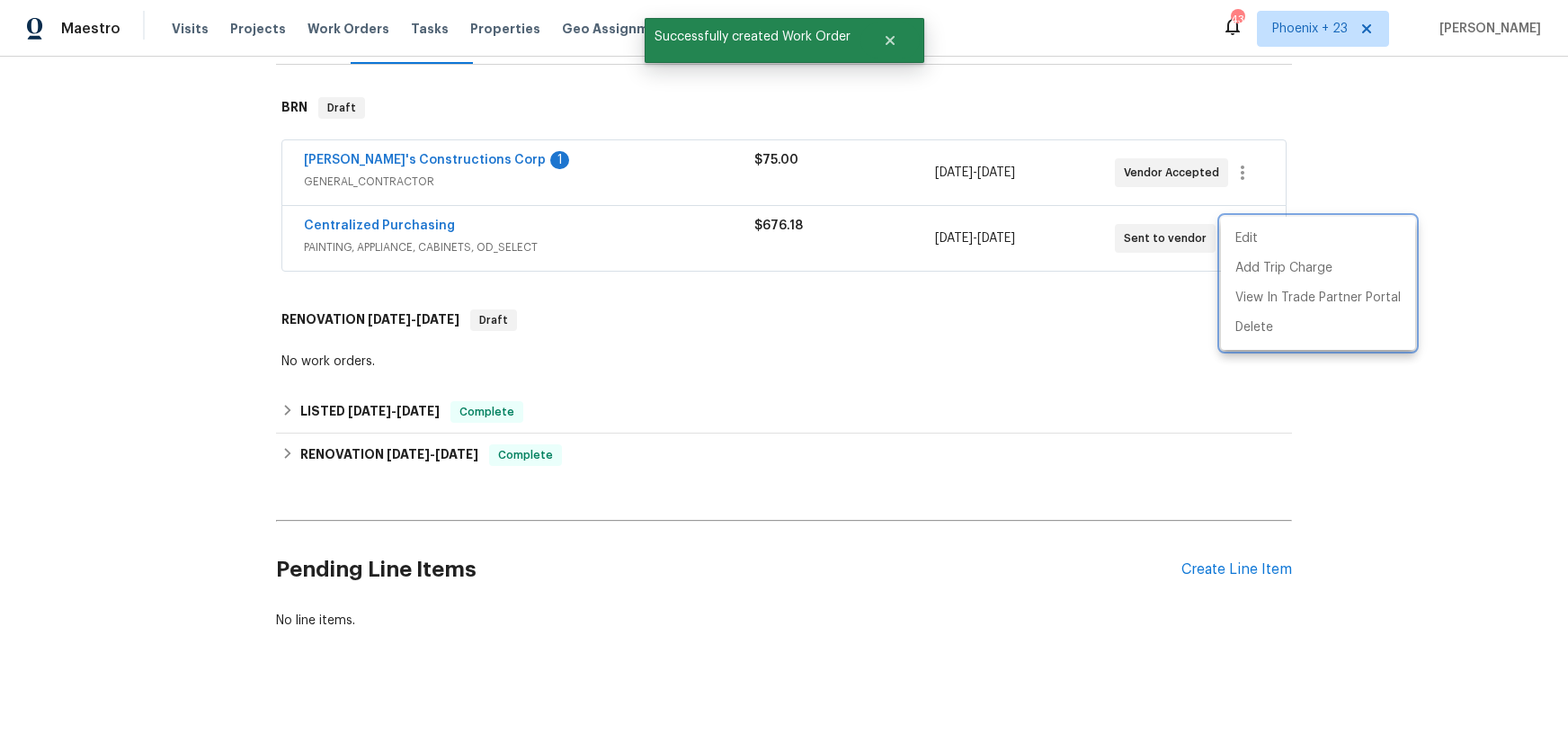
click at [585, 221] on div at bounding box center [784, 376] width 1568 height 752
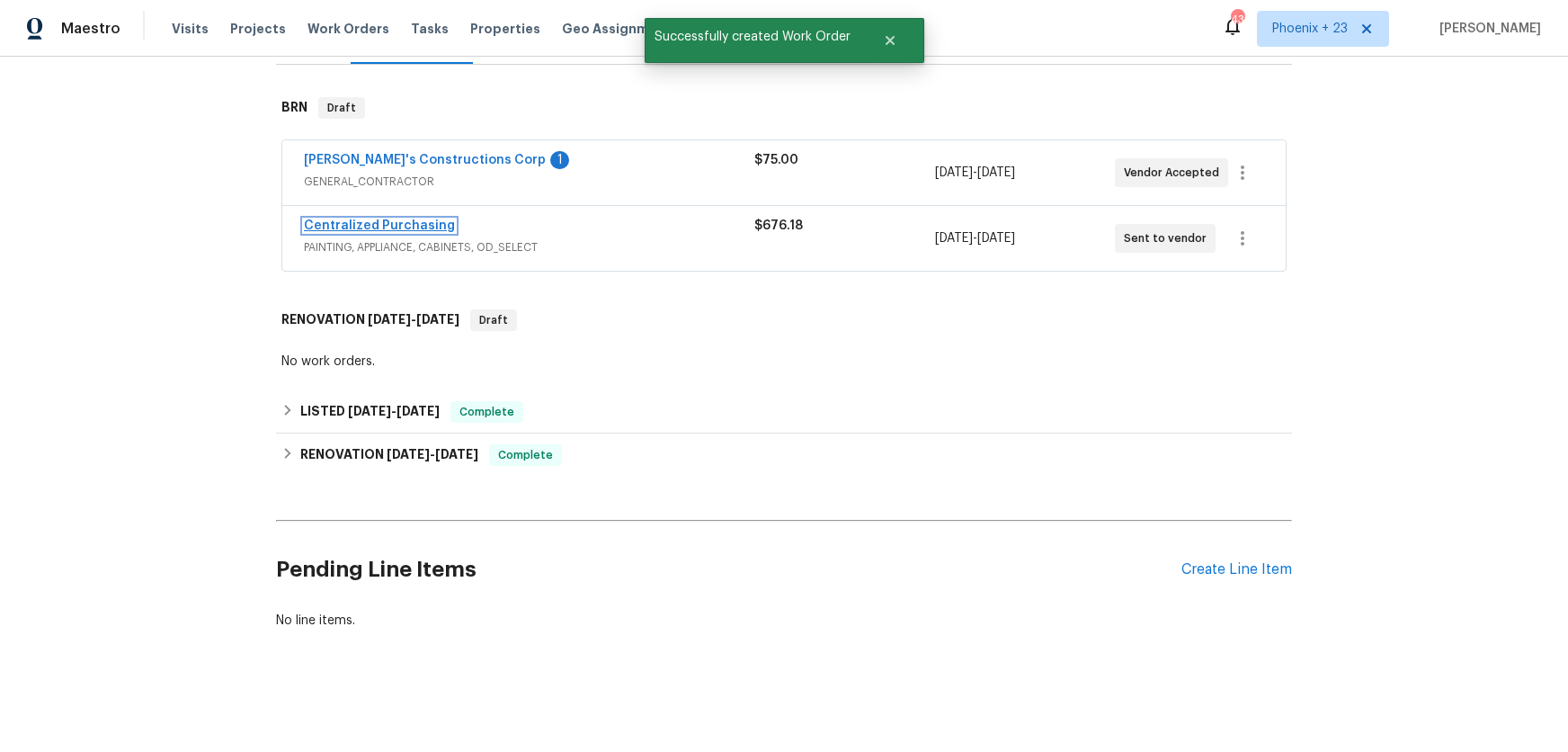
click at [387, 223] on link "Centralized Purchasing" at bounding box center [379, 225] width 151 height 12
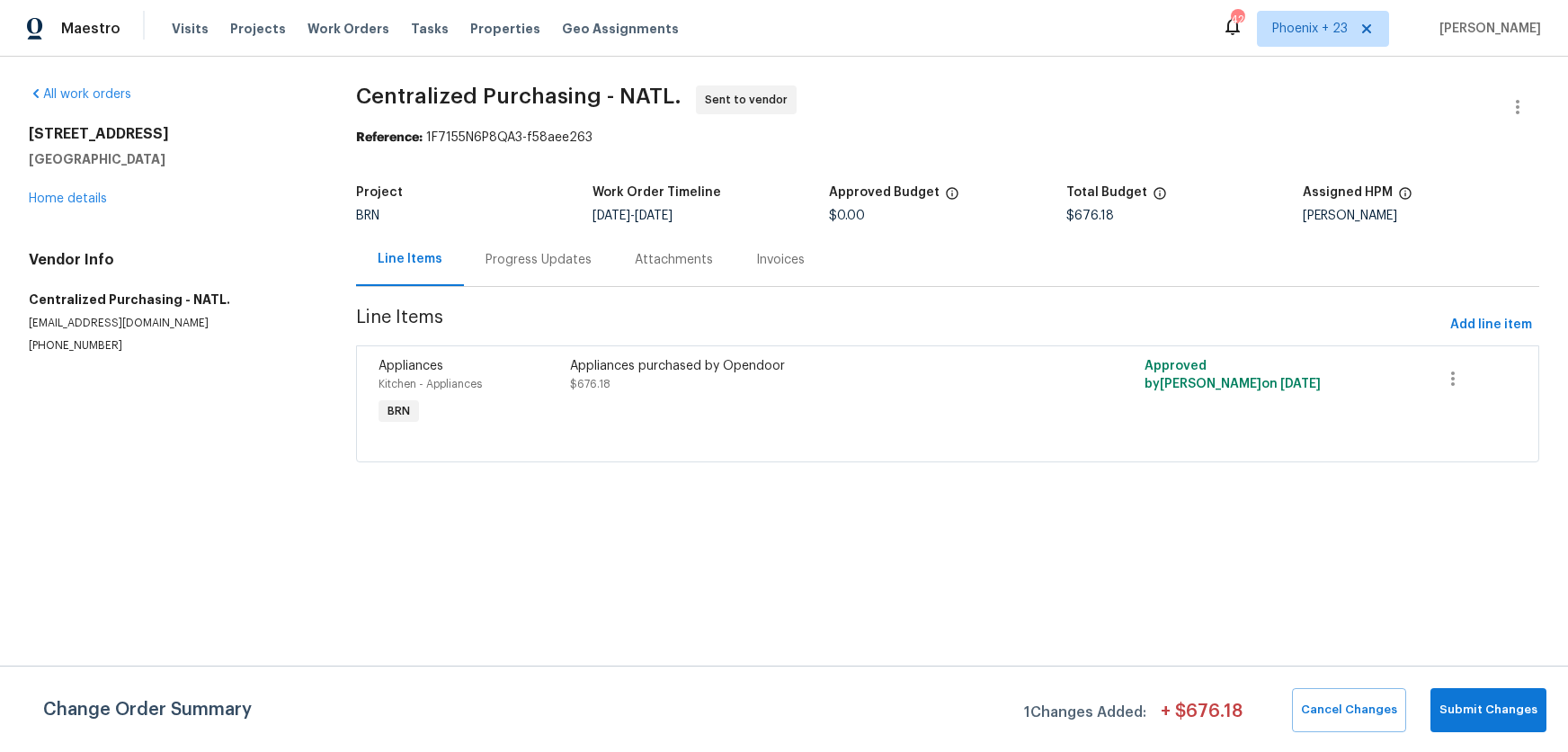
drag, startPoint x: 34, startPoint y: 133, endPoint x: 164, endPoint y: 131, distance: 130.0
click at [166, 130] on div "All work orders 425 S Riverhills Dr Temple Terrace, FL 33617 Home details Vendo…" at bounding box center [784, 284] width 1568 height 456
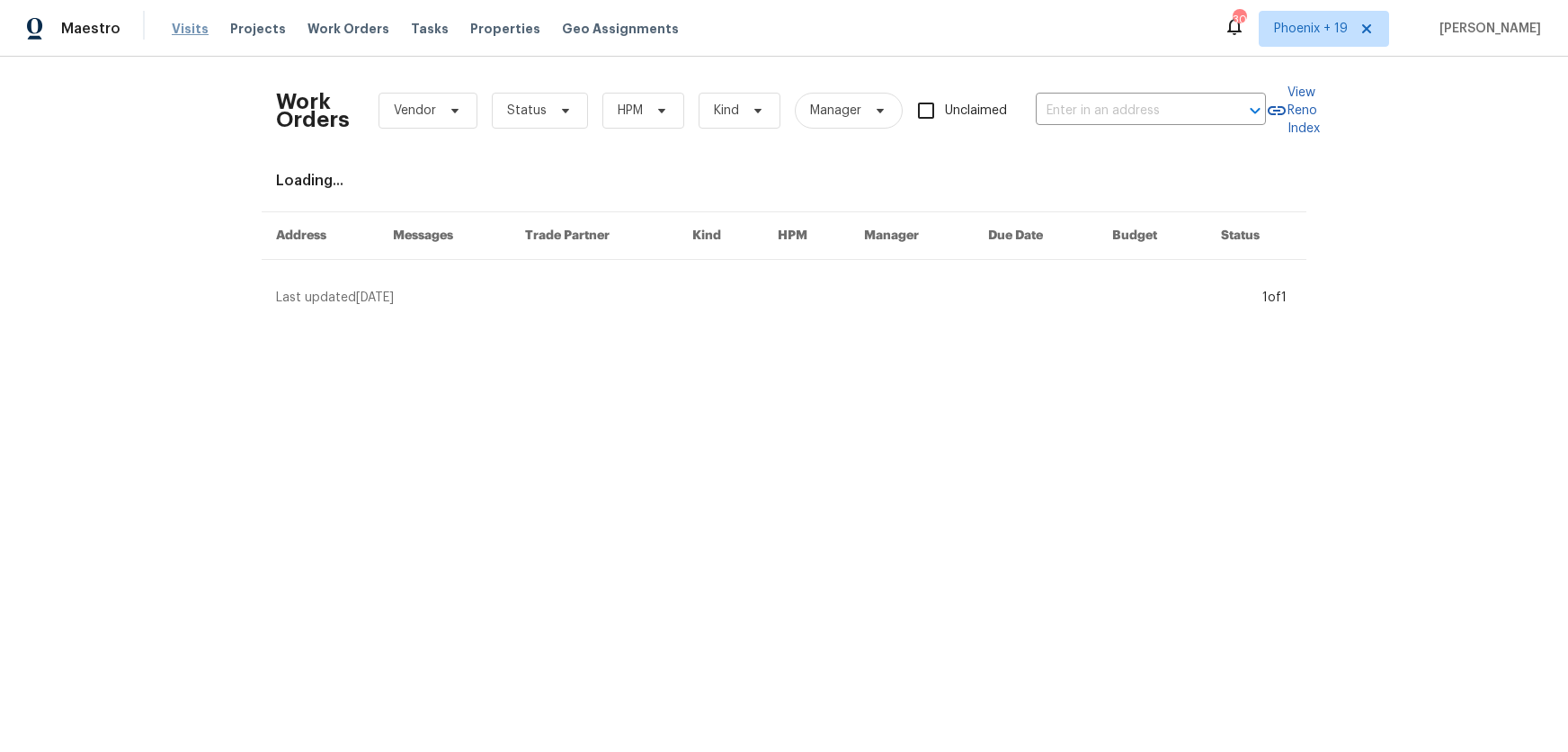
click at [185, 26] on span "Visits" at bounding box center [189, 28] width 37 height 18
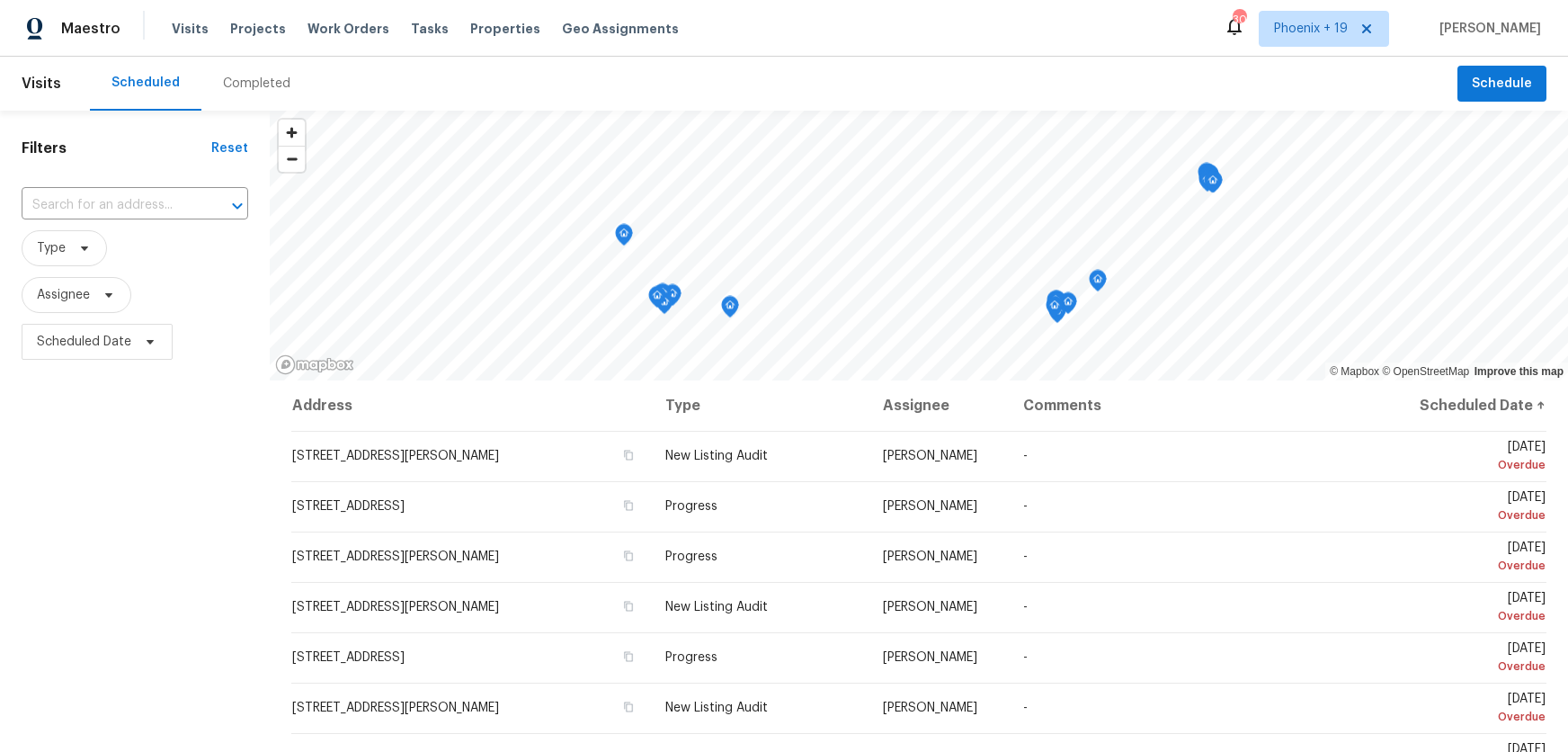
click at [238, 91] on div "Completed" at bounding box center [256, 83] width 67 height 18
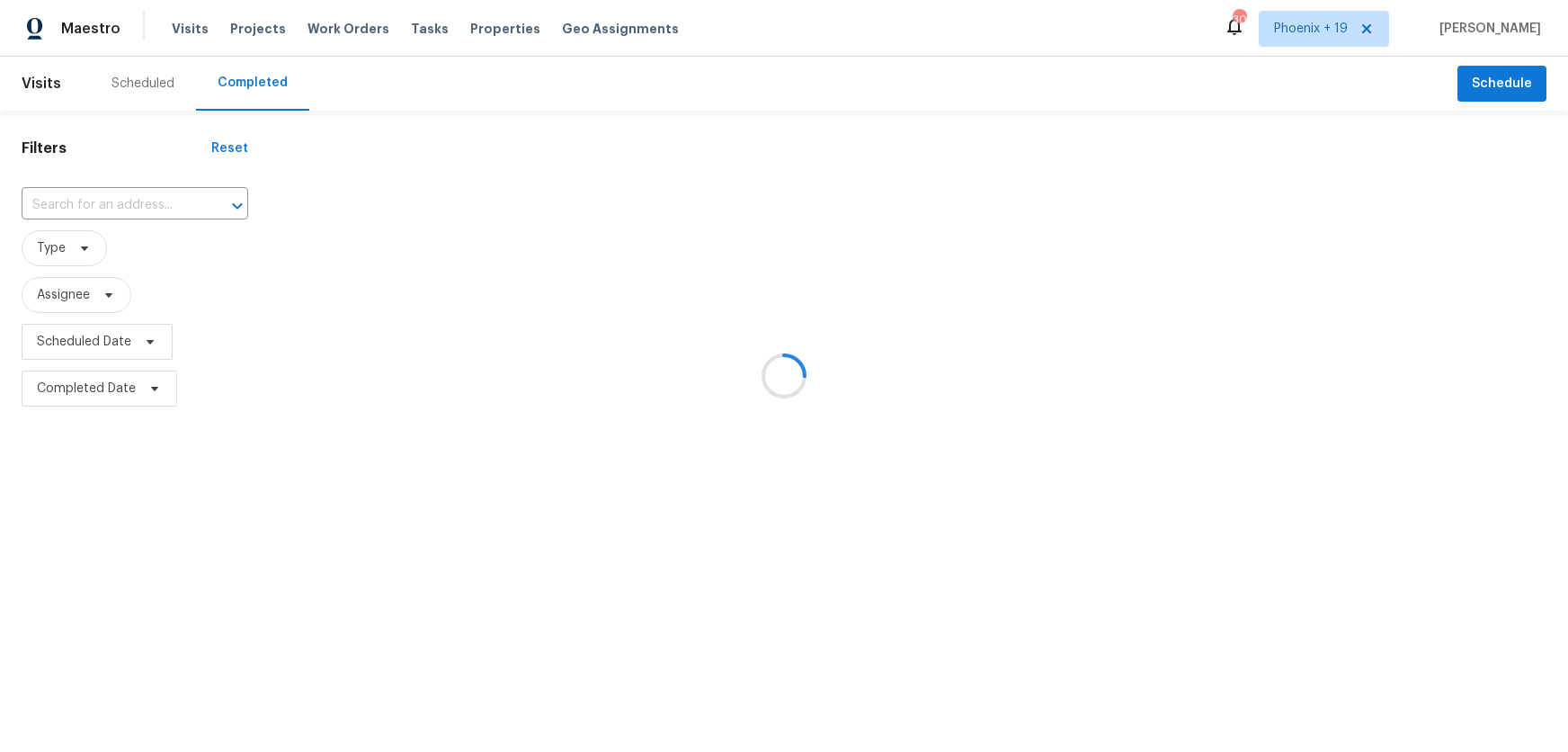
click at [125, 100] on div at bounding box center [784, 376] width 1568 height 752
click at [149, 95] on div at bounding box center [784, 376] width 1568 height 752
click at [137, 74] on div at bounding box center [784, 376] width 1568 height 752
click at [142, 80] on div at bounding box center [784, 376] width 1568 height 752
click at [133, 98] on div at bounding box center [784, 376] width 1568 height 752
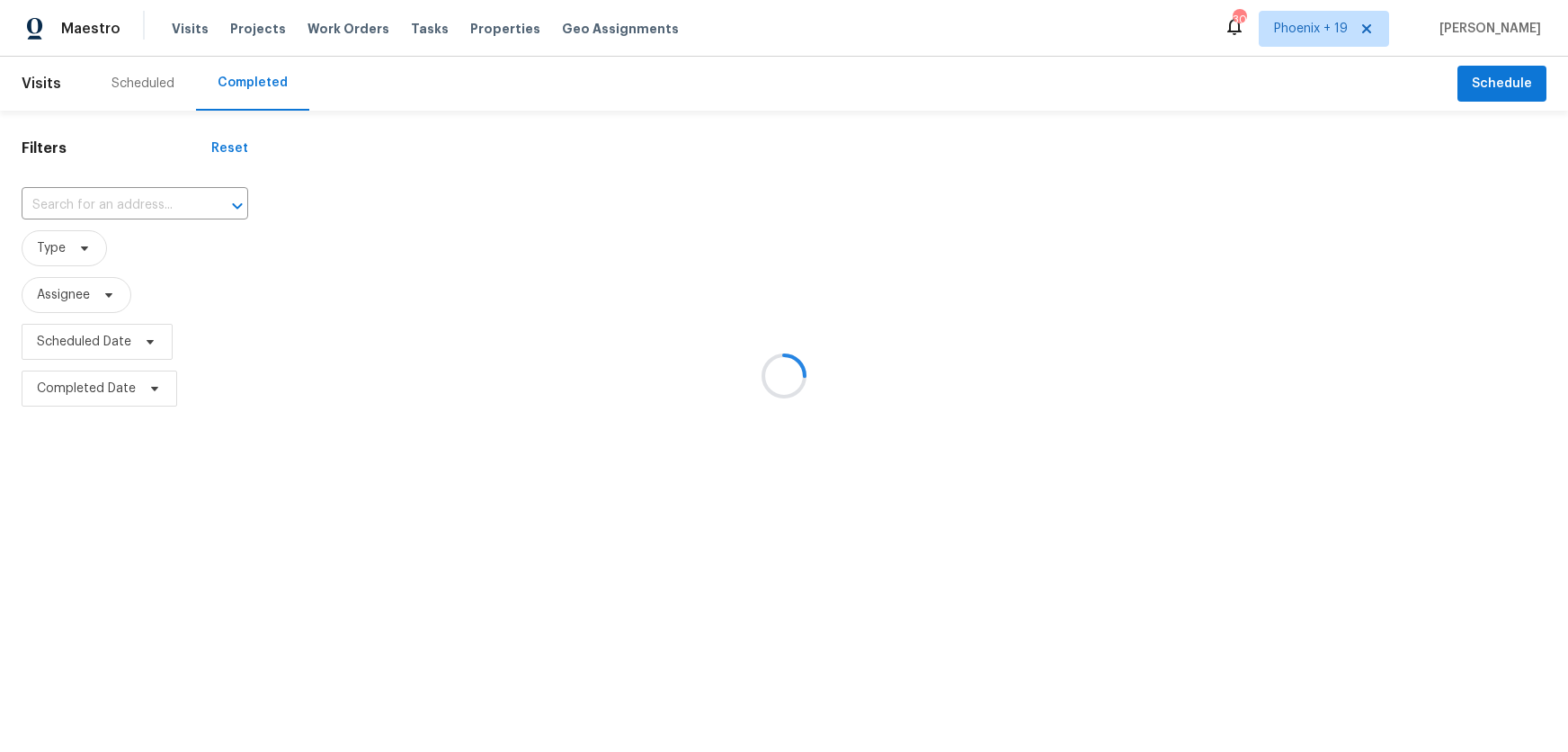
click at [135, 90] on div at bounding box center [784, 376] width 1568 height 752
drag, startPoint x: 135, startPoint y: 90, endPoint x: 168, endPoint y: 87, distance: 33.1
click at [135, 90] on div at bounding box center [784, 376] width 1568 height 752
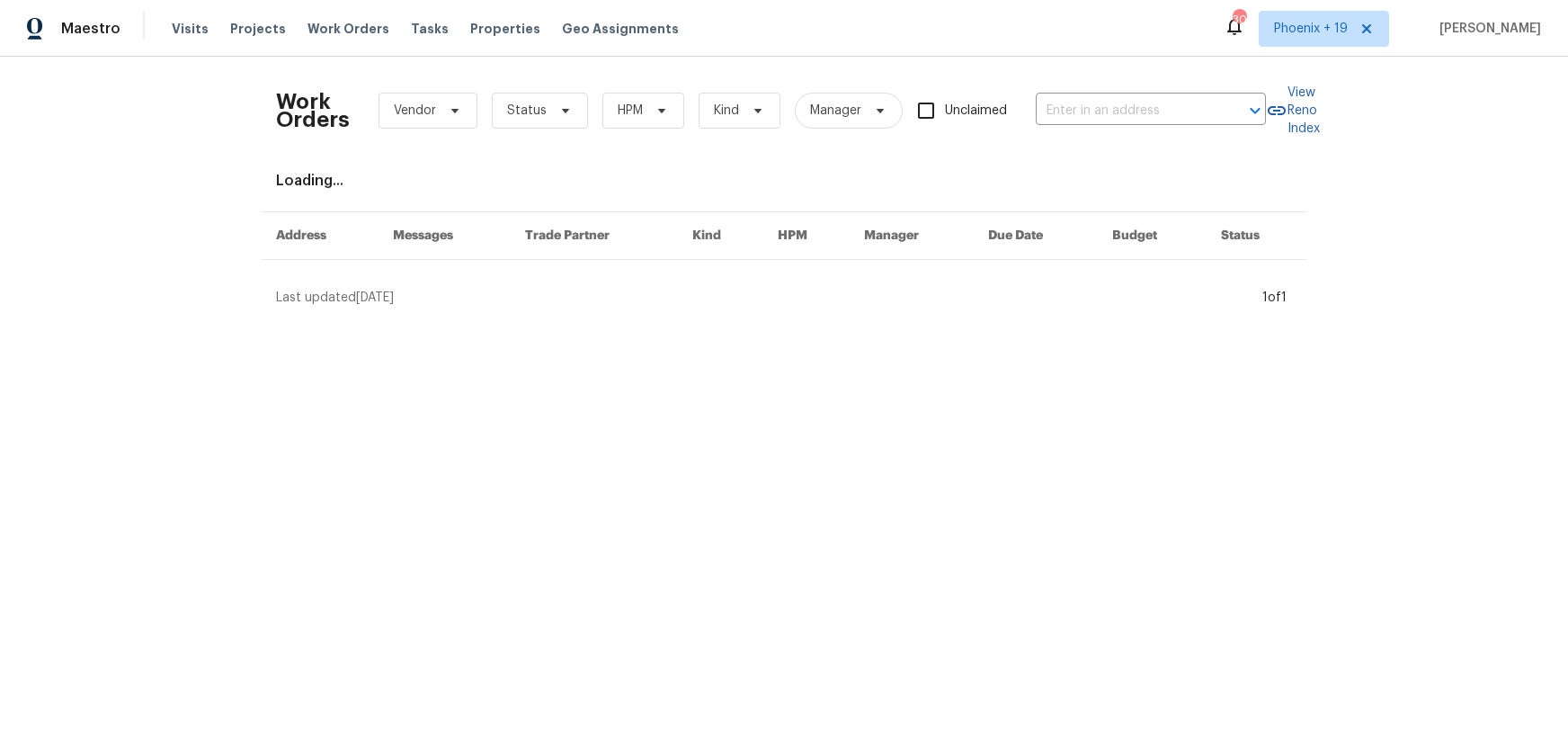
click at [182, 41] on div "Visits Projects Work Orders Tasks Properties Geo Assignments" at bounding box center [436, 28] width 529 height 36
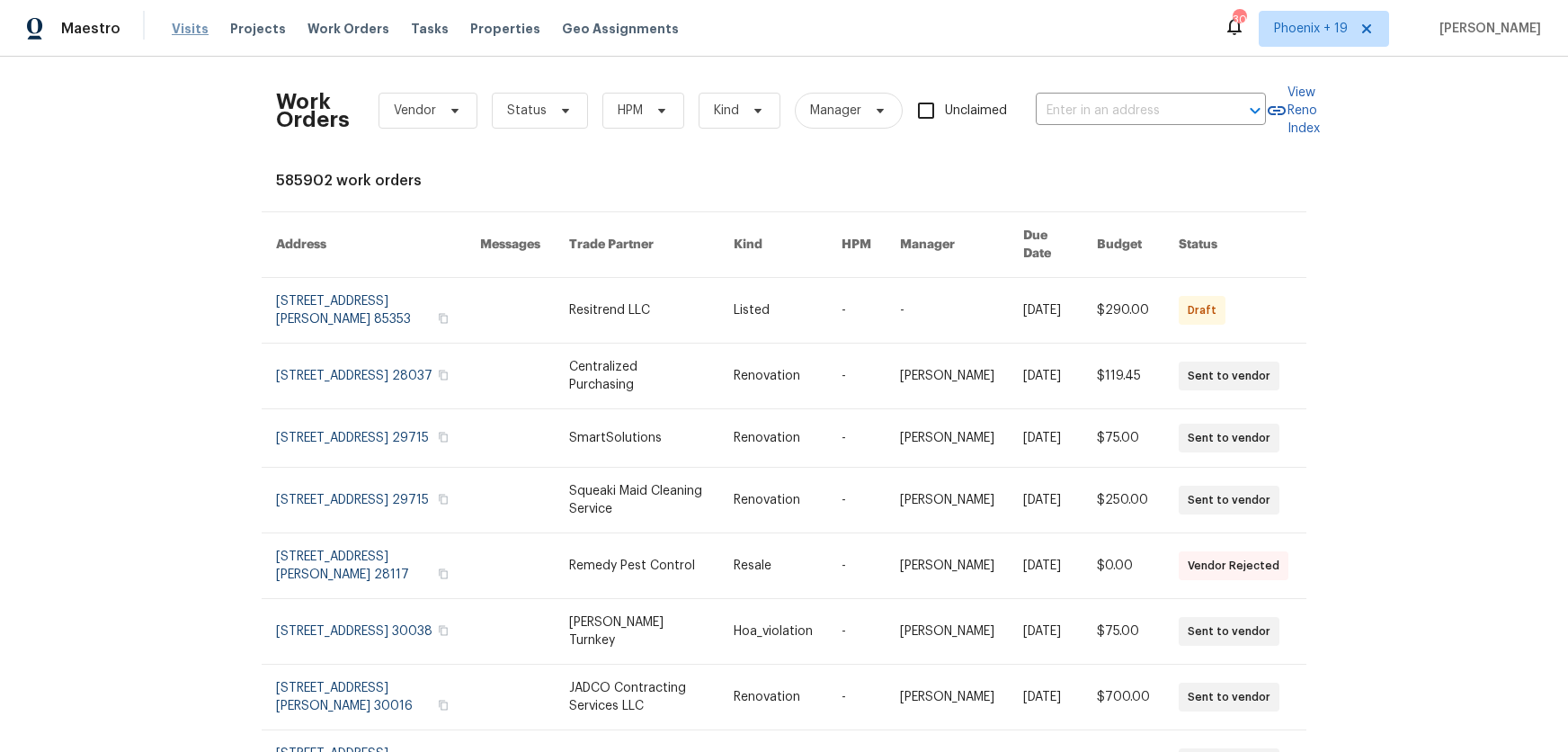
click at [180, 33] on span "Visits" at bounding box center [189, 28] width 37 height 18
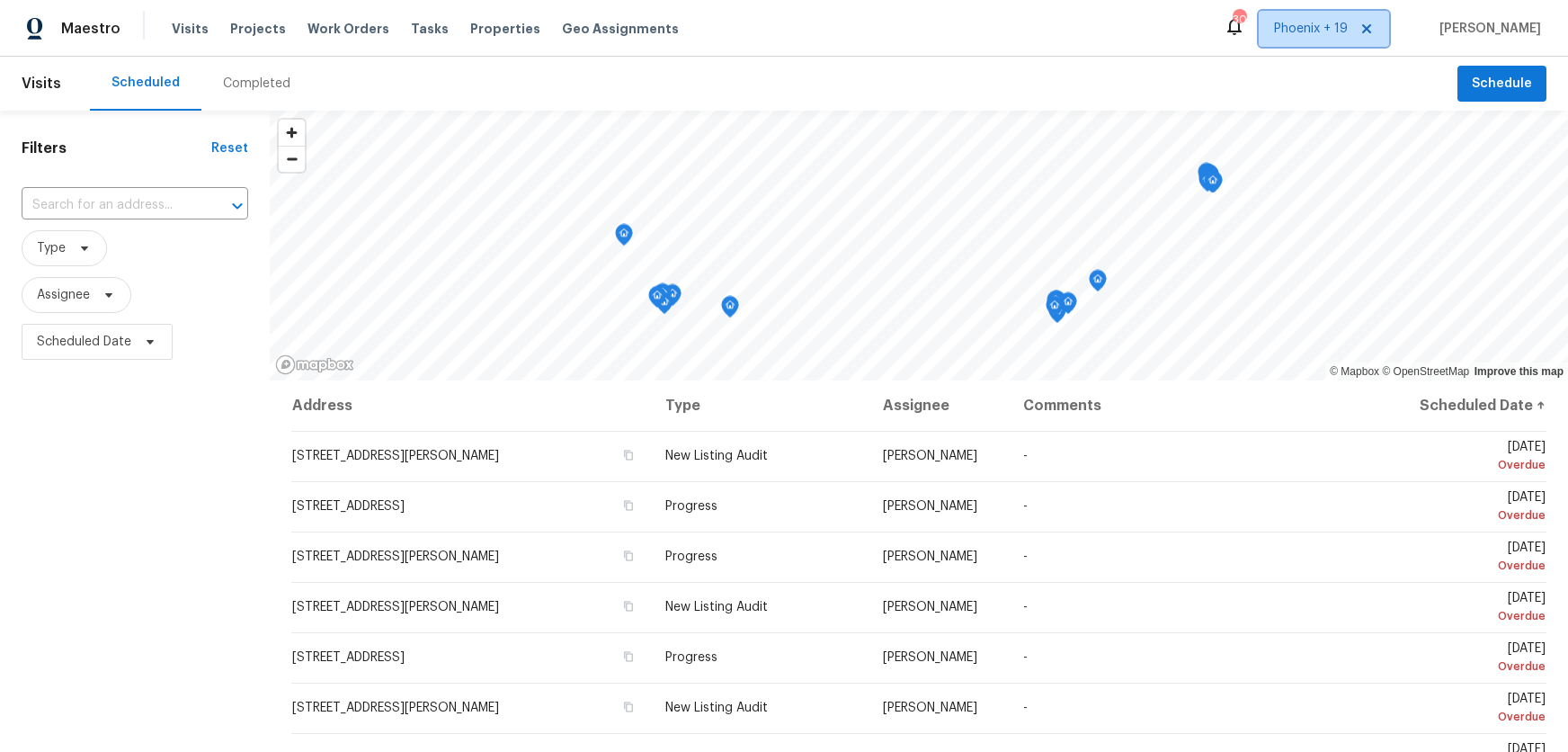
click at [1305, 30] on span "Phoenix + 19" at bounding box center [1311, 28] width 74 height 18
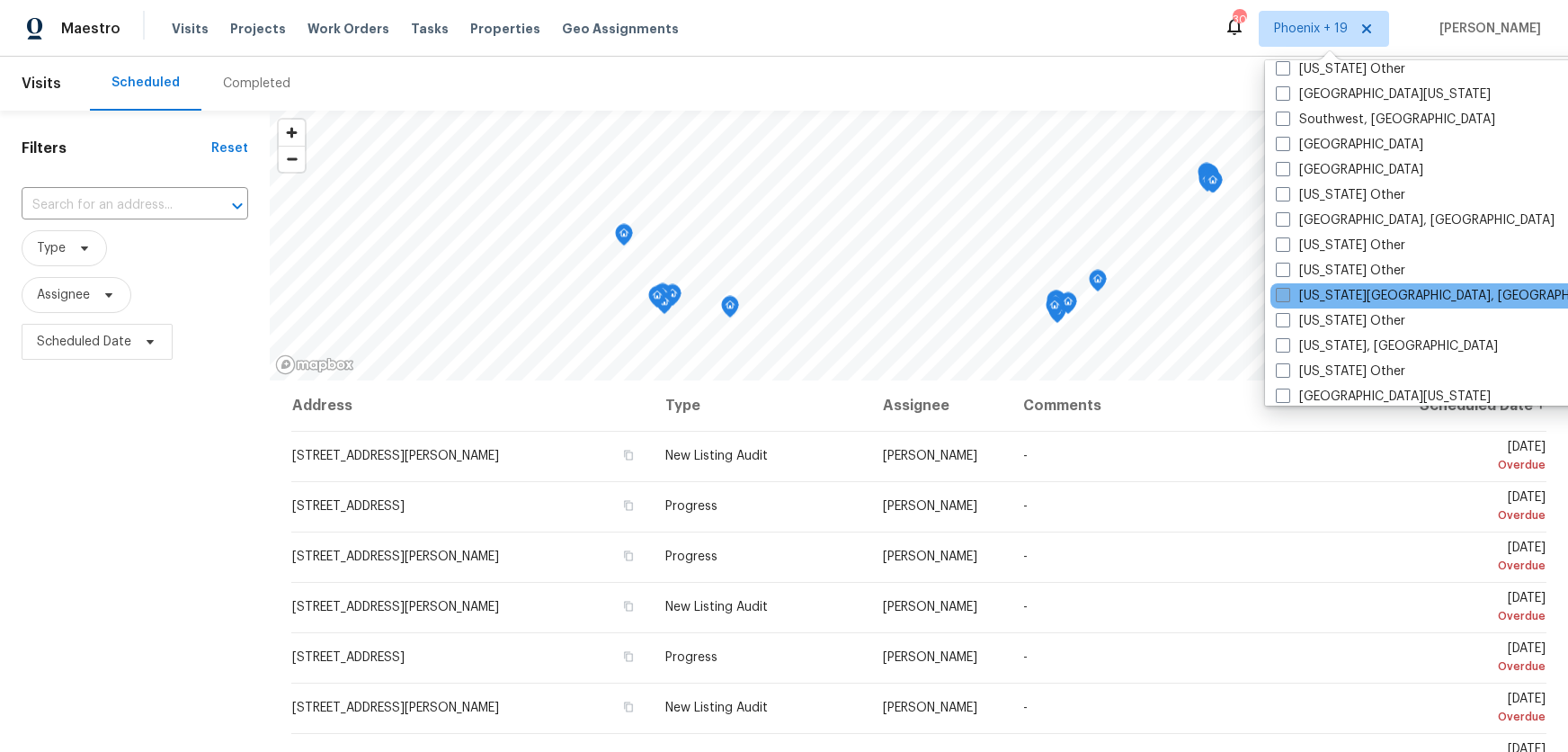
scroll to position [2577, 0]
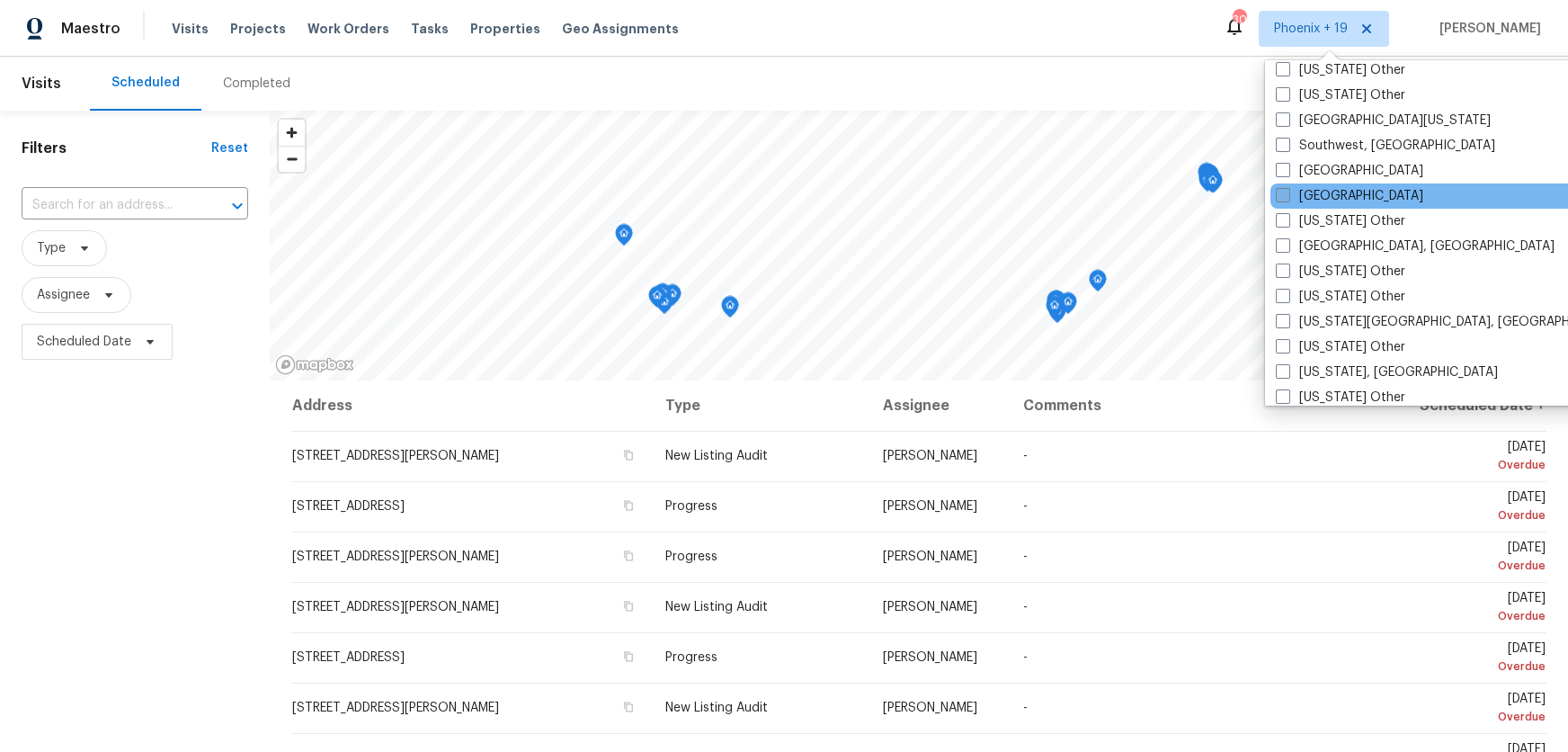
click at [1310, 194] on label "[GEOGRAPHIC_DATA]" at bounding box center [1350, 195] width 148 height 18
click at [1288, 194] on input "[GEOGRAPHIC_DATA]" at bounding box center [1282, 192] width 11 height 11
checkbox input "true"
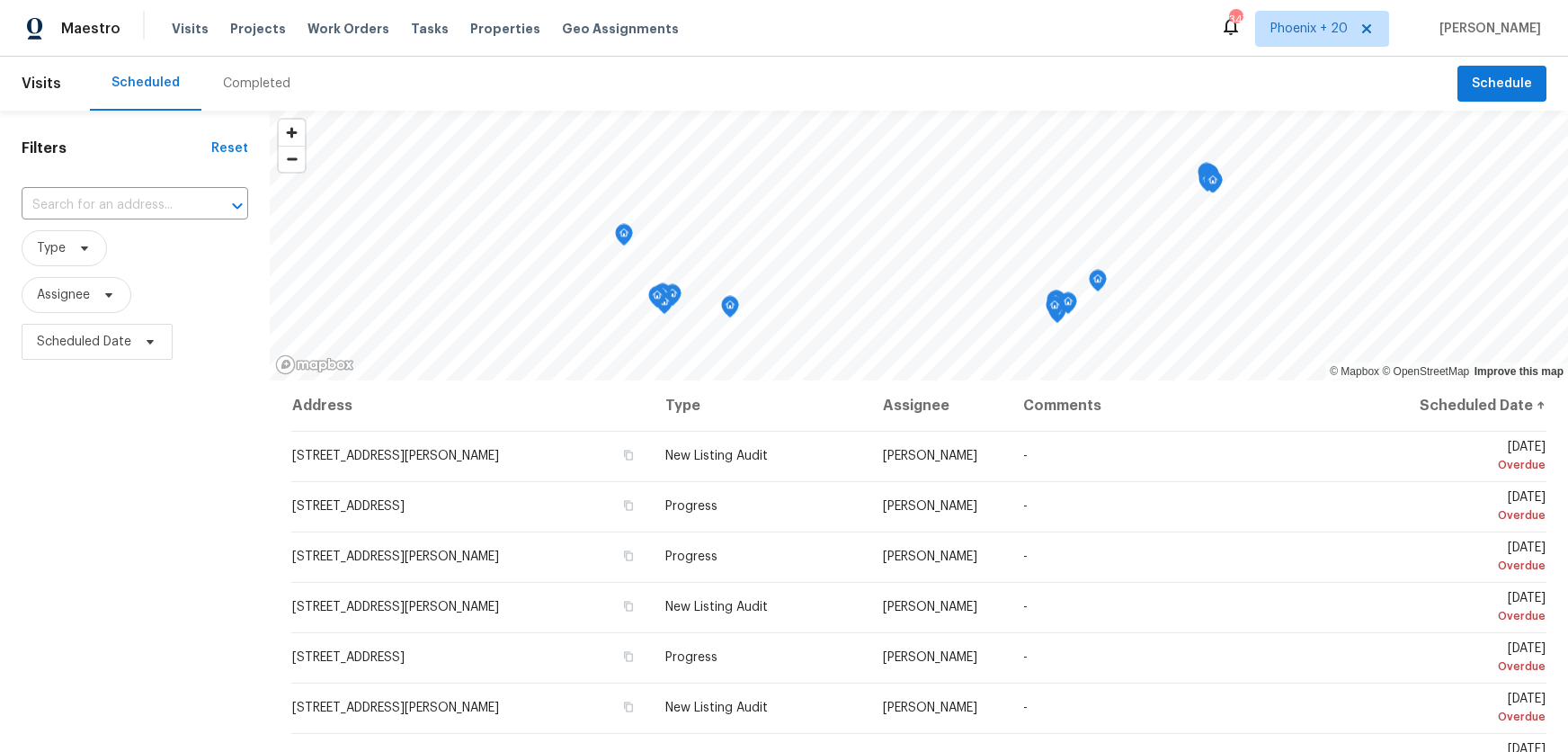
drag, startPoint x: 1035, startPoint y: 86, endPoint x: 732, endPoint y: 104, distance: 303.5
click at [151, 185] on div "Filters Reset ​ Type Assignee Scheduled Date" at bounding box center [135, 546] width 270 height 871
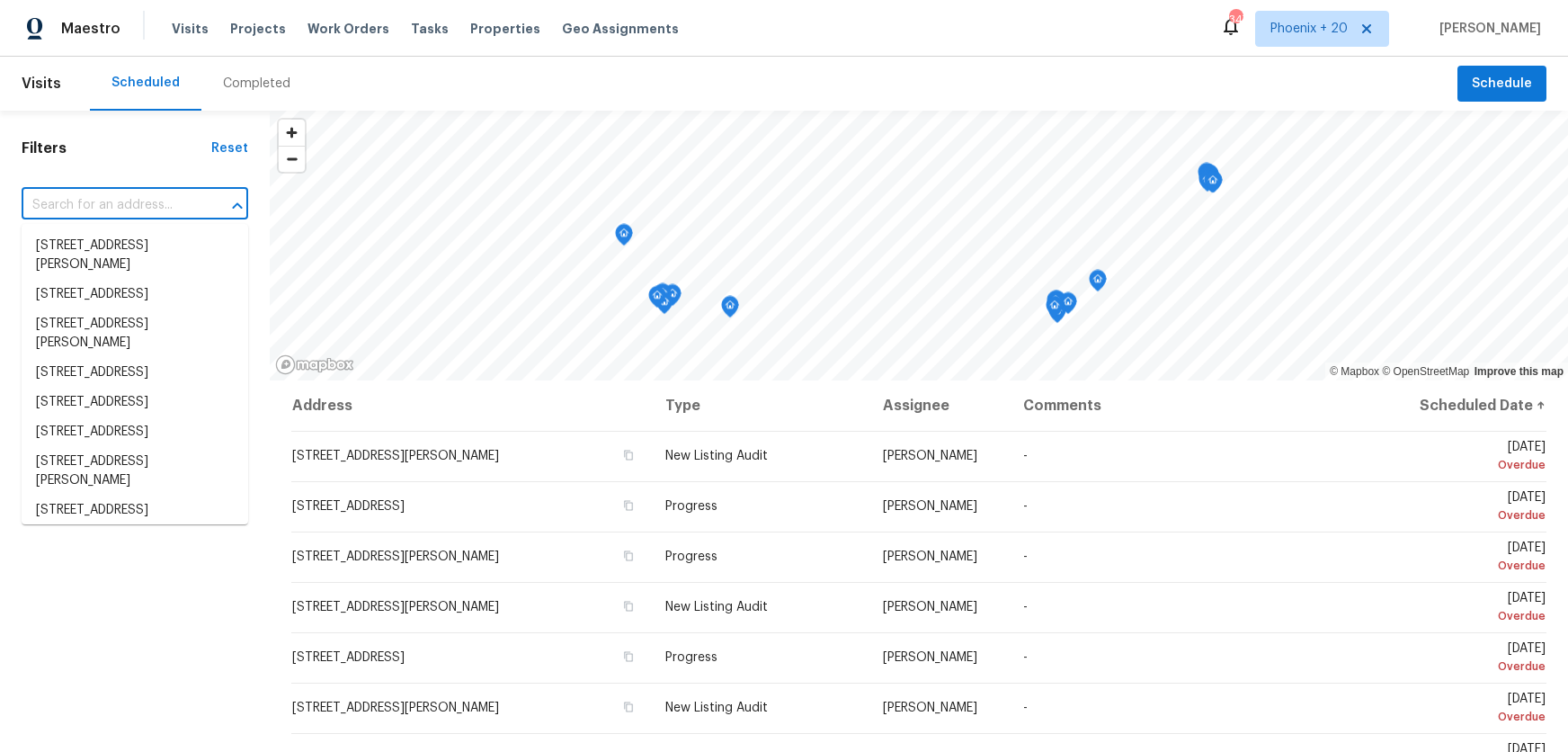
click at [151, 199] on input "text" at bounding box center [110, 205] width 176 height 27
paste input "425 S Riverhills Dr"
type input "425 S Riverhills Dr"
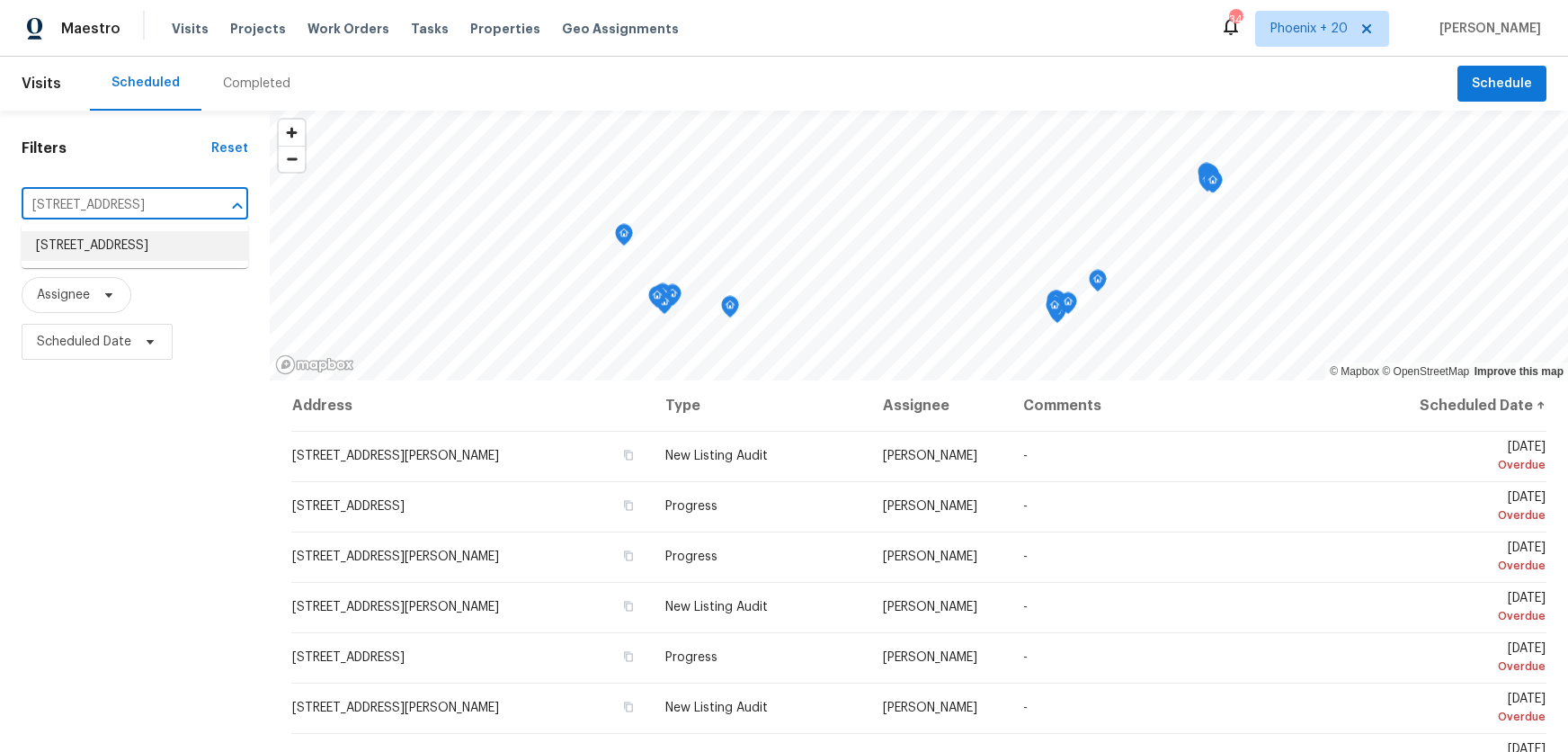
click at [187, 249] on li "425 S Riverhills Dr, Temple Terrace, FL 33617" at bounding box center [135, 245] width 226 height 29
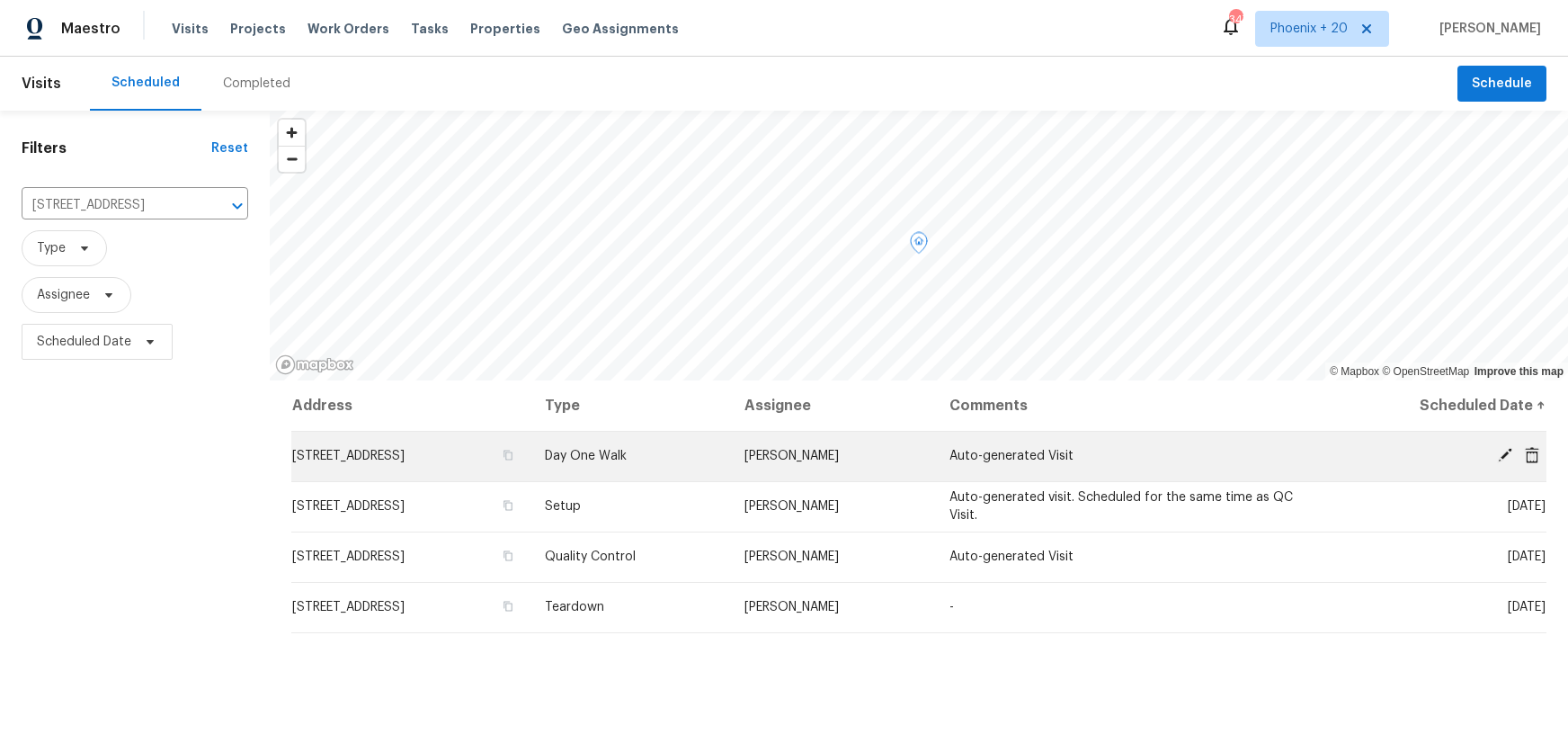
click at [1534, 455] on icon at bounding box center [1532, 454] width 14 height 16
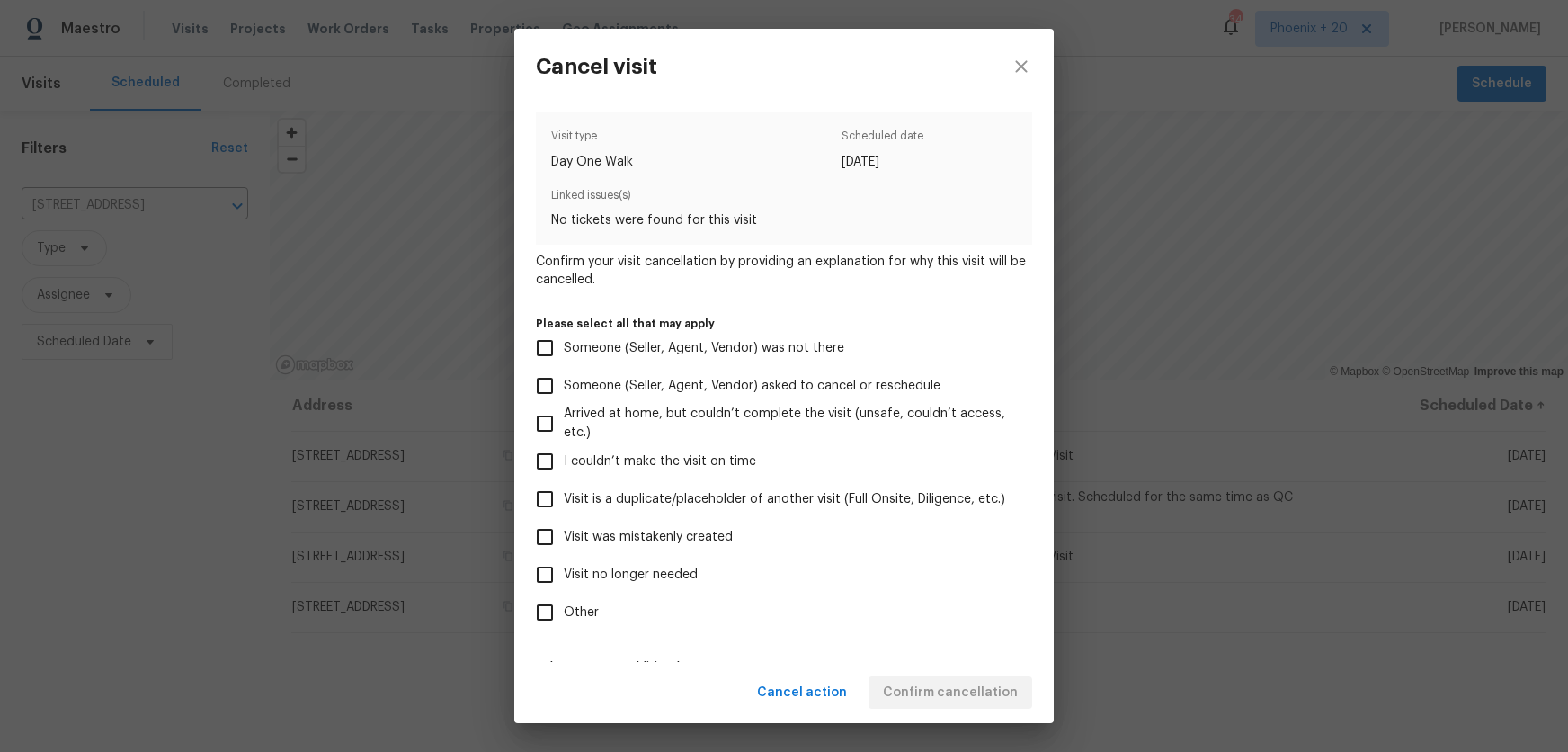
click at [676, 582] on span "Visit no longer needed" at bounding box center [630, 575] width 134 height 19
click at [564, 582] on input "Visit no longer needed" at bounding box center [545, 575] width 38 height 38
checkbox input "true"
click at [664, 532] on span "Visit was mistakenly created" at bounding box center [648, 537] width 169 height 19
click at [564, 532] on input "Visit was mistakenly created" at bounding box center [545, 537] width 38 height 38
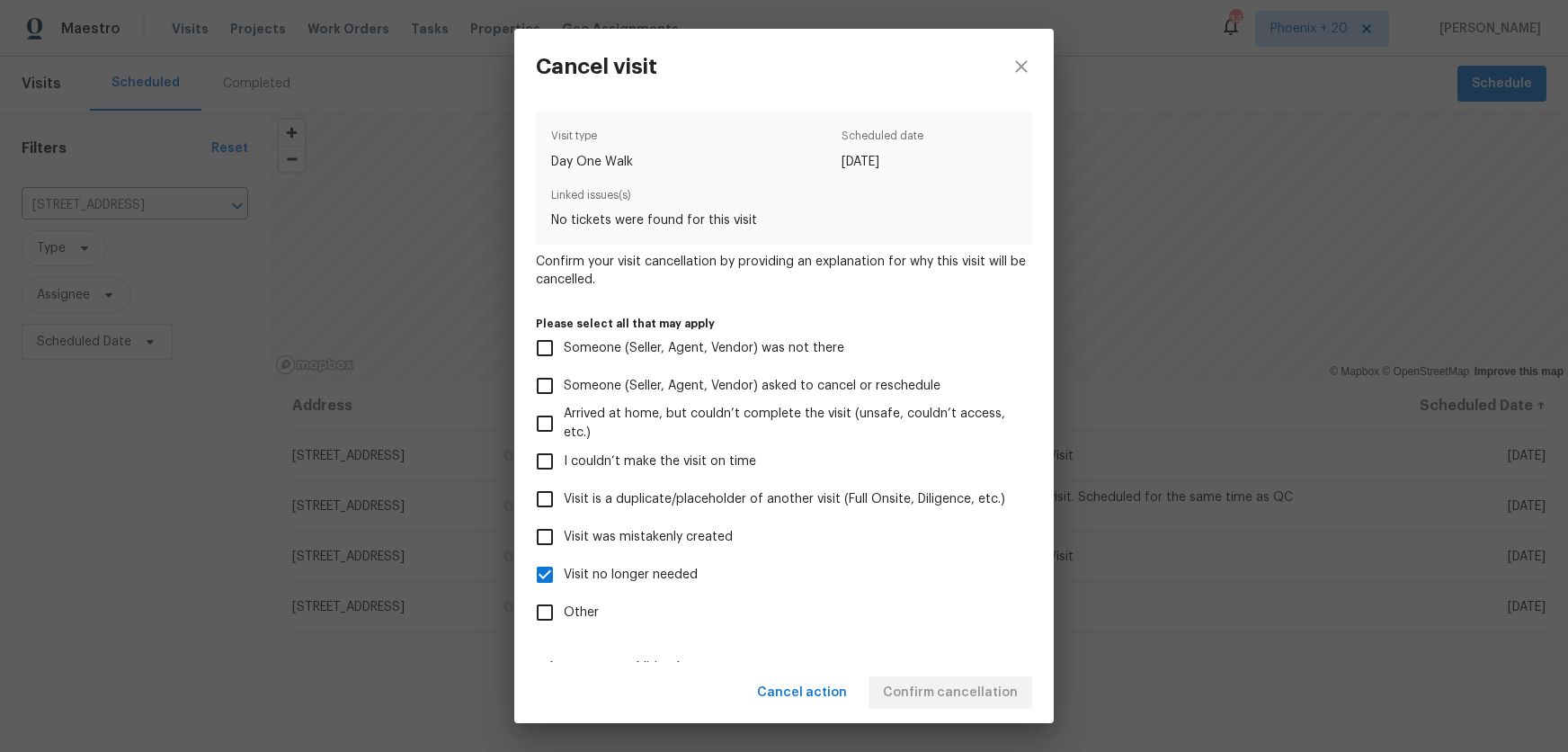
checkbox input "true"
click at [631, 582] on span "Visit no longer needed" at bounding box center [630, 575] width 134 height 19
click at [639, 574] on span "Visit no longer needed" at bounding box center [630, 575] width 134 height 19
click at [564, 574] on input "Visit no longer needed" at bounding box center [545, 575] width 38 height 38
checkbox input "false"
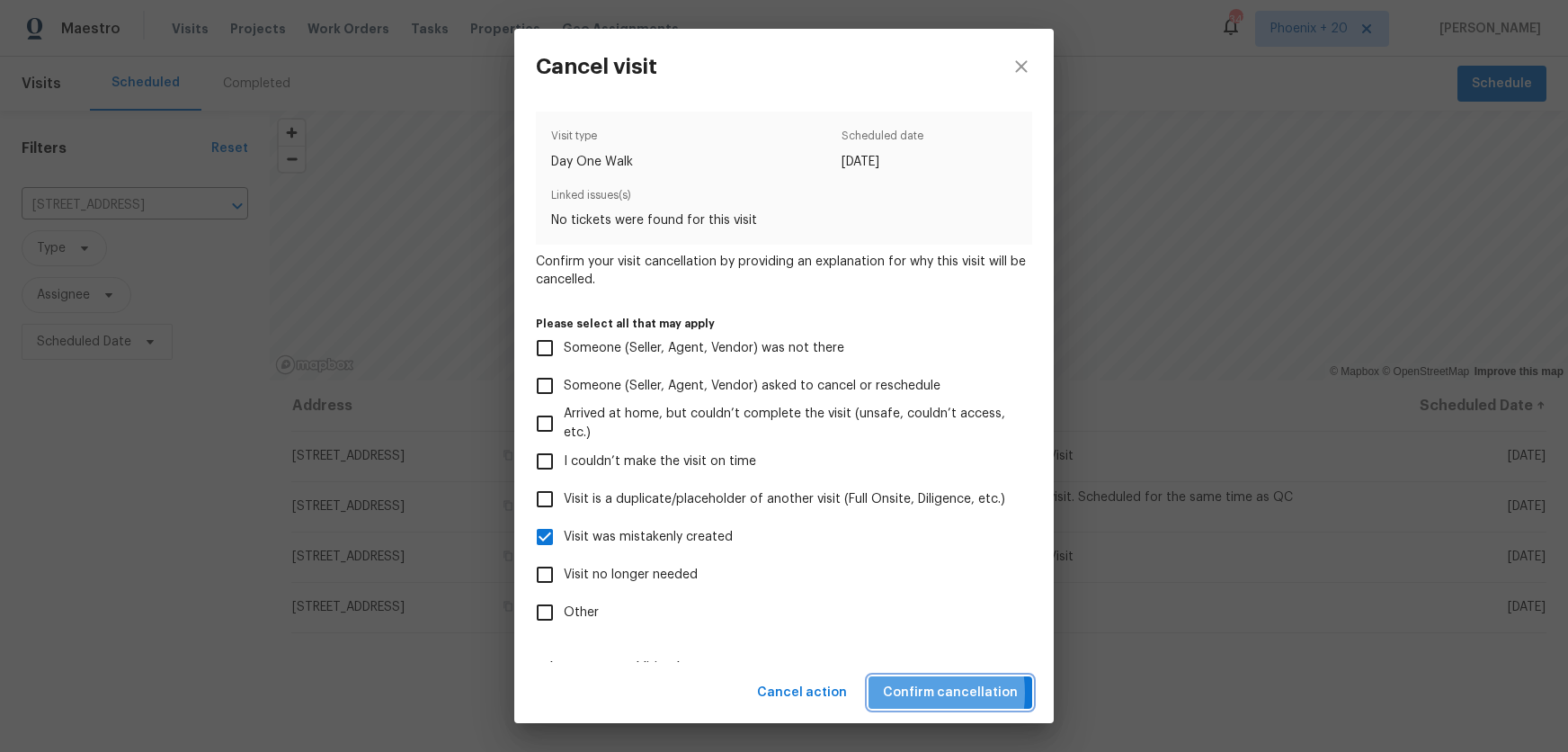
drag, startPoint x: 911, startPoint y: 692, endPoint x: 1070, endPoint y: 679, distance: 159.5
click at [911, 693] on span "Confirm cancellation" at bounding box center [950, 692] width 135 height 23
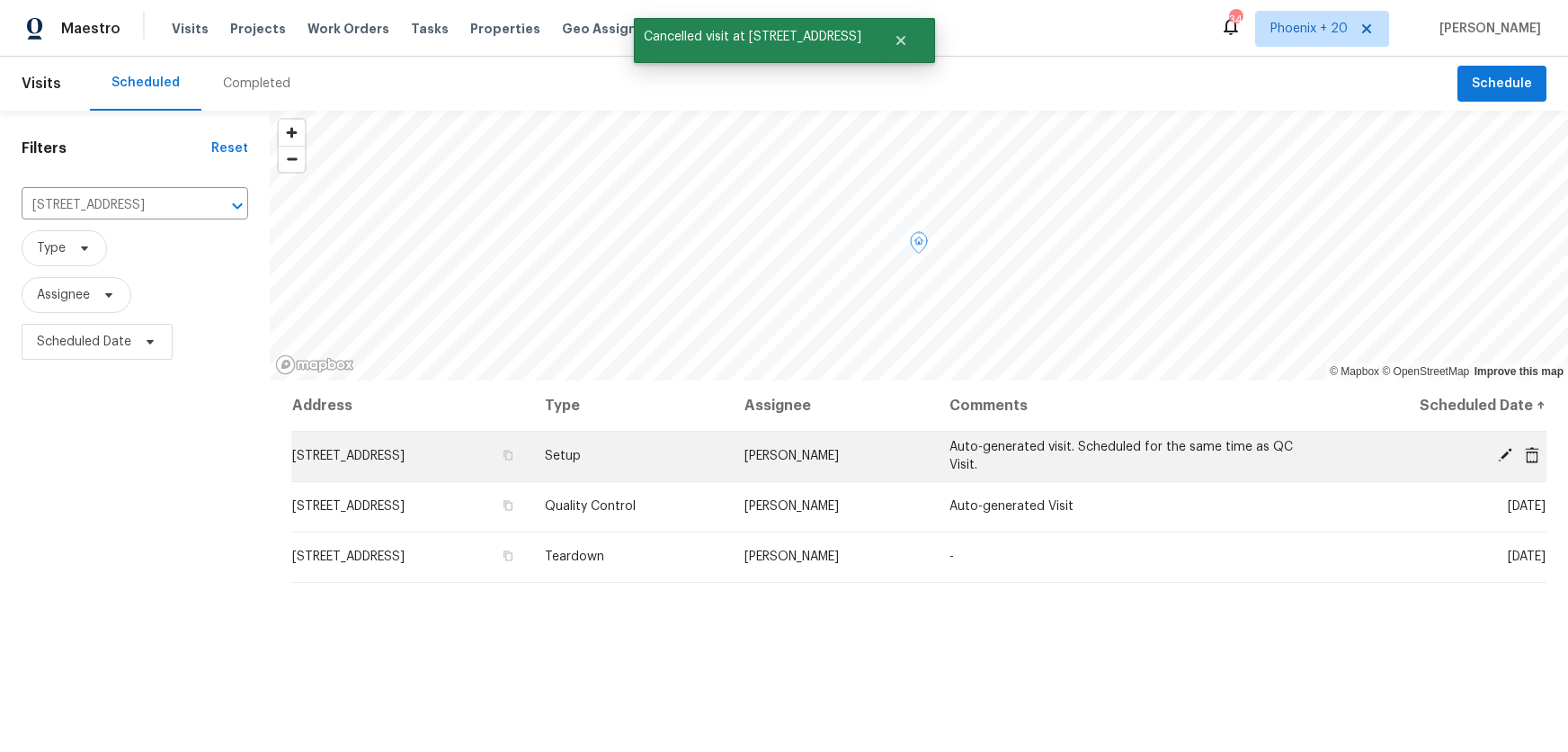
click at [1530, 458] on icon at bounding box center [1532, 454] width 14 height 16
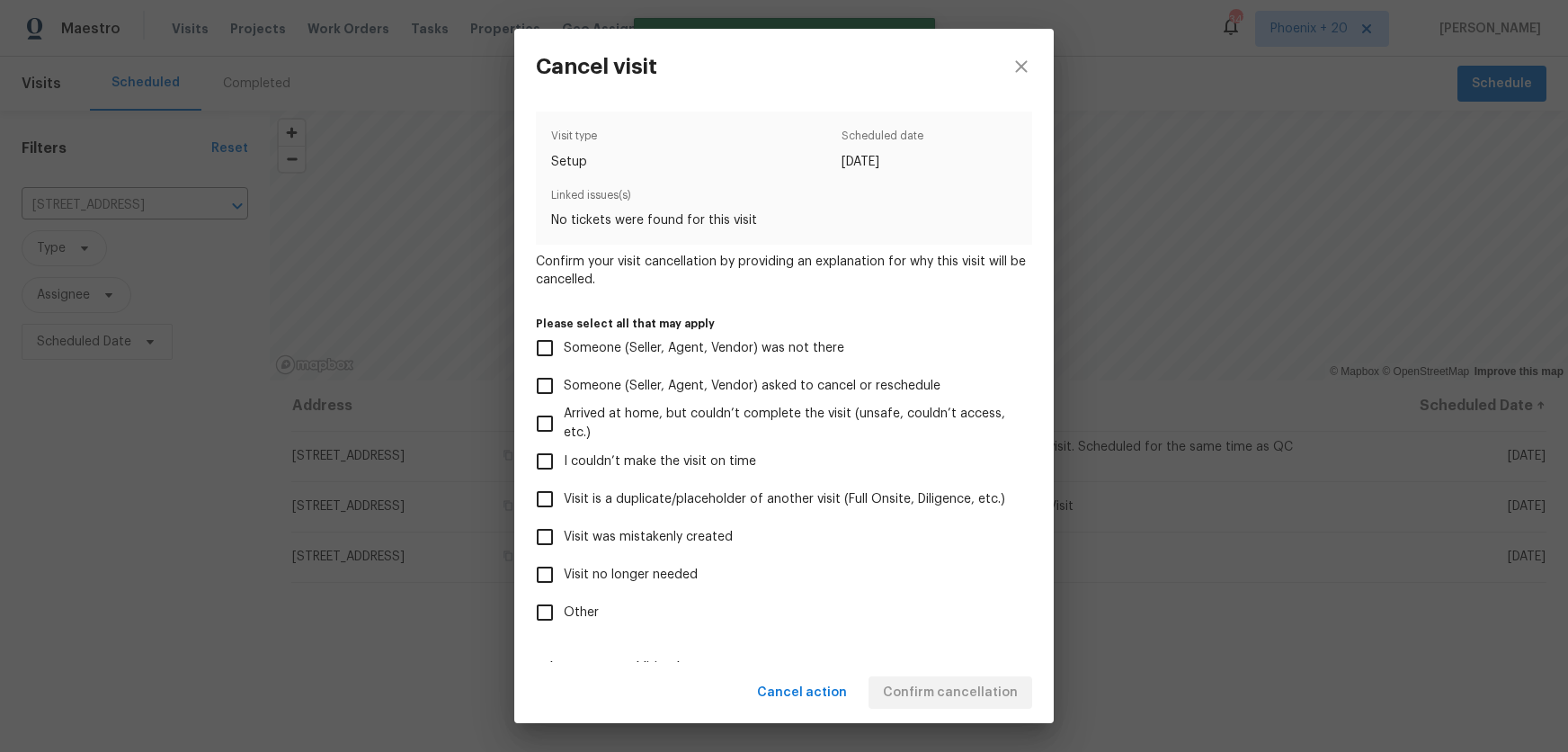
click at [633, 568] on span "Visit no longer needed" at bounding box center [630, 575] width 134 height 19
click at [564, 568] on input "Visit no longer needed" at bounding box center [545, 575] width 38 height 38
checkbox input "true"
click at [599, 530] on span "Visit was mistakenly created" at bounding box center [648, 537] width 169 height 19
click at [564, 530] on input "Visit was mistakenly created" at bounding box center [545, 537] width 38 height 38
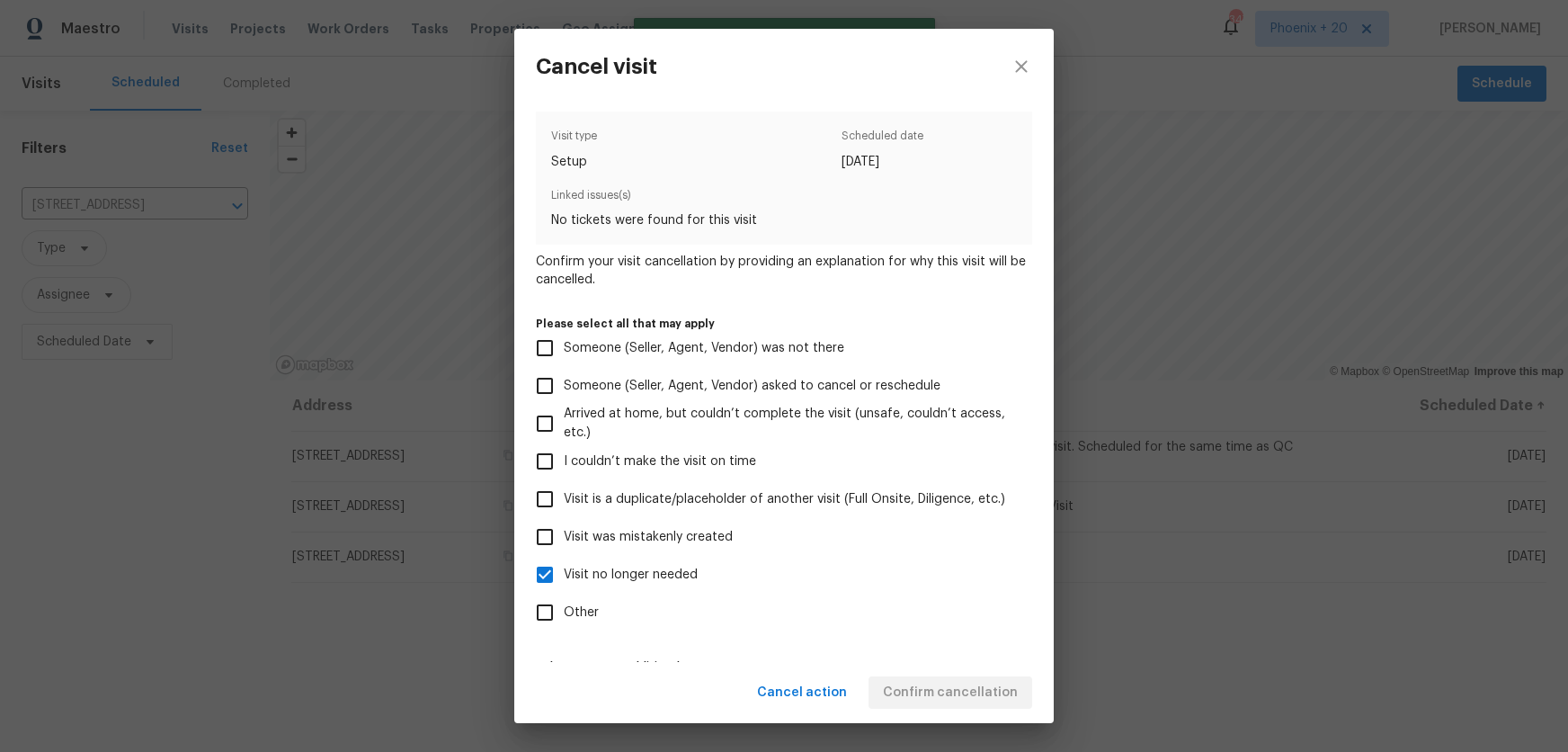
checkbox input "true"
drag, startPoint x: 600, startPoint y: 564, endPoint x: 648, endPoint y: 585, distance: 52.4
click at [600, 565] on span "Visit no longer needed" at bounding box center [630, 575] width 134 height 19
click at [614, 573] on span "Visit no longer needed" at bounding box center [630, 575] width 134 height 19
click at [564, 573] on input "Visit no longer needed" at bounding box center [545, 575] width 38 height 38
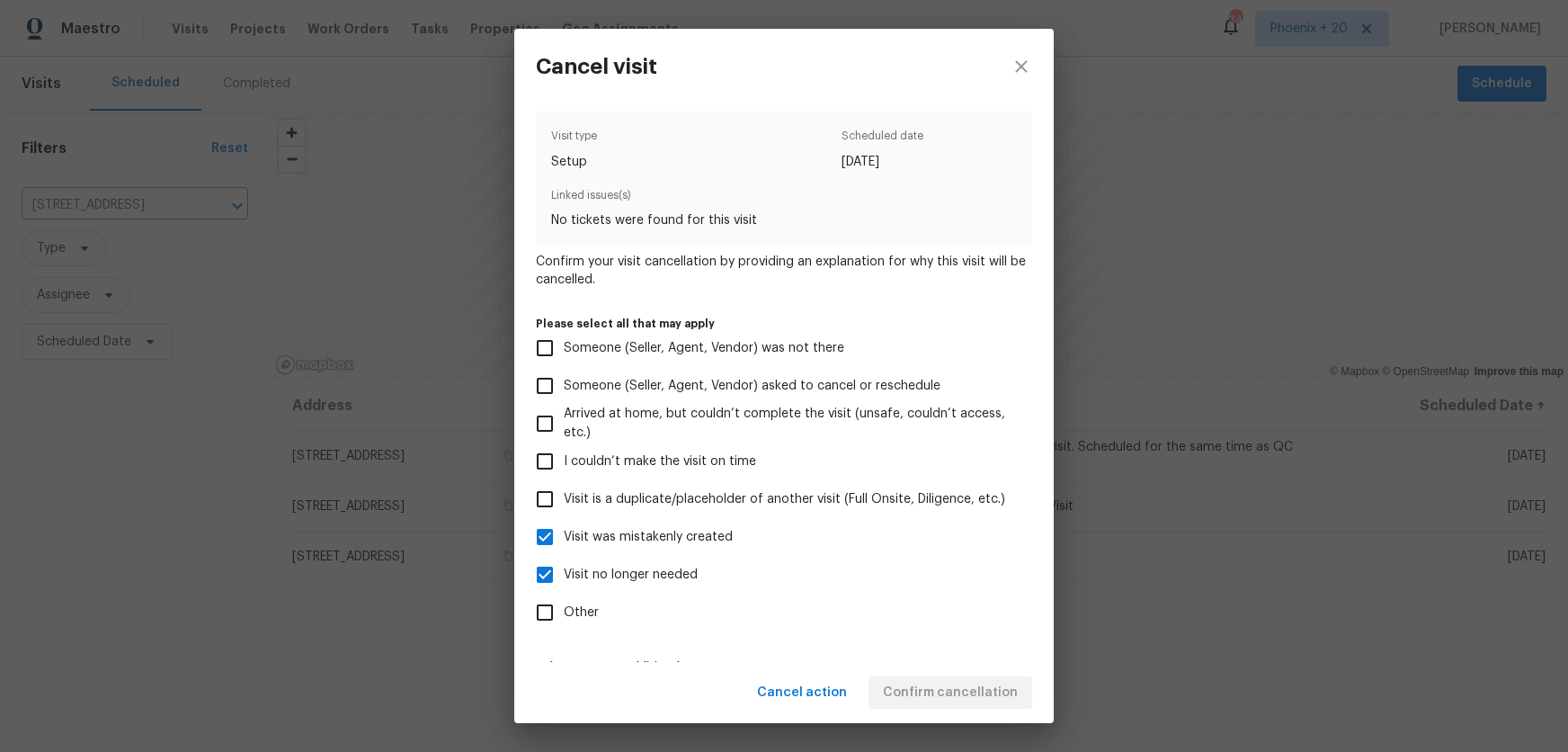
checkbox input "false"
click at [906, 685] on span "Confirm cancellation" at bounding box center [950, 692] width 135 height 23
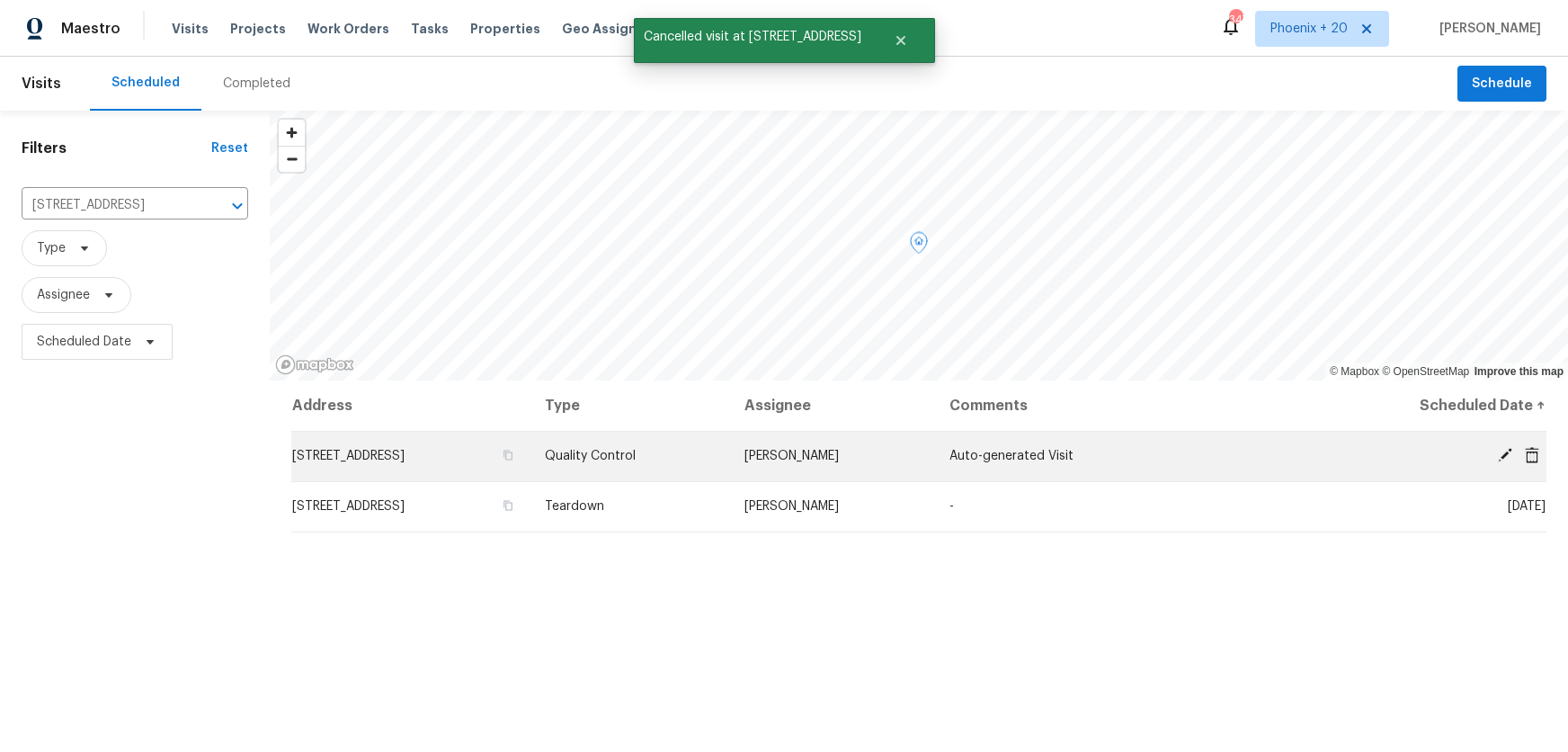
click at [1540, 455] on span at bounding box center [1532, 455] width 27 height 16
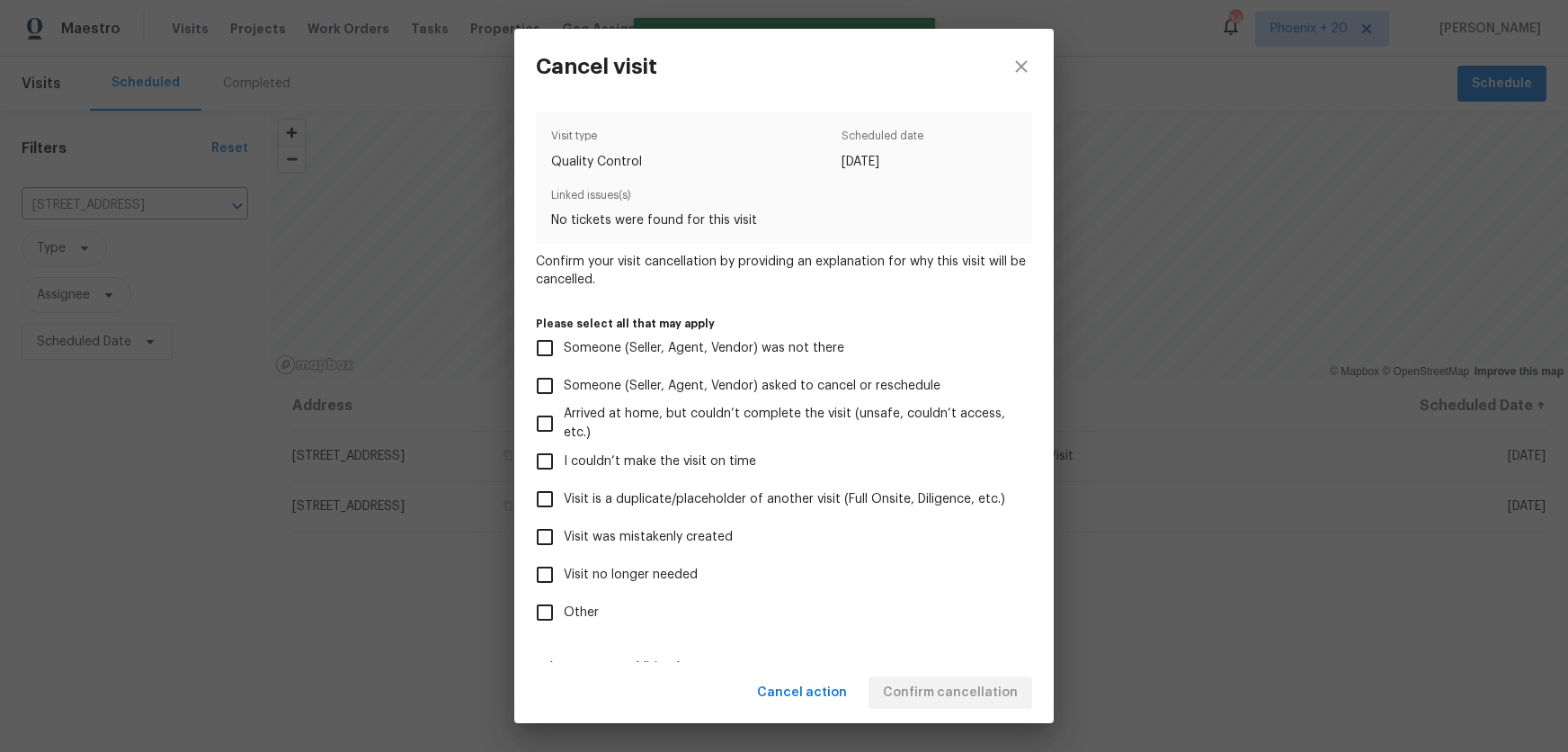
click at [715, 536] on span "Visit was mistakenly created" at bounding box center [648, 537] width 169 height 19
click at [564, 536] on input "Visit was mistakenly created" at bounding box center [545, 537] width 38 height 38
checkbox input "true"
click at [923, 685] on span "Confirm cancellation" at bounding box center [950, 692] width 135 height 23
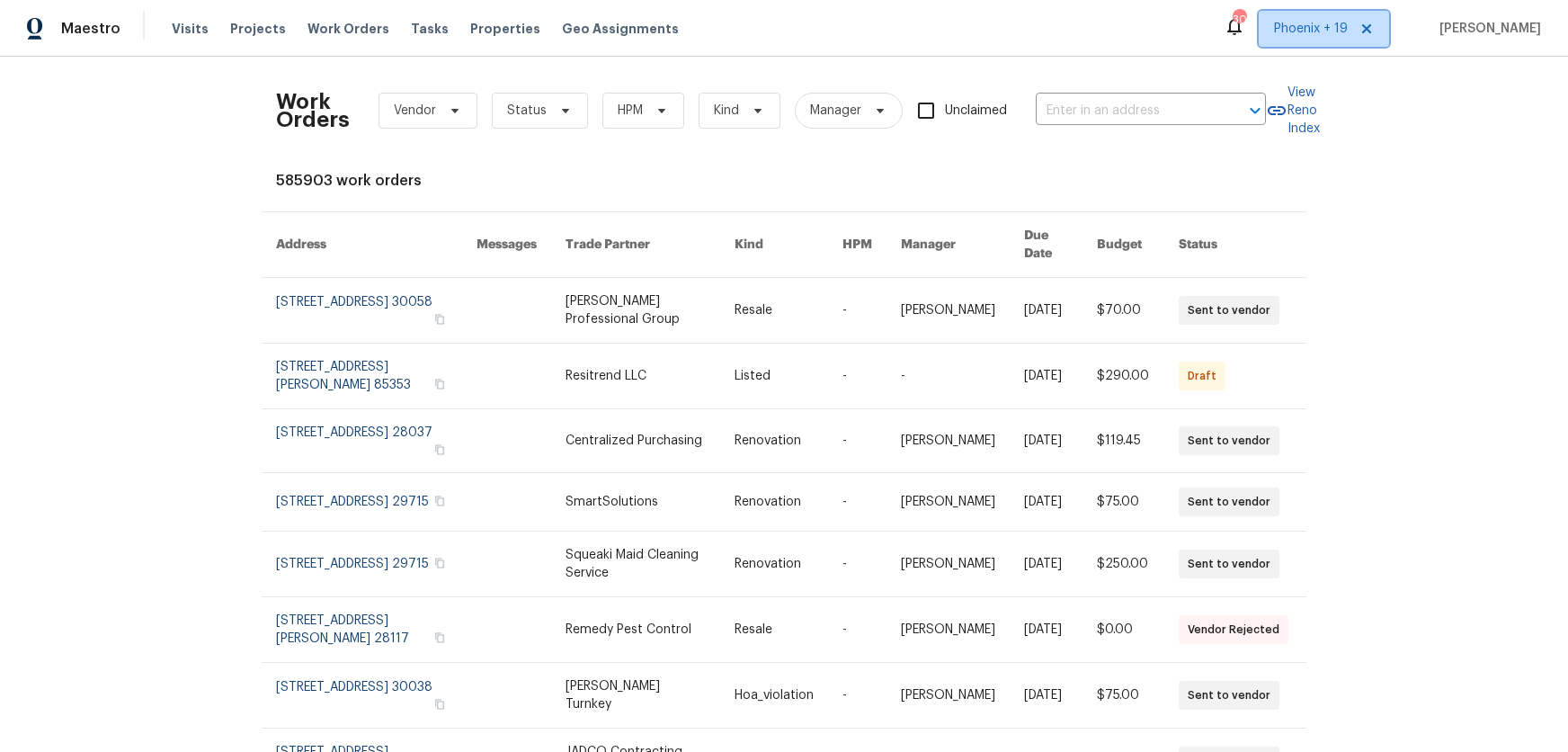
click at [1308, 40] on span "Phoenix + 19" at bounding box center [1325, 28] width 131 height 36
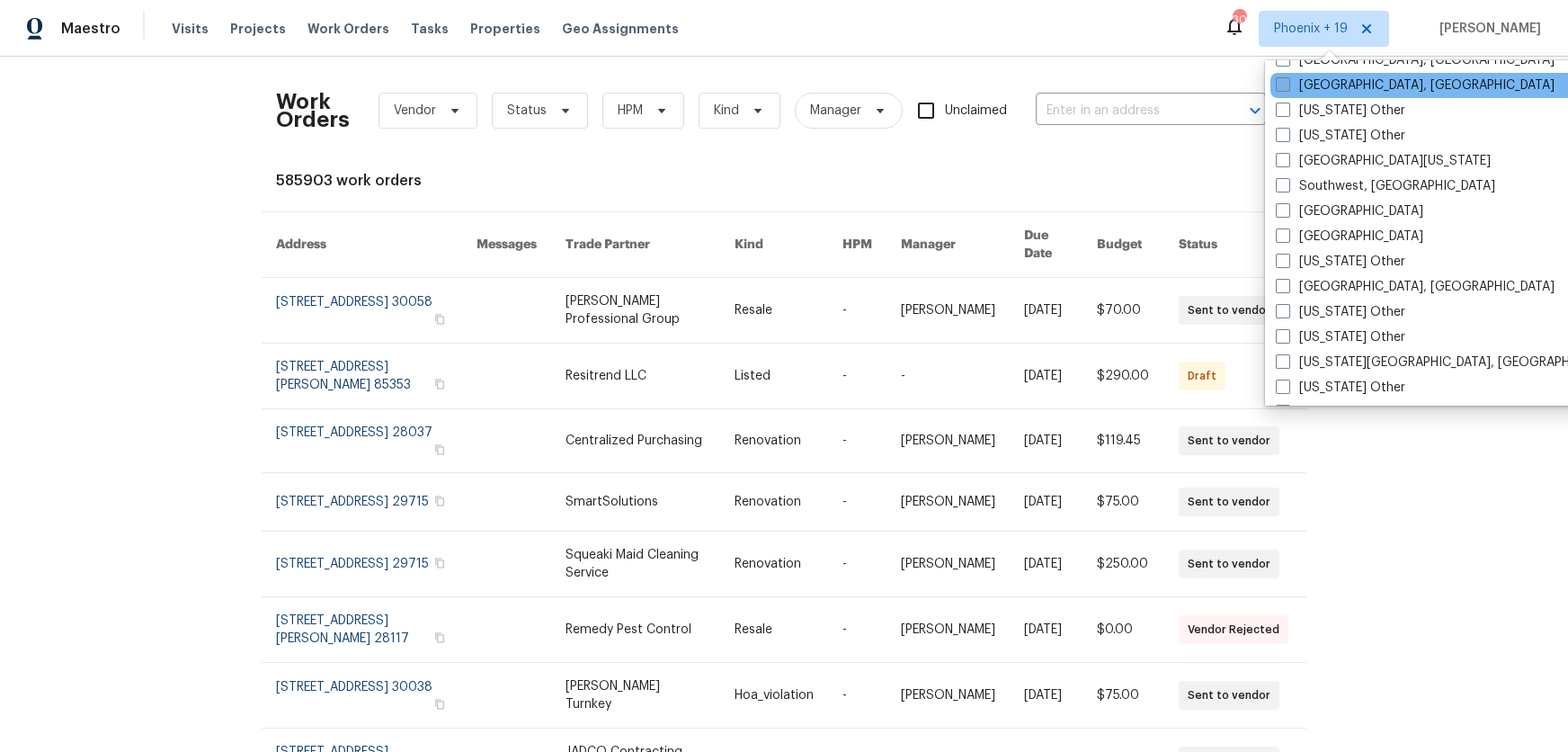
scroll to position [2546, 0]
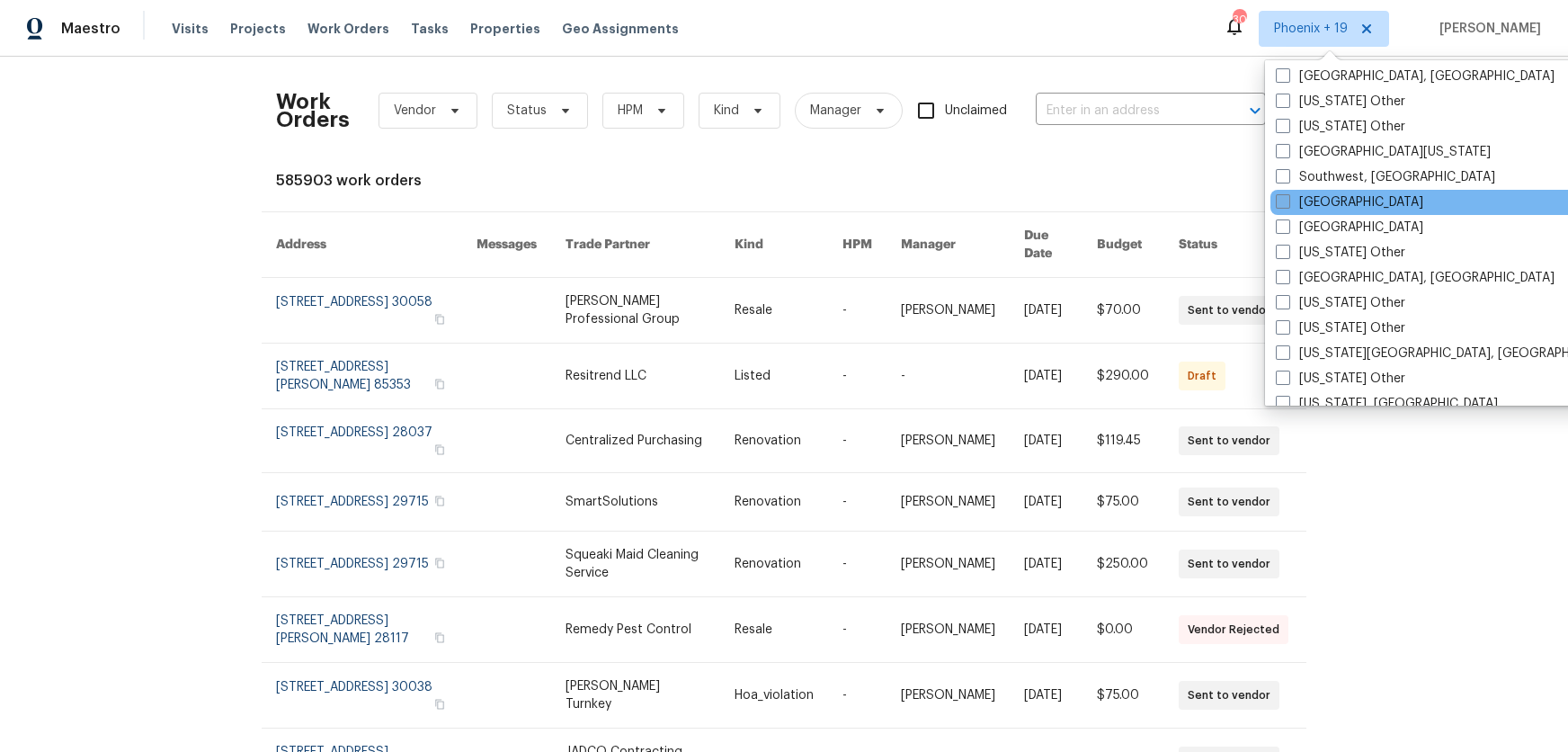
click at [1328, 195] on label "[GEOGRAPHIC_DATA]" at bounding box center [1350, 202] width 148 height 18
click at [1288, 195] on input "[GEOGRAPHIC_DATA]" at bounding box center [1282, 199] width 11 height 11
checkbox input "true"
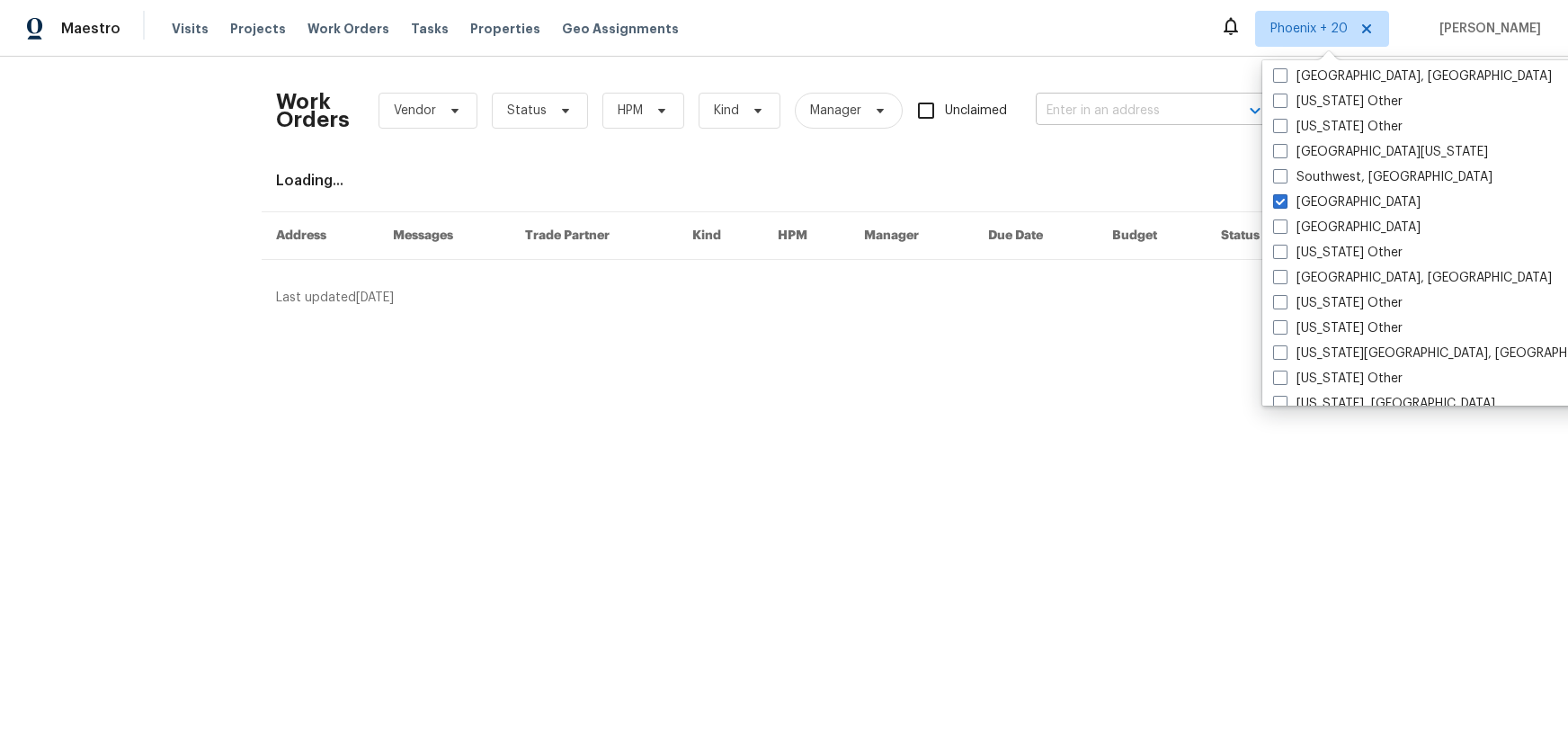
click at [1102, 98] on input "text" at bounding box center [1126, 111] width 180 height 27
paste input "120 Birchwood"
type input "120 Birchwood"
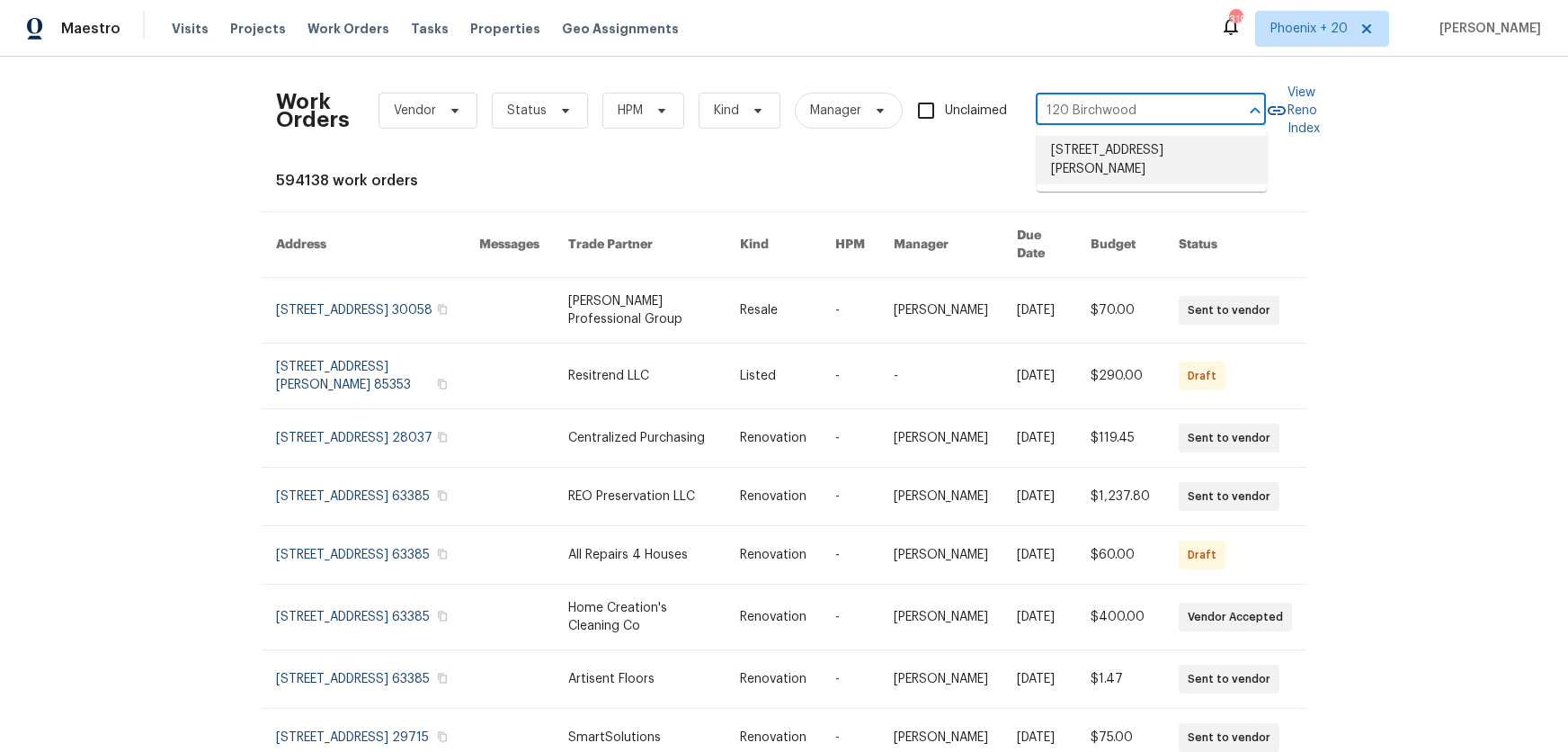
click at [1129, 153] on li "[STREET_ADDRESS][PERSON_NAME]" at bounding box center [1151, 159] width 230 height 48
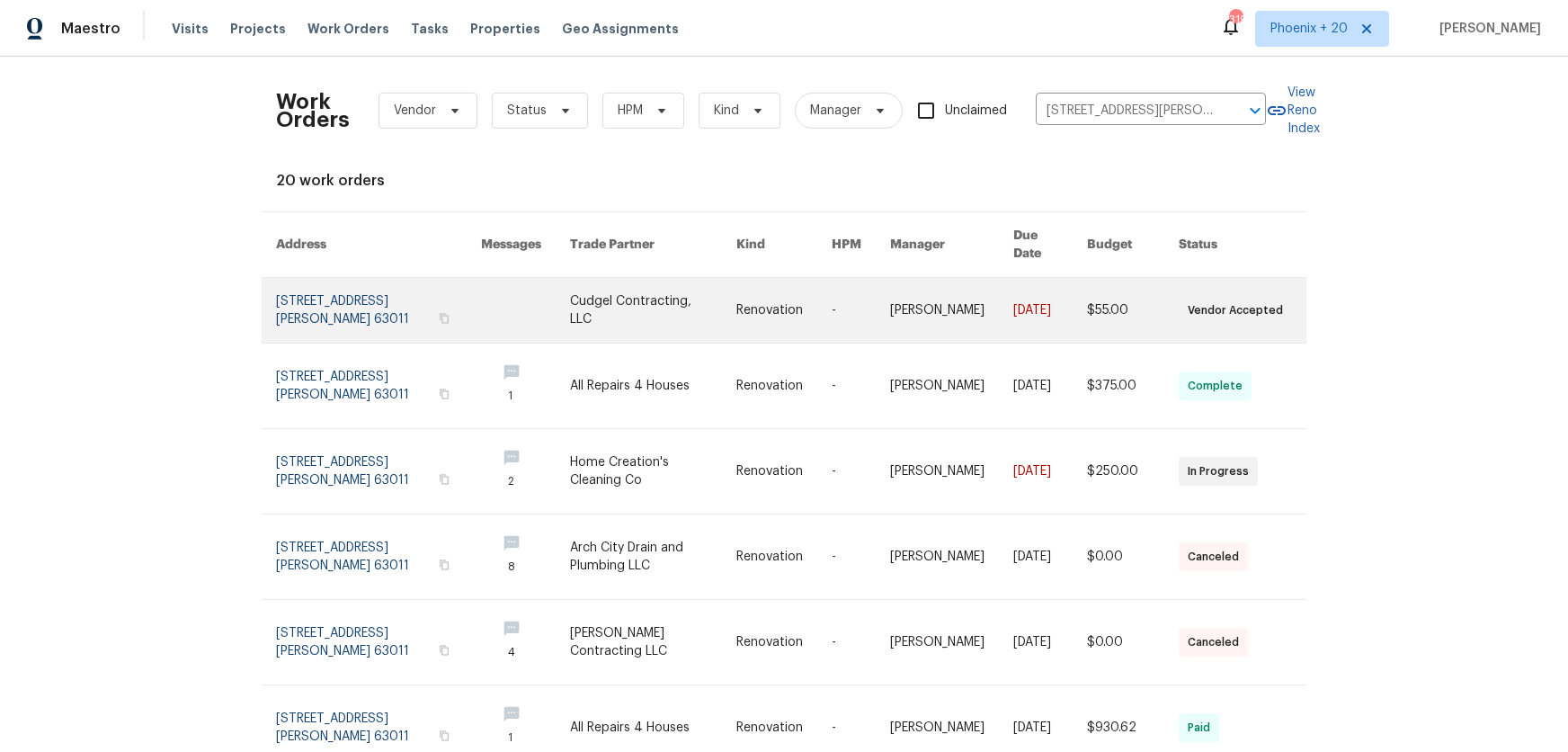
click at [671, 307] on link at bounding box center [654, 310] width 167 height 64
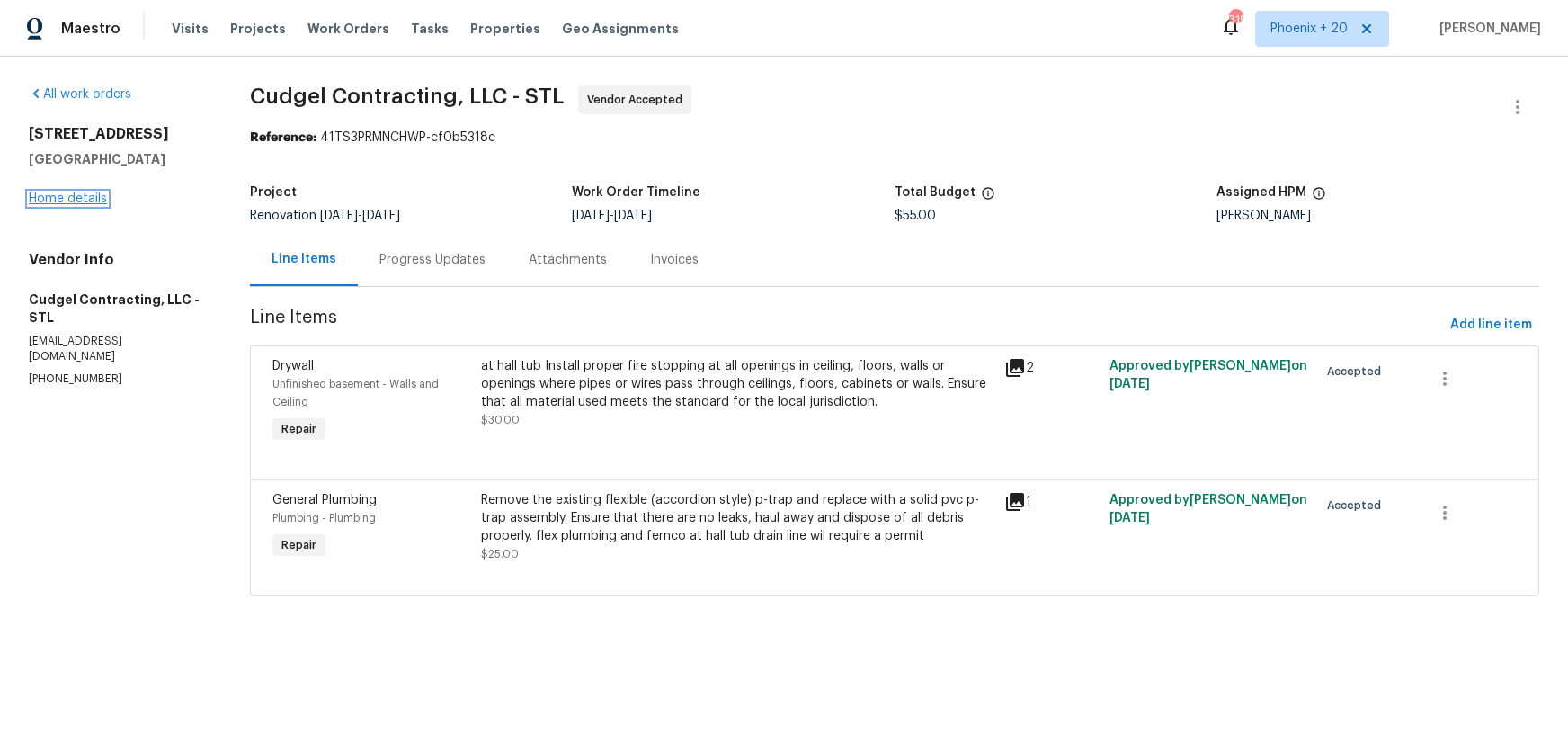
click at [68, 204] on link "Home details" at bounding box center [67, 198] width 79 height 12
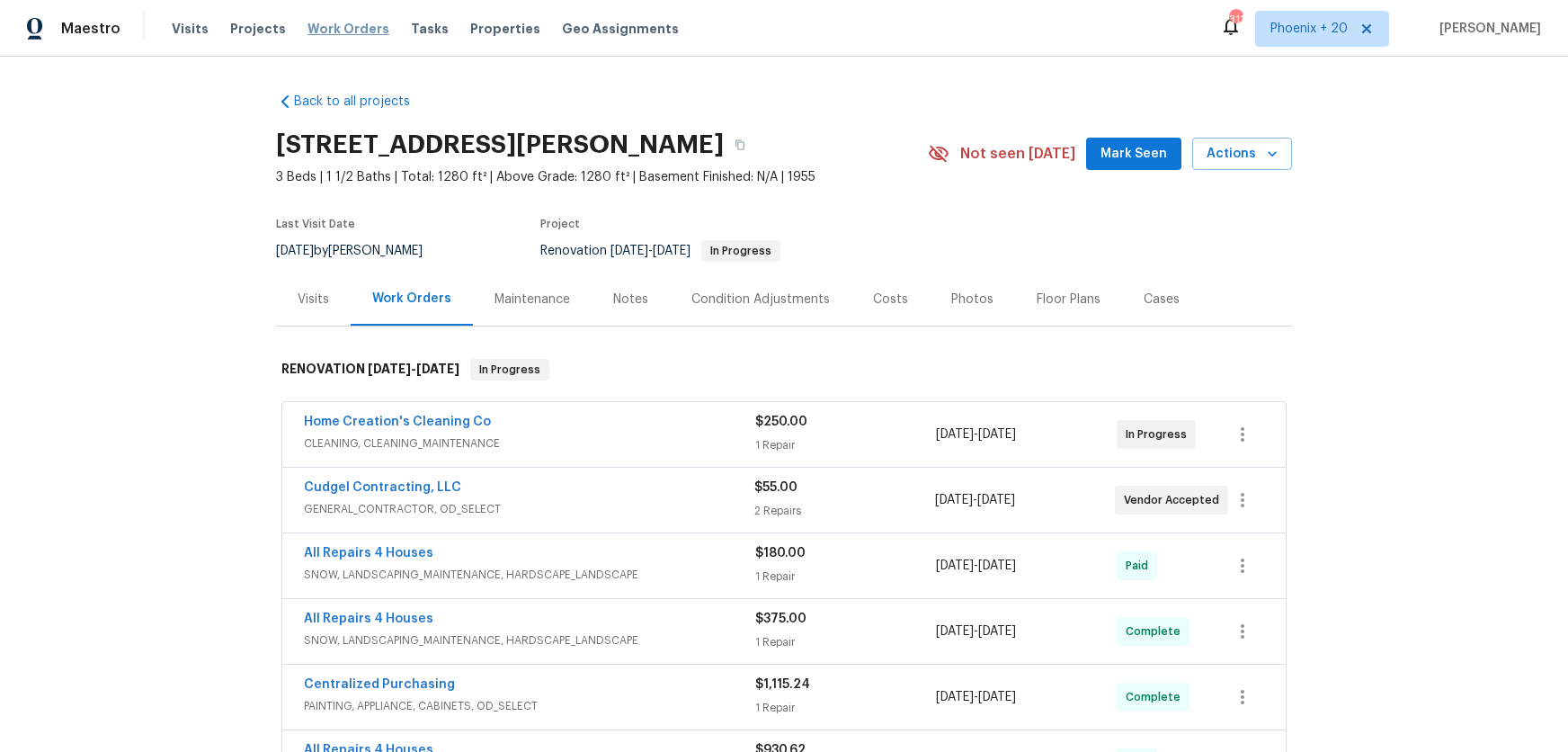
click at [322, 20] on span "Work Orders" at bounding box center [349, 28] width 81 height 18
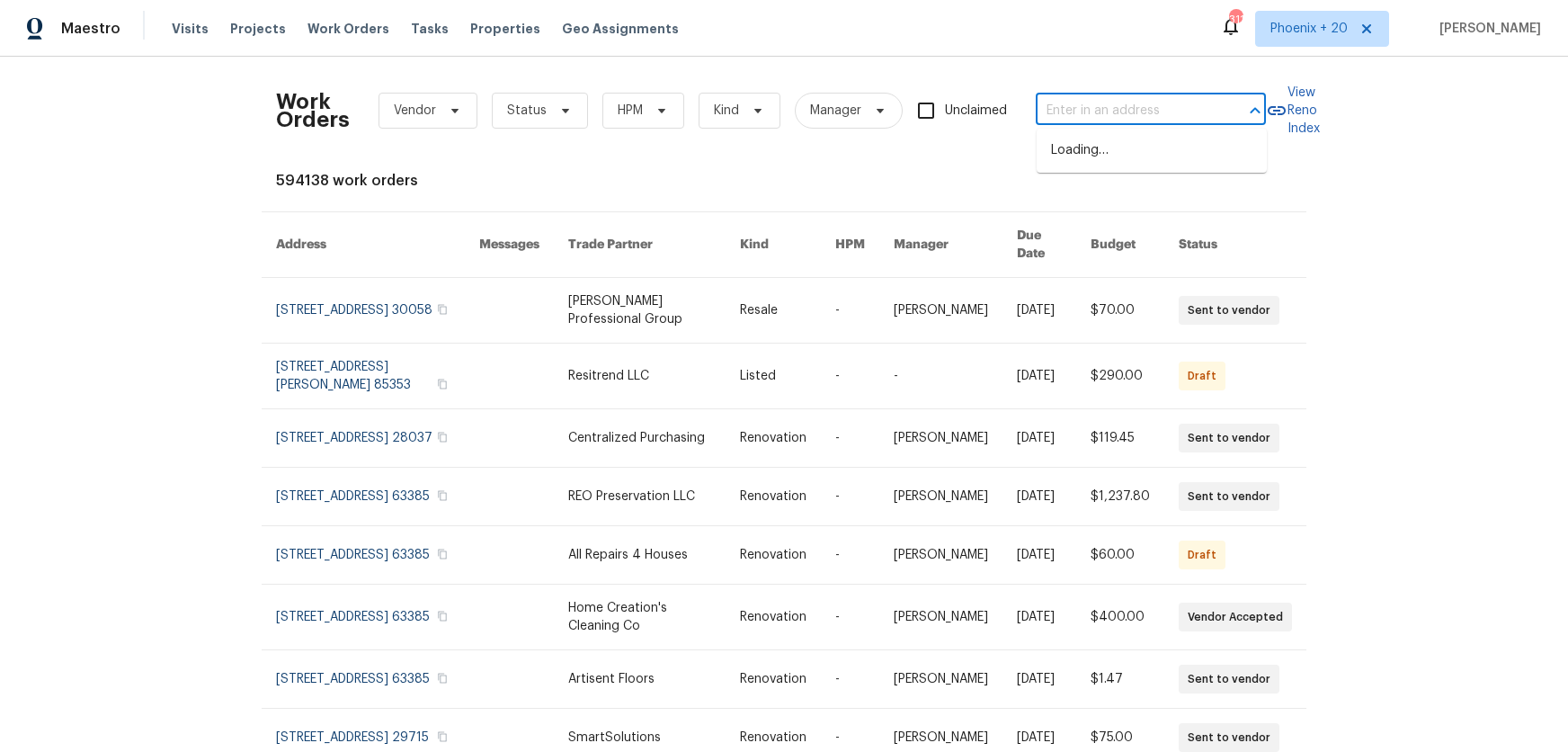
drag, startPoint x: 1071, startPoint y: 123, endPoint x: 1078, endPoint y: 116, distance: 9.9
click at [1071, 123] on input "text" at bounding box center [1126, 111] width 180 height 27
type input "400 brickwalk"
click at [1320, 27] on span "Phoenix + 20" at bounding box center [1309, 28] width 78 height 18
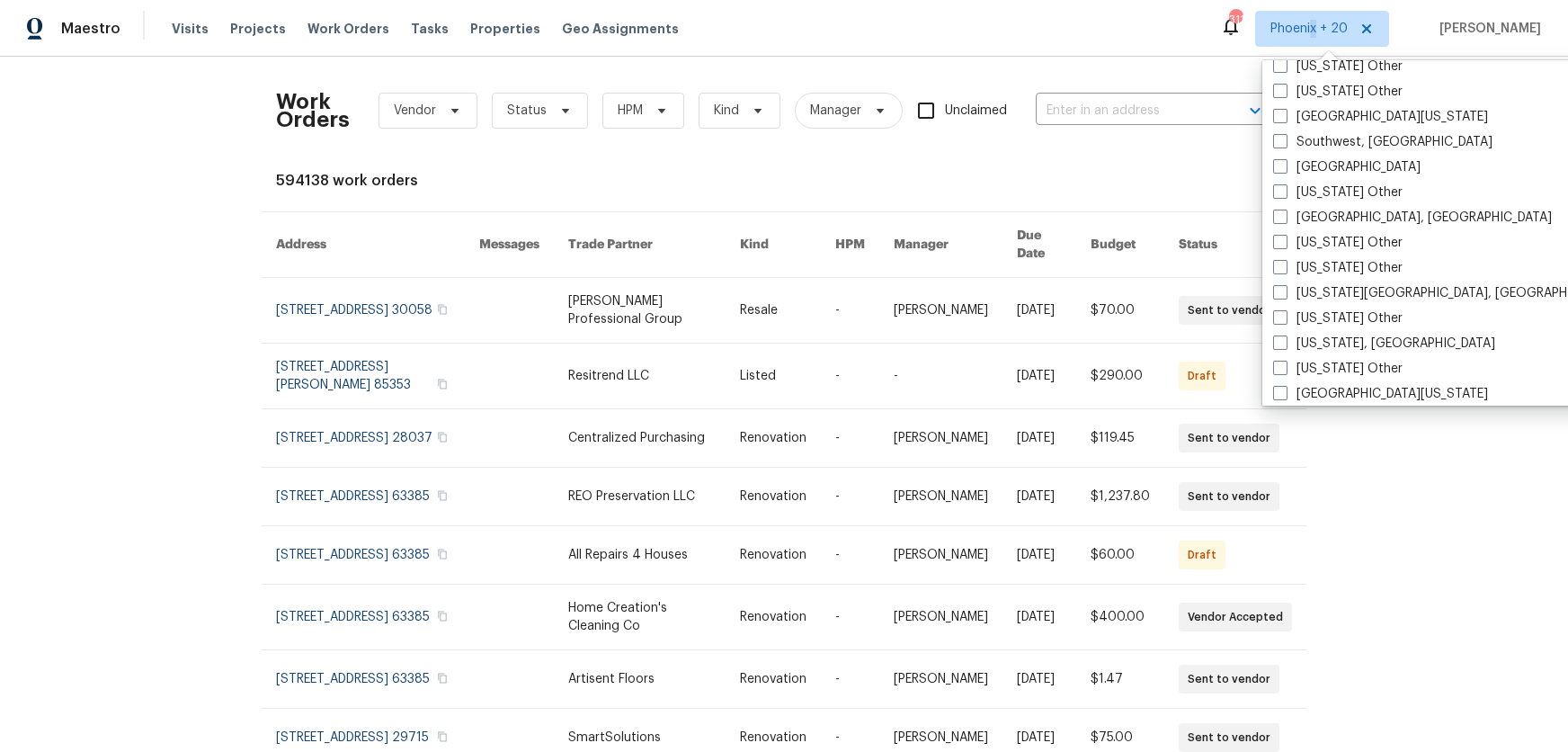
scroll to position [2457, 0]
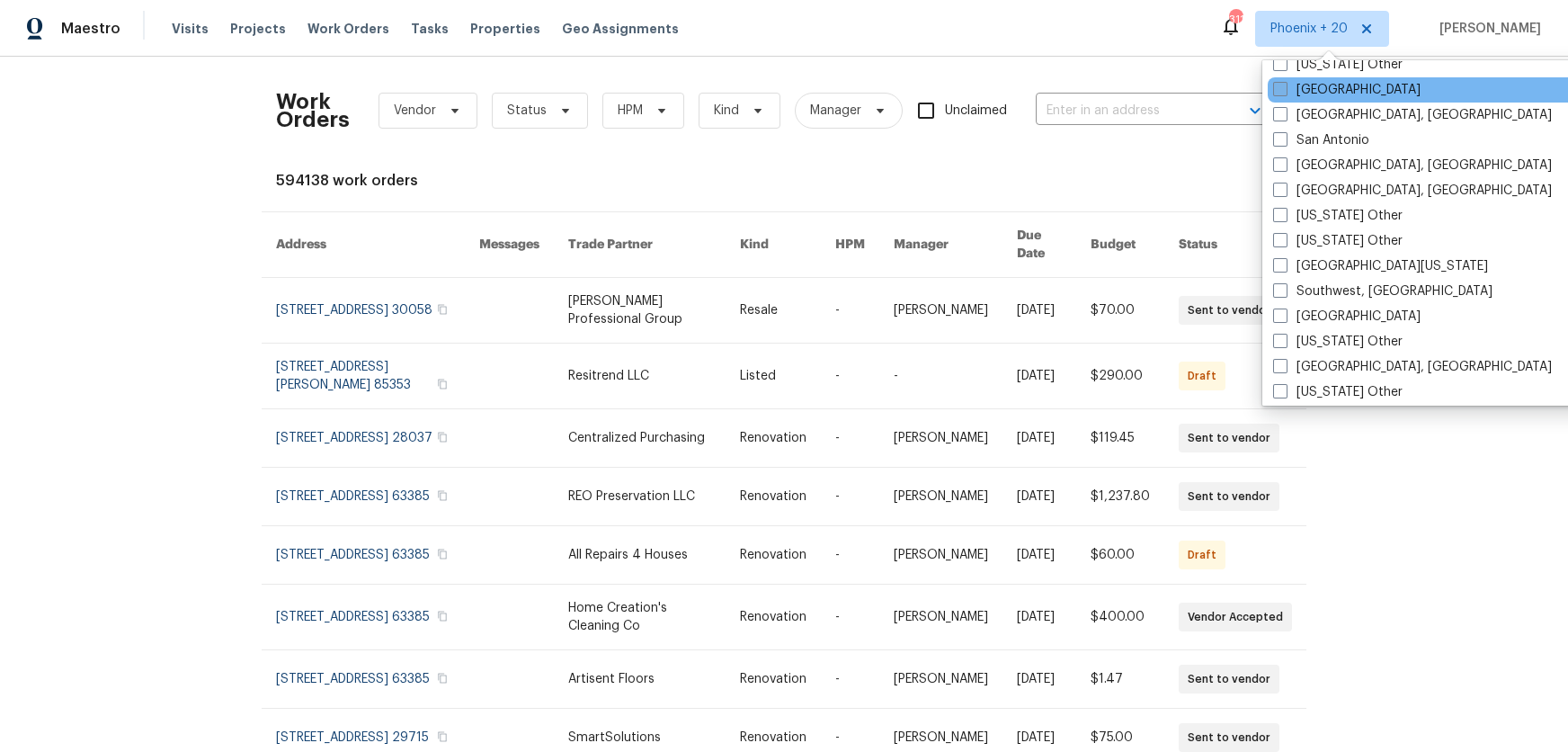
click at [1300, 93] on label "[GEOGRAPHIC_DATA]" at bounding box center [1347, 89] width 148 height 18
click at [1285, 93] on input "[GEOGRAPHIC_DATA]" at bounding box center [1279, 86] width 11 height 11
checkbox input "true"
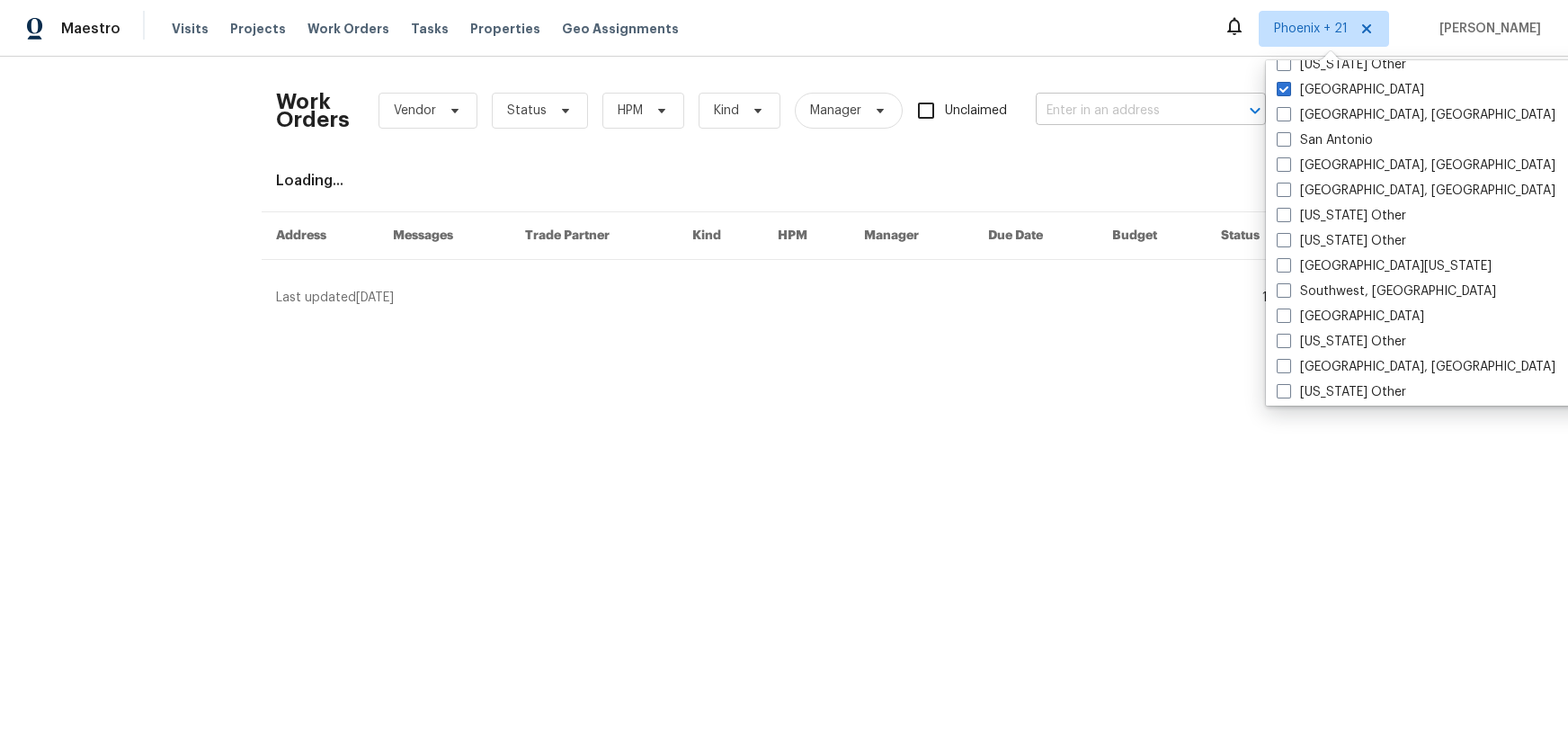
click at [1184, 98] on input "text" at bounding box center [1126, 111] width 180 height 27
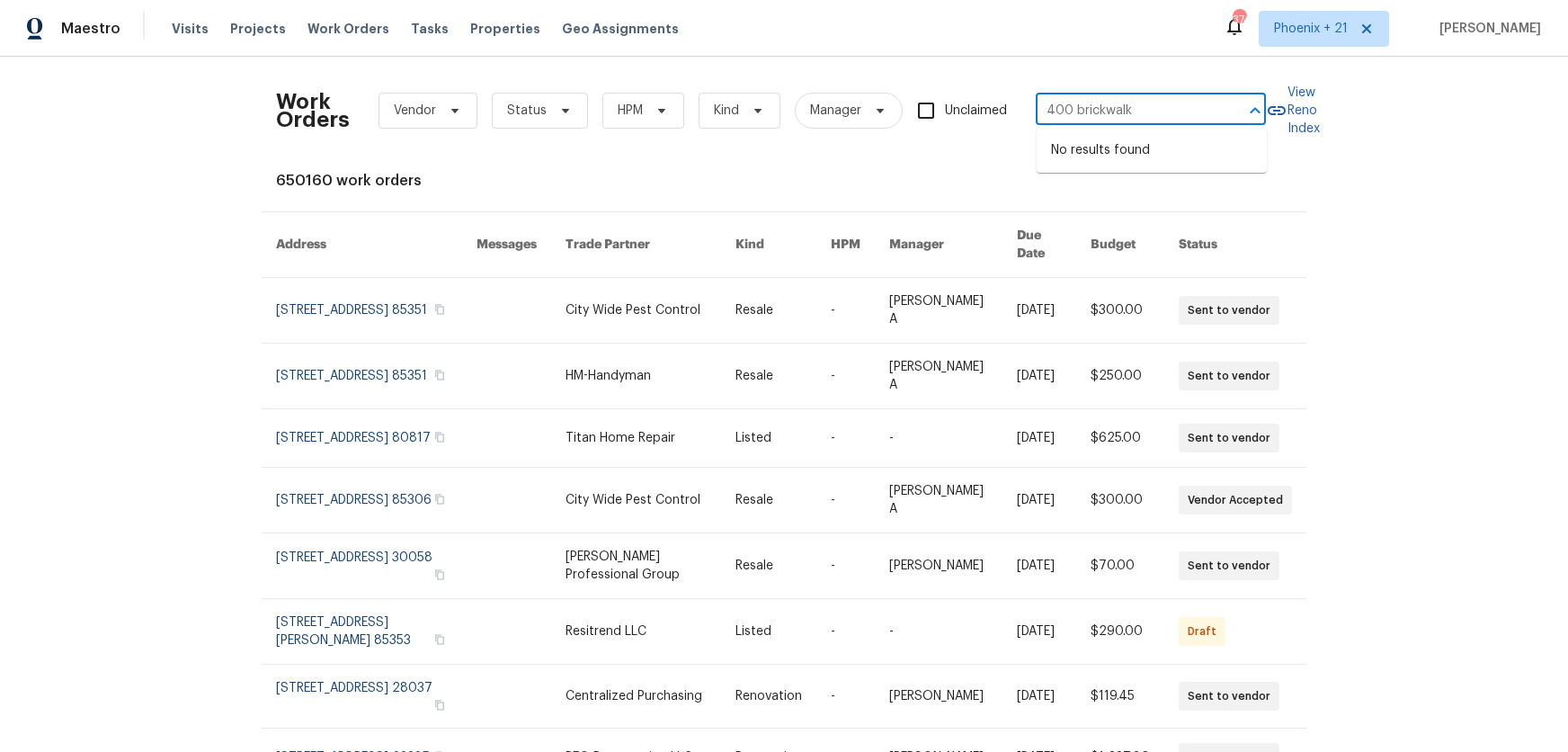
type input "400 brickwalk"
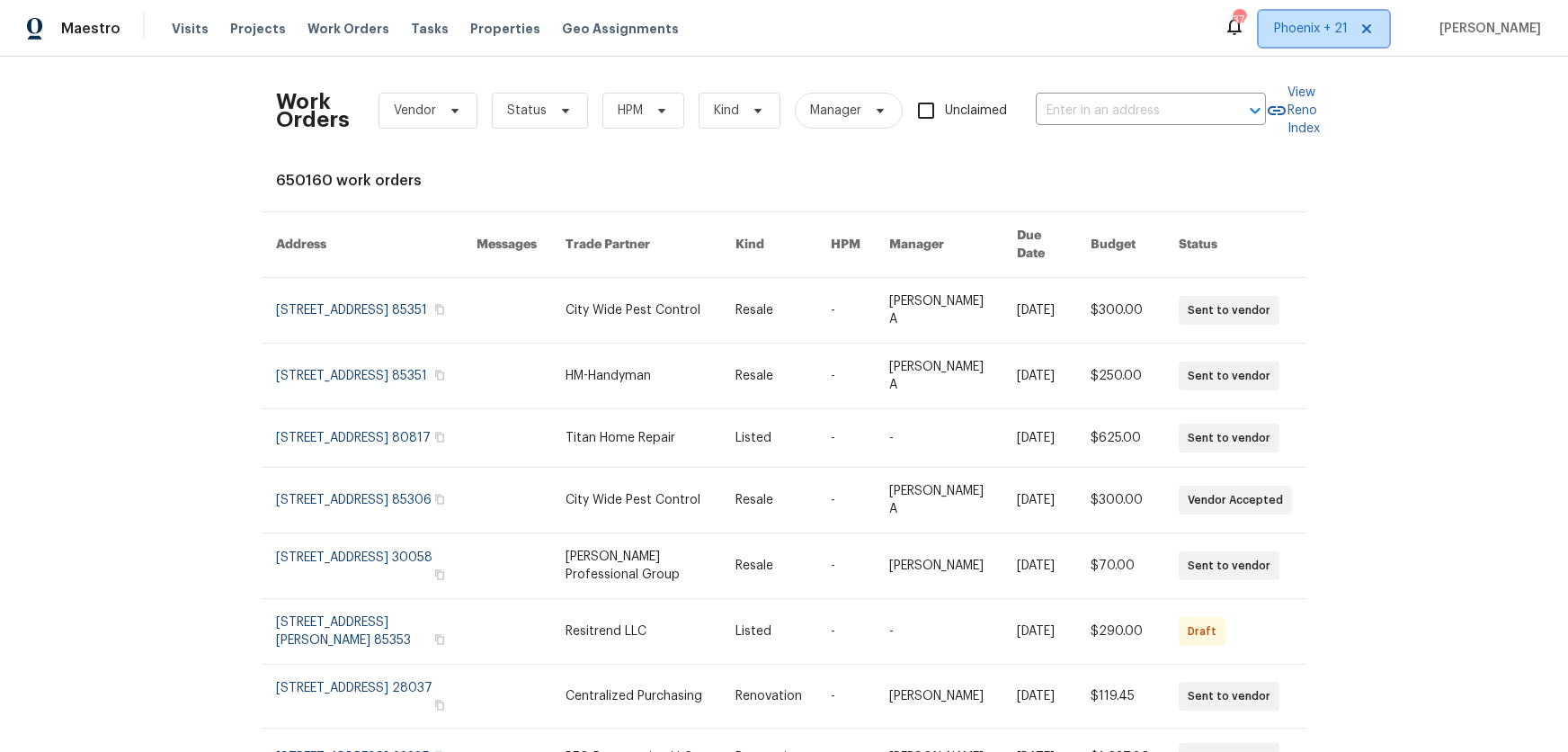
click at [1315, 28] on span "Phoenix + 21" at bounding box center [1311, 28] width 74 height 18
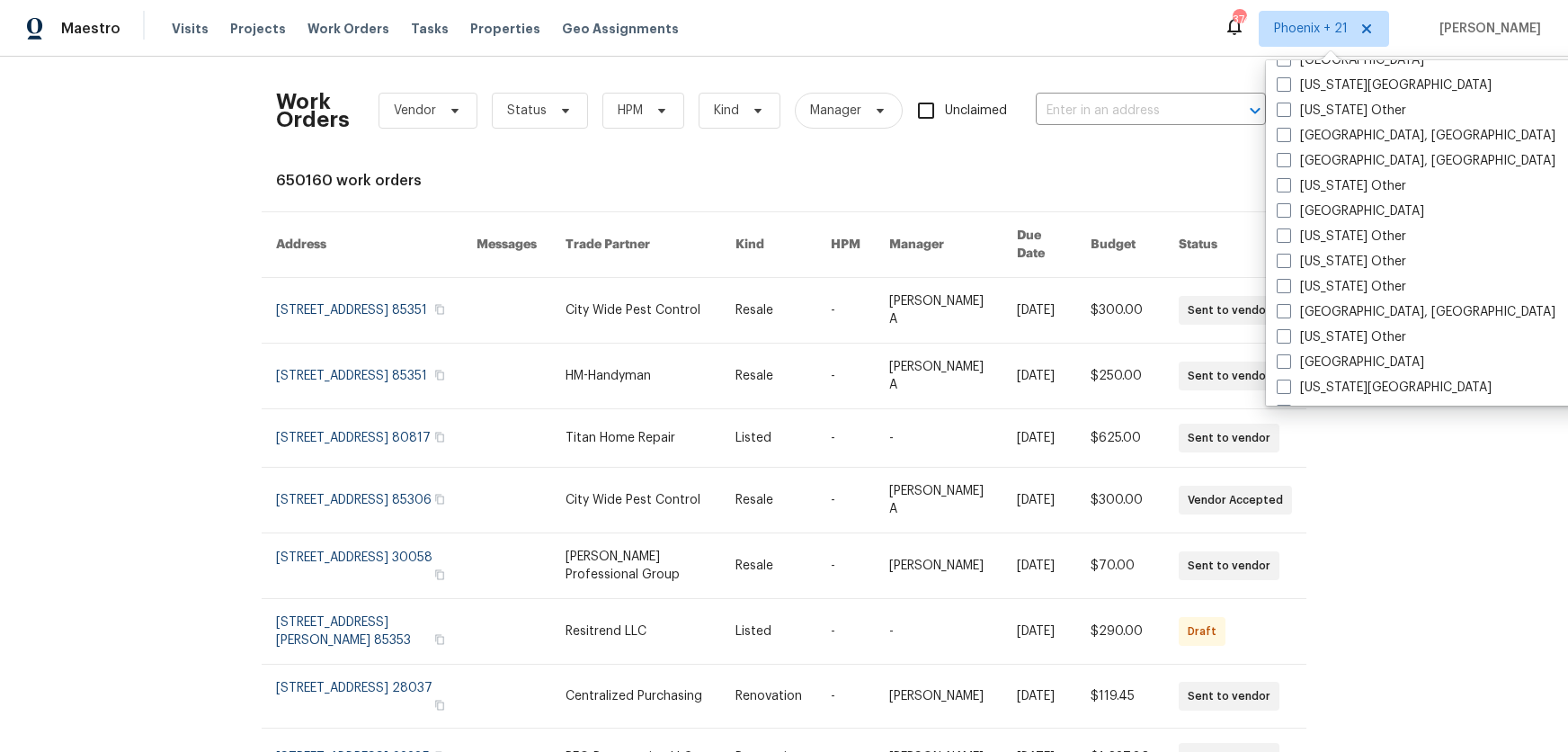
scroll to position [1202, 0]
click at [1277, 137] on span at bounding box center [1284, 135] width 14 height 14
click at [1277, 137] on input "[GEOGRAPHIC_DATA], [GEOGRAPHIC_DATA]" at bounding box center [1283, 134] width 11 height 11
checkbox input "true"
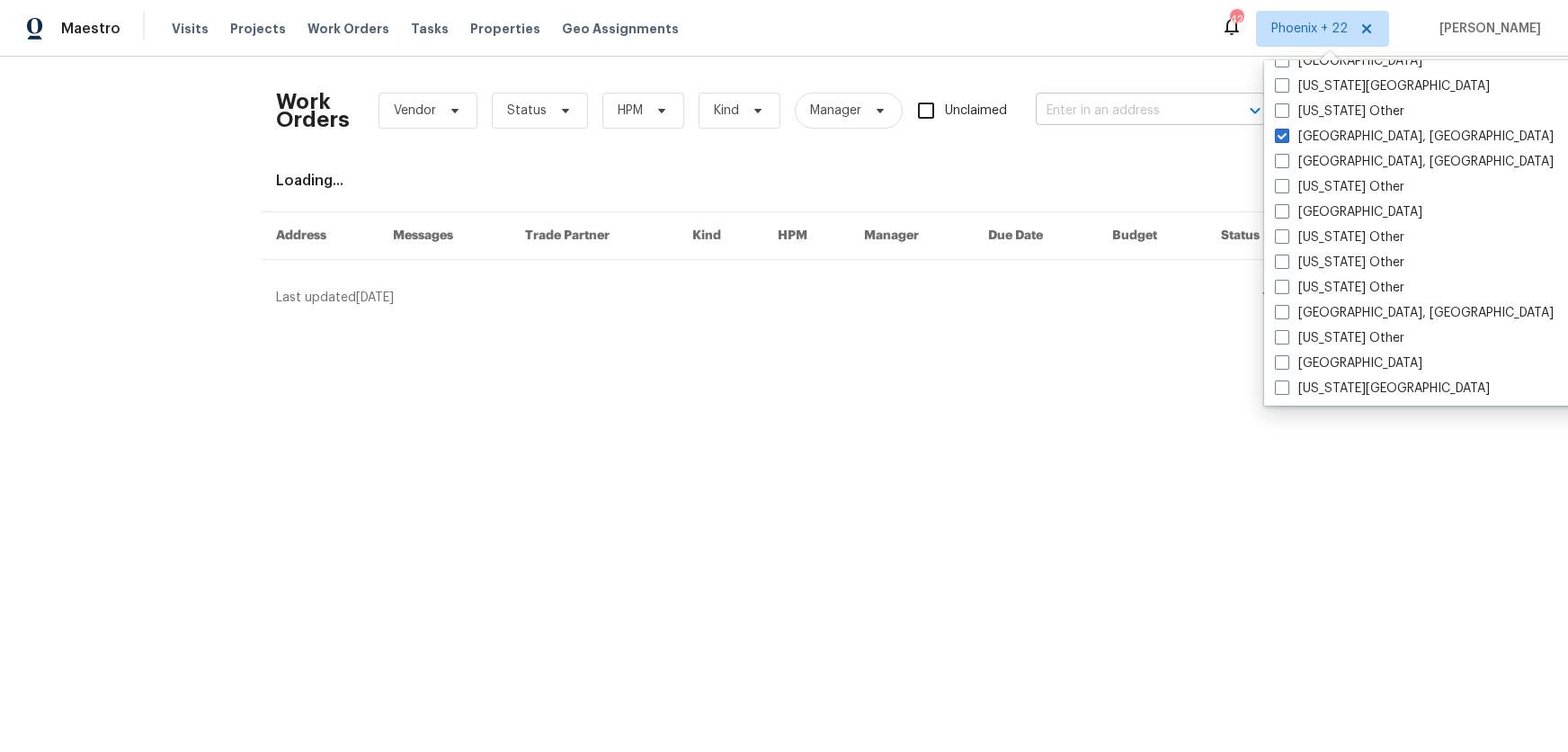
click at [1124, 98] on input "text" at bounding box center [1126, 111] width 180 height 27
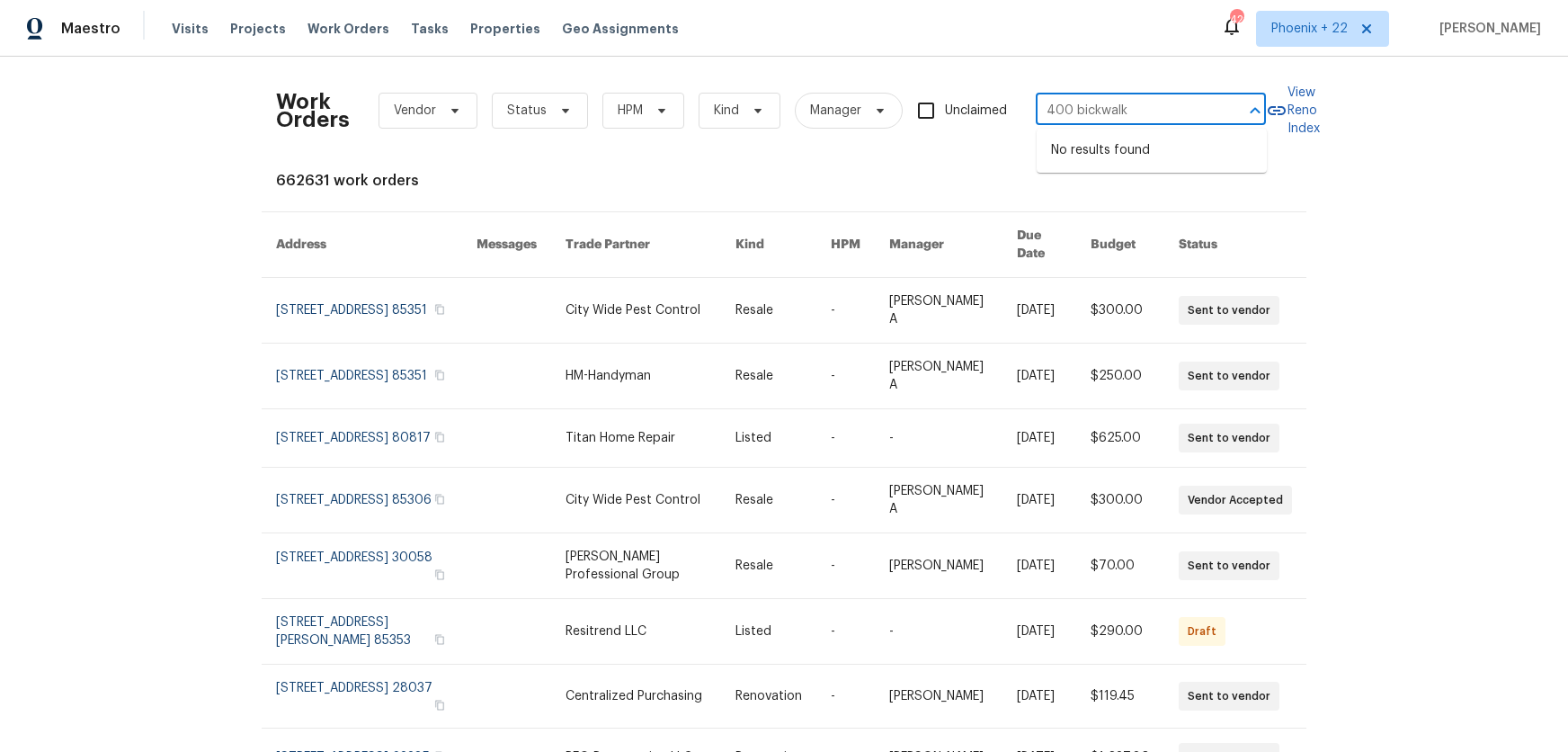
drag, startPoint x: 1088, startPoint y: 110, endPoint x: 1087, endPoint y: 120, distance: 10.0
click at [1086, 110] on input "400 bickwalk" at bounding box center [1126, 111] width 180 height 27
type input "400 brickwalk"
click at [1123, 153] on li "[STREET_ADDRESS]" at bounding box center [1151, 150] width 230 height 29
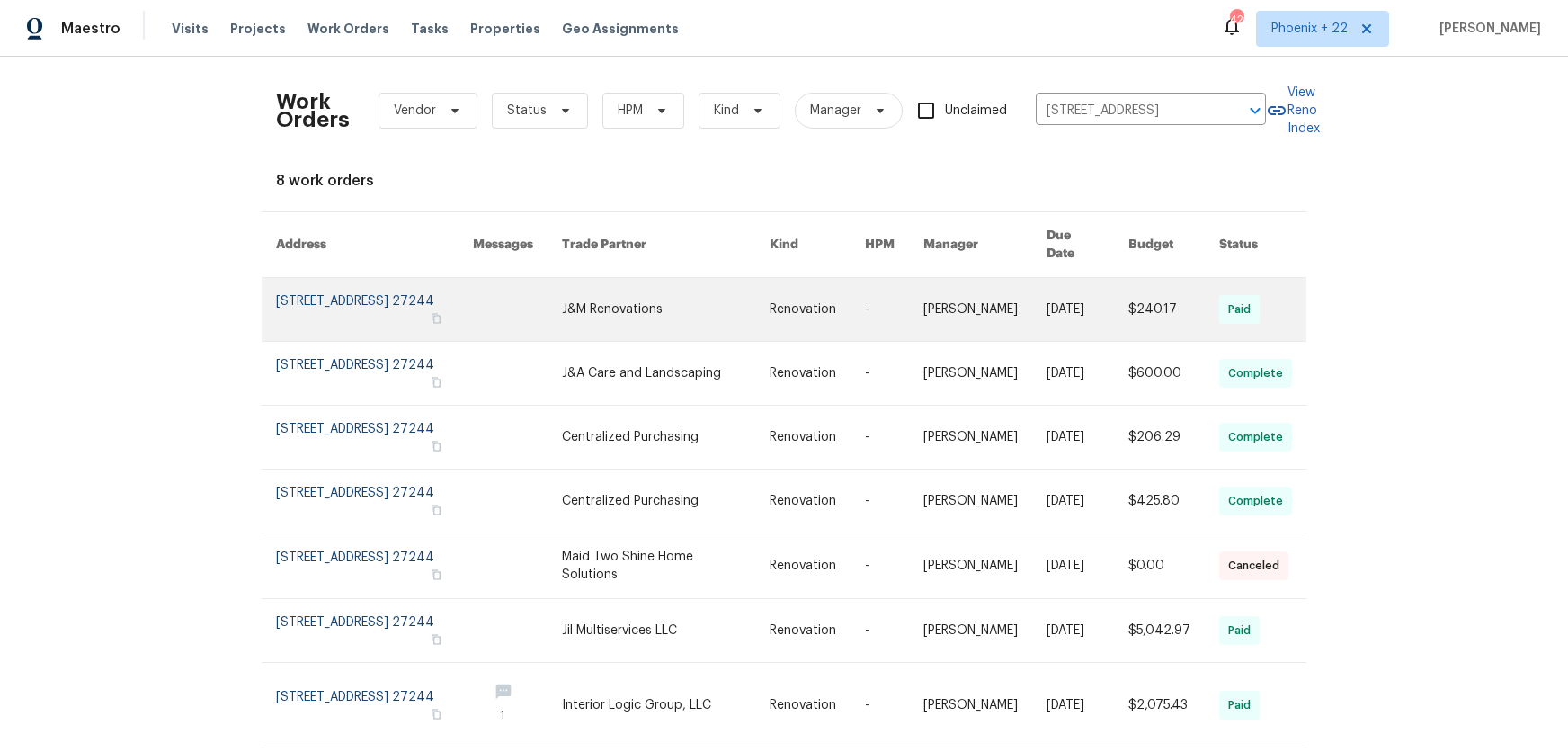
click at [599, 315] on link at bounding box center [665, 309] width 207 height 63
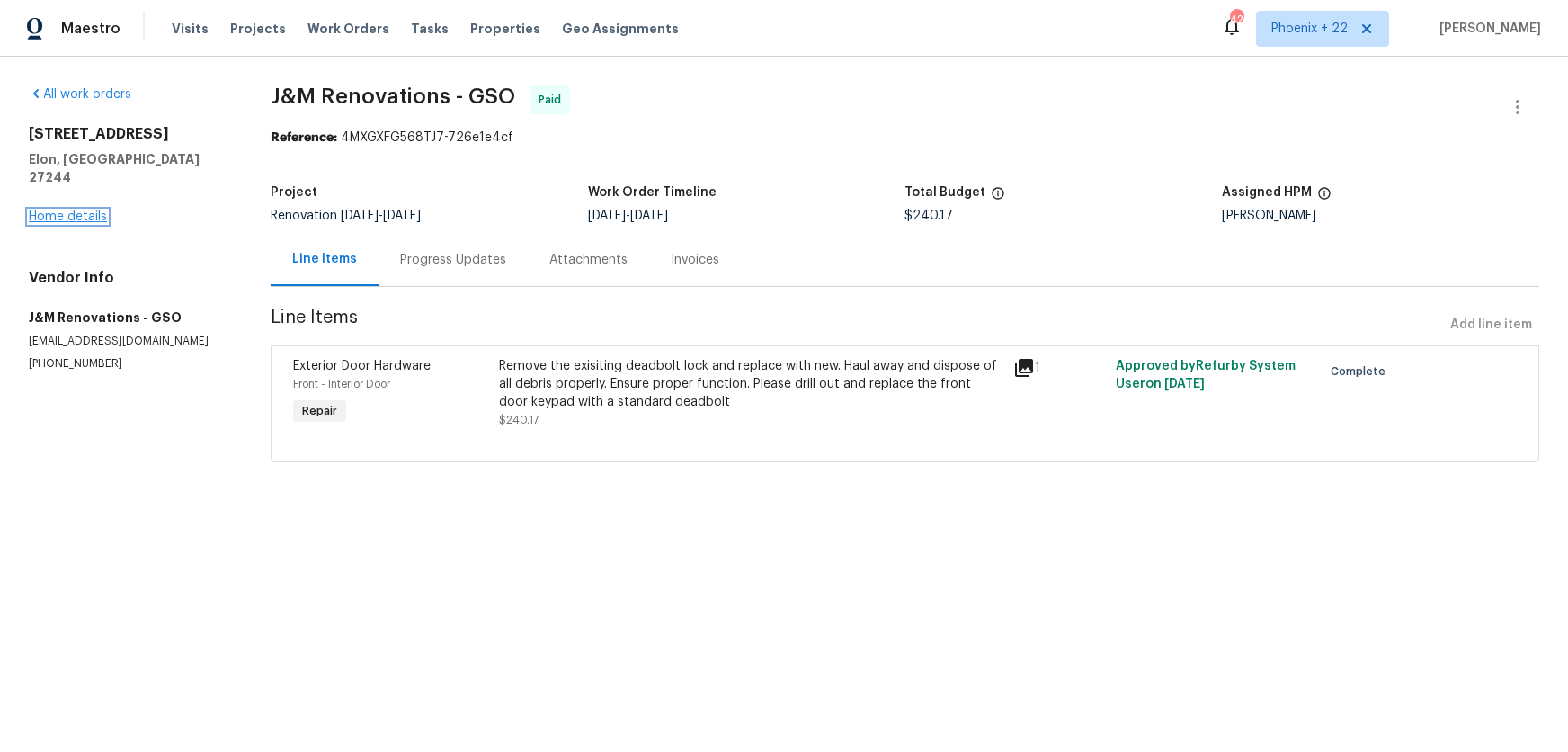
click at [47, 210] on link "Home details" at bounding box center [67, 216] width 79 height 12
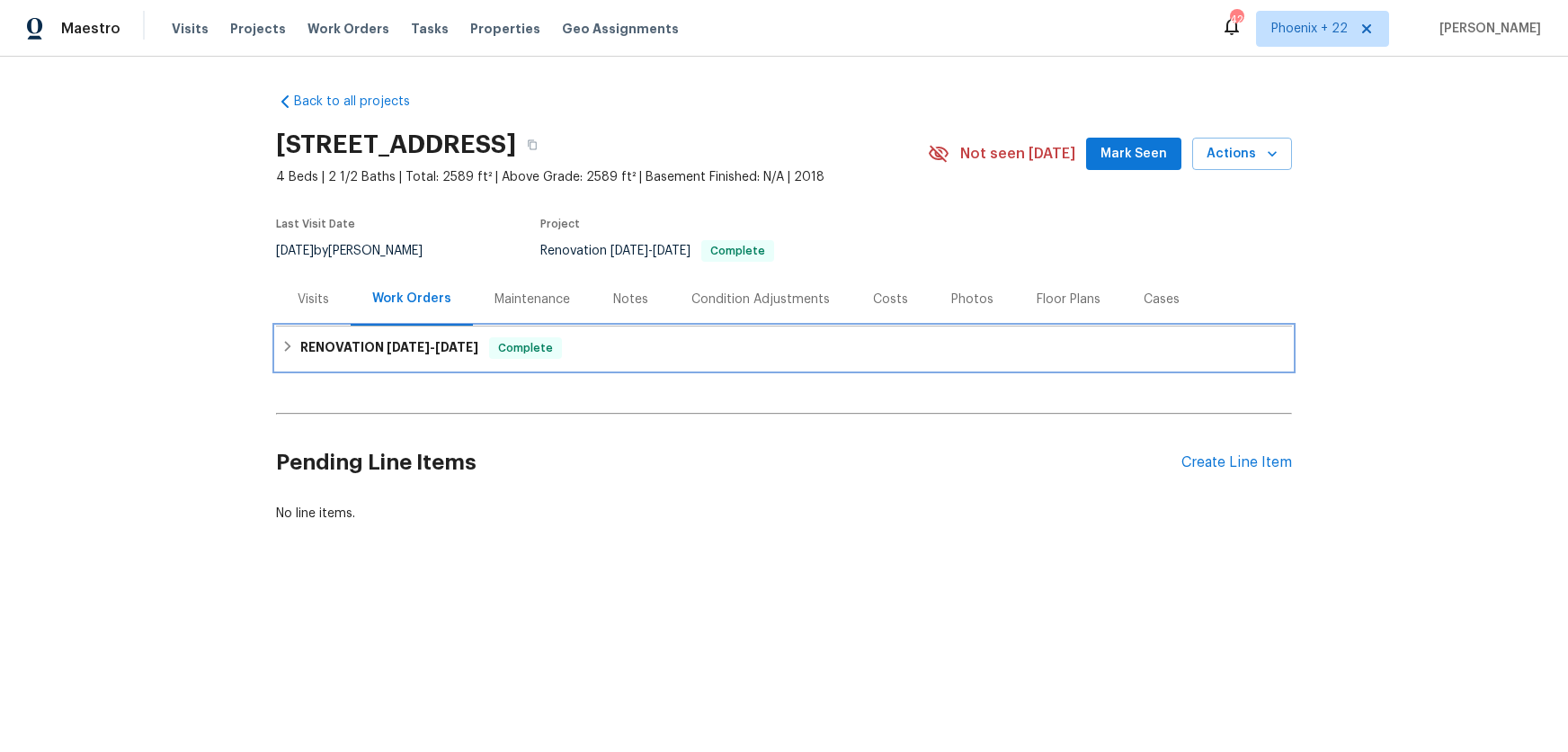
click at [389, 351] on span "[DATE]" at bounding box center [408, 347] width 44 height 12
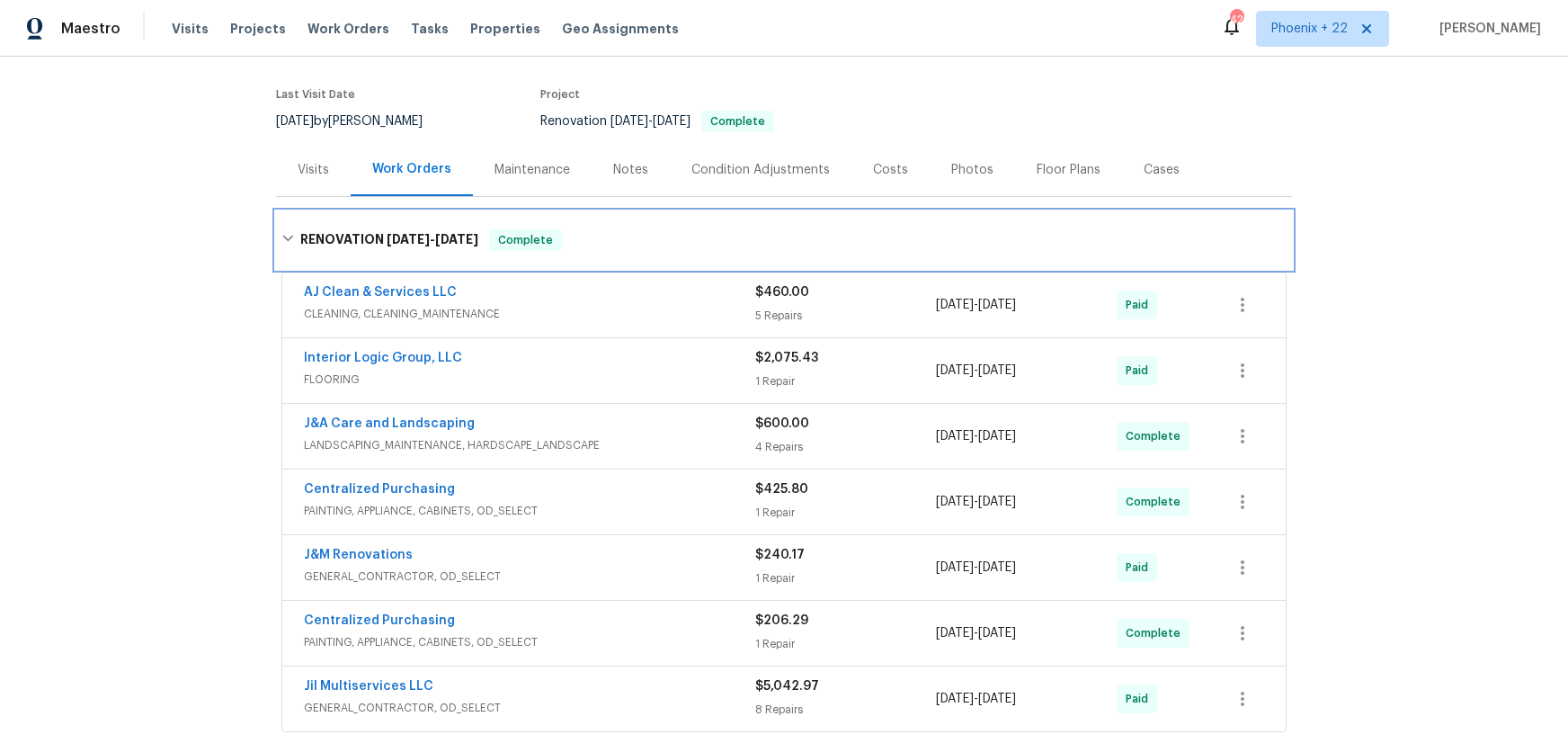
scroll to position [220, 0]
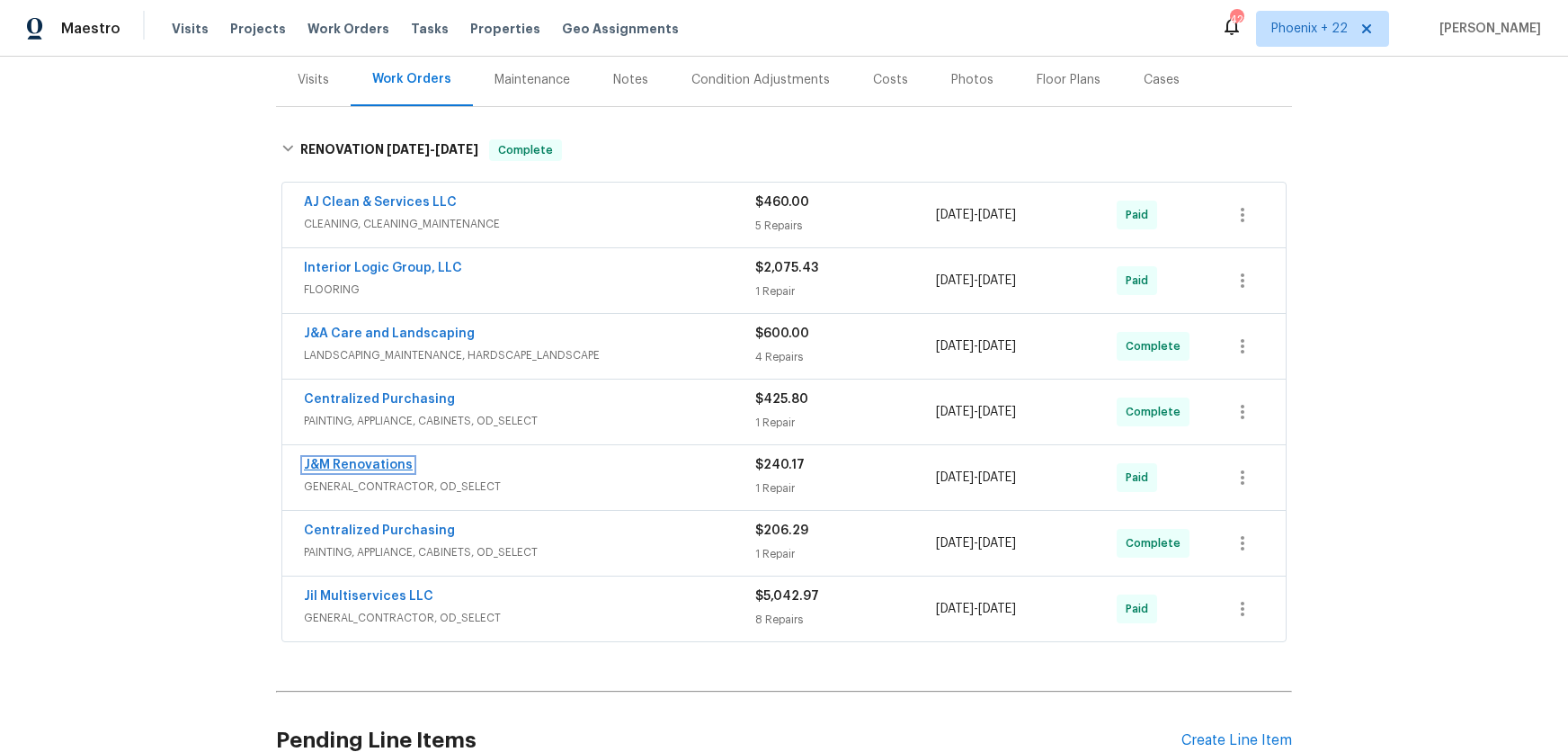
click at [369, 462] on link "J&M Renovations" at bounding box center [358, 464] width 109 height 12
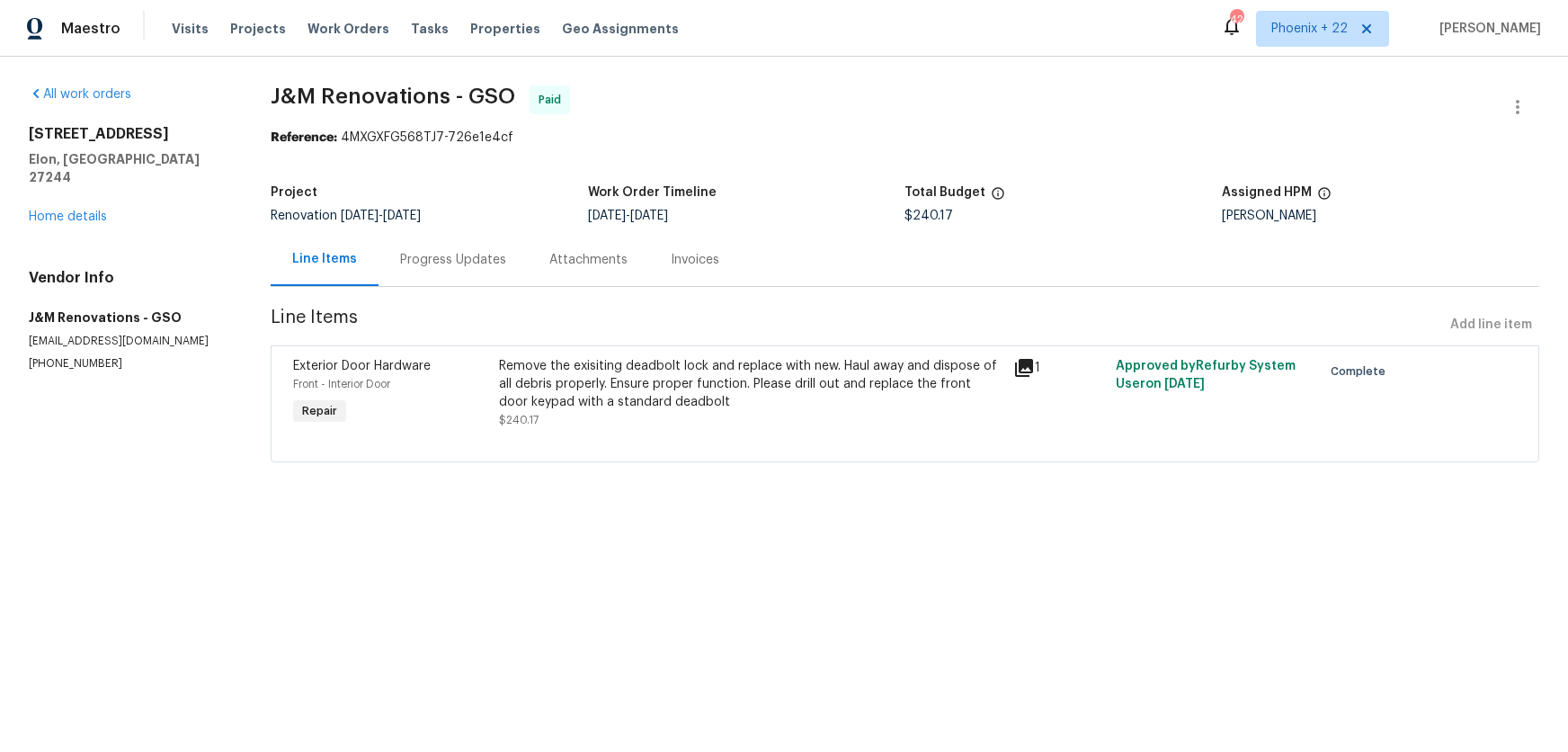
click at [483, 291] on section "J&M Renovations - GSO Paid Reference: 4MXGXFG568TJ7-726e1e4cf Project Renovatio…" at bounding box center [905, 284] width 1269 height 398
click at [469, 278] on div "Progress Updates" at bounding box center [454, 260] width 150 height 53
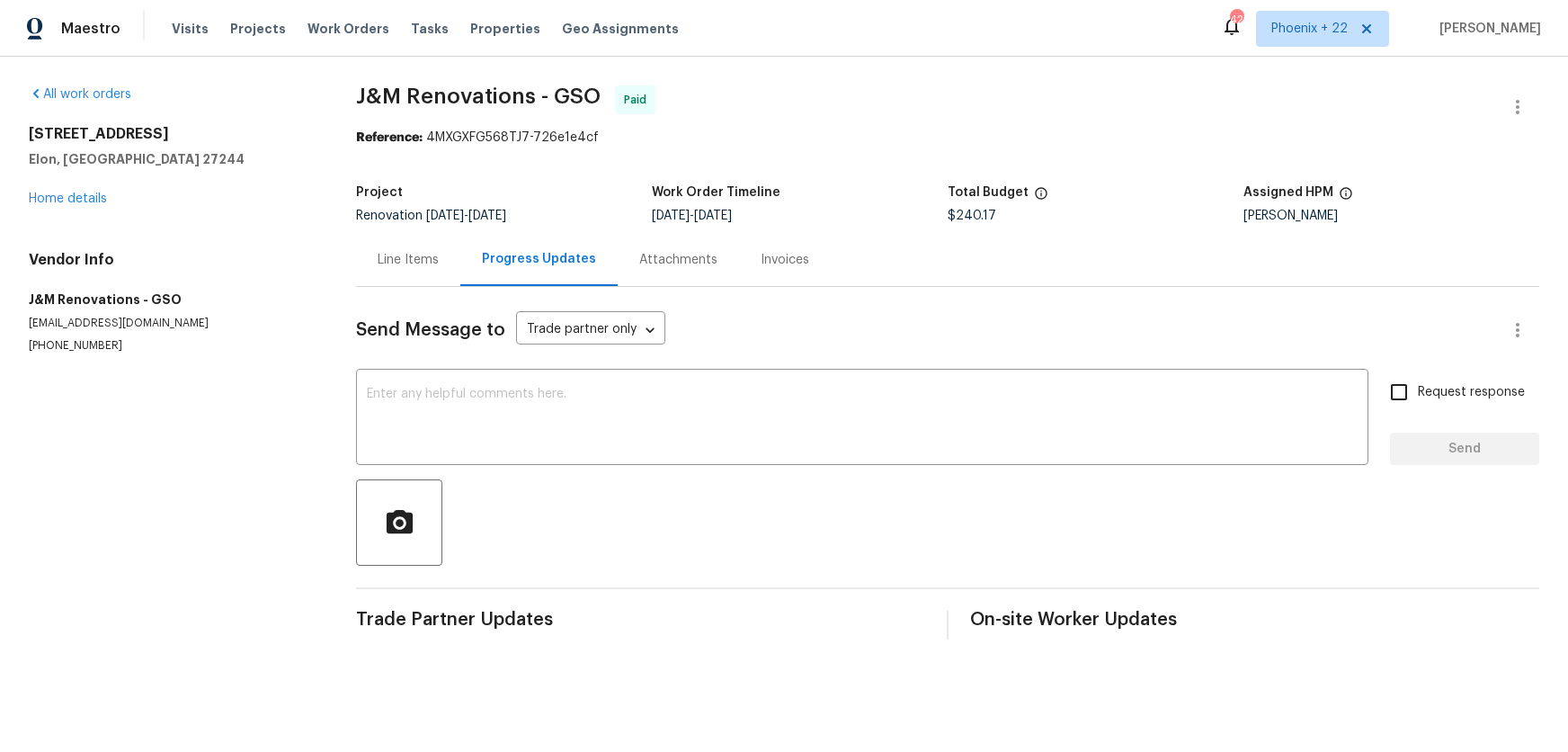
click at [618, 272] on div "Attachments" at bounding box center [678, 260] width 121 height 53
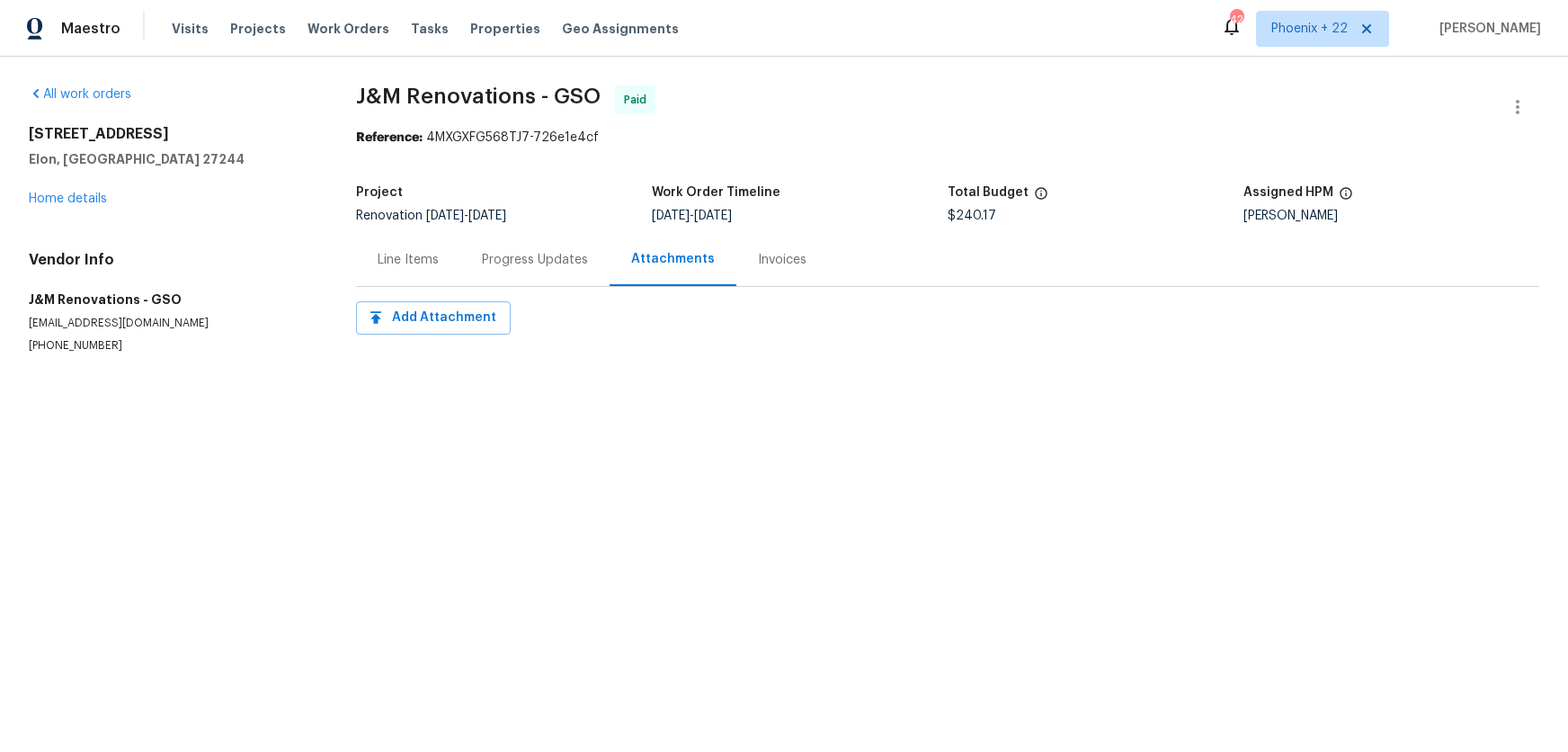
click at [758, 260] on div "Invoices" at bounding box center [782, 260] width 48 height 18
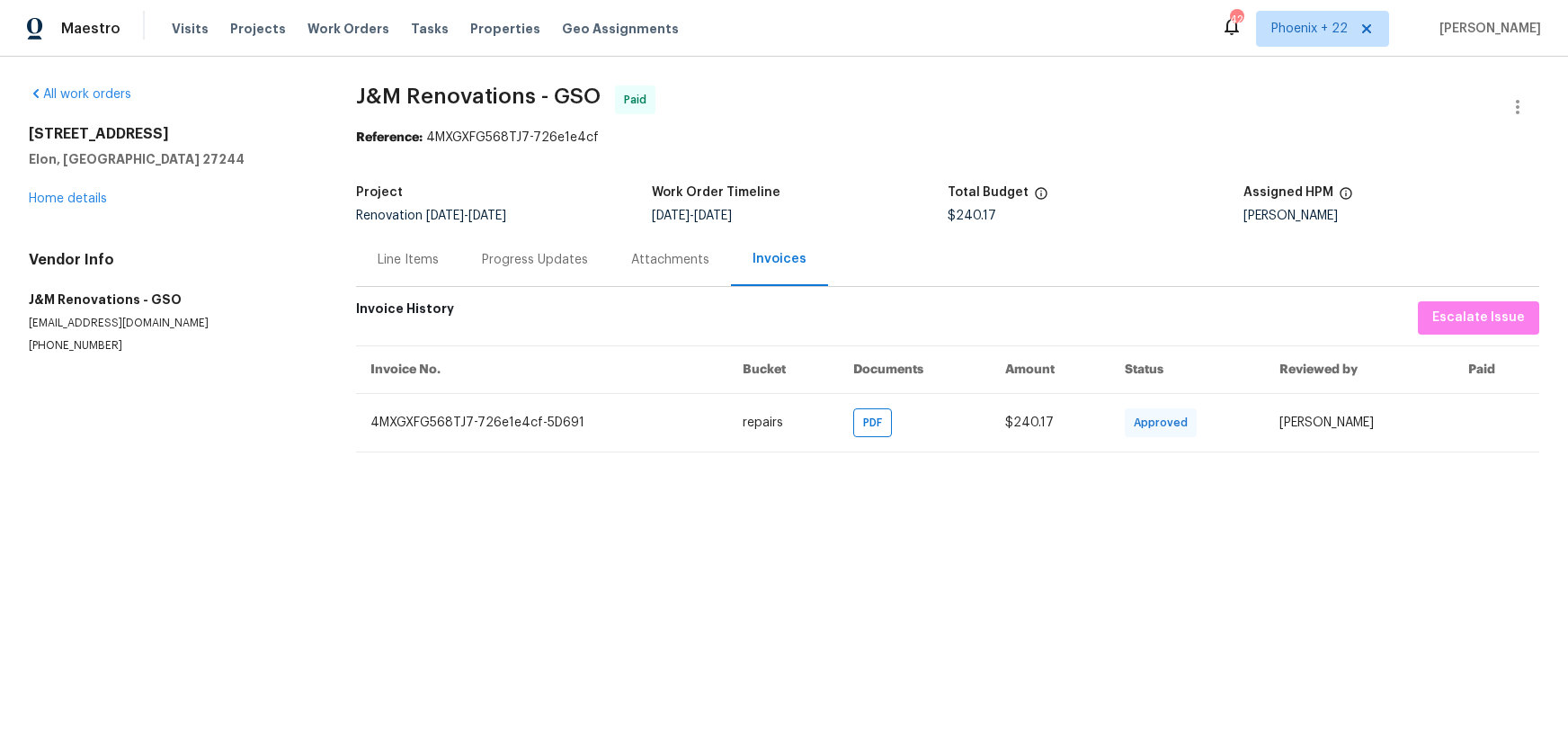
click at [440, 273] on div "Line Items" at bounding box center [408, 260] width 104 height 53
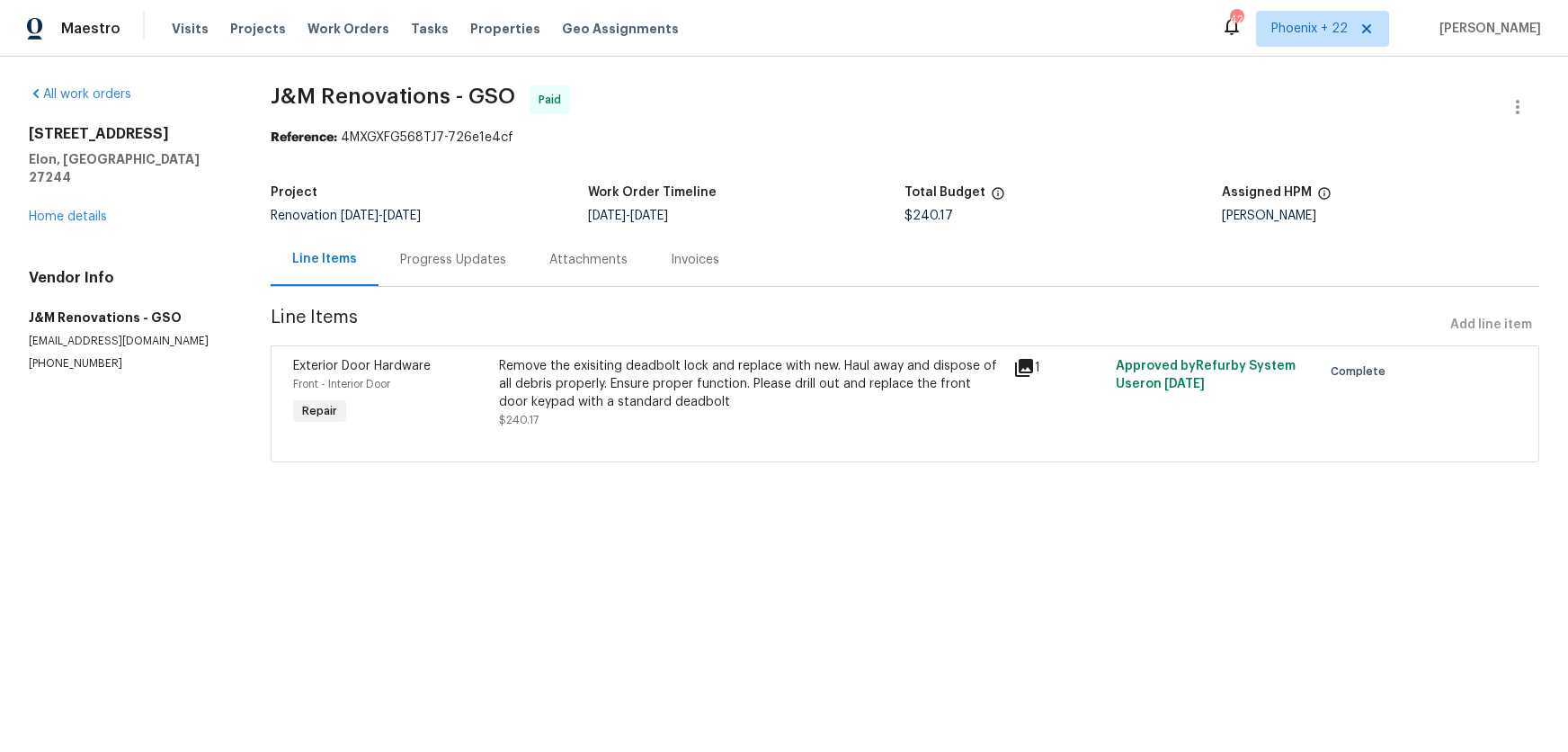
click at [768, 394] on div "Remove the exisiting deadbolt lock and replace with new. Haul away and dispose …" at bounding box center [751, 384] width 504 height 54
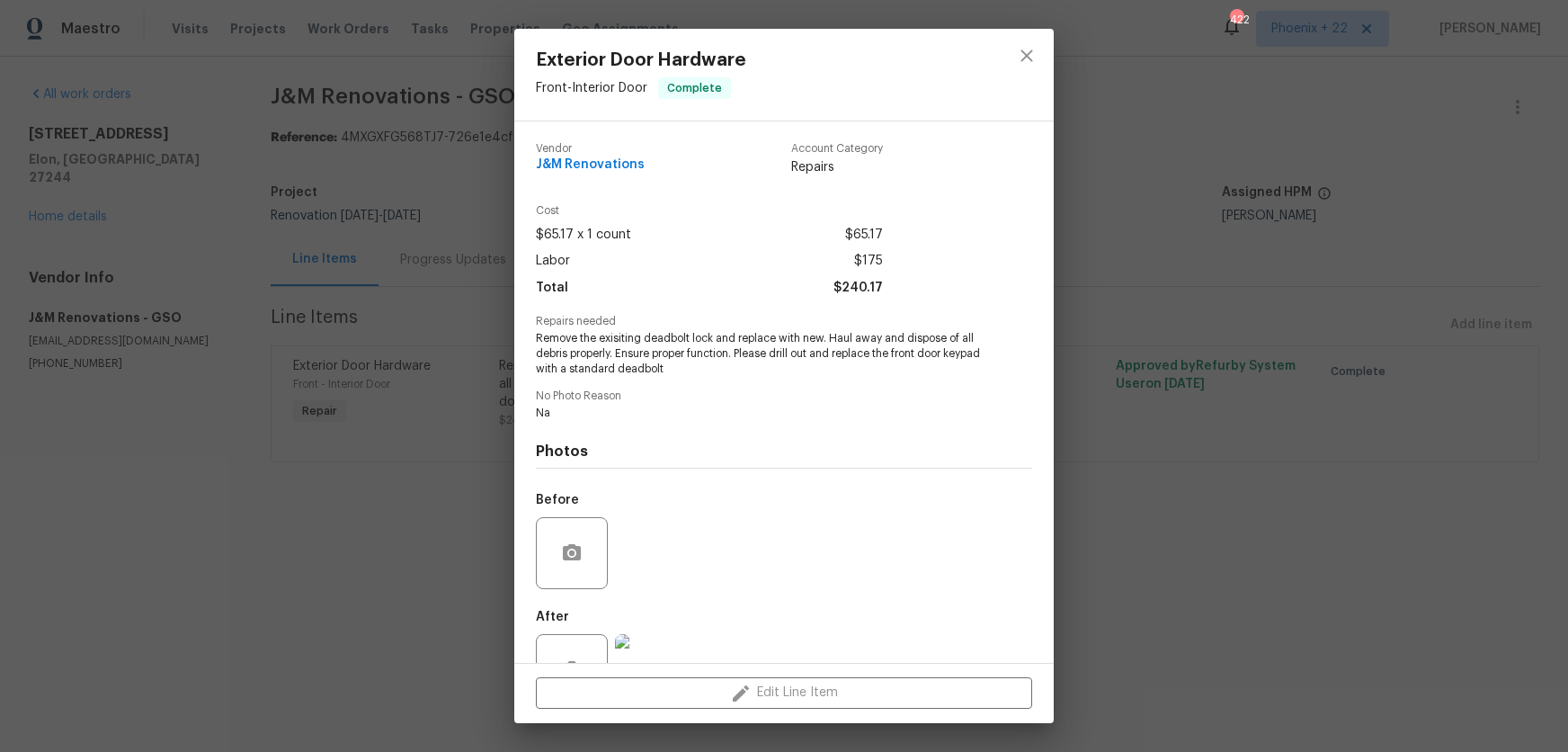
click at [1118, 465] on div "Exterior Door Hardware Front - Interior Door Complete Vendor J&M Renovations Ac…" at bounding box center [784, 376] width 1568 height 752
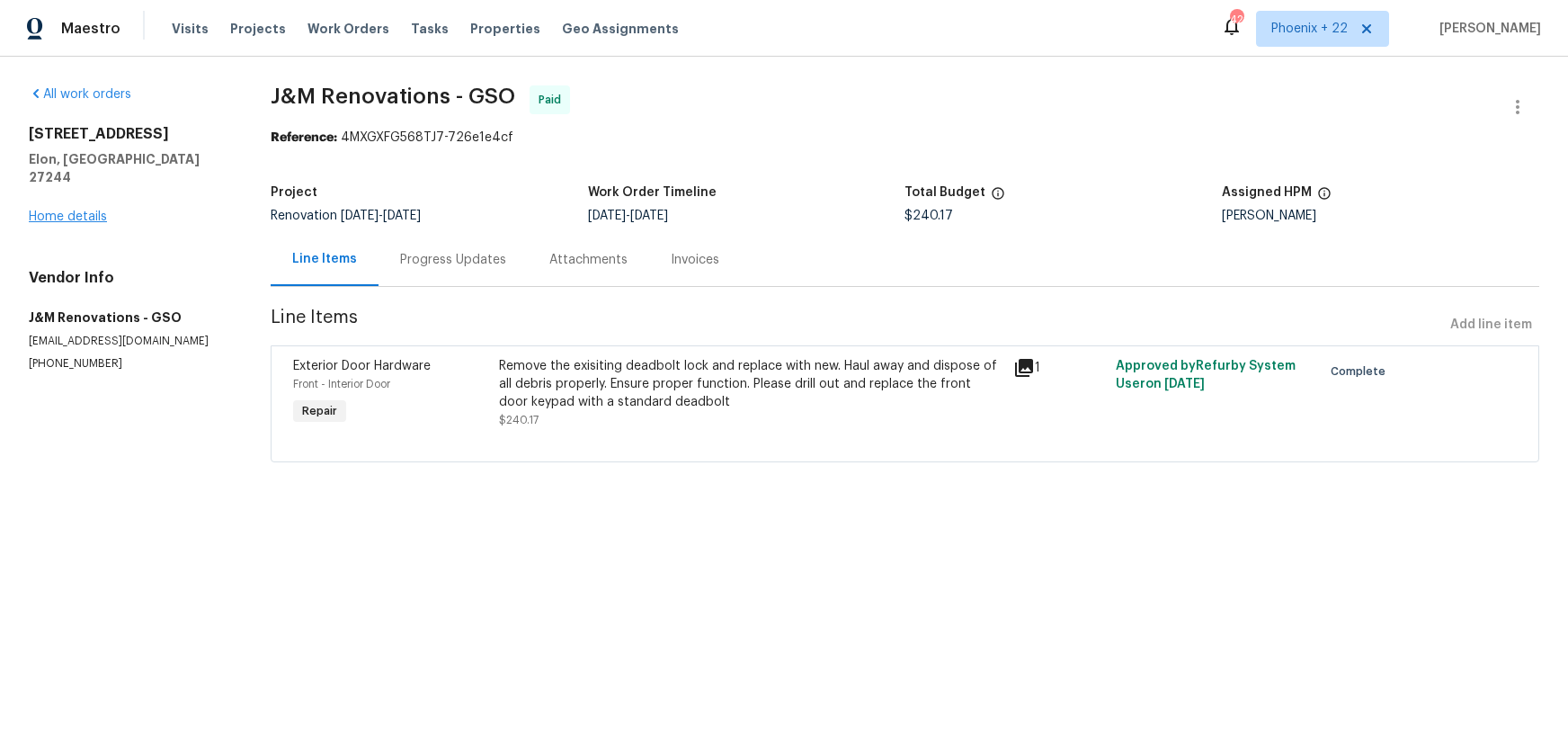
click at [73, 191] on div "[STREET_ADDRESS] Home details" at bounding box center [128, 175] width 199 height 100
click at [62, 210] on link "Home details" at bounding box center [67, 216] width 79 height 12
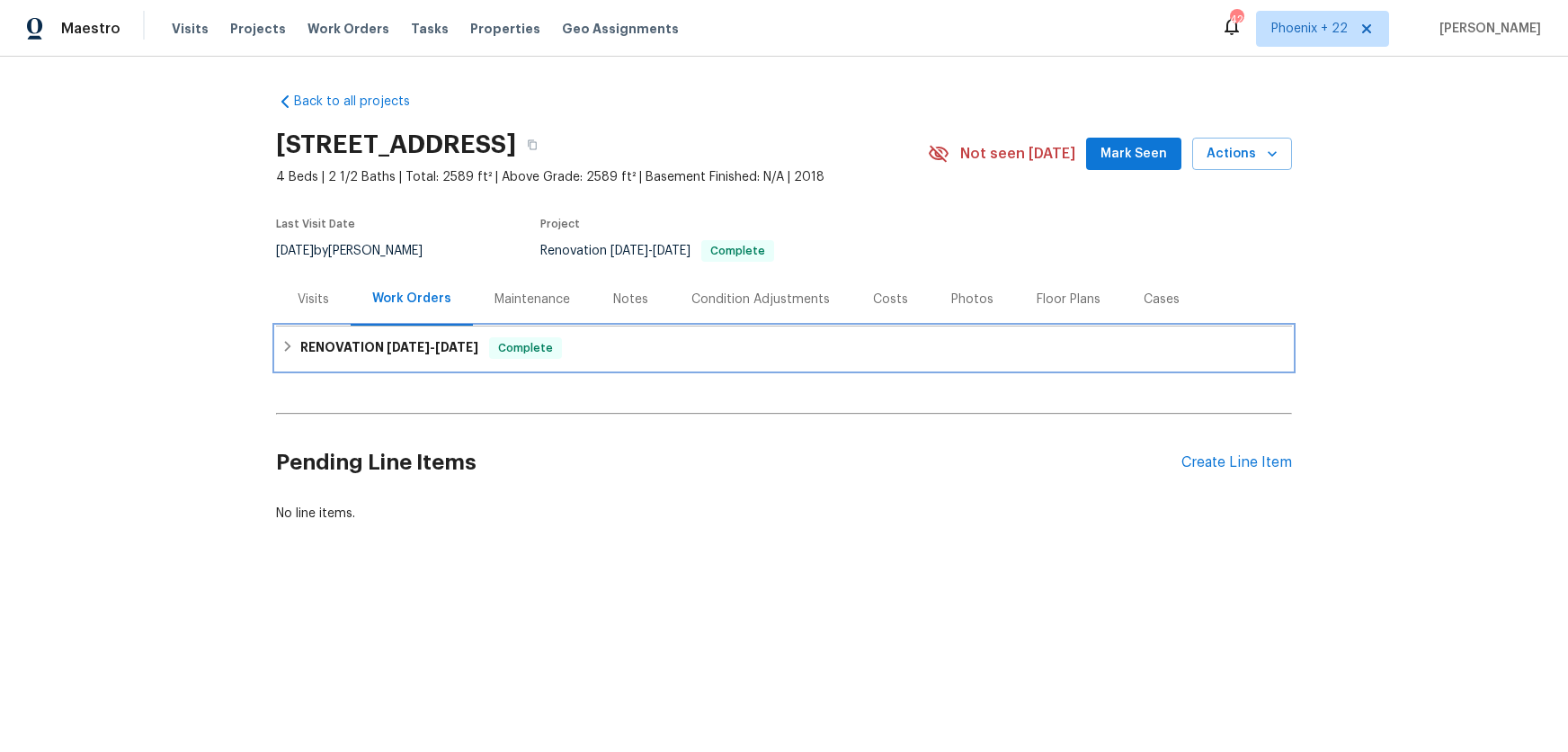
click at [363, 342] on h6 "RENOVATION [DATE] - [DATE]" at bounding box center [389, 348] width 178 height 22
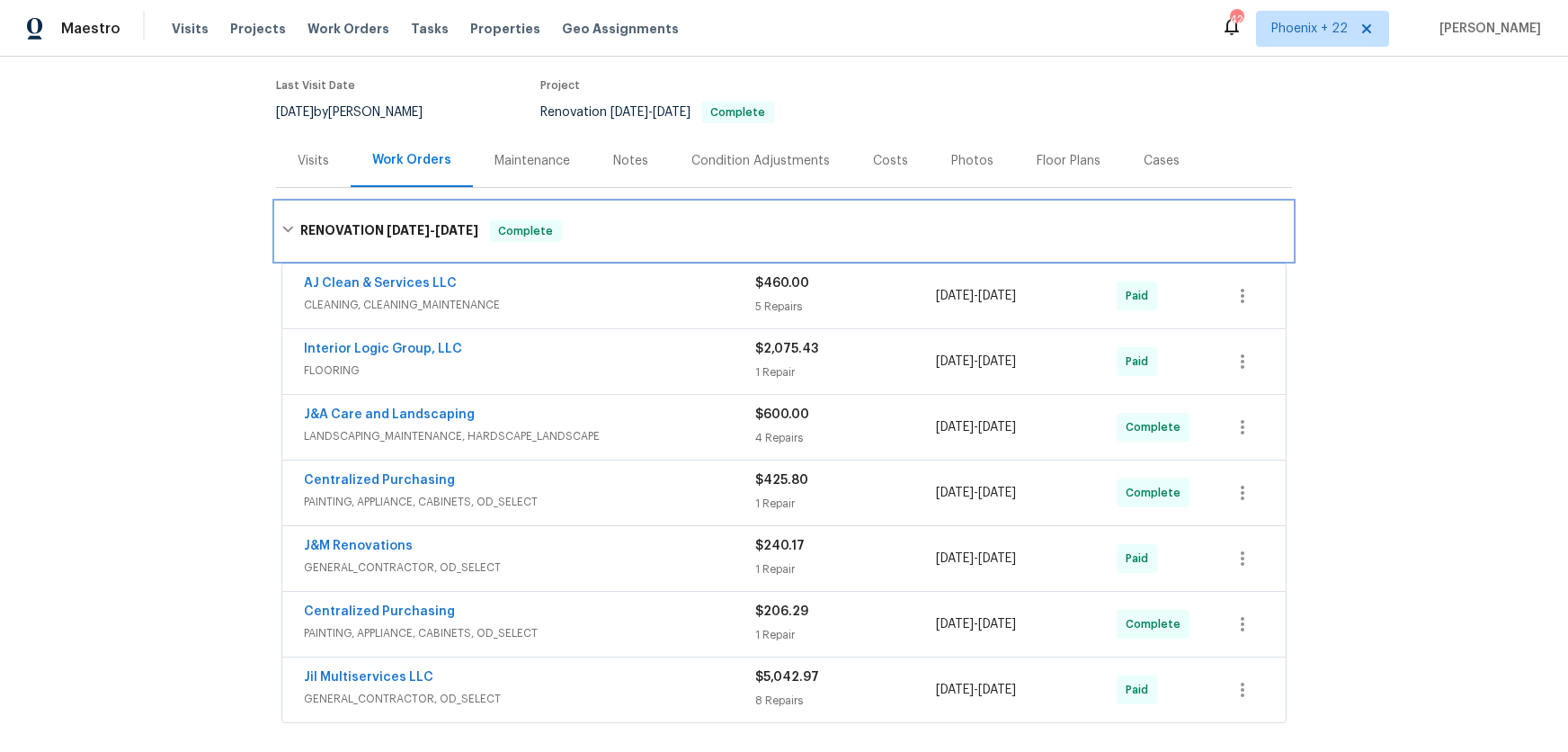
scroll to position [139, 0]
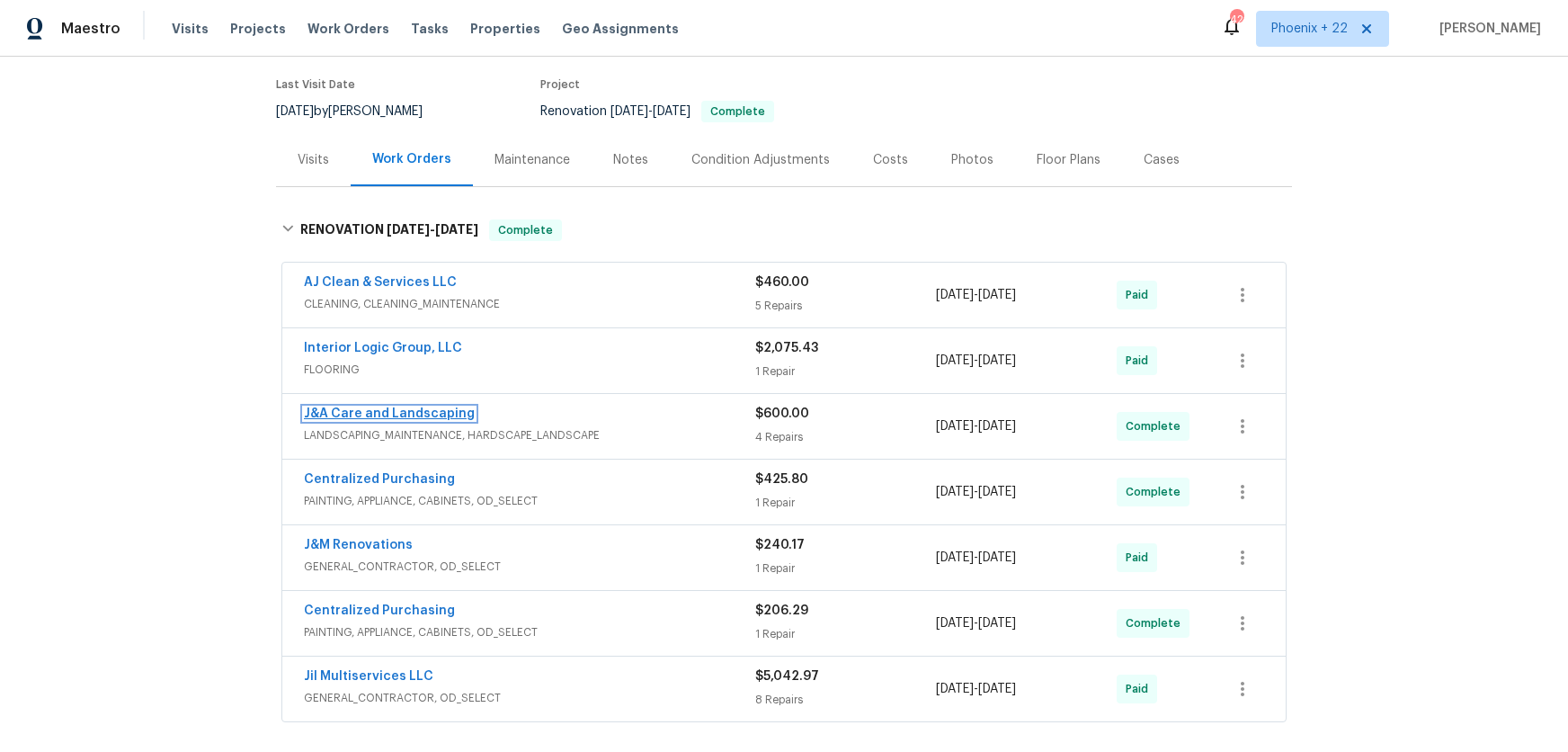
click at [435, 413] on link "J&A Care and Landscaping" at bounding box center [389, 413] width 171 height 12
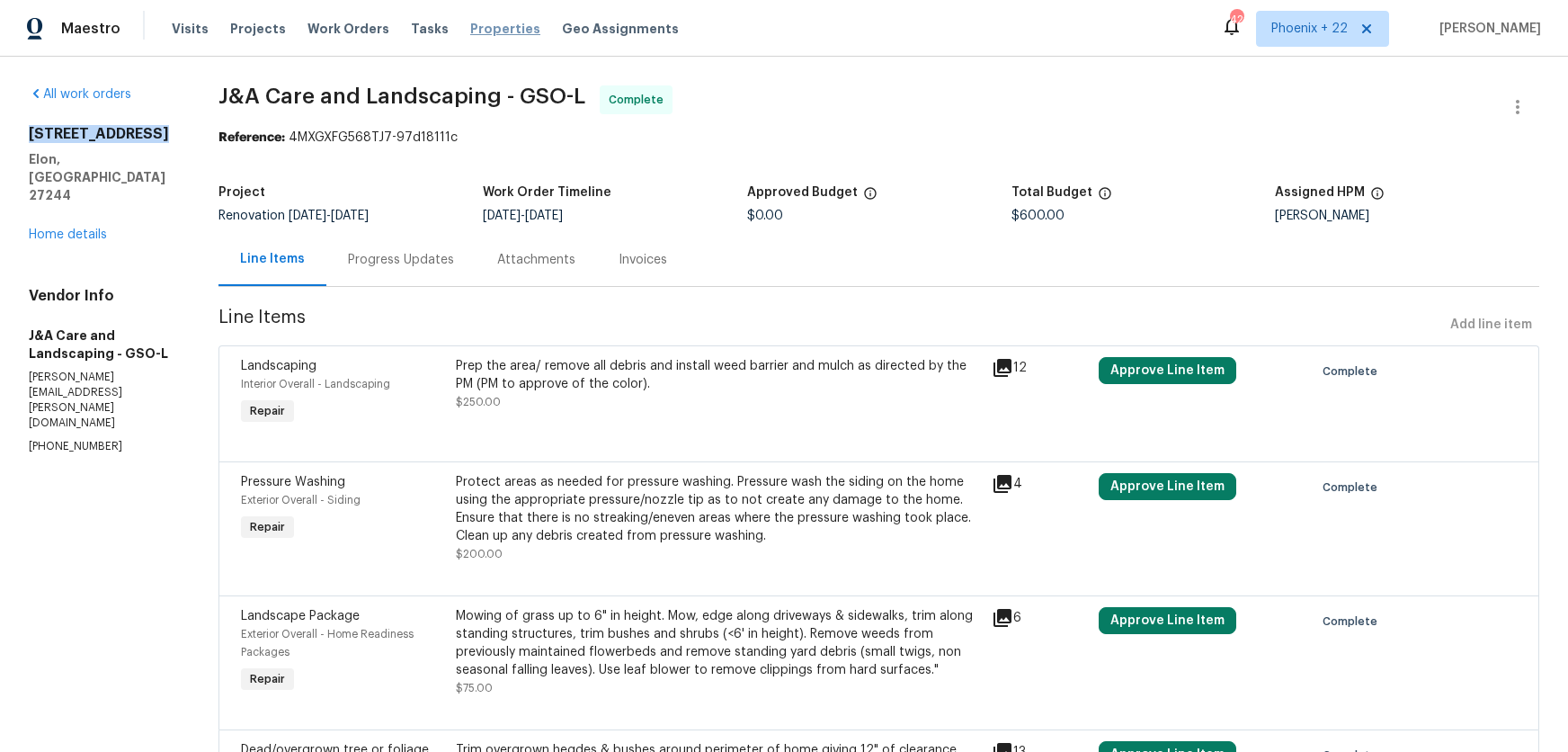
drag, startPoint x: 31, startPoint y: 130, endPoint x: 502, endPoint y: 32, distance: 481.1
click at [161, 129] on h2 "[STREET_ADDRESS]" at bounding box center [101, 134] width 147 height 18
drag, startPoint x: 231, startPoint y: 89, endPoint x: 174, endPoint y: 100, distance: 58.1
click at [229, 90] on div "All work orders [STREET_ADDRESS] Home details Vendor Info J&A Care and Landscap…" at bounding box center [784, 476] width 1568 height 840
